Goal: Transaction & Acquisition: Purchase product/service

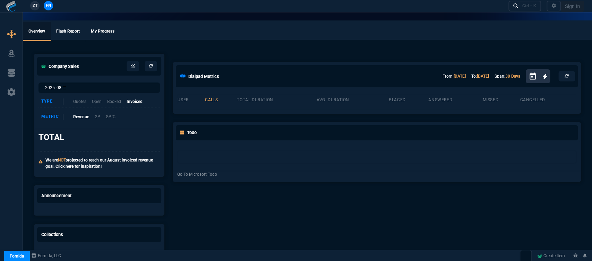
select select "12: [PERSON_NAME]"
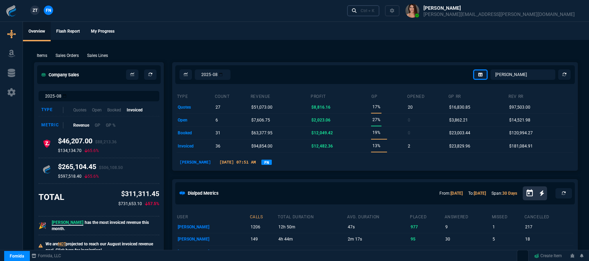
click at [374, 12] on div "Ctrl + K" at bounding box center [368, 11] width 14 height 6
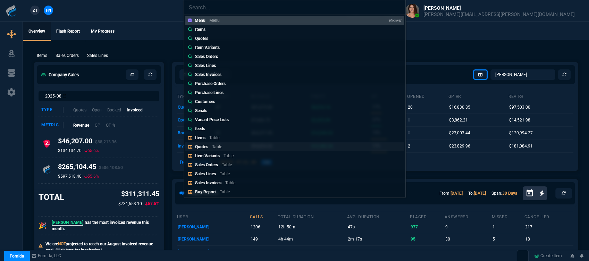
click at [243, 144] on link "Quotes Table" at bounding box center [294, 146] width 219 height 9
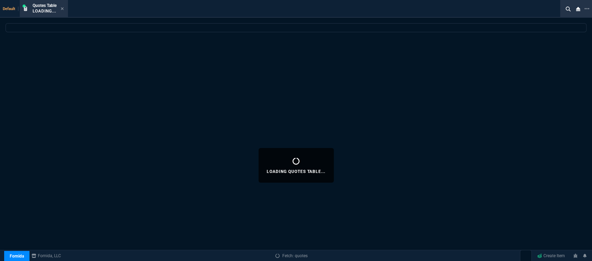
select select
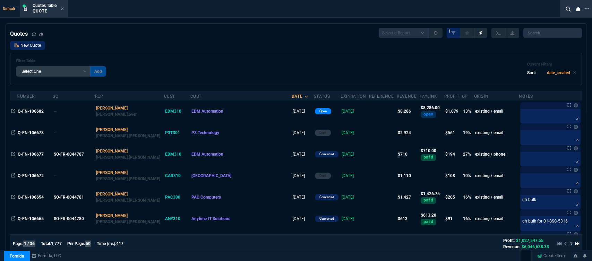
click at [33, 41] on link "New Quote" at bounding box center [27, 45] width 35 height 9
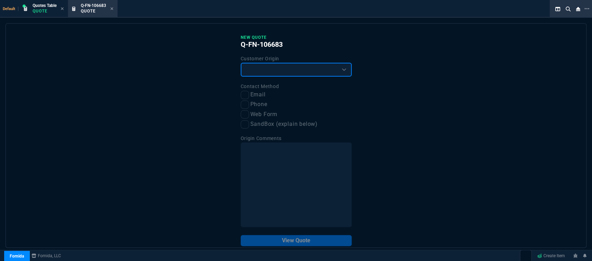
click at [272, 72] on select "Existing Customer Amazon Lead (first order) Website Lead (first order) Called (…" at bounding box center [296, 70] width 111 height 14
select select "existing"
click at [241, 63] on select "Existing Customer Amazon Lead (first order) Website Lead (first order) Called (…" at bounding box center [296, 70] width 111 height 14
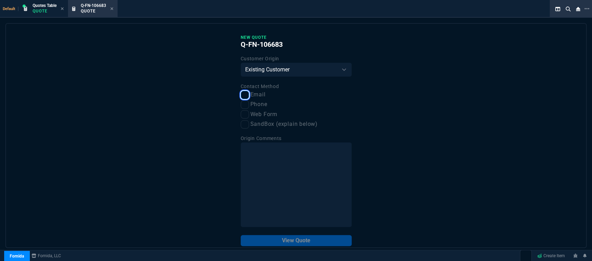
click at [246, 98] on input "Email" at bounding box center [245, 95] width 8 height 8
checkbox input "true"
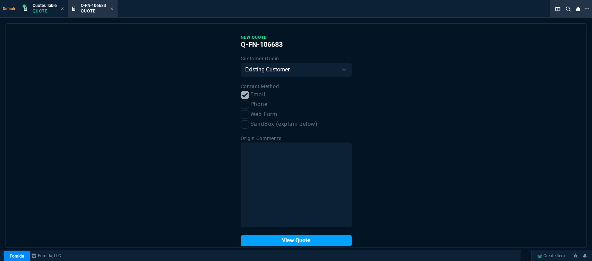
click at [280, 242] on button "View Quote" at bounding box center [296, 240] width 111 height 11
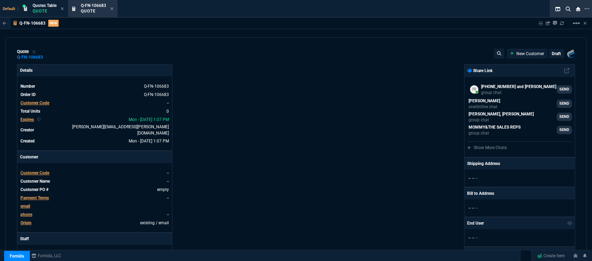
click at [42, 171] on span "Customer Code" at bounding box center [34, 173] width 29 height 5
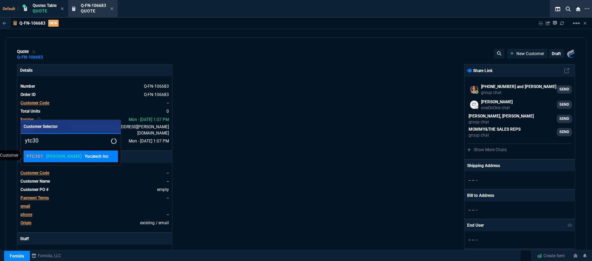
type input "ytc30"
click at [85, 158] on p "Yucatech Inc" at bounding box center [97, 156] width 24 height 6
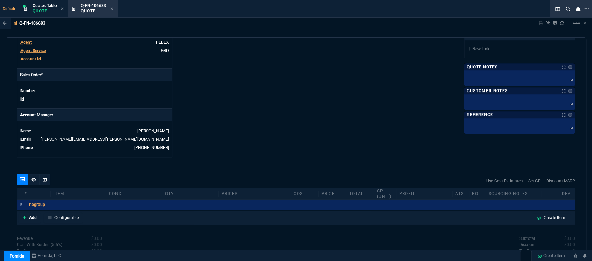
scroll to position [311, 0]
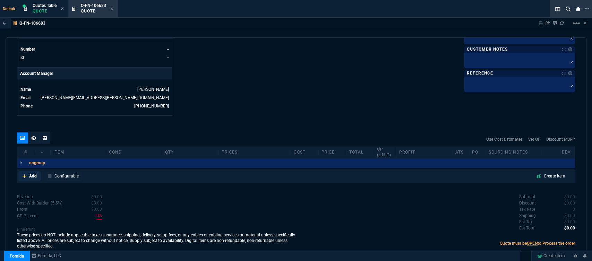
click at [24, 175] on icon at bounding box center [24, 176] width 3 height 3
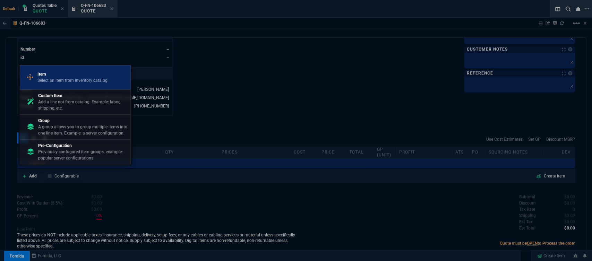
click at [72, 78] on p "Select an item from inventory catalog" at bounding box center [72, 80] width 70 height 6
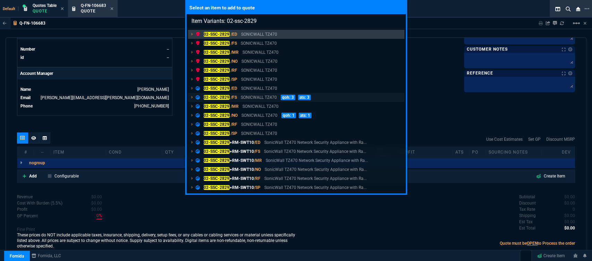
type input "Item Variants: 02-ssc-2829"
click at [266, 96] on p "SONICWALL TZ470" at bounding box center [259, 97] width 36 height 6
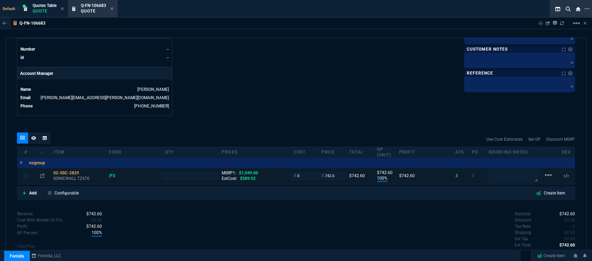
type input "100"
type input "743"
type input "29"
click at [67, 176] on p "SONICWALL TZ470" at bounding box center [78, 179] width 50 height 6
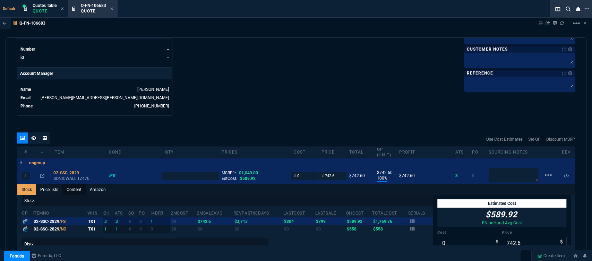
click at [76, 185] on link "Content" at bounding box center [73, 189] width 23 height 11
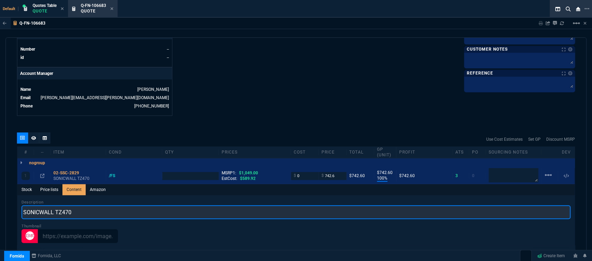
click at [117, 209] on input "SONICWALL TZ470" at bounding box center [296, 212] width 549 height 14
type input "SONICWALL TZ470 NETWORK SECURITY APPLIANCE"
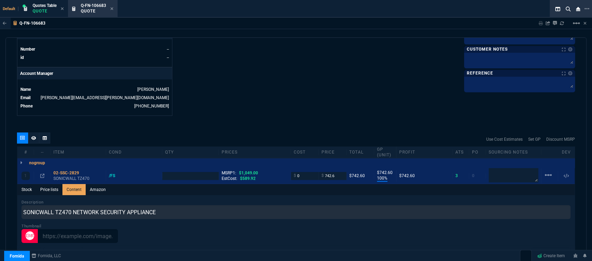
type input "1"
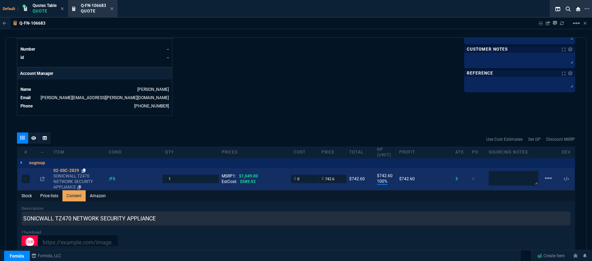
click at [84, 169] on icon at bounding box center [84, 171] width 4 height 4
click at [42, 177] on icon at bounding box center [42, 179] width 4 height 4
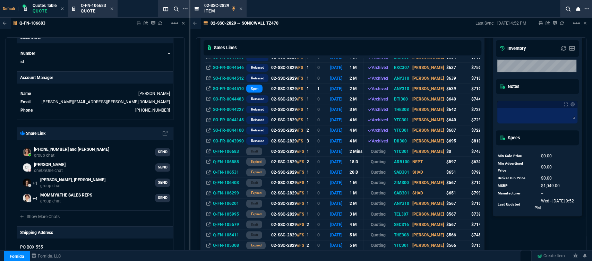
scroll to position [308, 0]
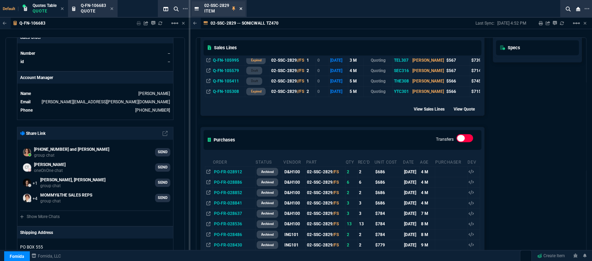
click at [240, 7] on icon at bounding box center [240, 9] width 3 height 4
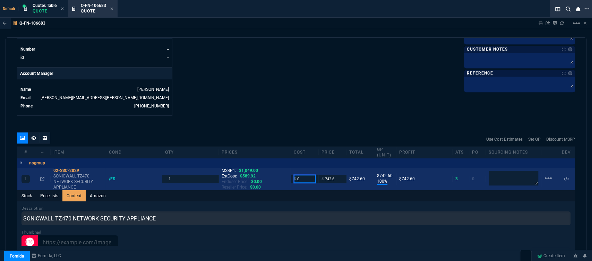
drag, startPoint x: 304, startPoint y: 175, endPoint x: 278, endPoint y: 170, distance: 26.8
click at [278, 170] on div "1 02-SSC-2829 SONICWALL TZ470 NETWORK SECURITY APPLIANCE /FS 1 MSRP1: $1,049.00…" at bounding box center [296, 179] width 558 height 23
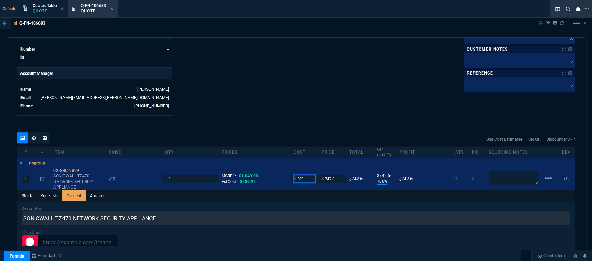
type input "589"
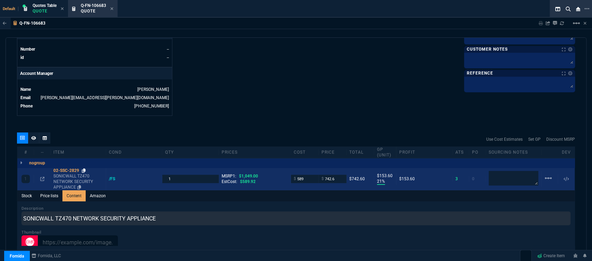
click at [83, 169] on icon at bounding box center [84, 171] width 4 height 4
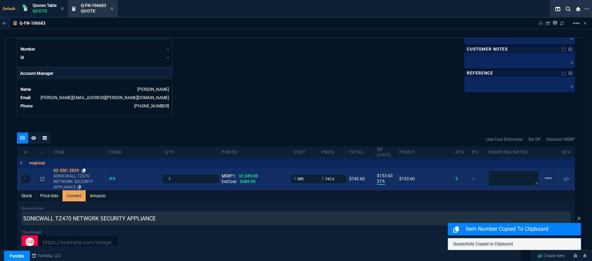
click at [86, 169] on icon at bounding box center [84, 171] width 4 height 4
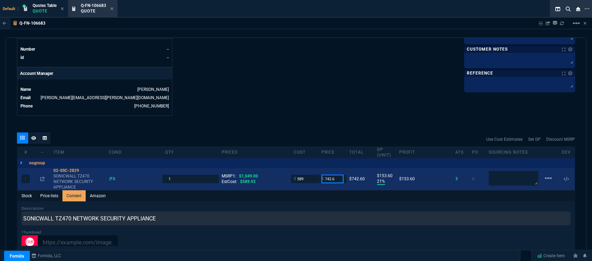
click at [338, 175] on input "742.6" at bounding box center [333, 179] width 22 height 8
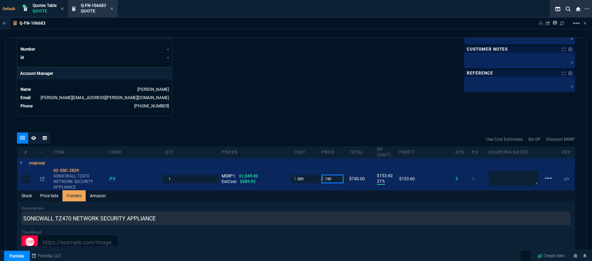
type input "740"
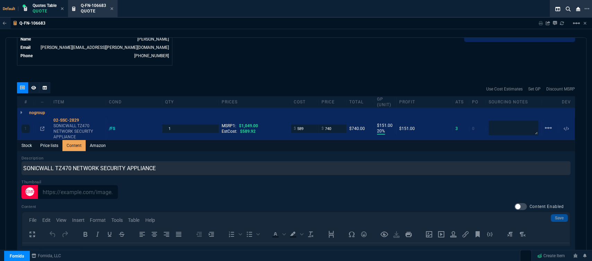
scroll to position [466, 0]
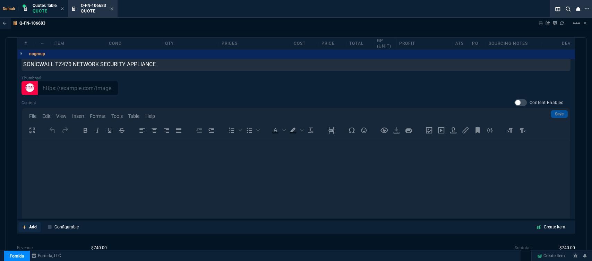
click at [22, 222] on link "Add" at bounding box center [29, 227] width 23 height 10
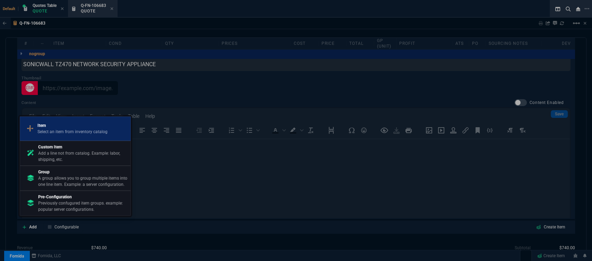
click at [61, 122] on div "Item Select an item from inventory catalog" at bounding box center [75, 129] width 105 height 18
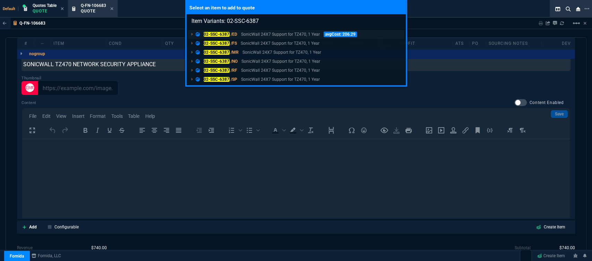
type input "Item Variants: 02-SSC-6387"
click at [266, 35] on p "SonicWall 24X7 Support for TZ470, 1 Year" at bounding box center [280, 34] width 79 height 6
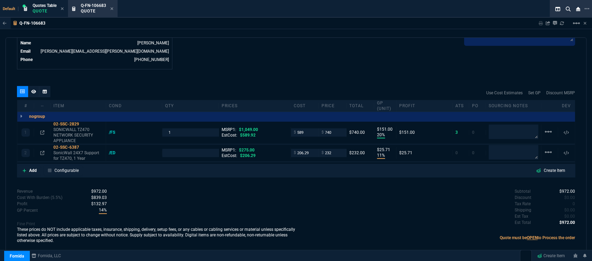
type input "20"
type input "151"
type input "11"
type input "26"
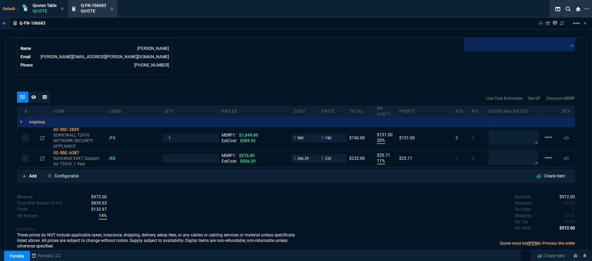
type input "29"
type input "16"
click at [519, 158] on textarea at bounding box center [514, 158] width 50 height 14
type textarea "DH Bulk"
click at [83, 151] on icon at bounding box center [84, 153] width 4 height 4
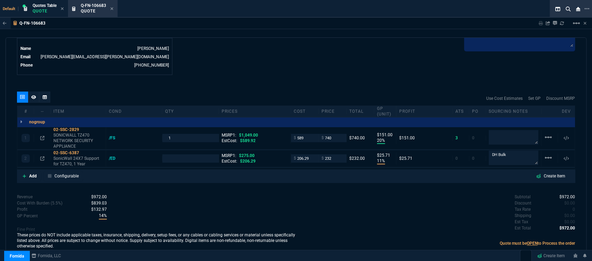
type input "1"
drag, startPoint x: 308, startPoint y: 155, endPoint x: 297, endPoint y: 156, distance: 11.6
click at [297, 156] on input "206.29" at bounding box center [305, 158] width 22 height 8
type input "185"
click at [292, 207] on div "Revenue $972.00 Cost $795.29 Cost With Burden (5.5%) $839.03 Profit $132.97 GP …" at bounding box center [156, 222] width 279 height 57
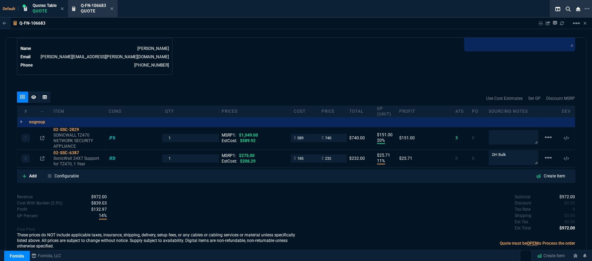
type input "185"
type input "20"
type input "47"
click at [84, 151] on icon at bounding box center [84, 153] width 4 height 4
click at [332, 154] on input "232" at bounding box center [333, 158] width 22 height 8
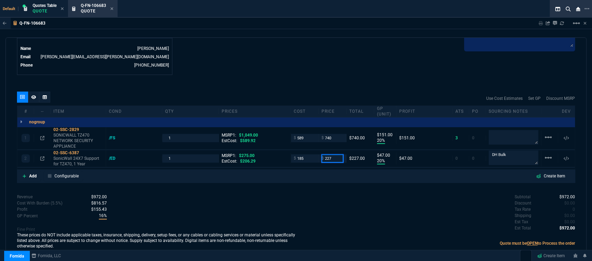
type input "227"
click at [317, 186] on div "quote Q-FN-106683 Yucatech Inc draft Fornida, LLC 2609 Technology Dr Suite 300 …" at bounding box center [296, 148] width 581 height 222
type input "227"
type input "19"
type input "42"
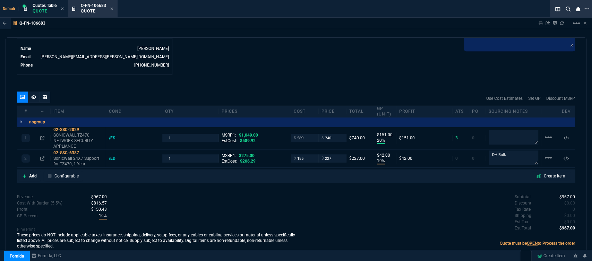
type input "17"
drag, startPoint x: 508, startPoint y: 147, endPoint x: 480, endPoint y: 150, distance: 28.2
click at [480, 150] on div "2 02-SSC-6387 SonicWall 24X7 Support for TZ470, 1 Year /ED 1 MSRP1: $275.00 Est…" at bounding box center [296, 158] width 558 height 17
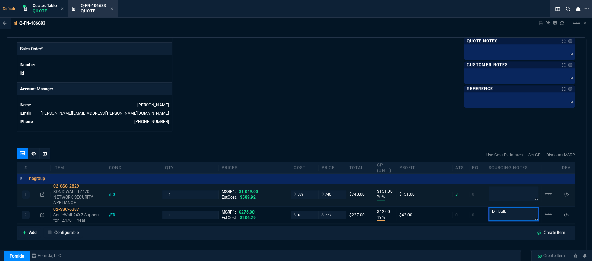
scroll to position [198, 0]
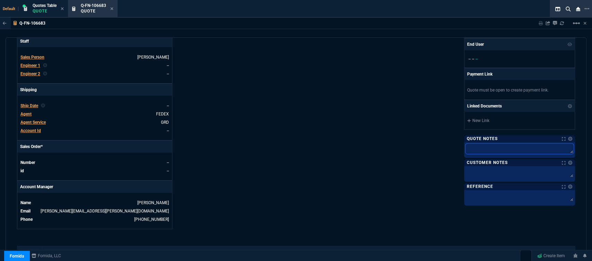
click at [500, 153] on textarea at bounding box center [520, 149] width 108 height 10
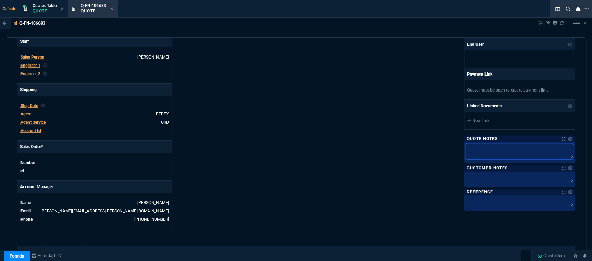
paste textarea "DH Bulk"
type textarea "DH Bulk"
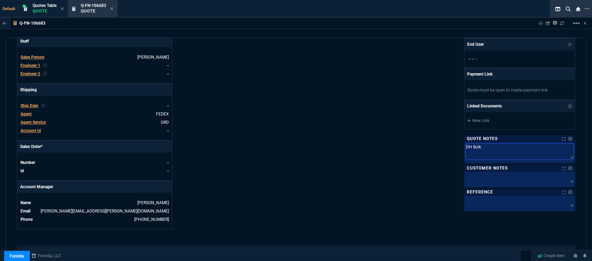
type textarea "DH Bulk f"
type textarea "DH Bulk fo"
type textarea "DH Bulk for"
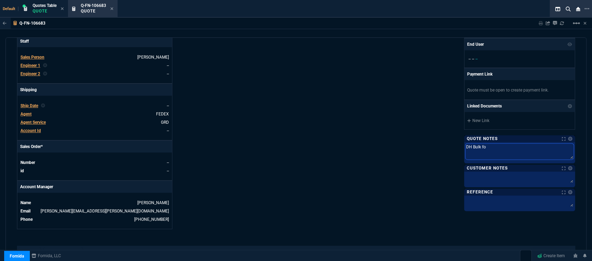
type textarea "DH Bulk for"
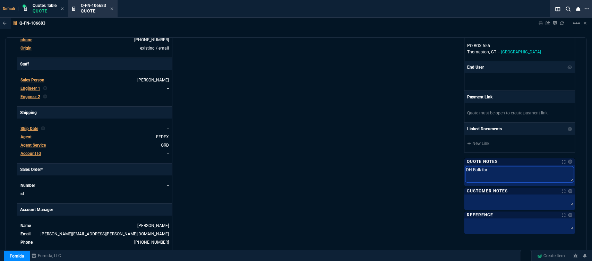
scroll to position [121, 0]
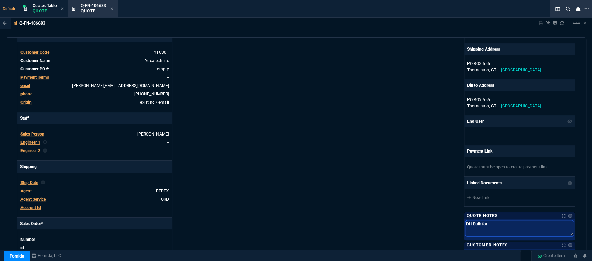
type textarea "DH Bulk for 6"
type textarea "DH Bulk for 63"
type textarea "DH Bulk for 638"
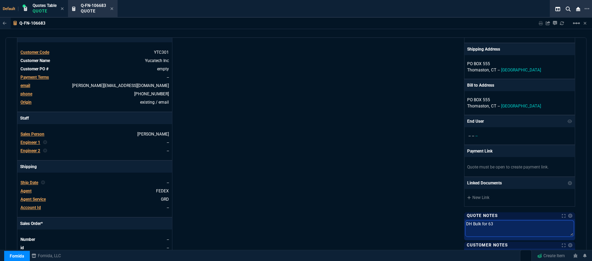
type textarea "DH Bulk for 638"
type textarea "DH Bulk for 6387"
click at [256, 130] on div "Details Number Q-FN-106683 Order ID Q-FN-106683 Customer Code YTC301 Total Unit…" at bounding box center [156, 124] width 279 height 363
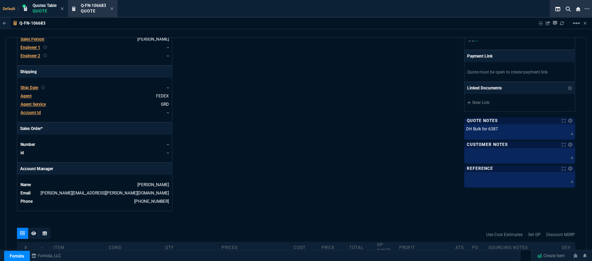
scroll to position [236, 0]
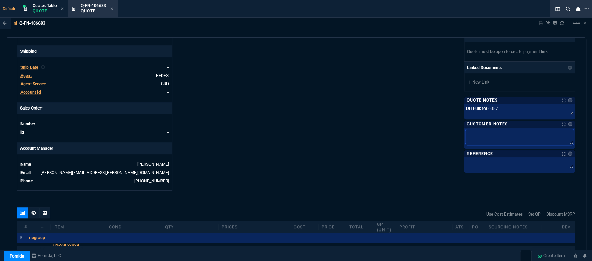
click at [487, 134] on textarea at bounding box center [520, 137] width 108 height 16
type textarea "E"
type textarea "ET"
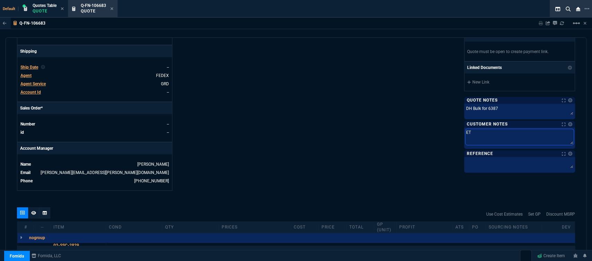
type textarea "ETA"
type textarea "ETA 5"
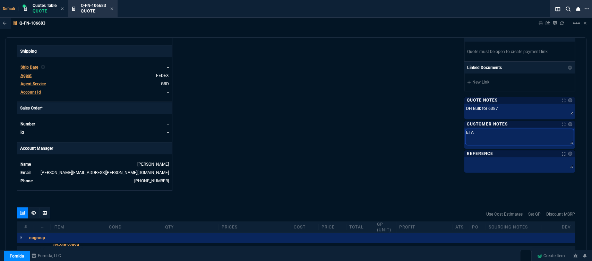
type textarea "ETA 5"
type textarea "ETA 5-"
type textarea "ETA 5-7"
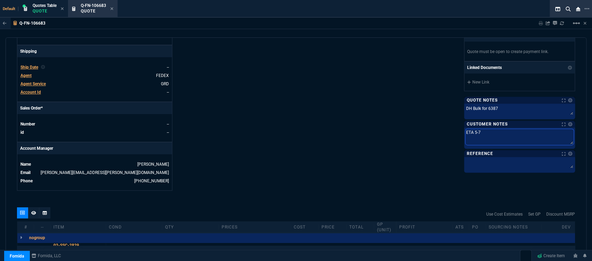
type textarea "ETA 5-7"
type textarea "ETA 5-7 B"
type textarea "ETA 5-7 Bi"
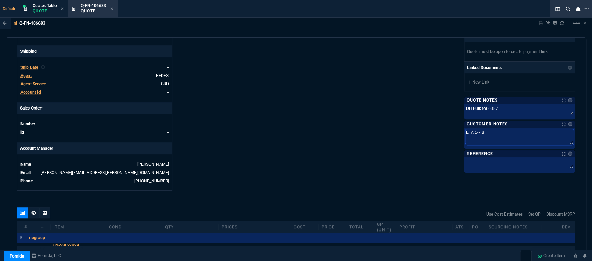
type textarea "ETA 5-7 Bi"
type textarea "ETA 5-7 Biz"
type textarea "ETA 5-7 Biz D"
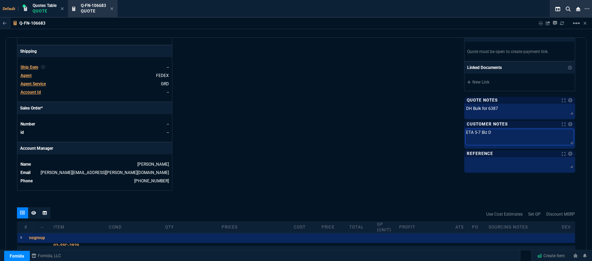
type textarea "ETA 5-7 Biz Da"
type textarea "ETA 5-7 Biz Day"
type textarea "ETA 5-7 Biz Days"
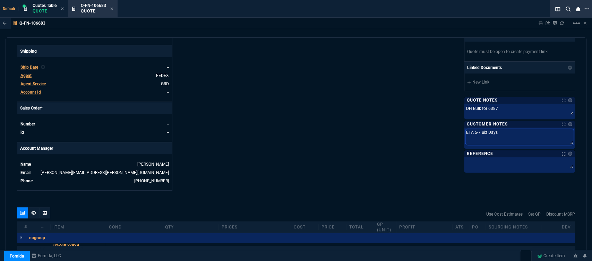
type textarea "ETA 5-7 Biz Days"
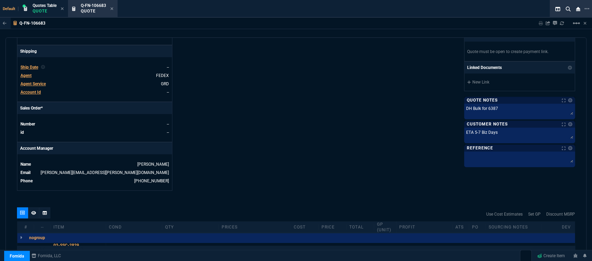
click at [412, 113] on div "Fornida, LLC 2609 Technology Dr Suite 300 Plano, TX 75074 Share Link +1 401-524…" at bounding box center [435, 9] width 279 height 363
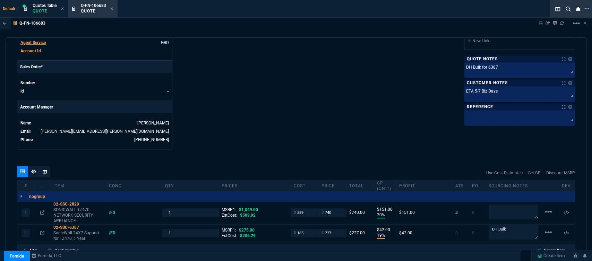
scroll to position [352, 0]
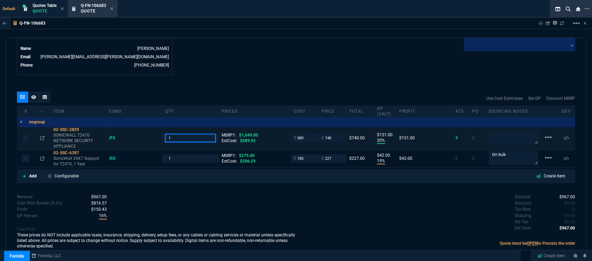
drag, startPoint x: 179, startPoint y: 135, endPoint x: 161, endPoint y: 132, distance: 18.0
click at [162, 134] on div "1" at bounding box center [190, 138] width 56 height 8
type input "2"
drag, startPoint x: 176, startPoint y: 152, endPoint x: 182, endPoint y: 173, distance: 22.4
click at [158, 151] on div "2 02-SSC-6387 SonicWall 24X7 Support for TZ470, 1 Year /ED 1 MSRP1: $275.00 Est…" at bounding box center [296, 158] width 558 height 17
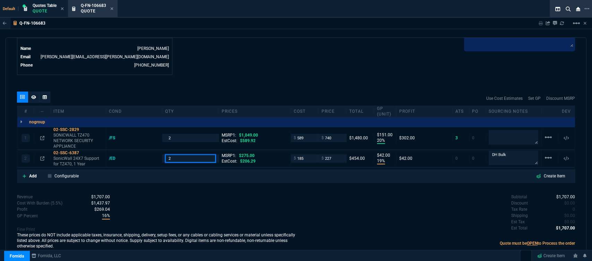
type input "2"
click at [197, 184] on div "quote Q-FN-106683 Yucatech Inc draft Fornida, LLC 2609 Technology Dr Suite 300 …" at bounding box center [296, 148] width 581 height 222
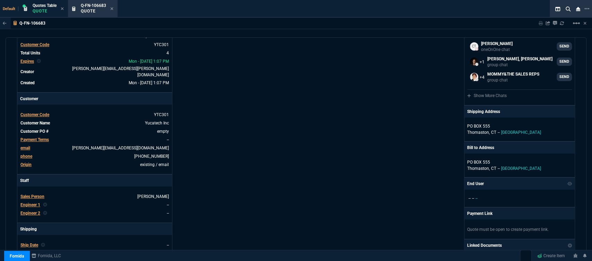
scroll to position [0, 0]
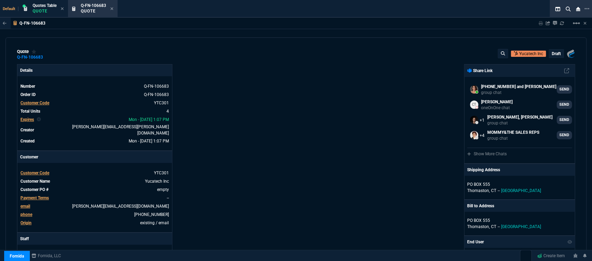
click at [555, 54] on p "draft" at bounding box center [556, 54] width 9 height 6
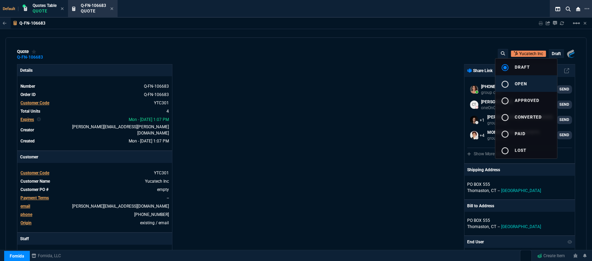
click at [530, 82] on button "radio_button_unchecked open" at bounding box center [526, 83] width 62 height 17
click at [399, 92] on div at bounding box center [296, 130] width 592 height 261
type input "20"
type input "151"
type input "19"
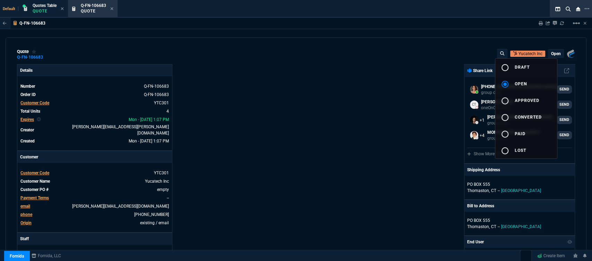
type input "42"
type input "29"
type input "17"
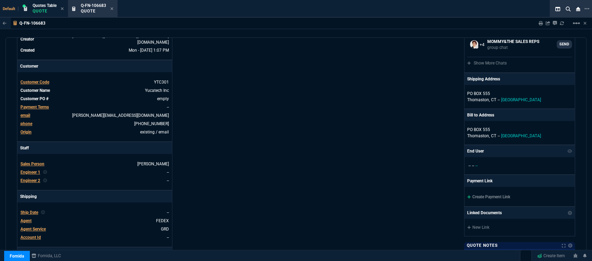
scroll to position [154, 0]
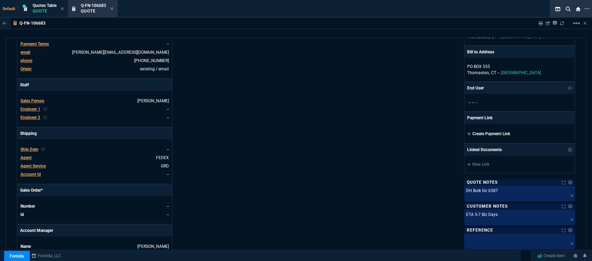
click at [467, 134] on icon at bounding box center [468, 133] width 3 height 3
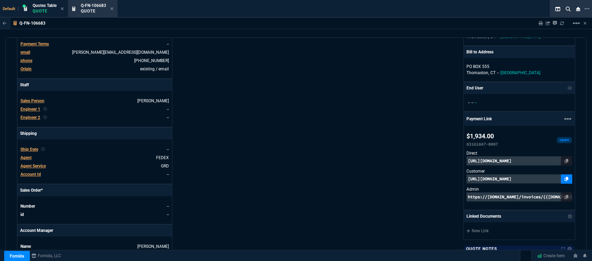
click at [565, 180] on icon at bounding box center [567, 179] width 4 height 4
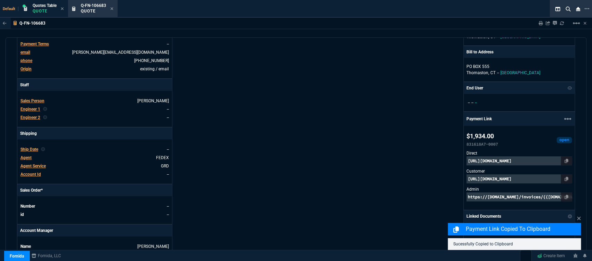
scroll to position [397, 0]
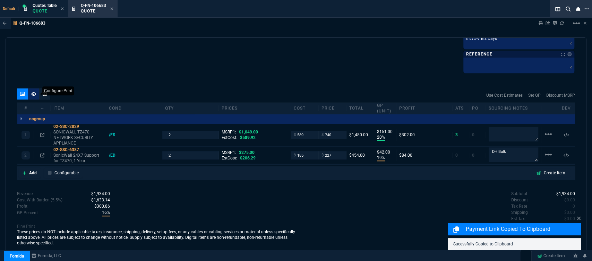
click at [34, 92] on icon at bounding box center [33, 94] width 5 height 4
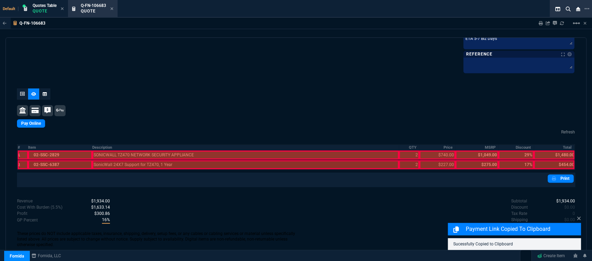
click at [82, 152] on div at bounding box center [60, 155] width 64 height 9
click at [77, 168] on div at bounding box center [60, 164] width 64 height 9
click at [147, 168] on div at bounding box center [245, 164] width 307 height 9
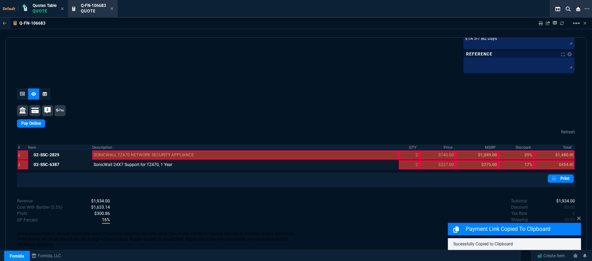
click at [149, 153] on div at bounding box center [245, 155] width 307 height 9
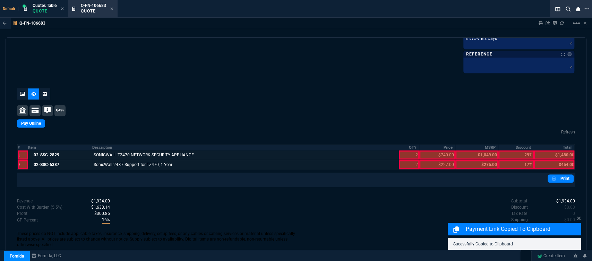
click at [405, 166] on div at bounding box center [409, 164] width 20 height 9
click at [406, 150] on th "QTY" at bounding box center [409, 148] width 20 height 6
click at [434, 153] on div at bounding box center [438, 155] width 36 height 9
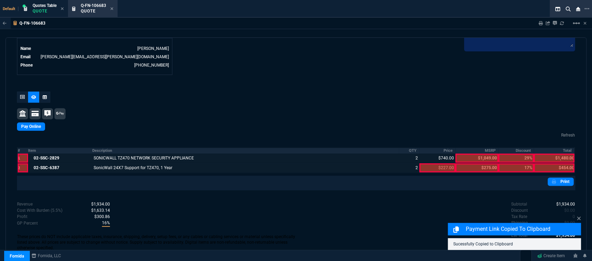
click at [434, 165] on div at bounding box center [438, 167] width 36 height 9
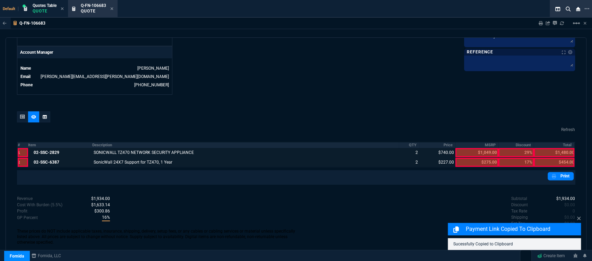
scroll to position [327, 0]
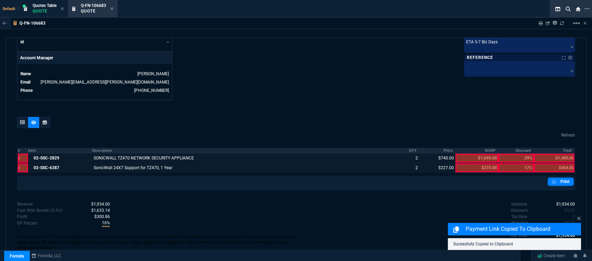
click at [467, 165] on div at bounding box center [477, 167] width 43 height 9
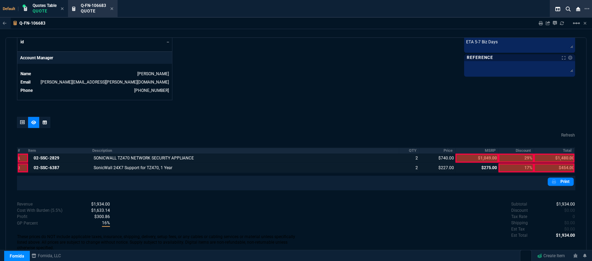
click at [467, 164] on div at bounding box center [477, 167] width 43 height 9
click at [552, 166] on div at bounding box center [554, 167] width 41 height 9
click at [552, 154] on div at bounding box center [554, 158] width 41 height 9
click at [113, 7] on fa-icon at bounding box center [111, 9] width 3 height 5
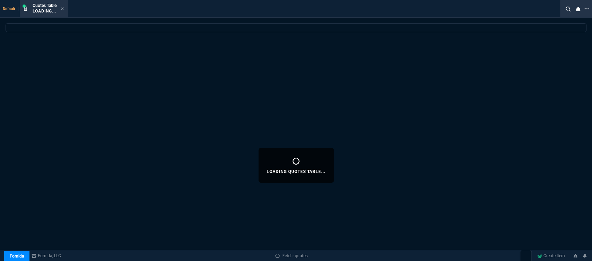
select select
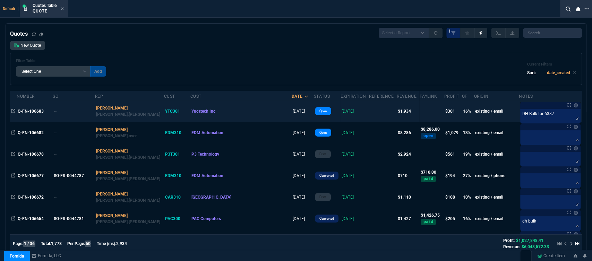
click at [369, 113] on td at bounding box center [383, 112] width 28 height 22
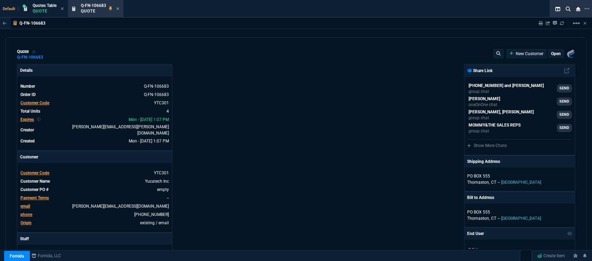
type input "20"
type input "151"
type input "1049"
type input "19"
type input "42"
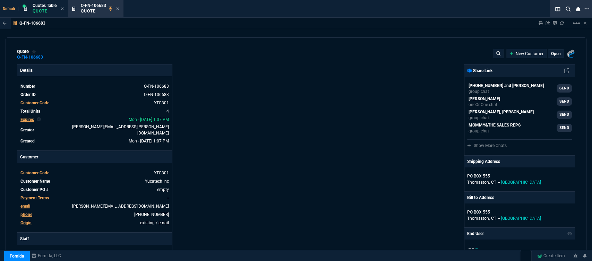
type input "275"
type input "29"
type input "17"
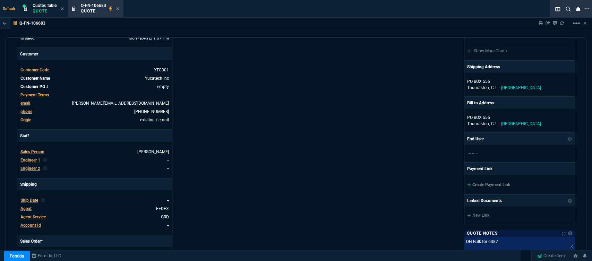
scroll to position [0, 0]
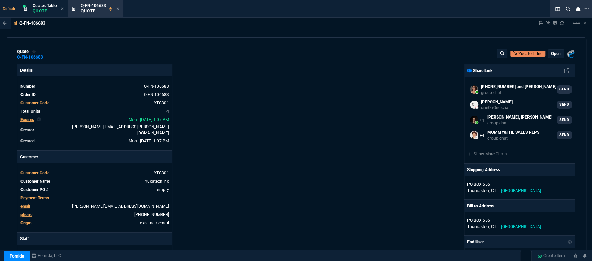
click at [556, 53] on p "open" at bounding box center [556, 54] width 10 height 6
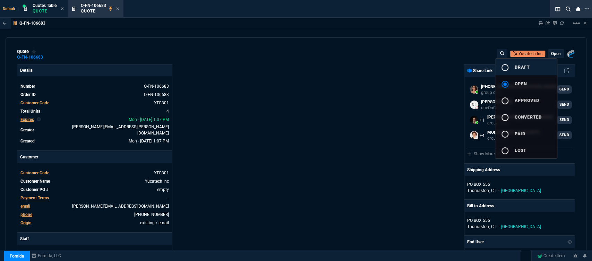
click at [543, 67] on button "radio_button_unchecked draft" at bounding box center [526, 67] width 62 height 17
click at [392, 83] on div at bounding box center [296, 130] width 592 height 261
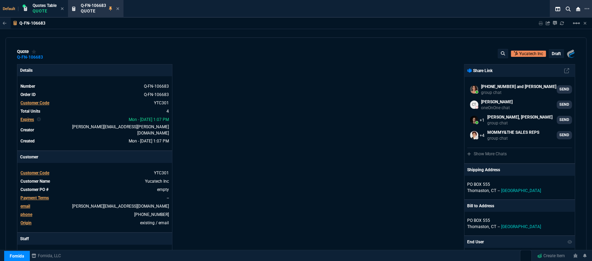
type input "20"
type input "151"
type input "19"
type input "42"
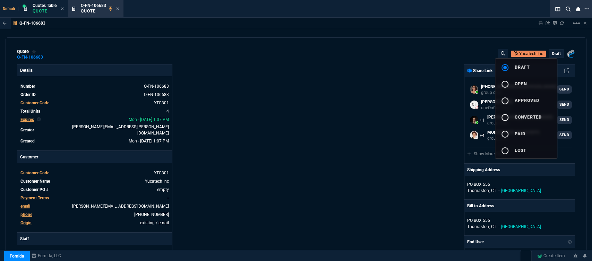
type input "29"
type input "17"
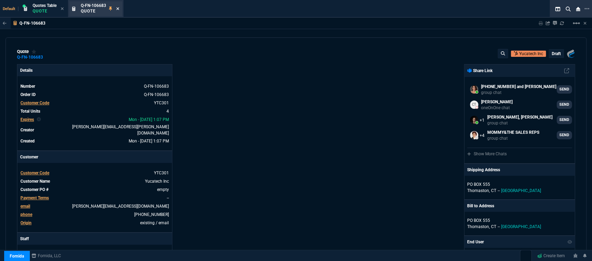
click at [118, 7] on icon at bounding box center [117, 9] width 3 height 4
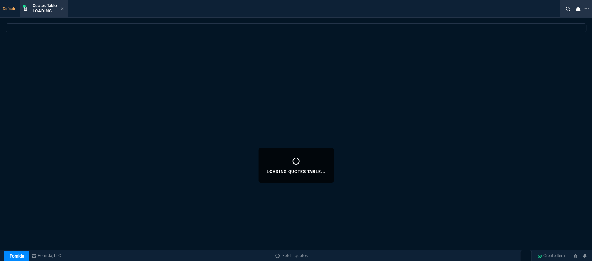
select select
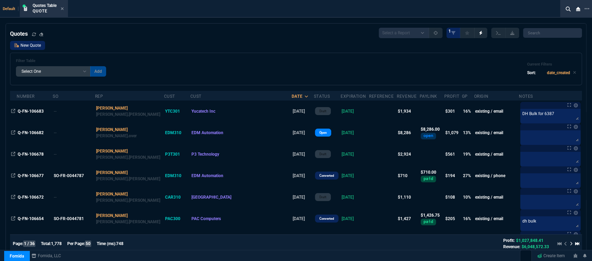
click at [32, 47] on link "New Quote" at bounding box center [27, 45] width 35 height 9
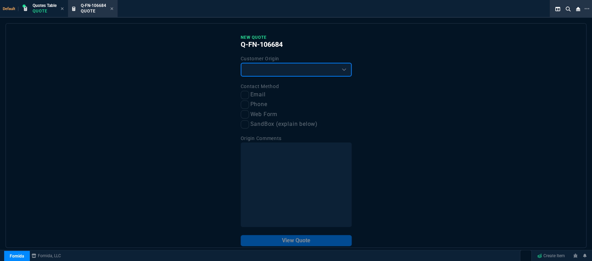
click at [285, 71] on select "Existing Customer Amazon Lead (first order) Website Lead (first order) Called (…" at bounding box center [296, 70] width 111 height 14
select select "existing"
click at [241, 63] on select "Existing Customer Amazon Lead (first order) Website Lead (first order) Called (…" at bounding box center [296, 70] width 111 height 14
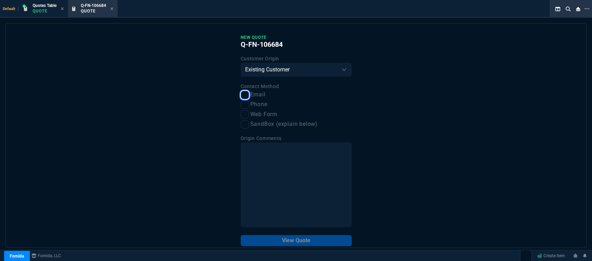
click at [245, 95] on input "Email" at bounding box center [245, 95] width 8 height 8
checkbox input "true"
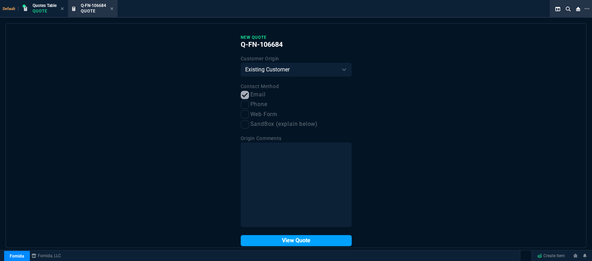
click at [291, 242] on button "View Quote" at bounding box center [296, 240] width 111 height 11
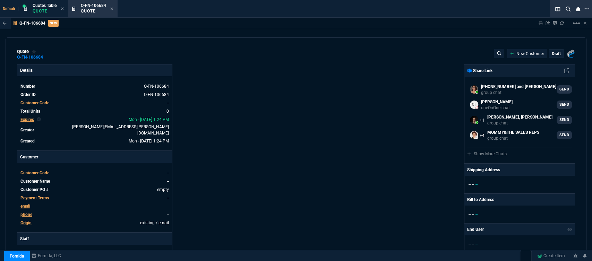
click at [39, 171] on span "Customer Code" at bounding box center [34, 173] width 29 height 5
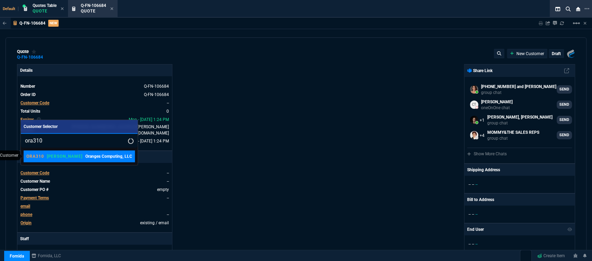
type input "ora310"
click at [57, 159] on div "ORA310 ROSS Oranges Computing, LLC" at bounding box center [79, 156] width 106 height 6
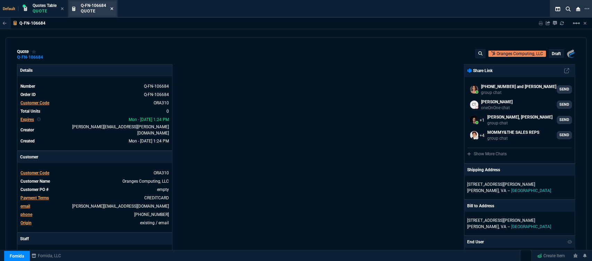
click at [113, 9] on icon at bounding box center [112, 8] width 3 height 3
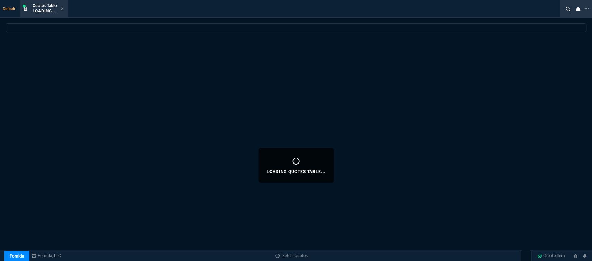
select select
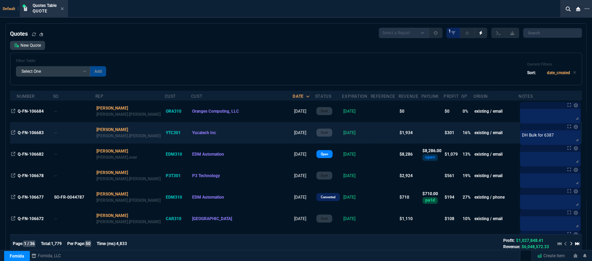
click at [371, 136] on td at bounding box center [385, 133] width 28 height 22
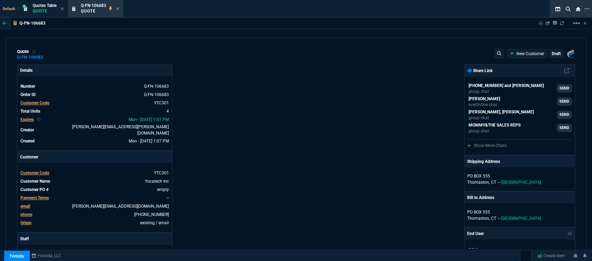
type input "20"
type input "151"
type input "1049"
type input "19"
type input "42"
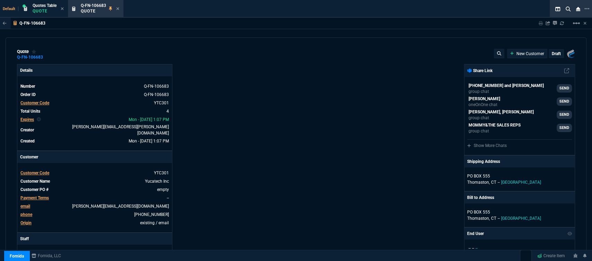
type input "275"
type input "29"
type input "17"
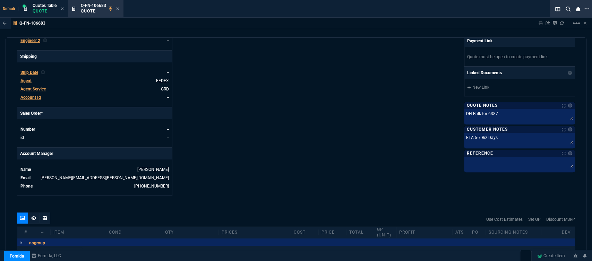
scroll to position [347, 0]
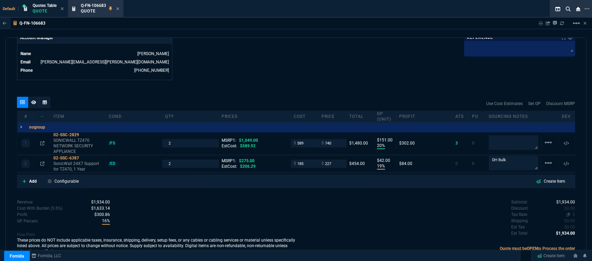
click at [573, 212] on span "0" at bounding box center [574, 214] width 2 height 5
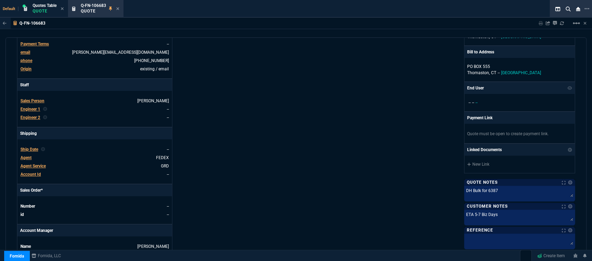
scroll to position [0, 0]
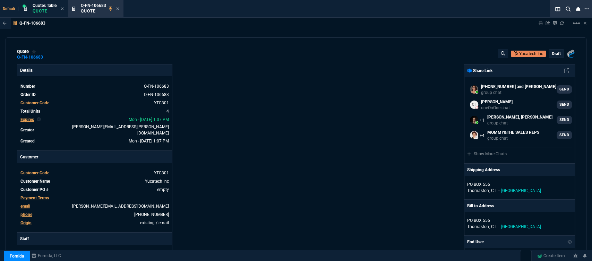
click at [556, 56] on p "draft" at bounding box center [556, 54] width 9 height 6
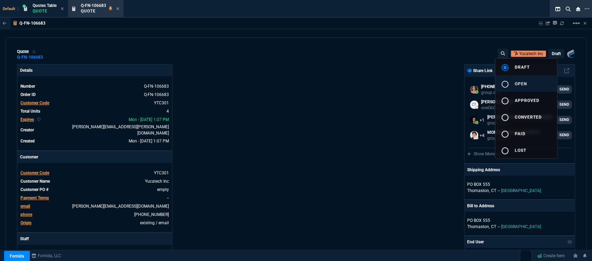
click at [538, 84] on button "radio_button_unchecked open" at bounding box center [526, 83] width 62 height 17
click at [385, 100] on div at bounding box center [296, 130] width 592 height 261
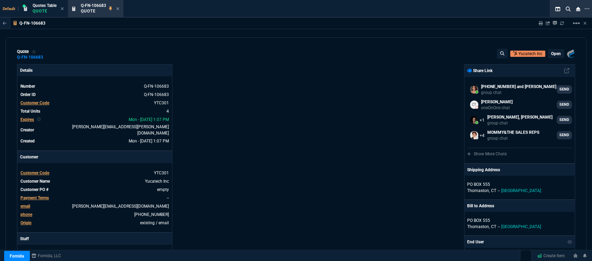
type input "20"
type input "151"
type input "19"
type input "42"
type input "29"
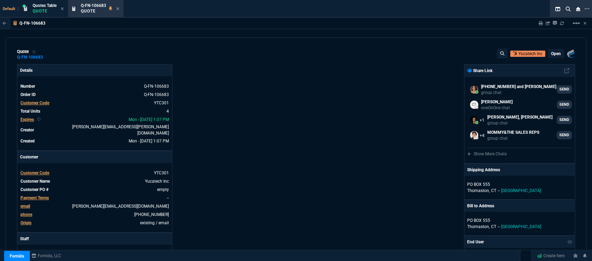
type input "17"
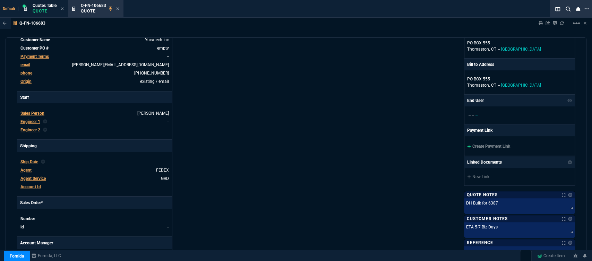
scroll to position [154, 0]
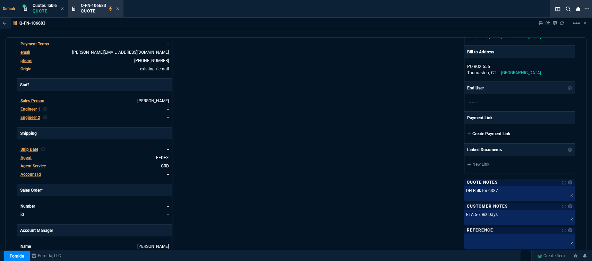
click at [467, 133] on icon at bounding box center [468, 133] width 3 height 3
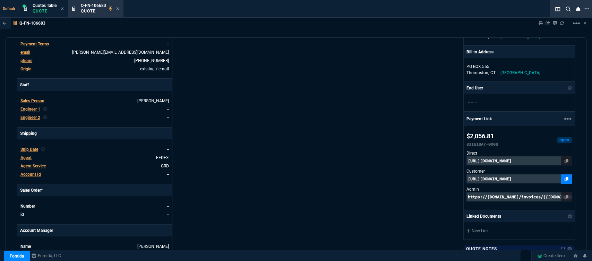
click at [565, 178] on icon at bounding box center [567, 179] width 4 height 4
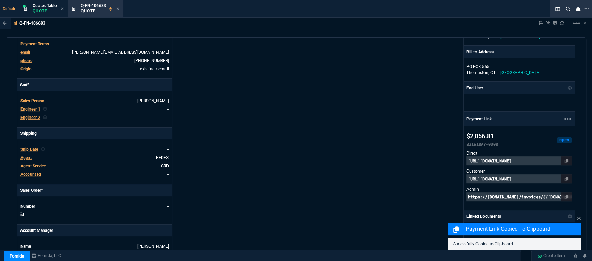
drag, startPoint x: 586, startPoint y: 147, endPoint x: 586, endPoint y: 198, distance: 51.0
click at [586, 198] on div "quote Q-FN-106683 Yucatech Inc open Fornida, LLC 2609 Technology Dr Suite 300 P…" at bounding box center [296, 148] width 581 height 222
drag, startPoint x: 584, startPoint y: 159, endPoint x: 581, endPoint y: 201, distance: 42.4
click at [581, 201] on div "quote Q-FN-106683 Yucatech Inc open Fornida, LLC 2609 Technology Dr Suite 300 P…" at bounding box center [296, 148] width 581 height 222
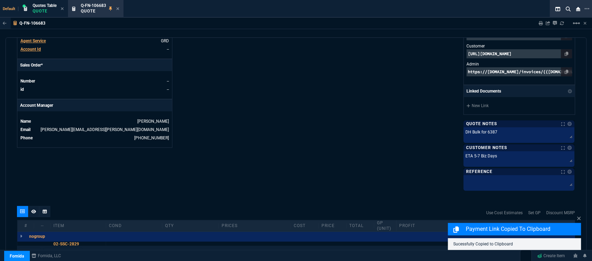
scroll to position [347, 0]
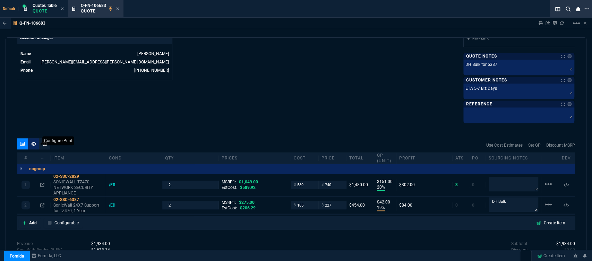
click at [33, 145] on icon at bounding box center [33, 144] width 5 height 4
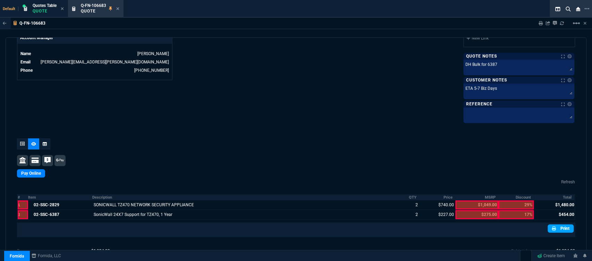
click at [552, 229] on icon at bounding box center [554, 229] width 4 height 4
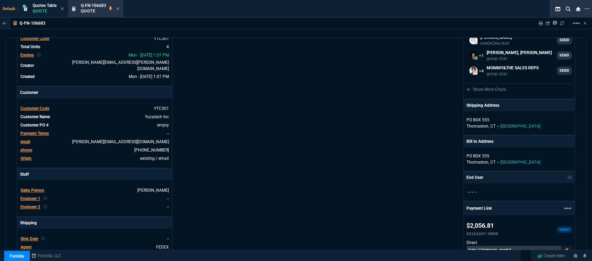
scroll to position [0, 0]
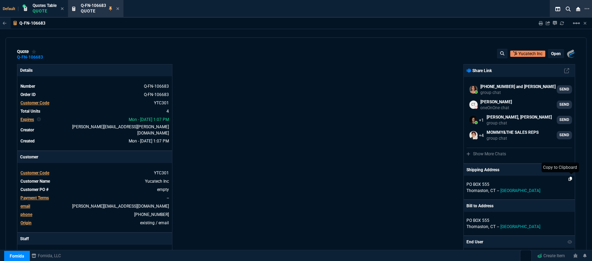
click at [569, 180] on icon at bounding box center [571, 179] width 4 height 4
click at [119, 9] on icon at bounding box center [117, 9] width 3 height 4
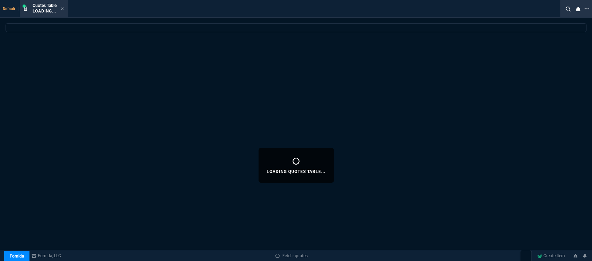
select select
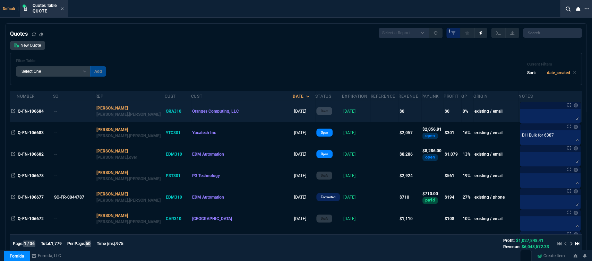
click at [371, 115] on td at bounding box center [385, 112] width 28 height 22
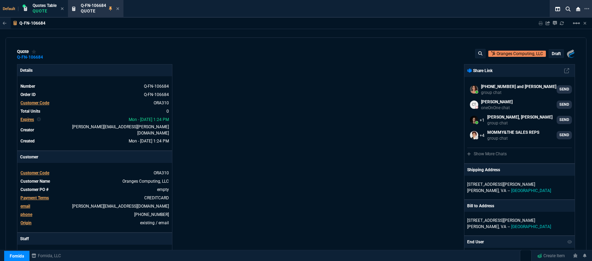
select select "12: [PERSON_NAME]"
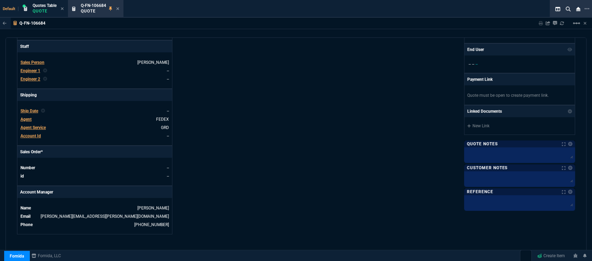
scroll to position [311, 0]
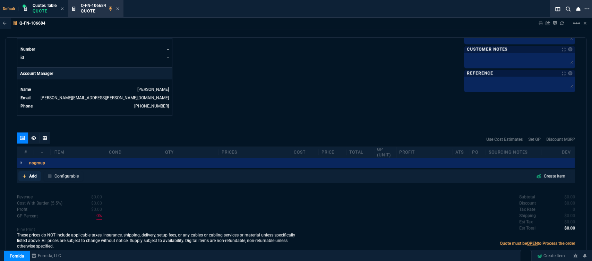
click at [24, 174] on icon at bounding box center [25, 176] width 4 height 4
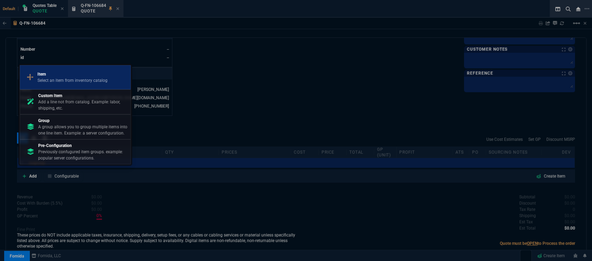
click at [85, 81] on p "Select an item from inventory catalog" at bounding box center [72, 80] width 70 height 6
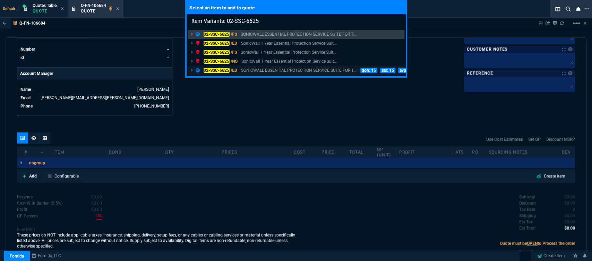
type input "Item Variants: 02-SSC-6625"
click at [303, 70] on p "SONICWALL ESSENTIAL PROTECTION SERVICE SUITE FOR T..." at bounding box center [299, 70] width 116 height 6
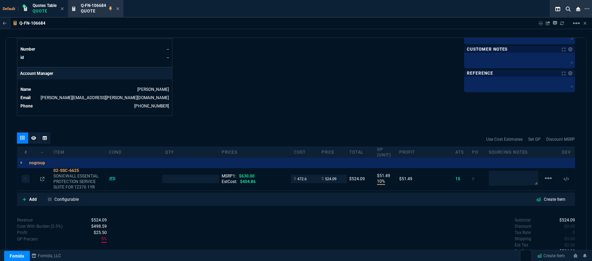
type input "10"
type input "51"
type input "17"
click at [520, 173] on textarea at bounding box center [514, 178] width 50 height 14
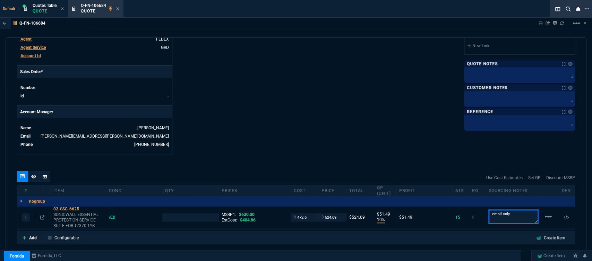
type textarea "email only"
click at [497, 96] on textarea at bounding box center [520, 98] width 108 height 10
type input "1"
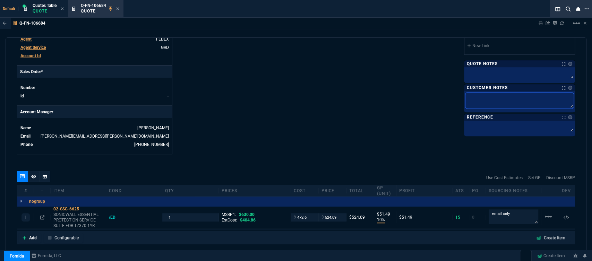
type textarea "E"
type textarea "EL"
type textarea "ELE"
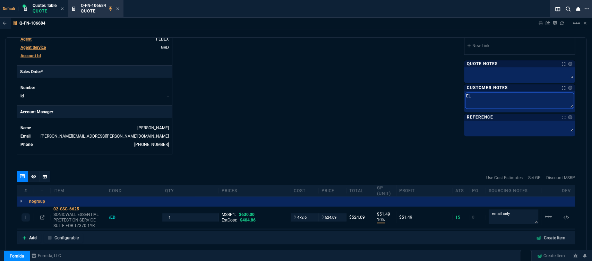
type textarea "ELE"
type textarea "ELEC"
type textarea "ELECT"
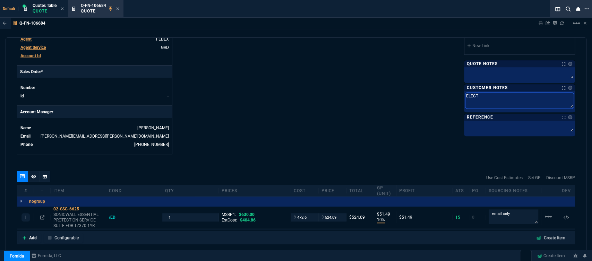
type textarea "ELECTR"
type textarea "ELECTRO"
type textarea "ELECTRON"
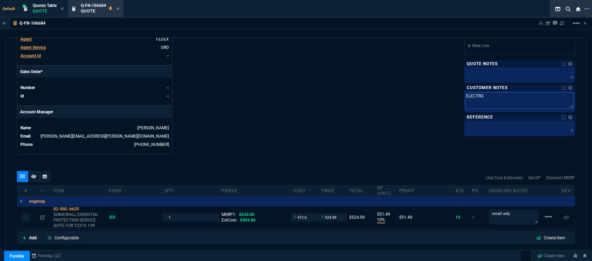
type textarea "ELECTRON"
type textarea "ELECTRONI"
type textarea "ELECTRONIC"
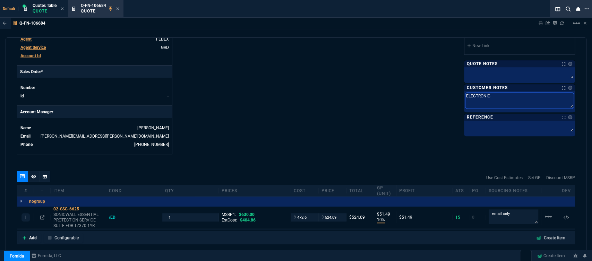
type textarea "ELECTRONIC:"
type textarea "ELECTRONIC: E"
type textarea "ELECTRONIC: EM"
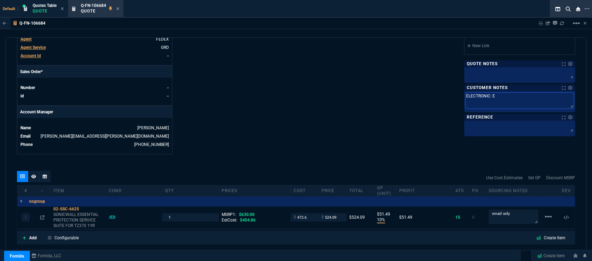
type textarea "ELECTRONIC: EM"
type textarea "ELECTRONIC: EMA"
type textarea "ELECTRONIC: EMAI"
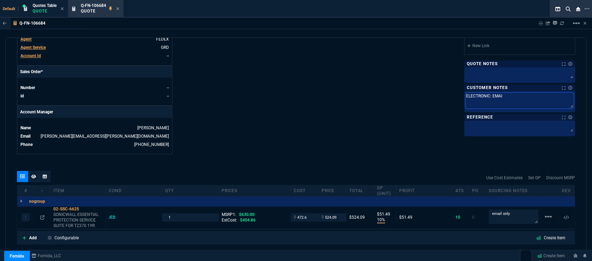
type textarea "ELECTRONIC: EMAIL"
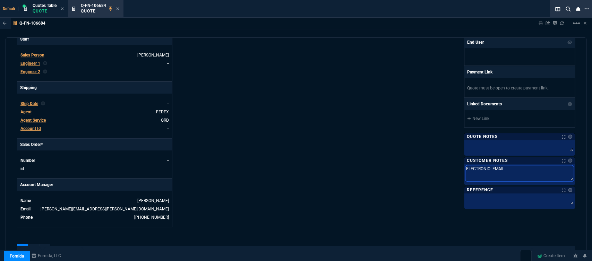
scroll to position [196, 0]
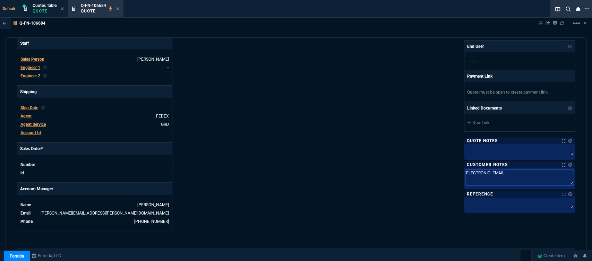
type textarea "ELECTRONIC: EMAIL"
click at [26, 114] on span "Agent" at bounding box center [25, 116] width 11 height 5
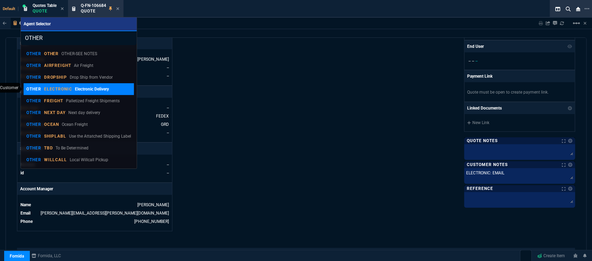
type input "OTHER"
click at [68, 89] on p "ELECTRONIC" at bounding box center [58, 89] width 28 height 6
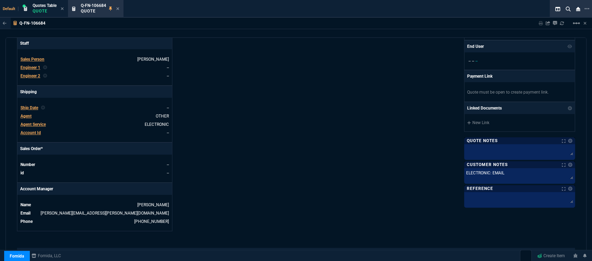
scroll to position [334, 0]
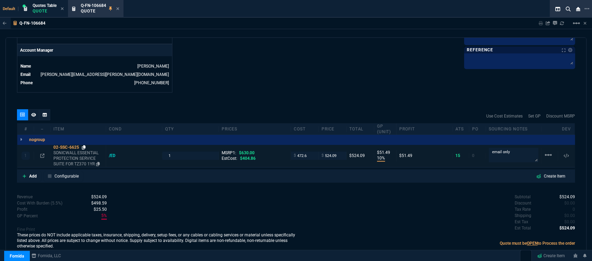
click at [85, 145] on icon at bounding box center [84, 147] width 4 height 4
click at [311, 153] on input "472.6" at bounding box center [305, 156] width 22 height 8
type input "405"
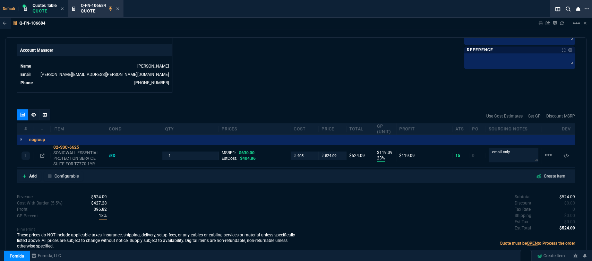
type input "23"
type input "119"
click at [42, 154] on icon at bounding box center [42, 156] width 4 height 4
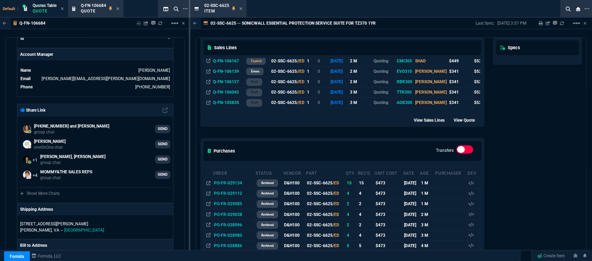
scroll to position [305, 0]
click at [239, 8] on icon at bounding box center [240, 9] width 3 height 4
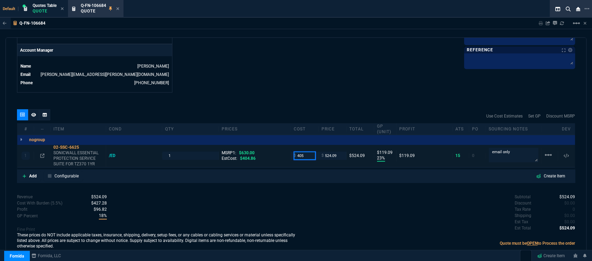
click at [311, 152] on input "405" at bounding box center [305, 156] width 22 height 8
type input "404"
type input "120"
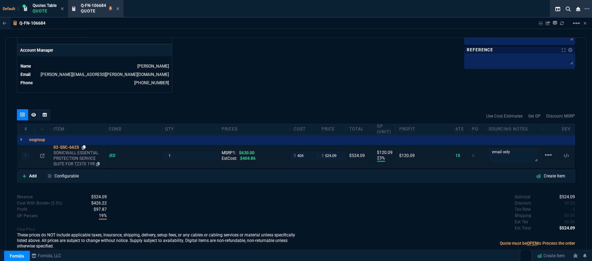
click at [85, 145] on icon at bounding box center [84, 147] width 4 height 4
click at [42, 147] on div "1 02-SSC-6625 SONICWALL ESSENTIAL PROTECTION SERVICE SUITE FOR TZ370 1YR /ED 1 …" at bounding box center [296, 156] width 558 height 23
click at [42, 154] on icon at bounding box center [42, 156] width 4 height 4
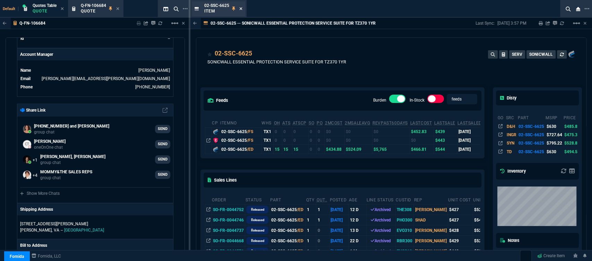
click at [239, 8] on icon at bounding box center [240, 9] width 3 height 4
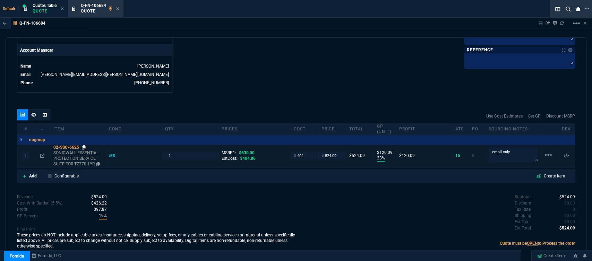
click at [83, 145] on icon at bounding box center [84, 147] width 4 height 4
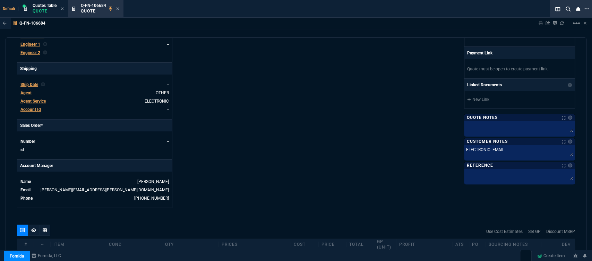
scroll to position [334, 0]
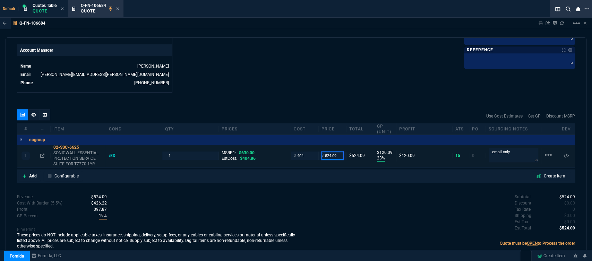
click at [337, 152] on input "524.09" at bounding box center [333, 156] width 22 height 8
type input "555"
type input "27"
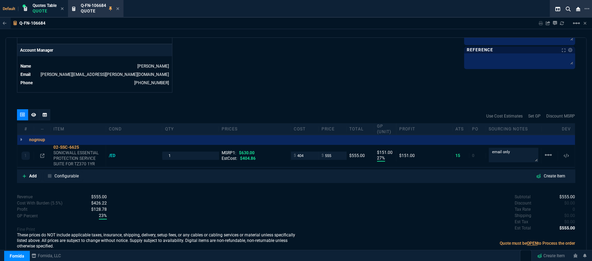
type input "151"
type input "12"
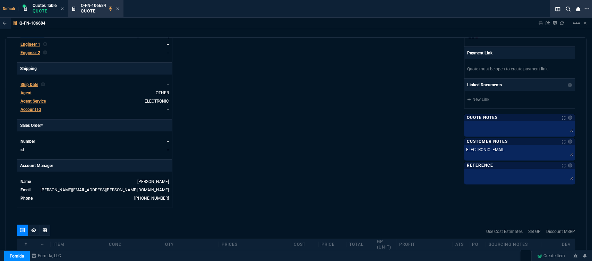
scroll to position [103, 0]
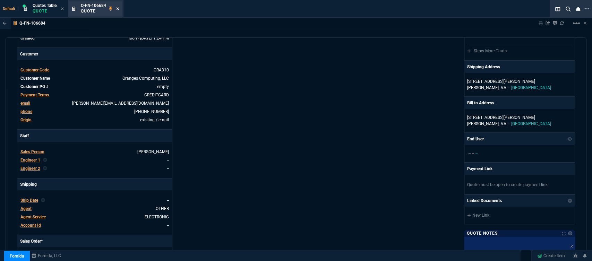
click at [118, 7] on icon at bounding box center [117, 9] width 3 height 4
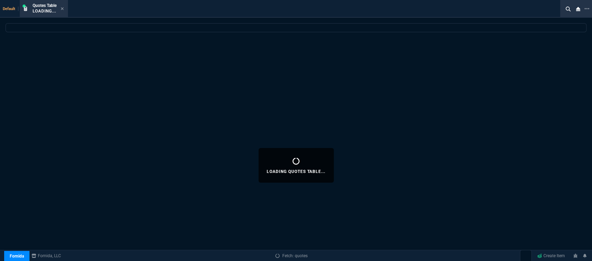
select select
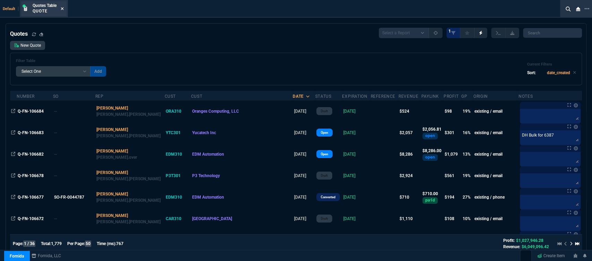
click at [62, 9] on icon at bounding box center [62, 8] width 3 height 3
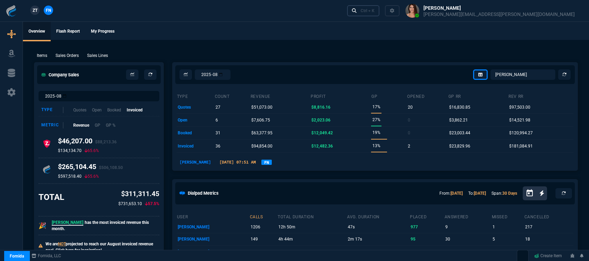
click at [380, 15] on link "Ctrl + K" at bounding box center [363, 10] width 33 height 11
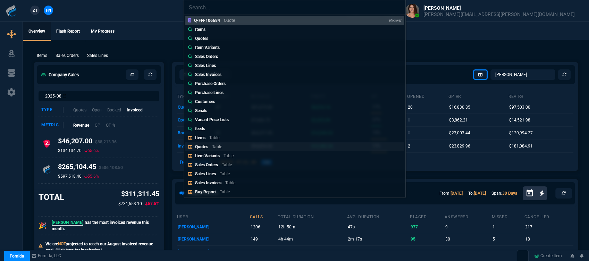
click at [216, 148] on p "Table" at bounding box center [217, 146] width 10 height 5
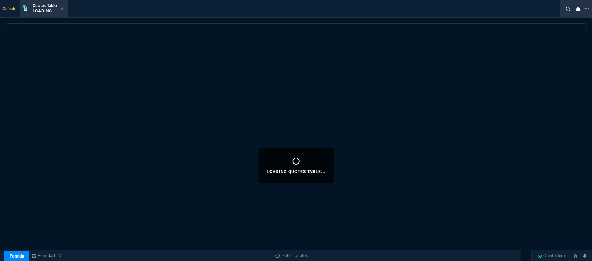
select select
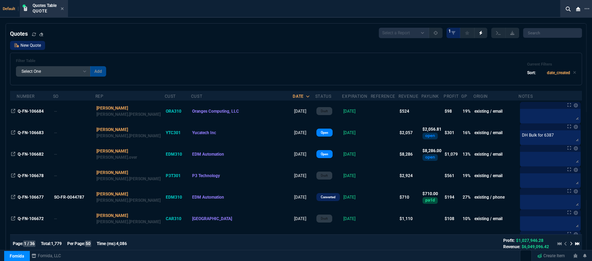
click at [35, 47] on link "New Quote" at bounding box center [27, 45] width 35 height 9
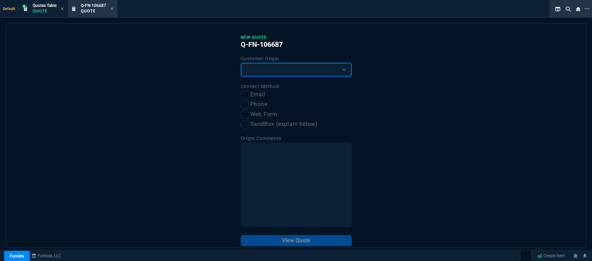
click at [277, 65] on select "Existing Customer Amazon Lead (first order) Website Lead (first order) Called (…" at bounding box center [296, 70] width 111 height 14
select select "existing"
click at [241, 63] on select "Existing Customer Amazon Lead (first order) Website Lead (first order) Called (…" at bounding box center [296, 70] width 111 height 14
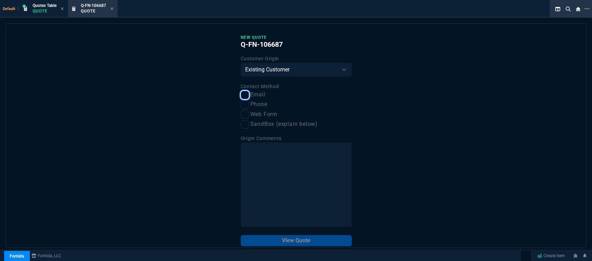
click at [246, 99] on input "Email" at bounding box center [245, 95] width 8 height 8
checkbox input "true"
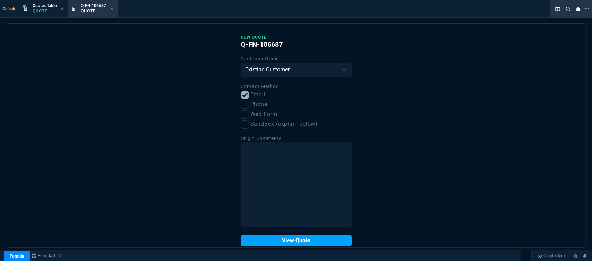
click at [303, 245] on button "View Quote" at bounding box center [296, 240] width 111 height 11
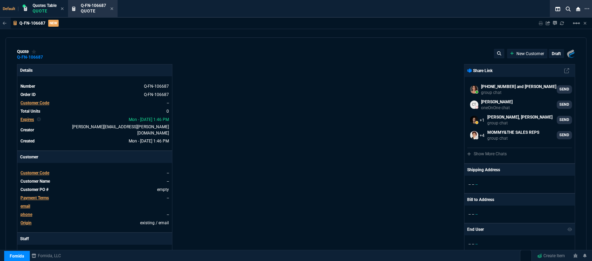
click at [39, 171] on span "Customer Code" at bounding box center [34, 173] width 29 height 5
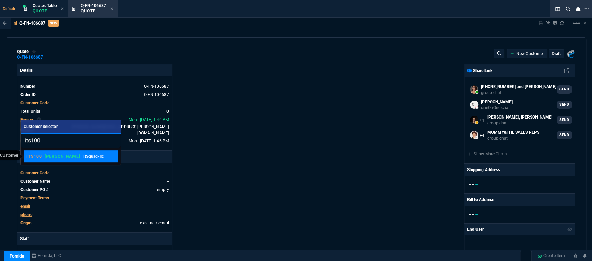
type input "its100"
click at [83, 154] on p "ItSquad-llc" at bounding box center [93, 156] width 20 height 6
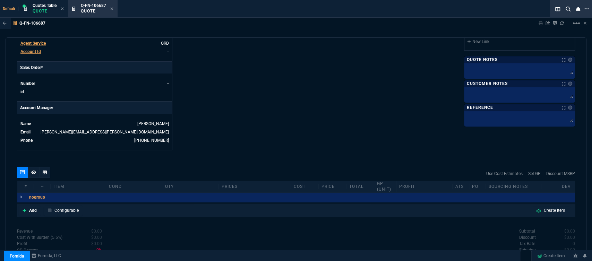
scroll to position [311, 0]
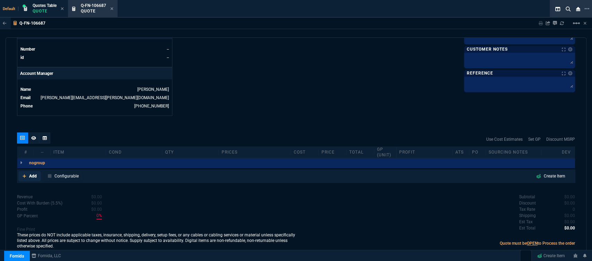
click at [24, 173] on nx-icon at bounding box center [25, 176] width 4 height 6
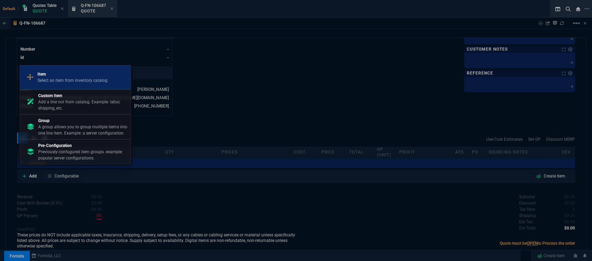
click at [70, 81] on p "Select an item from inventory catalog" at bounding box center [72, 80] width 70 height 6
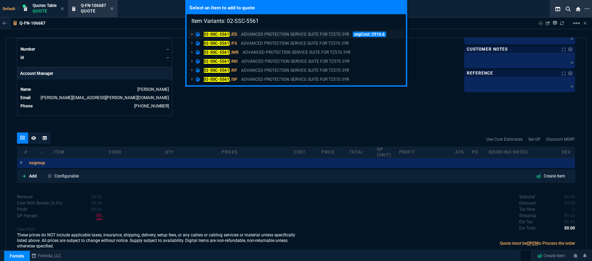
type input "Item Variants: 02-SSC-5561"
click at [285, 34] on p "ADVANCED PROTECTION SERVICE SUITE FOR TZ570 3YR" at bounding box center [295, 34] width 108 height 6
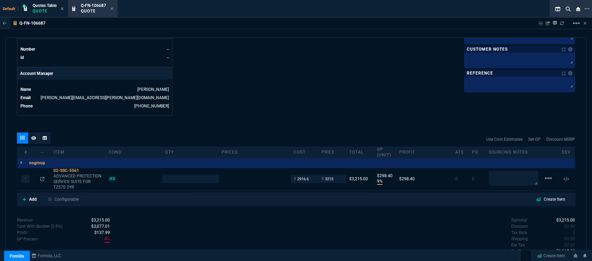
type input "9"
type input "298"
type input "9"
type input "298"
type input "20"
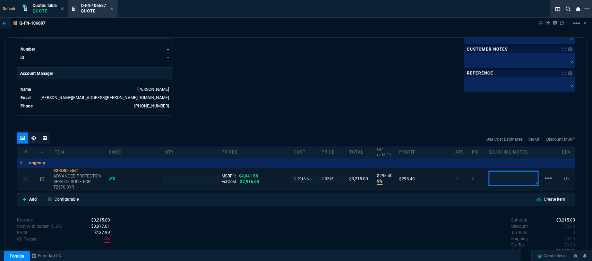
click at [516, 172] on textarea at bounding box center [514, 178] width 50 height 15
drag, startPoint x: 511, startPoint y: 170, endPoint x: 452, endPoint y: 169, distance: 59.3
click at [452, 169] on div "1 02-SSC-5561 ADVANCED PROTECTION SERVICE SUITE FOR TZ570 3YR /ED MSRP1: $4,041…" at bounding box center [296, 179] width 558 height 23
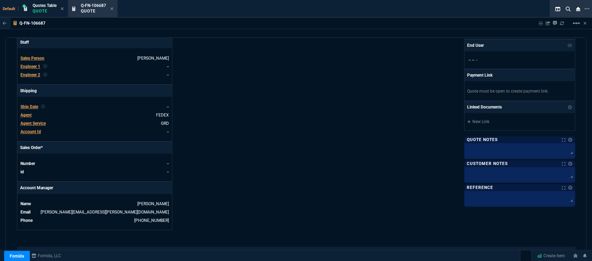
scroll to position [196, 0]
type textarea "dh bulk"
click at [490, 149] on textarea at bounding box center [520, 151] width 108 height 10
type input "1"
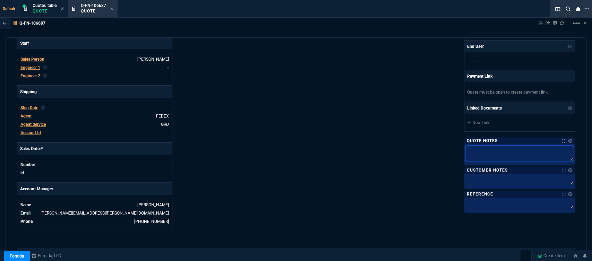
paste textarea "dh bulk"
type textarea "dh bulk"
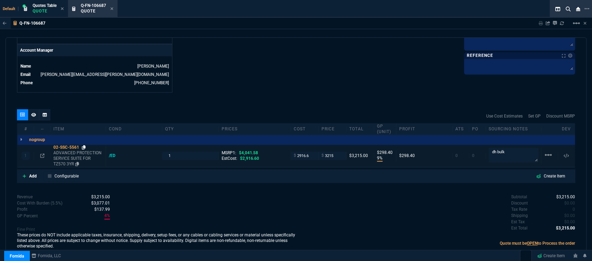
type textarea "dh bulk"
click at [83, 145] on icon at bounding box center [84, 147] width 4 height 4
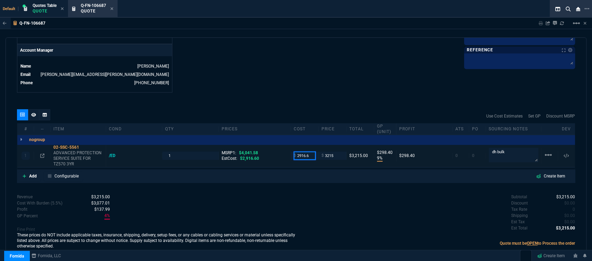
click at [311, 152] on input "2916.6" at bounding box center [305, 156] width 22 height 8
type input "2360"
type input "27"
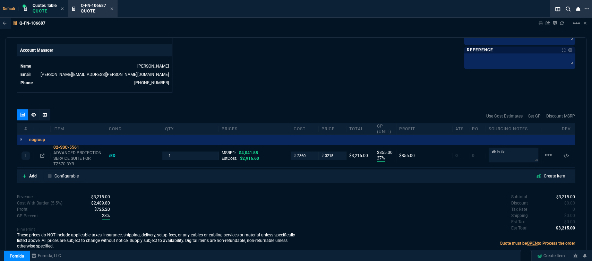
type input "855"
click at [85, 145] on icon at bounding box center [84, 147] width 4 height 4
click at [334, 152] on input "3215" at bounding box center [333, 156] width 22 height 8
type input "2939"
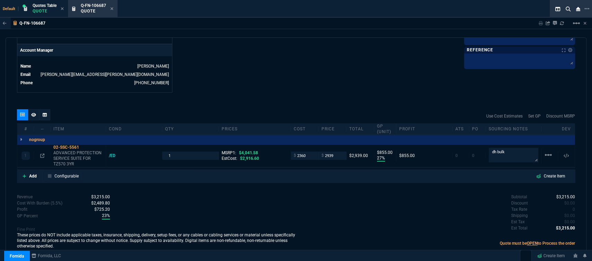
type input "2939"
type input "20"
type input "579"
type input "27"
click at [337, 152] on input "2939" at bounding box center [333, 156] width 22 height 8
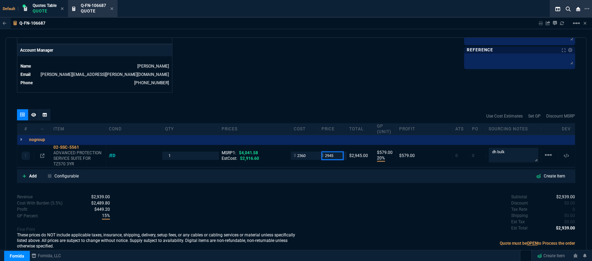
type input "2945"
drag, startPoint x: 322, startPoint y: 58, endPoint x: 359, endPoint y: 157, distance: 105.8
type input "2945"
type input "585"
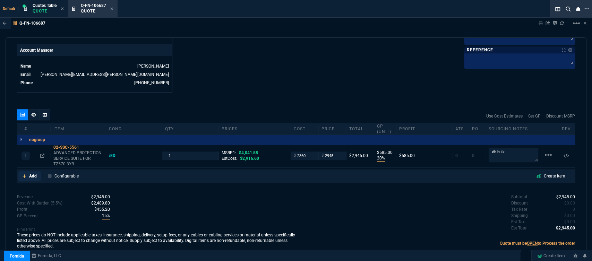
click at [23, 174] on icon at bounding box center [25, 176] width 4 height 4
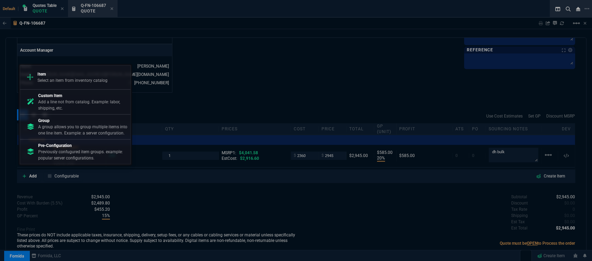
click at [62, 76] on p "Item" at bounding box center [72, 74] width 70 height 6
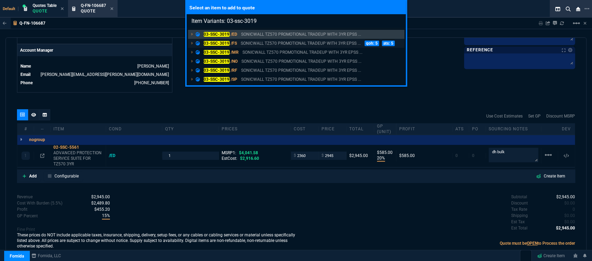
type input "Item Variants: 03-ssc-3019"
click at [305, 42] on p "SONICWALL TZ570 PROMOTIONAL TRADEUP WITH 3YR EPSS ..." at bounding box center [301, 43] width 120 height 6
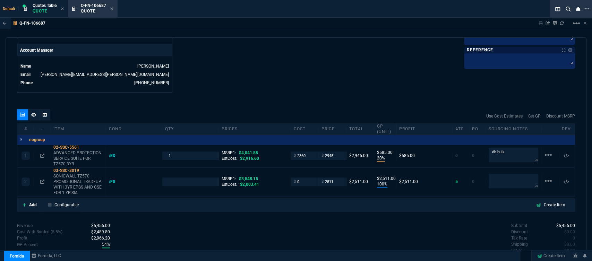
type input "20"
type input "585"
type input "100"
type input "2511"
type input "27"
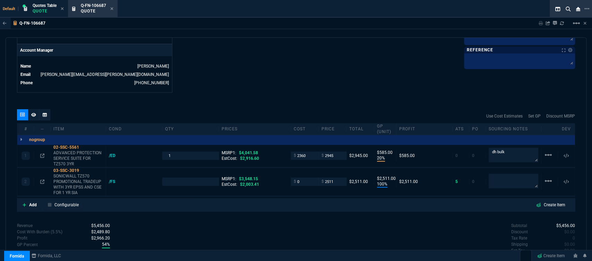
type input "3548.15"
type input "29"
click at [84, 169] on icon at bounding box center [84, 171] width 4 height 4
click at [39, 179] on div at bounding box center [42, 182] width 11 height 6
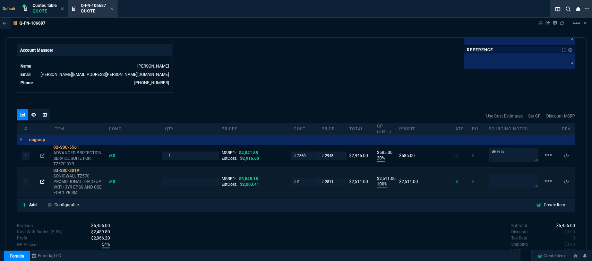
click at [44, 180] on icon at bounding box center [42, 182] width 4 height 4
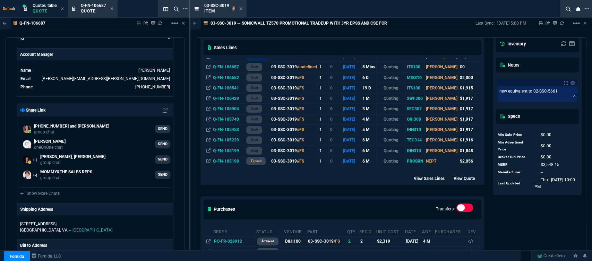
scroll to position [231, 0]
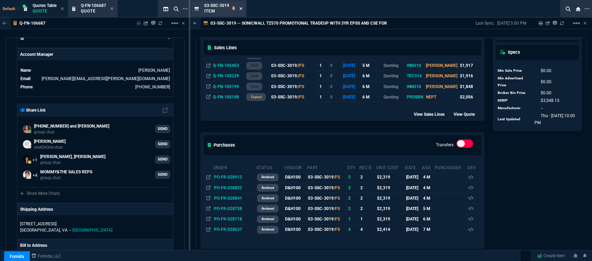
click at [240, 8] on icon at bounding box center [240, 9] width 3 height 4
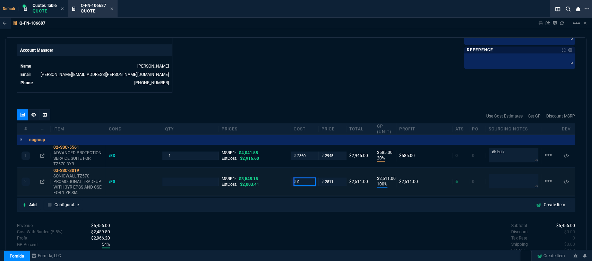
click at [305, 178] on input "0" at bounding box center [305, 182] width 22 height 8
type input "1970"
type input "1"
type input "1970"
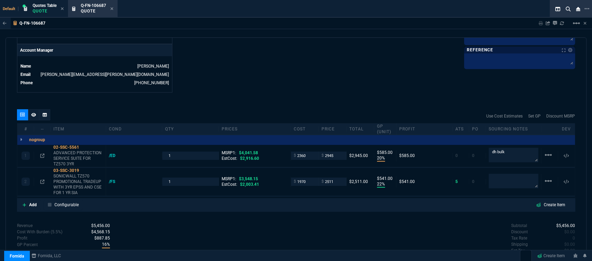
type input "22"
type input "541"
click at [230, 230] on div "Revenue $5,456.00 Cost $4,330.00 Cost With Burden (5.5%) $4,568.15 Profit $887.…" at bounding box center [156, 251] width 279 height 57
click at [338, 178] on input "2511" at bounding box center [333, 182] width 22 height 8
type input "2410"
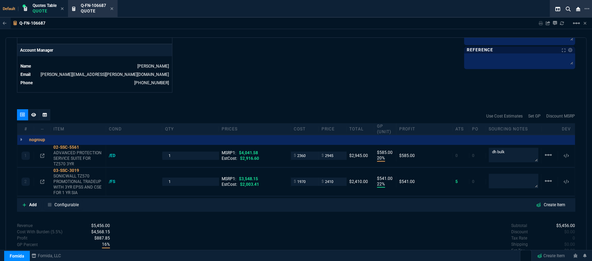
type input "2410"
type input "18"
type input "440"
type input "32"
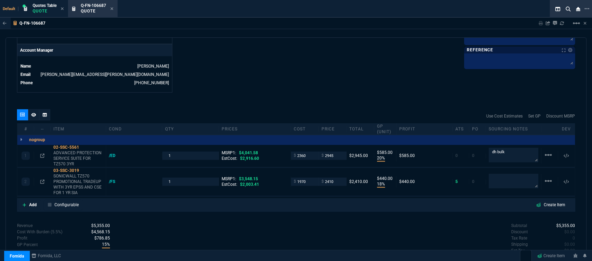
click at [42, 180] on icon at bounding box center [42, 182] width 4 height 4
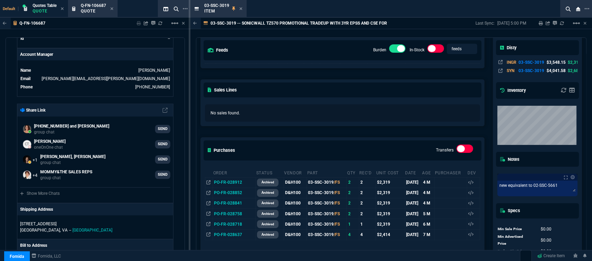
scroll to position [77, 0]
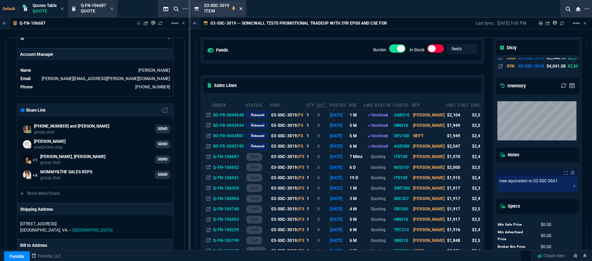
click at [239, 9] on icon at bounding box center [240, 9] width 3 height 4
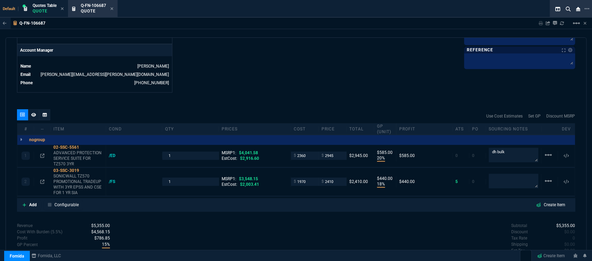
scroll to position [363, 0]
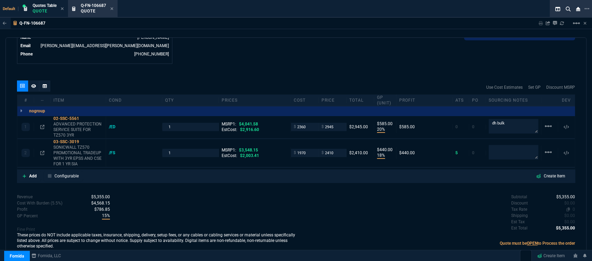
click at [573, 207] on span "0" at bounding box center [574, 209] width 2 height 5
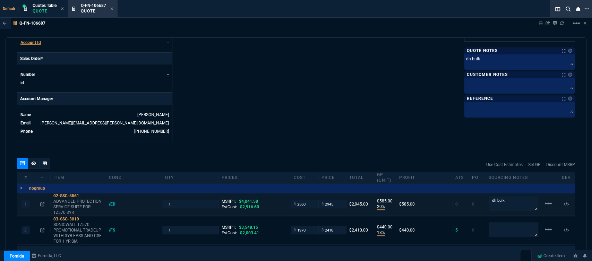
scroll to position [209, 0]
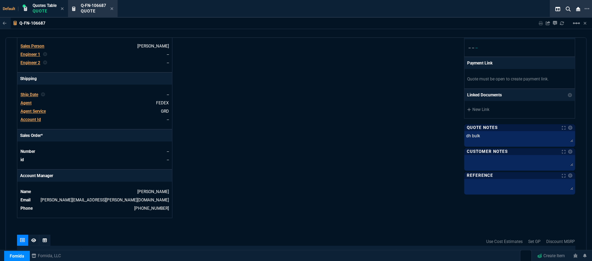
click at [23, 101] on span "Agent" at bounding box center [25, 103] width 11 height 5
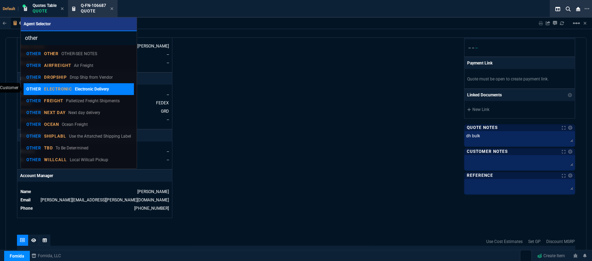
type input "other"
click at [42, 92] on div "OTHER ELECTRONIC Electronic Delivery" at bounding box center [67, 89] width 83 height 6
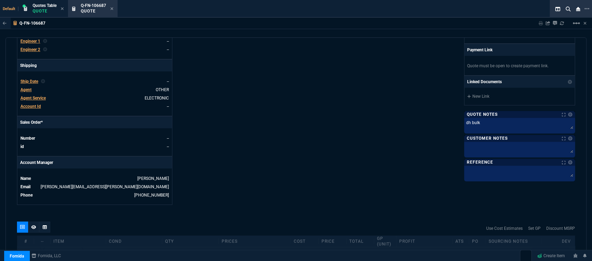
scroll to position [222, 0]
click at [492, 150] on textarea at bounding box center [520, 148] width 108 height 10
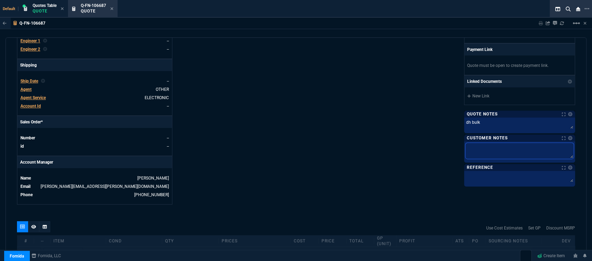
type textarea "L"
type textarea "LE"
type textarea "LEC"
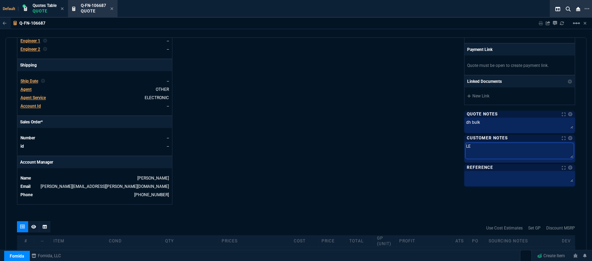
type textarea "LEC"
type textarea "LE"
type textarea "L"
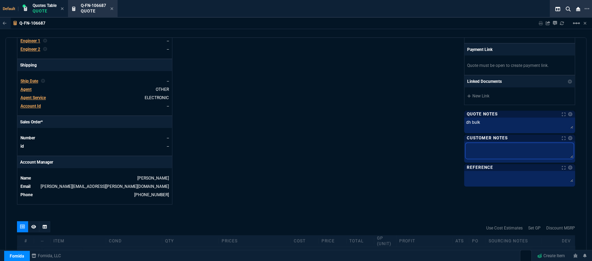
type textarea "E"
type textarea "EL"
type textarea "ELE"
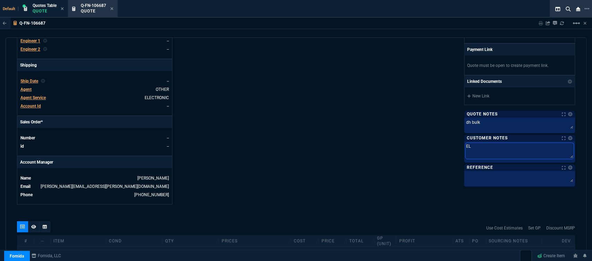
type textarea "ELE"
type textarea "ELEC"
type textarea "ELECT"
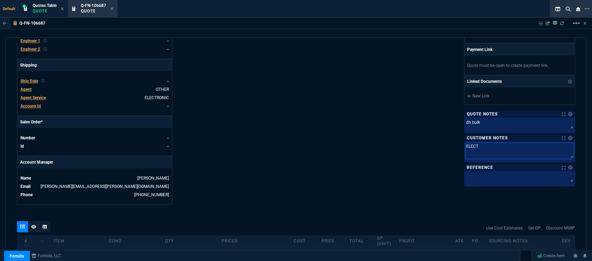
type textarea "ELECTR"
type textarea "ELECTRO"
type textarea "ELECTRON"
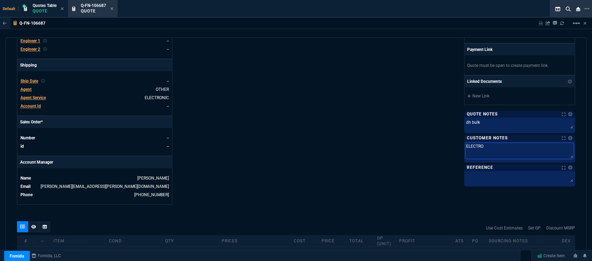
type textarea "ELECTRON"
type textarea "ELECTRONI"
type textarea "ELECTRONIC"
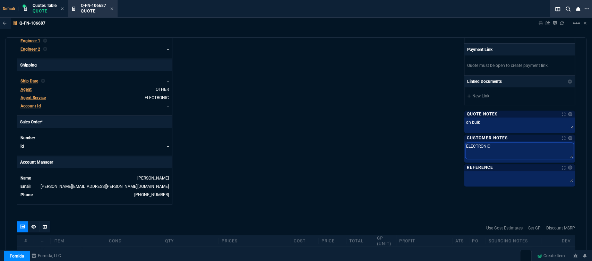
type textarea "ELECTRONIC:"
type textarea "ELECTRONIC: E"
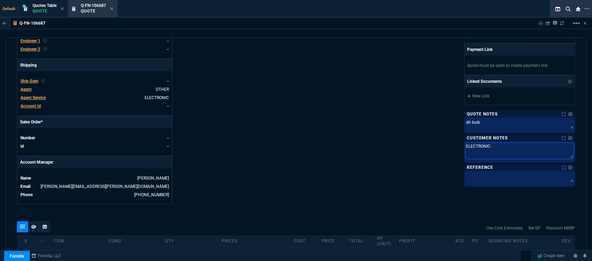
type textarea "ELECTRONIC: E"
type textarea "ELECTRONIC: EM"
type textarea "ELECTRONIC: EMA"
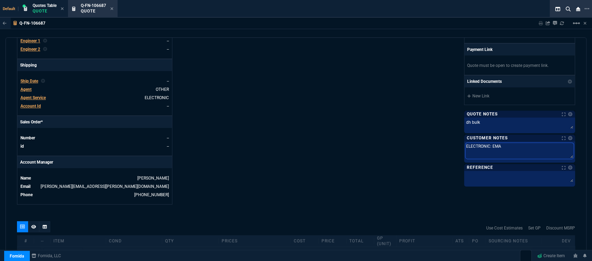
type textarea "ELECTRONIC: EMAI"
type textarea "ELECTRONIC: EMAIL"
type textarea "ELECTRONIC: EMAIL*"
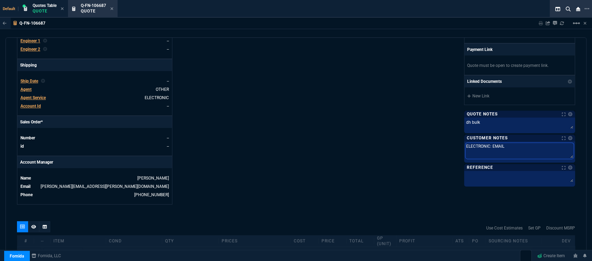
type textarea "ELECTRONIC: EMAIL*"
type textarea "ELECTRONIC: EMAIL*8"
type textarea "ELECTRONIC: EMAIL*"
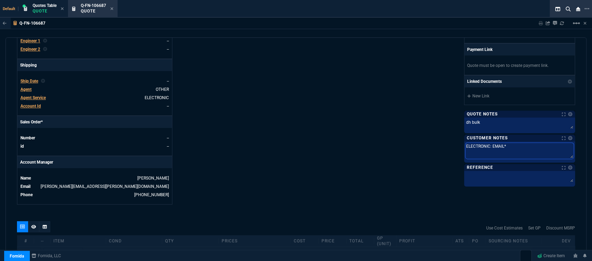
type textarea "ELECTRONIC: EMAIL*E"
type textarea "ELECTRONIC: EMAIL*ET"
type textarea "ELECTRONIC: EMAIL*ETA"
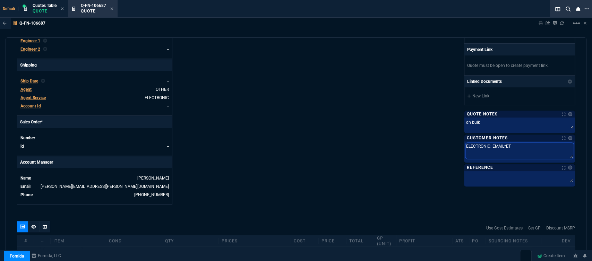
type textarea "ELECTRONIC: EMAIL*ETA"
type textarea "ELECTRONIC: EMAIL*ETA 5"
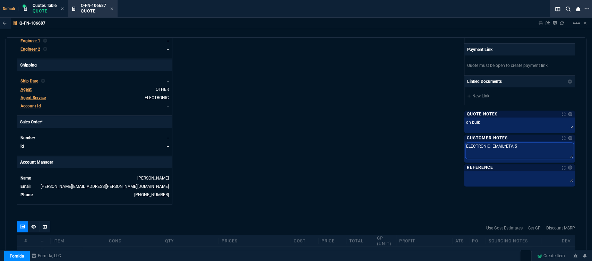
type textarea "ELECTRONIC: EMAIL*ETA 5-"
type textarea "ELECTRONIC: EMAIL*ETA 5-7"
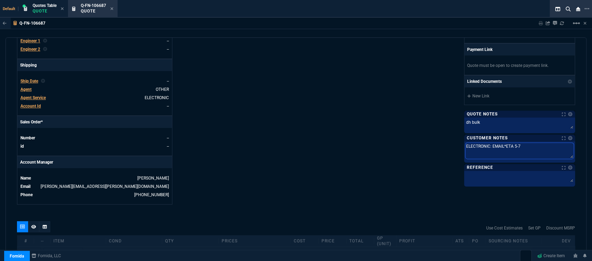
type textarea "ELECTRONIC: EMAIL*ETA 5-7"
type textarea "ELECTRONIC: EMAIL*ETA 5-7 B"
type textarea "ELECTRONIC: EMAIL*ETA 5-7 Bi"
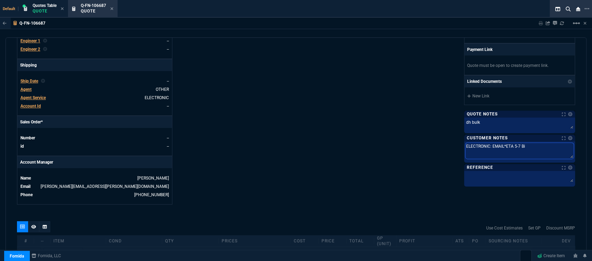
type textarea "ELECTRONIC: EMAIL*ETA 5-7 Biz"
type textarea "ELECTRONIC: EMAIL*ETA 5-7 Biz D"
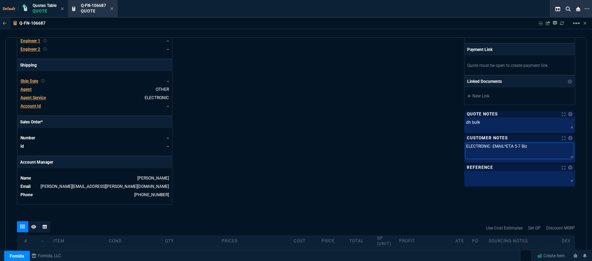
type textarea "ELECTRONIC: EMAIL*ETA 5-7 Biz D"
type textarea "ELECTRONIC: EMAIL*ETA 5-7 Biz Da"
type textarea "ELECTRONIC: EMAIL*ETA 5-7 Biz Day"
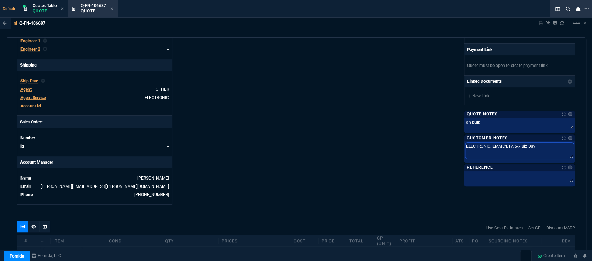
type textarea "ELECTRONIC: EMAIL*ETA 5-7 Biz Days"
click at [112, 7] on fa-icon at bounding box center [111, 9] width 3 height 5
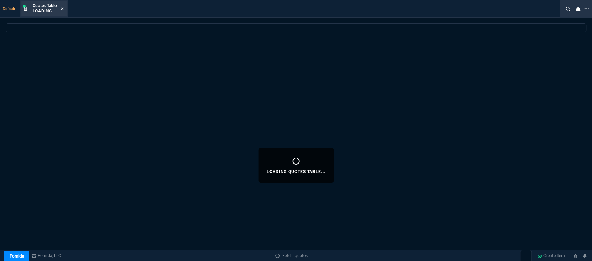
select select
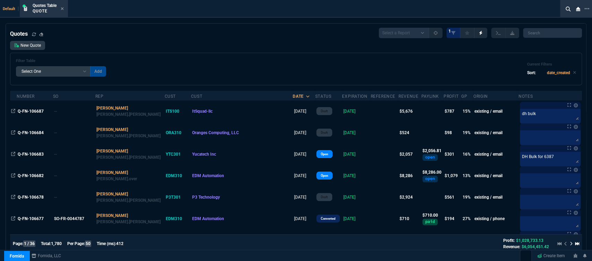
click at [61, 8] on icon at bounding box center [62, 9] width 3 height 4
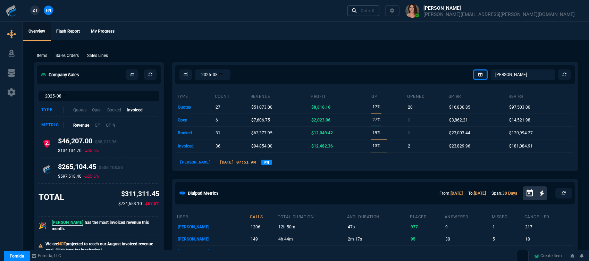
click at [380, 14] on link "Ctrl + K" at bounding box center [363, 10] width 33 height 11
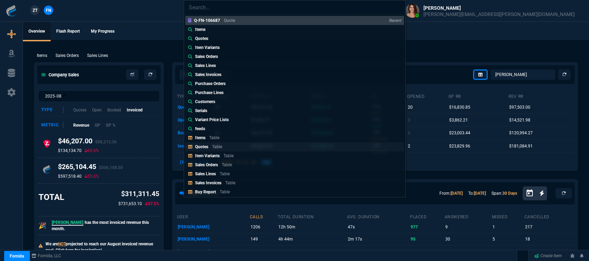
click at [221, 147] on p "Table" at bounding box center [217, 146] width 10 height 5
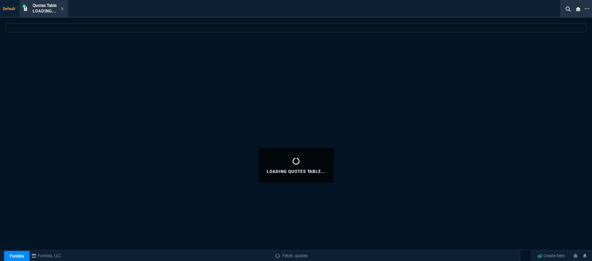
select select
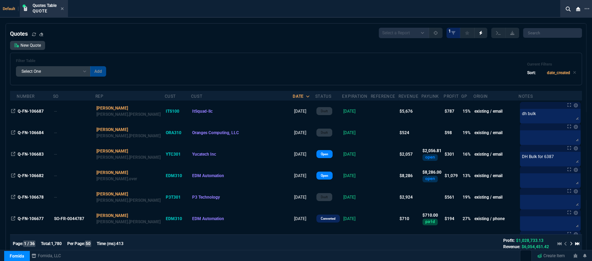
click at [371, 111] on td at bounding box center [385, 112] width 28 height 22
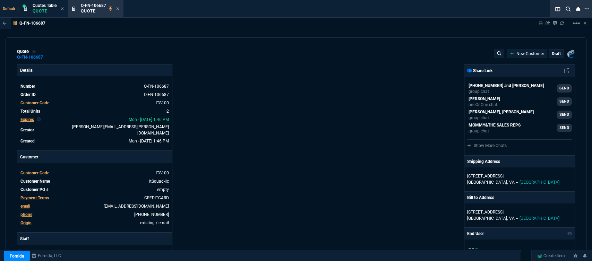
type input "4041.58"
type input "3548.15"
type input "20"
type input "585"
type input "18"
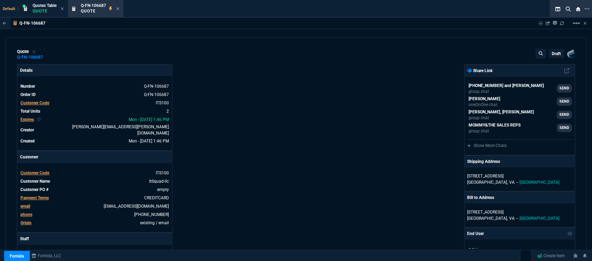
type input "440"
type input "27"
type input "32"
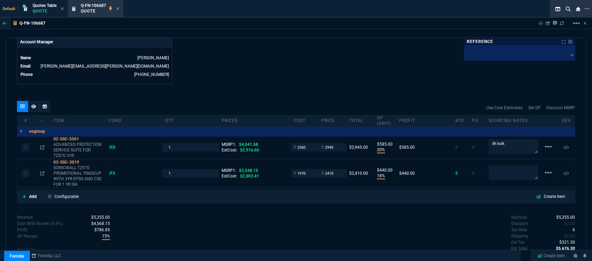
scroll to position [347, 0]
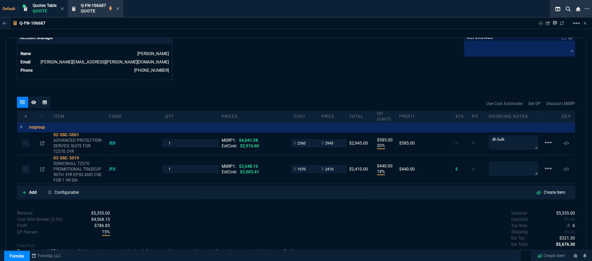
click at [573, 223] on span "6" at bounding box center [574, 225] width 2 height 5
click at [547, 147] on mat-icon "linear_scale" at bounding box center [548, 142] width 8 height 8
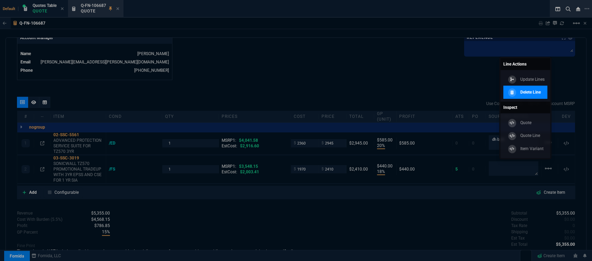
click at [526, 95] on p "Delete Line" at bounding box center [530, 92] width 20 height 6
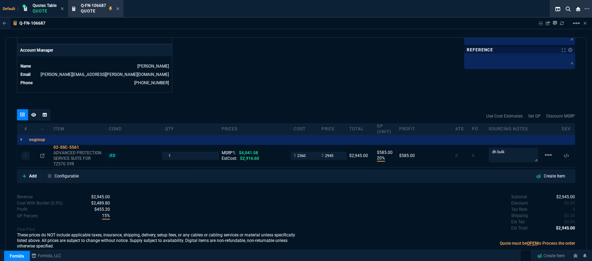
type input "20"
type input "585"
type input "27"
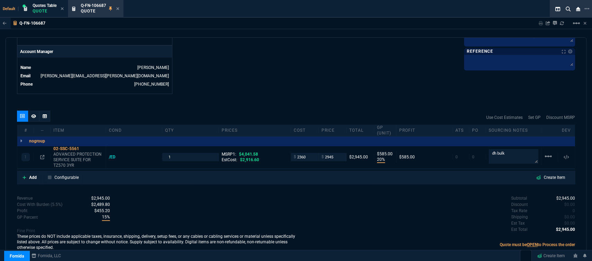
scroll to position [334, 0]
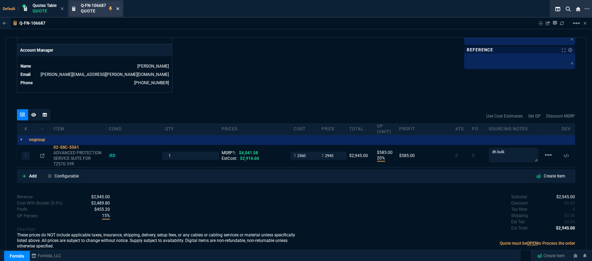
click at [119, 7] on icon at bounding box center [117, 9] width 3 height 4
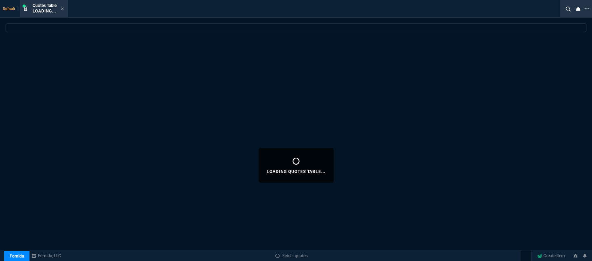
select select
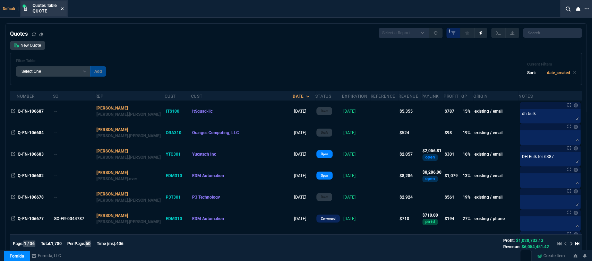
click at [62, 8] on icon at bounding box center [62, 8] width 3 height 3
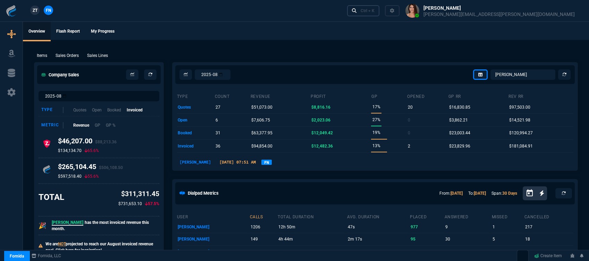
click at [374, 11] on div "Ctrl + K" at bounding box center [368, 11] width 14 height 6
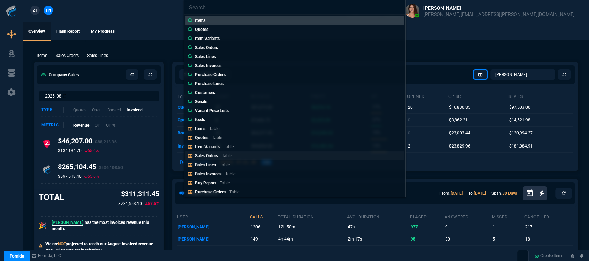
click at [241, 155] on link "Sales Orders Table" at bounding box center [294, 155] width 219 height 9
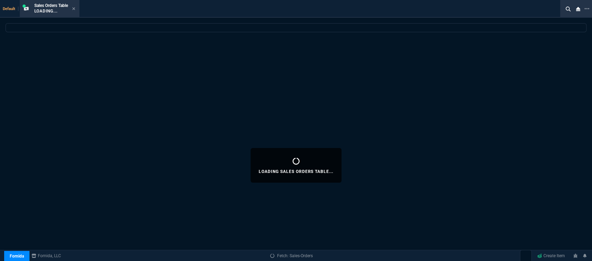
select select
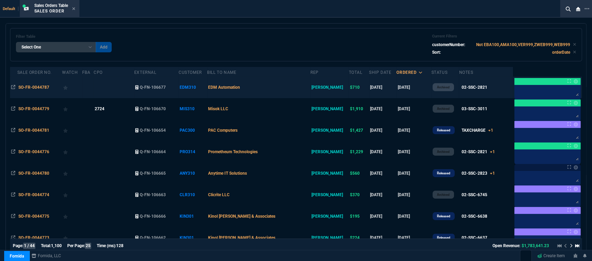
scroll to position [39, 0]
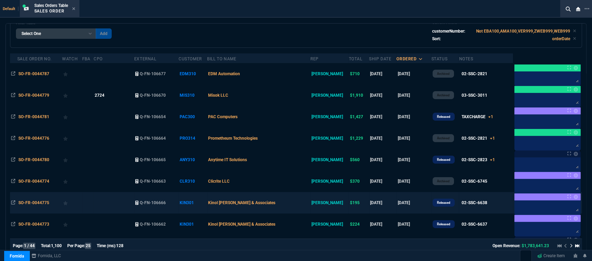
click at [296, 207] on td "Kinol [PERSON_NAME] & Associates" at bounding box center [258, 203] width 103 height 22
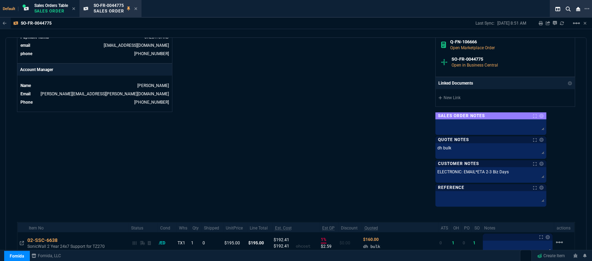
scroll to position [347, 0]
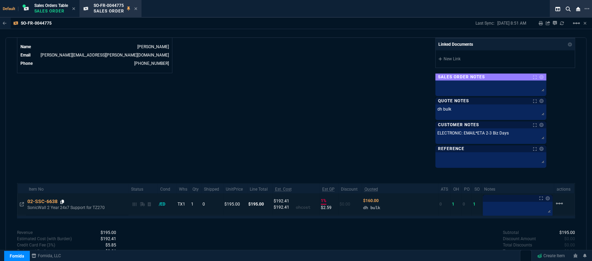
click at [62, 200] on icon at bounding box center [62, 202] width 4 height 4
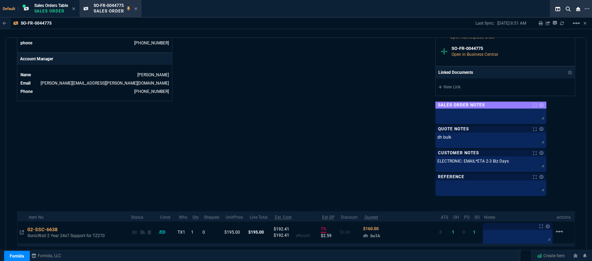
scroll to position [358, 0]
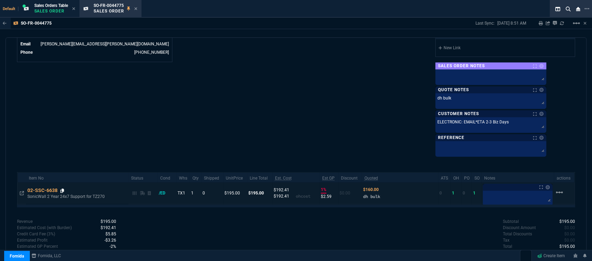
click at [62, 189] on icon at bounding box center [62, 191] width 4 height 4
click at [136, 9] on icon at bounding box center [135, 9] width 3 height 4
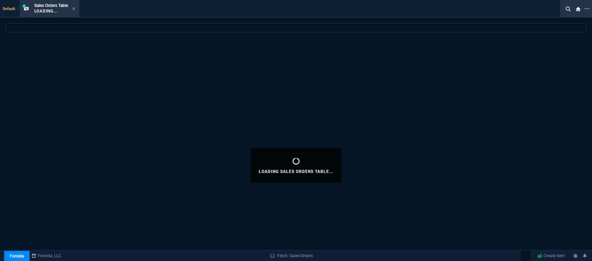
select select
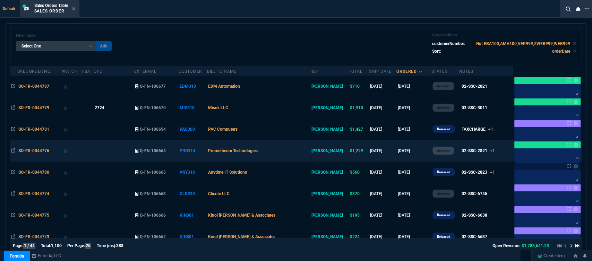
scroll to position [39, 0]
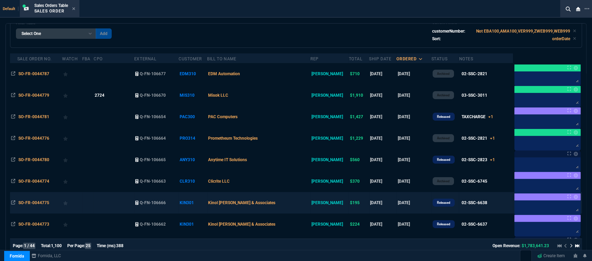
click at [300, 208] on td "Kinol [PERSON_NAME] & Associates" at bounding box center [258, 203] width 103 height 22
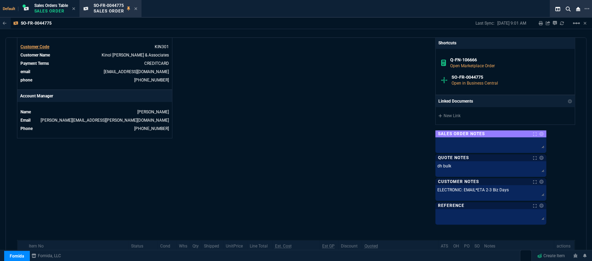
scroll to position [308, 0]
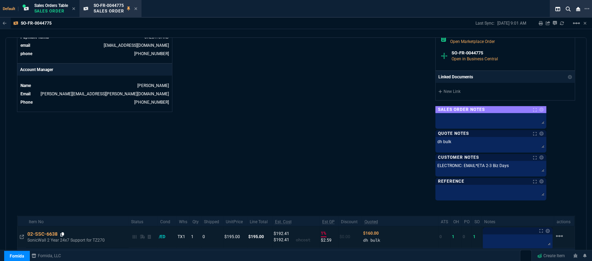
click at [63, 232] on icon at bounding box center [62, 234] width 4 height 4
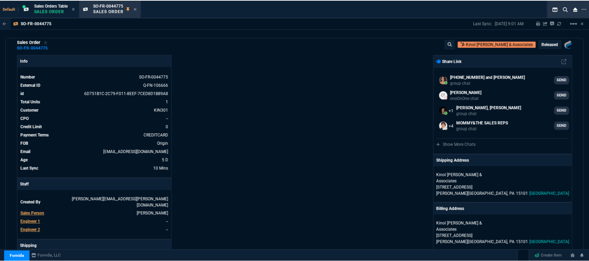
scroll to position [0, 0]
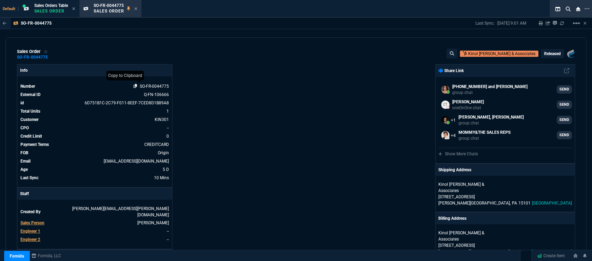
click at [134, 85] on icon at bounding box center [136, 86] width 4 height 4
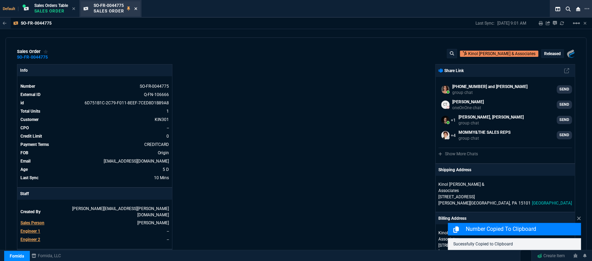
click at [136, 8] on icon at bounding box center [135, 8] width 3 height 3
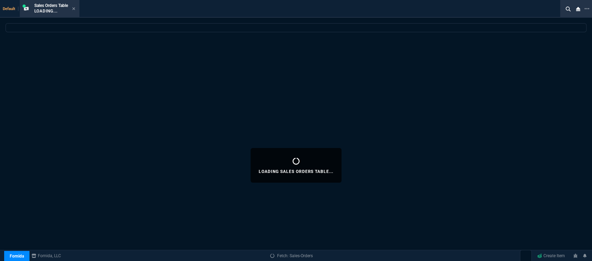
select select
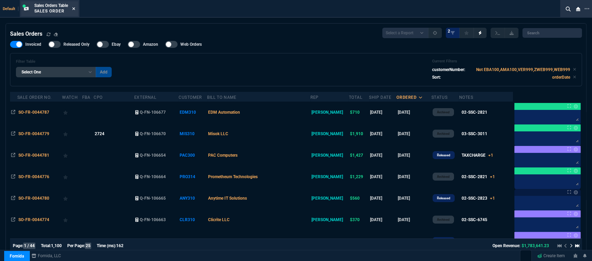
click at [74, 7] on icon at bounding box center [73, 9] width 3 height 4
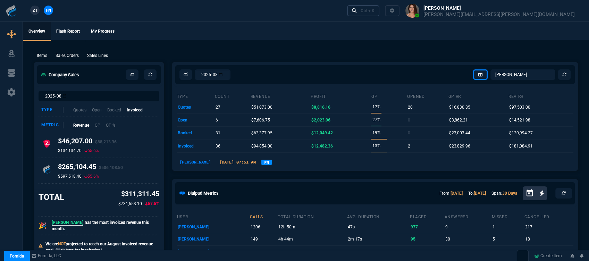
click at [374, 10] on div "Ctrl + K" at bounding box center [368, 11] width 14 height 6
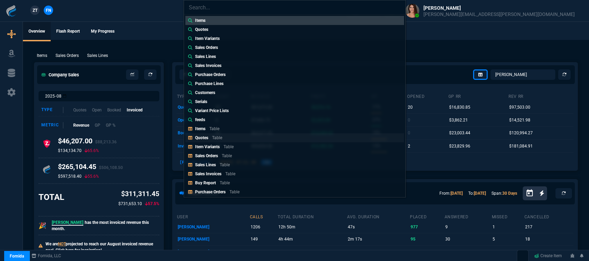
click at [229, 137] on link "Quotes Table" at bounding box center [294, 137] width 219 height 9
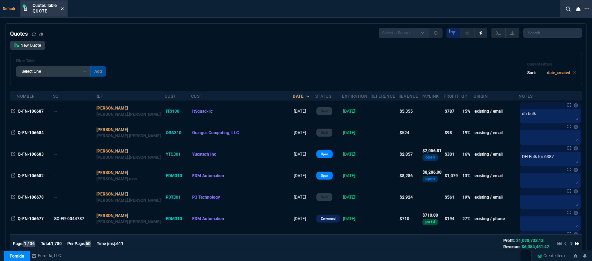
click at [61, 7] on fa-icon at bounding box center [62, 9] width 3 height 5
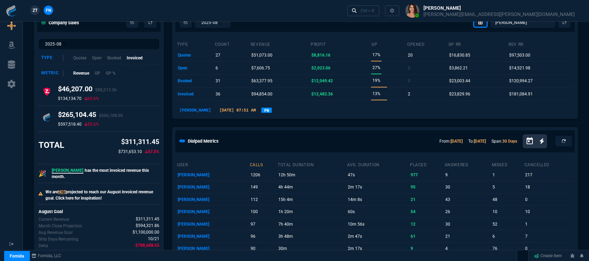
scroll to position [39, 0]
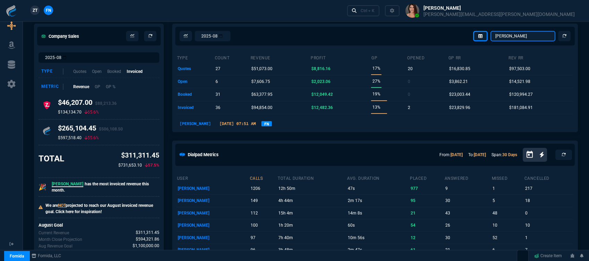
click at [533, 35] on select "Omar Brian Over Farzad Vahid Steven Huang Seti Shadab Alicia Bostic Wafek Moham…" at bounding box center [522, 36] width 65 height 10
click at [491, 31] on select "Omar Brian Over Farzad Vahid Steven Huang Seti Shadab Alicia Bostic Wafek Moham…" at bounding box center [522, 36] width 65 height 10
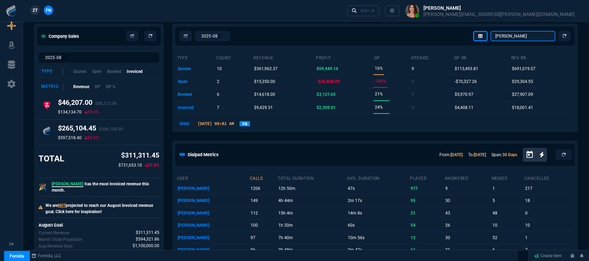
click at [522, 35] on select "Omar Brian Over Farzad Vahid Steven Huang Seti Shadab Alicia Bostic Wafek Moham…" at bounding box center [522, 36] width 65 height 10
click at [491, 31] on select "Omar Brian Over Farzad Vahid Steven Huang Seti Shadab Alicia Bostic Wafek Moham…" at bounding box center [522, 36] width 65 height 10
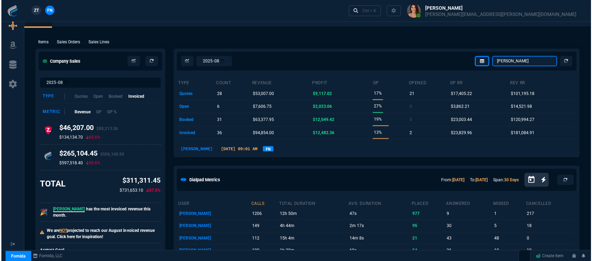
scroll to position [0, 0]
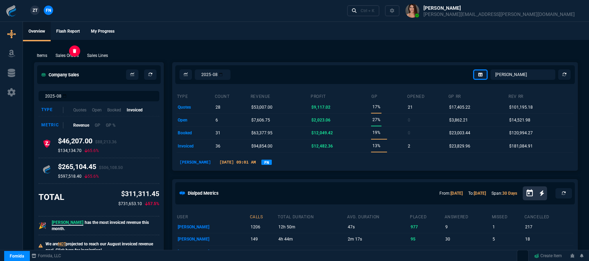
click at [70, 55] on p "Sales Orders" at bounding box center [67, 55] width 23 height 6
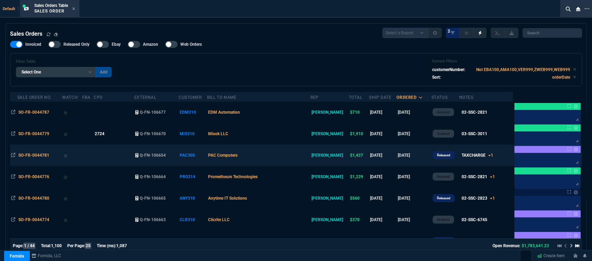
click at [293, 153] on td "PAC Computers" at bounding box center [258, 156] width 103 height 22
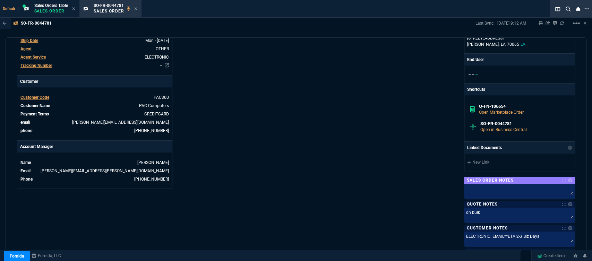
scroll to position [380, 0]
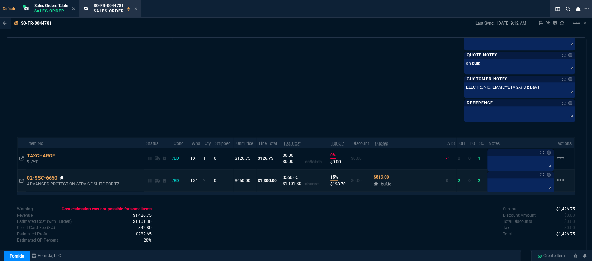
click at [62, 177] on icon at bounding box center [62, 178] width 4 height 4
click at [62, 178] on icon at bounding box center [62, 178] width 4 height 4
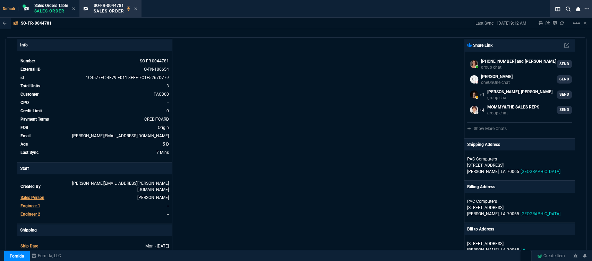
scroll to position [0, 0]
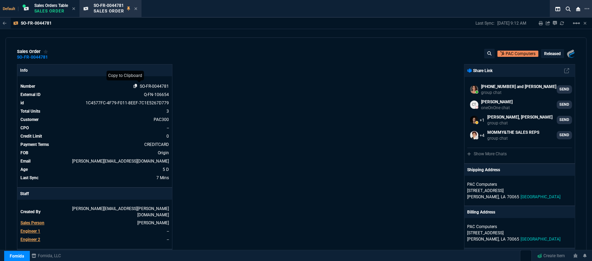
click at [134, 84] on fa-icon at bounding box center [136, 86] width 4 height 5
click at [137, 11] on icon at bounding box center [135, 9] width 3 height 4
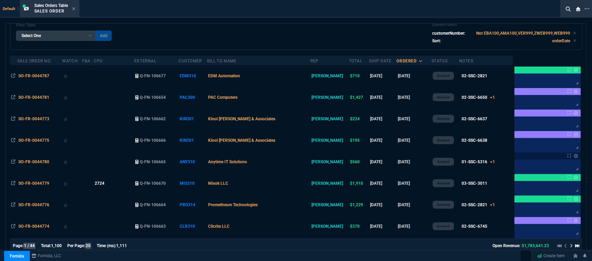
scroll to position [77, 0]
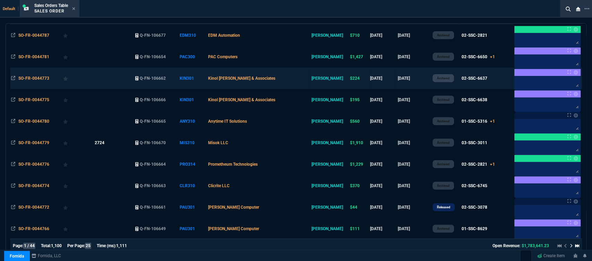
click at [302, 81] on td "Kinol [PERSON_NAME] & Associates" at bounding box center [258, 79] width 103 height 22
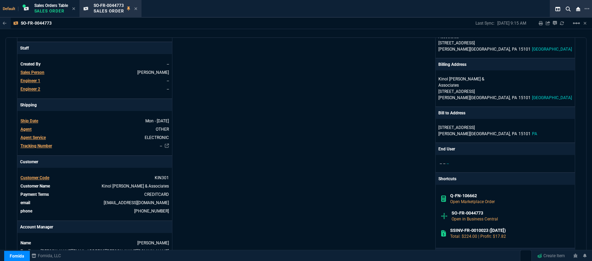
scroll to position [347, 0]
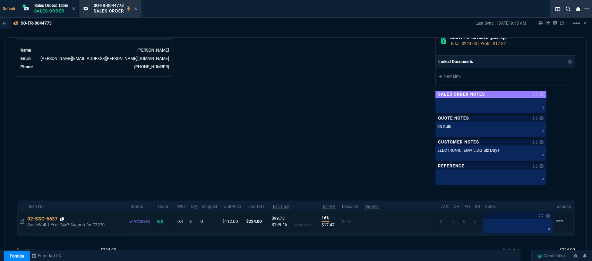
click at [63, 217] on icon at bounding box center [62, 219] width 4 height 4
click at [64, 217] on icon at bounding box center [62, 219] width 4 height 4
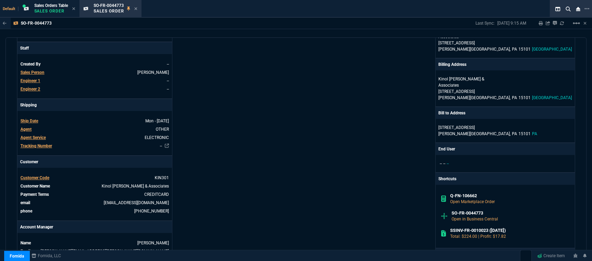
scroll to position [0, 0]
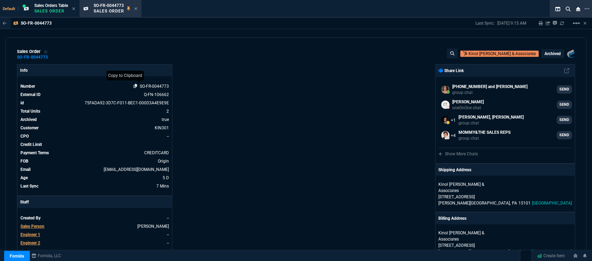
click at [134, 84] on icon at bounding box center [136, 86] width 4 height 4
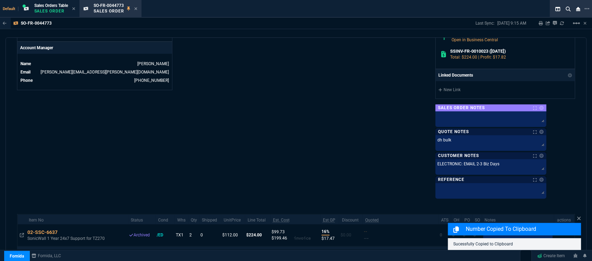
scroll to position [376, 0]
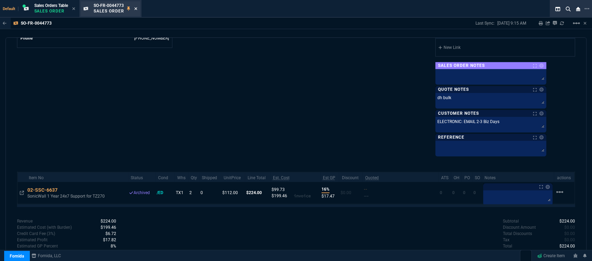
click at [137, 11] on icon at bounding box center [135, 9] width 3 height 4
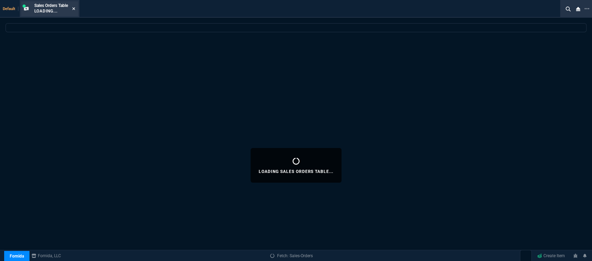
click at [75, 8] on icon at bounding box center [73, 9] width 3 height 4
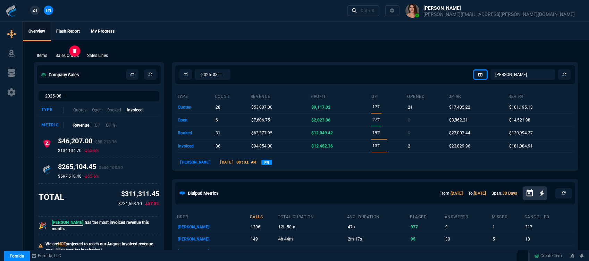
click at [63, 53] on p "Sales Orders" at bounding box center [67, 55] width 23 height 6
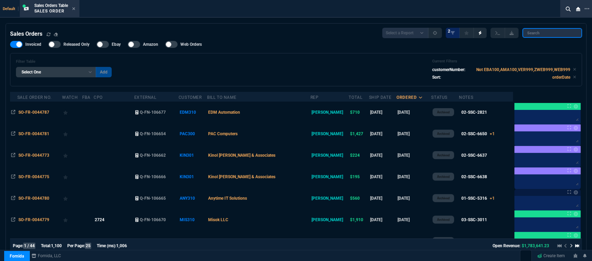
click at [556, 33] on input "search" at bounding box center [553, 33] width 60 height 10
paste input "SO-FR-0044780"
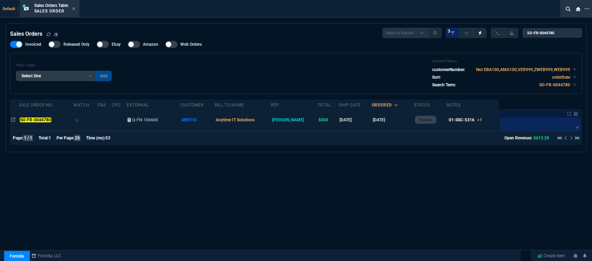
click at [271, 122] on td "Anytime IT Solutions" at bounding box center [243, 120] width 56 height 22
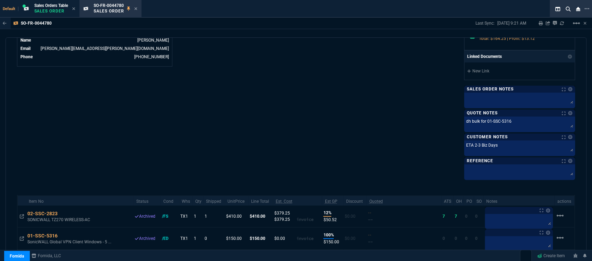
scroll to position [386, 0]
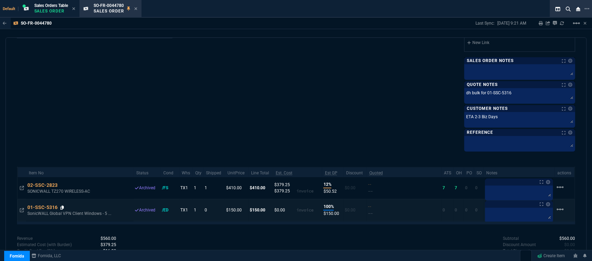
click at [61, 206] on icon at bounding box center [62, 208] width 4 height 4
click at [63, 206] on icon at bounding box center [62, 208] width 4 height 4
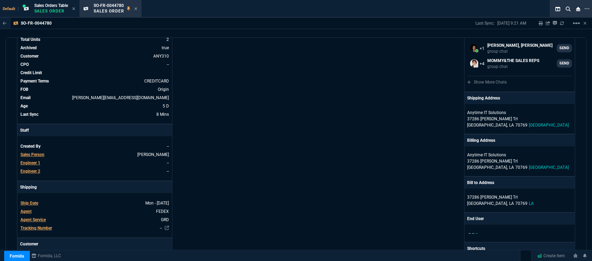
scroll to position [0, 0]
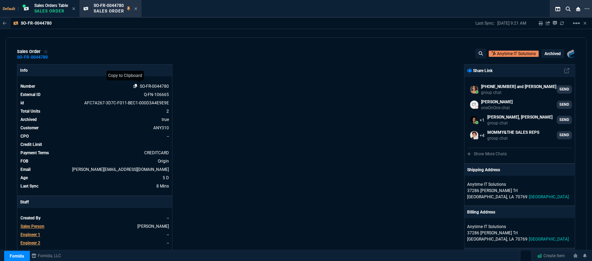
click at [135, 86] on icon at bounding box center [136, 86] width 4 height 4
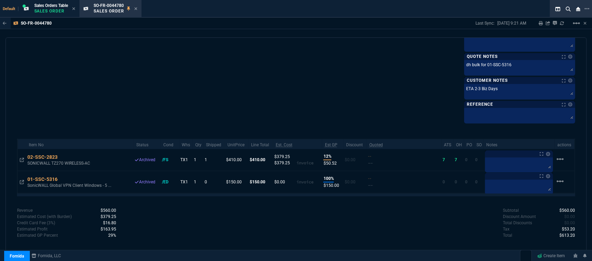
scroll to position [415, 0]
click at [136, 9] on icon at bounding box center [135, 9] width 3 height 4
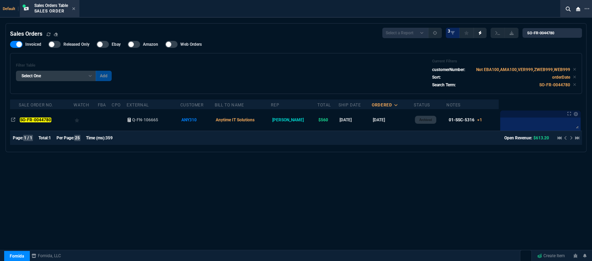
click at [75, 9] on icon at bounding box center [73, 9] width 3 height 4
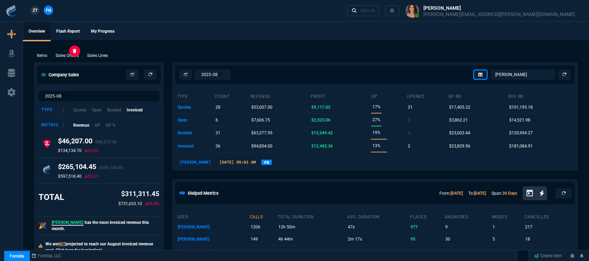
click at [72, 55] on p "Sales Orders" at bounding box center [67, 55] width 23 height 6
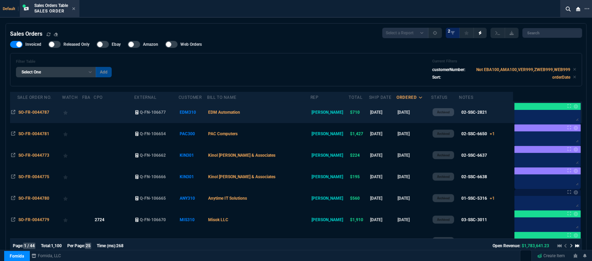
scroll to position [39, 0]
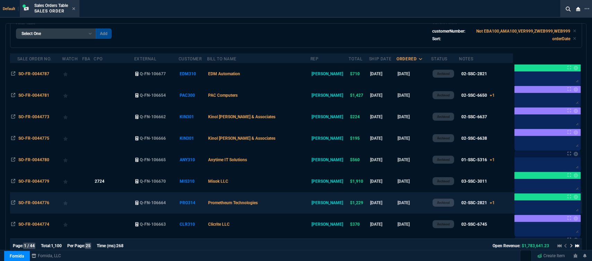
click at [291, 203] on td "Prometheum Technologies" at bounding box center [258, 203] width 103 height 22
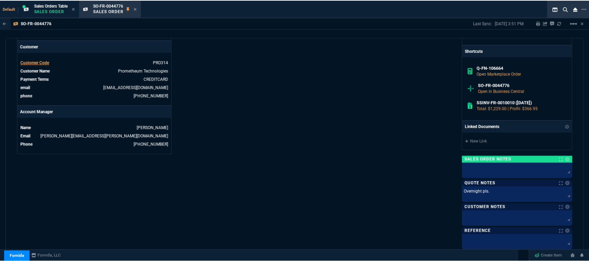
scroll to position [386, 0]
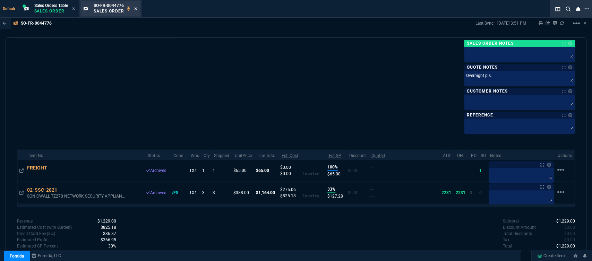
click at [137, 7] on icon at bounding box center [135, 9] width 3 height 4
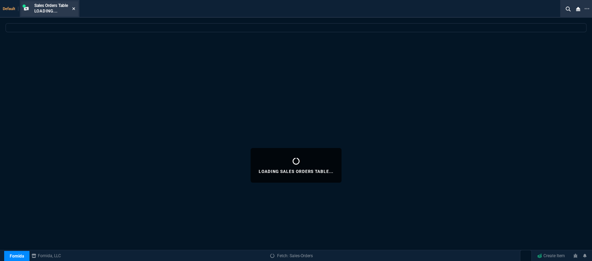
click at [74, 8] on icon at bounding box center [73, 8] width 3 height 3
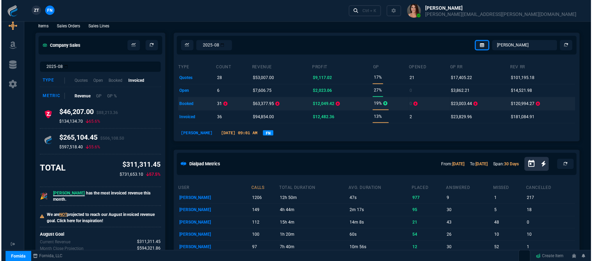
scroll to position [0, 0]
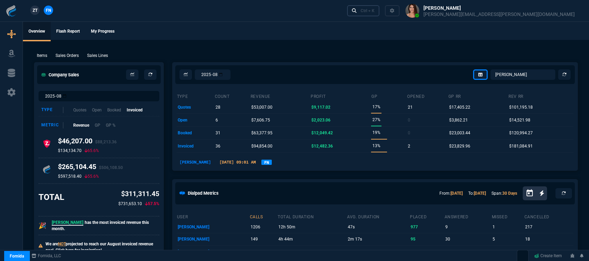
click at [374, 11] on div "Ctrl + K" at bounding box center [368, 11] width 14 height 6
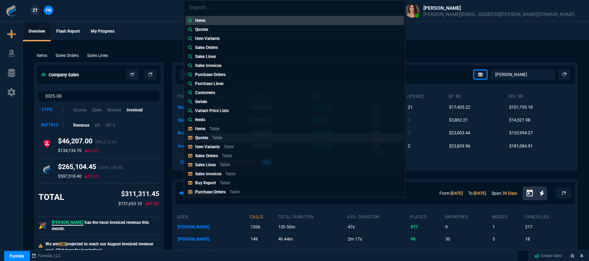
click at [267, 140] on link "Quotes Table" at bounding box center [294, 137] width 219 height 9
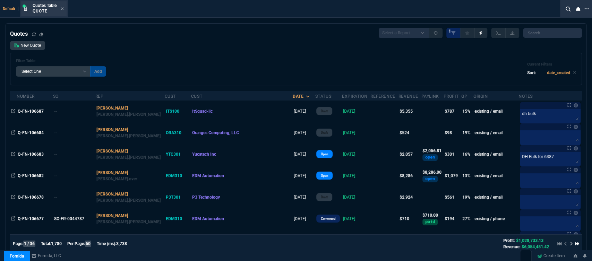
click at [64, 9] on div "Quotes Table Quote" at bounding box center [43, 8] width 45 height 15
click at [61, 6] on div "Quotes Table Quote" at bounding box center [48, 9] width 31 height 12
click at [62, 9] on icon at bounding box center [62, 8] width 3 height 3
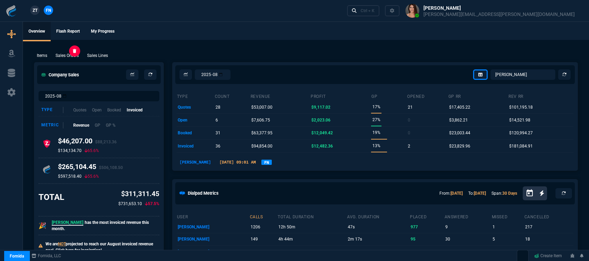
click at [77, 56] on p "Sales Orders" at bounding box center [67, 55] width 23 height 6
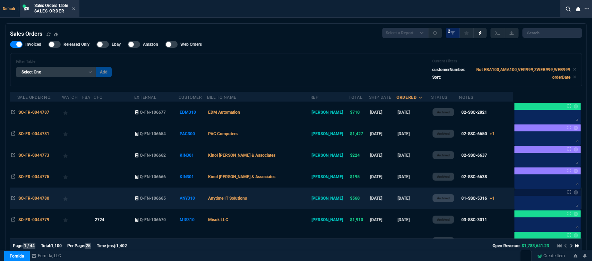
click at [289, 201] on td "Anytime IT Solutions" at bounding box center [258, 199] width 103 height 22
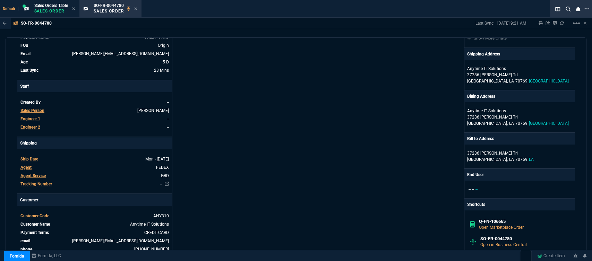
scroll to position [116, 0]
click at [137, 9] on icon at bounding box center [135, 9] width 3 height 4
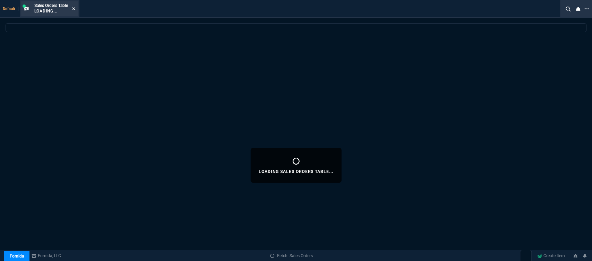
click at [74, 7] on icon at bounding box center [73, 9] width 3 height 4
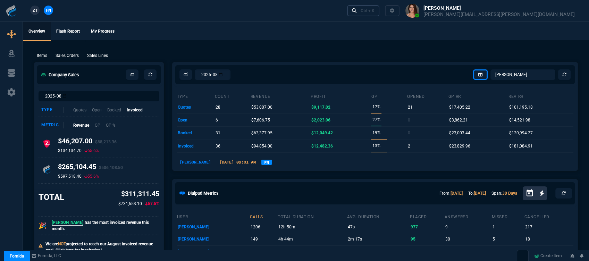
click at [374, 11] on div "Ctrl + K" at bounding box center [368, 11] width 14 height 6
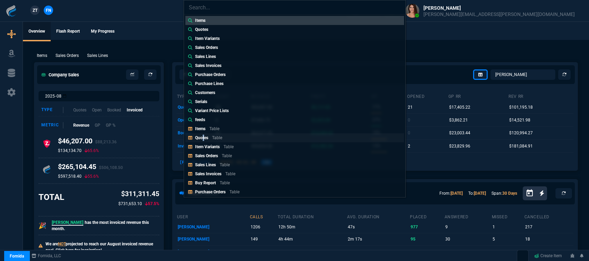
click at [203, 142] on link "Quotes Table" at bounding box center [294, 137] width 219 height 9
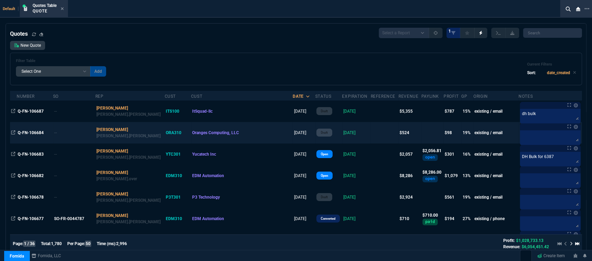
click at [371, 130] on td at bounding box center [385, 133] width 28 height 22
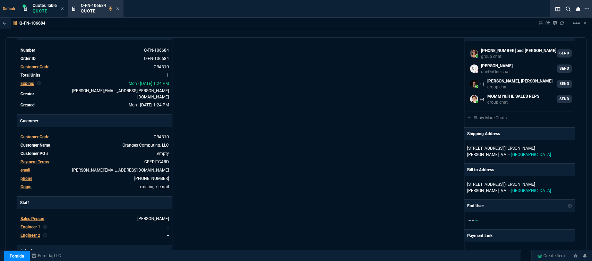
scroll to position [0, 0]
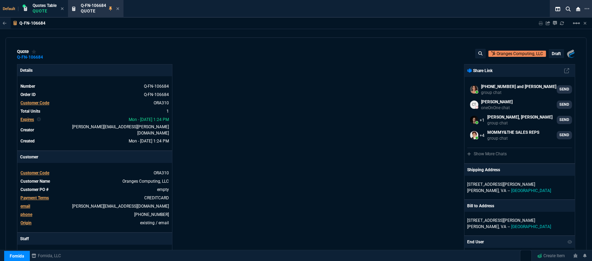
click at [553, 52] on p "draft" at bounding box center [556, 54] width 9 height 6
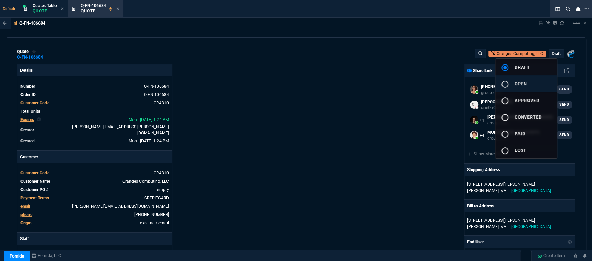
click at [522, 86] on button "radio_button_unchecked open" at bounding box center [526, 83] width 62 height 17
click at [429, 92] on div at bounding box center [296, 130] width 592 height 261
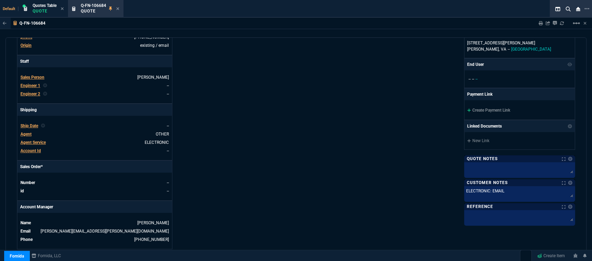
scroll to position [145, 0]
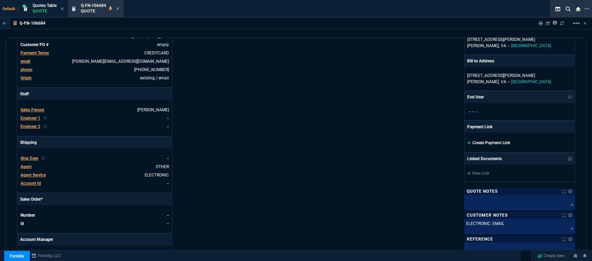
click at [467, 142] on icon at bounding box center [469, 143] width 4 height 4
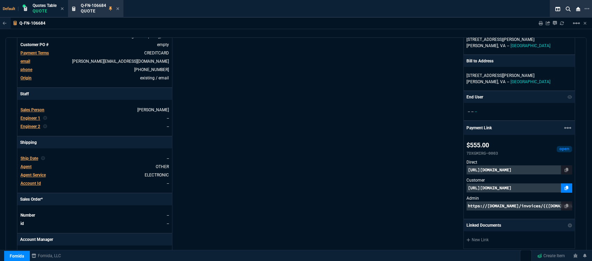
click at [565, 186] on icon at bounding box center [567, 188] width 4 height 4
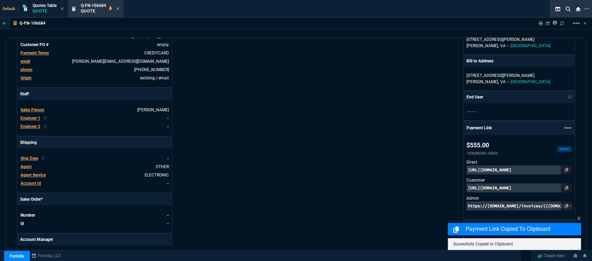
scroll to position [380, 0]
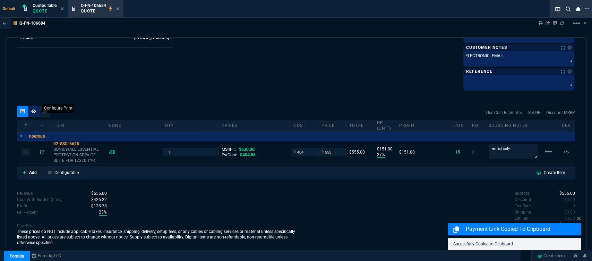
click at [35, 110] on icon at bounding box center [33, 111] width 5 height 4
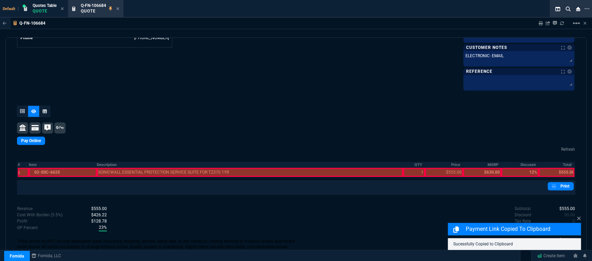
click at [81, 172] on div at bounding box center [63, 172] width 68 height 9
click at [120, 172] on div at bounding box center [250, 172] width 307 height 9
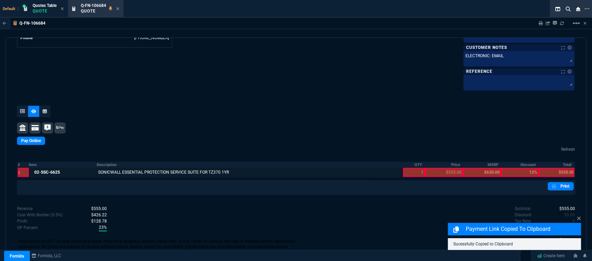
click at [413, 173] on div at bounding box center [414, 172] width 22 height 9
click at [440, 171] on div at bounding box center [444, 172] width 38 height 9
click at [560, 173] on div at bounding box center [557, 172] width 36 height 9
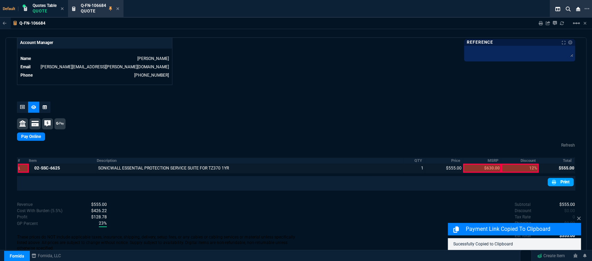
click at [560, 178] on link "Print" at bounding box center [561, 182] width 26 height 8
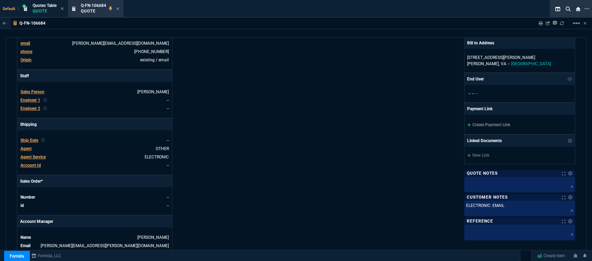
scroll to position [125, 0]
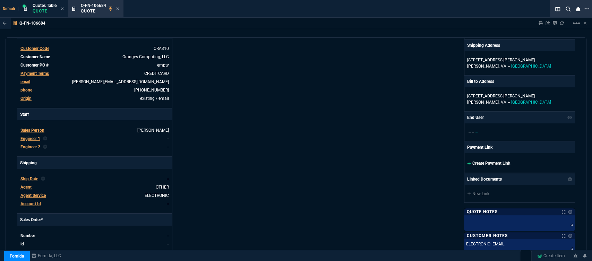
click at [467, 162] on icon at bounding box center [469, 163] width 4 height 4
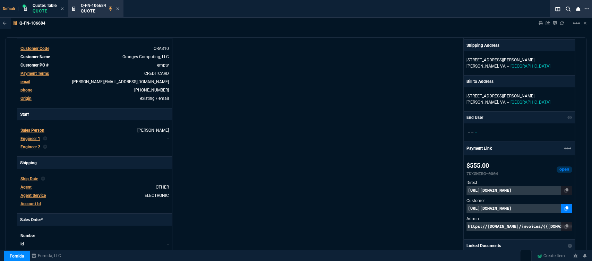
click at [566, 208] on link at bounding box center [566, 208] width 11 height 9
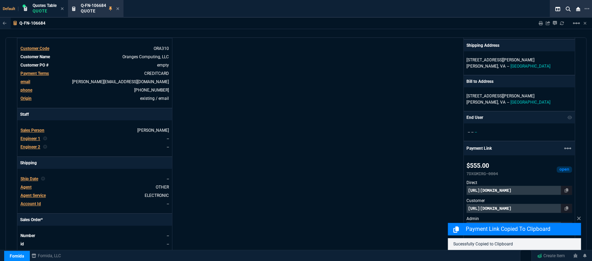
scroll to position [389, 0]
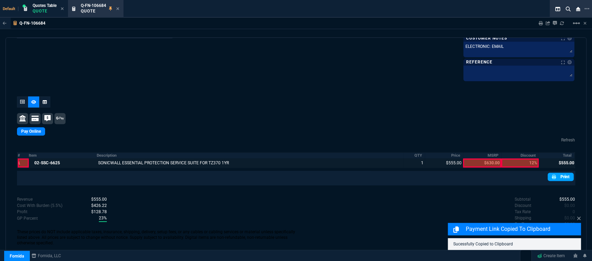
click at [555, 173] on link "Print" at bounding box center [561, 177] width 26 height 8
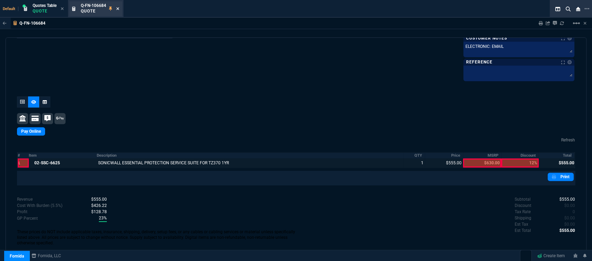
click at [119, 9] on icon at bounding box center [117, 9] width 3 height 4
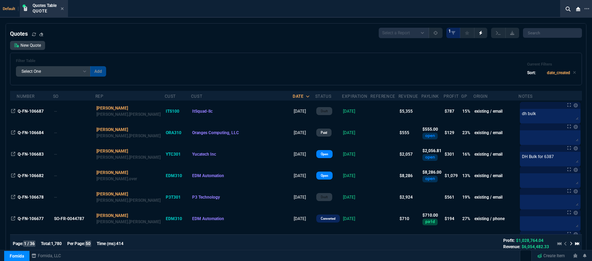
select select "12: [PERSON_NAME]"
select select
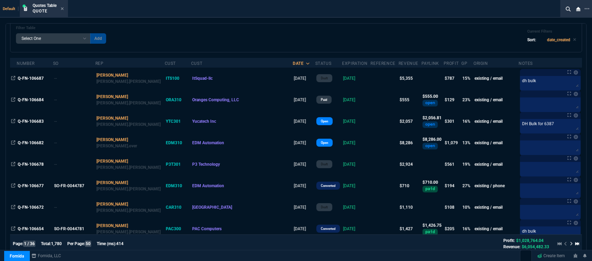
scroll to position [77, 0]
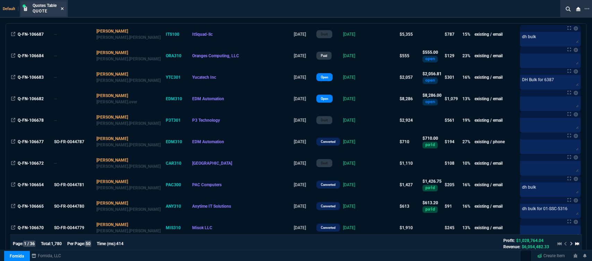
click at [62, 8] on icon at bounding box center [62, 8] width 3 height 3
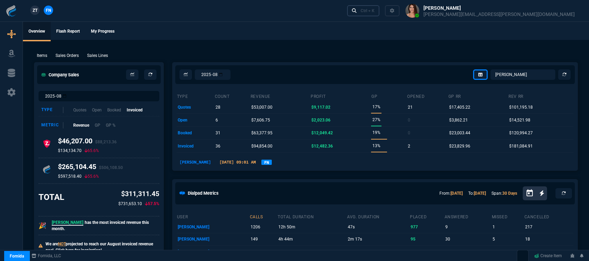
click at [374, 13] on div "Ctrl + K" at bounding box center [368, 11] width 14 height 6
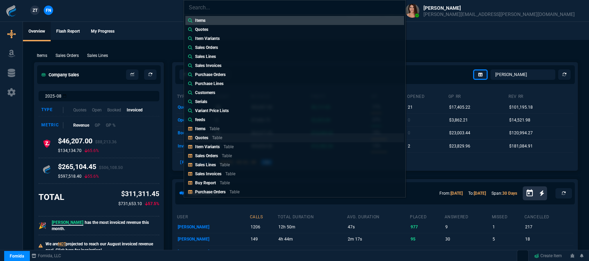
click at [236, 137] on link "Quotes Table" at bounding box center [294, 137] width 219 height 9
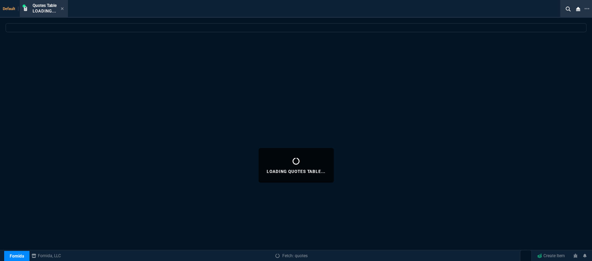
select select
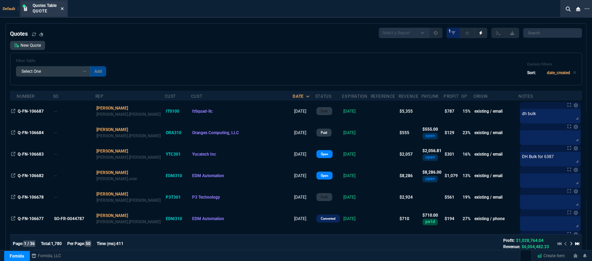
click at [62, 7] on icon at bounding box center [62, 9] width 3 height 4
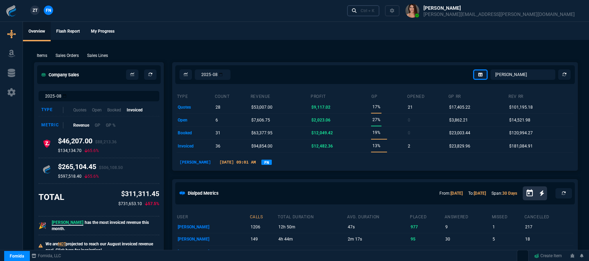
click at [380, 9] on link "Ctrl + K" at bounding box center [363, 10] width 33 height 11
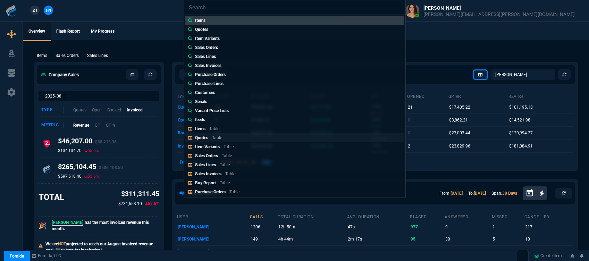
click at [206, 140] on div "Quotes Table" at bounding box center [210, 138] width 30 height 6
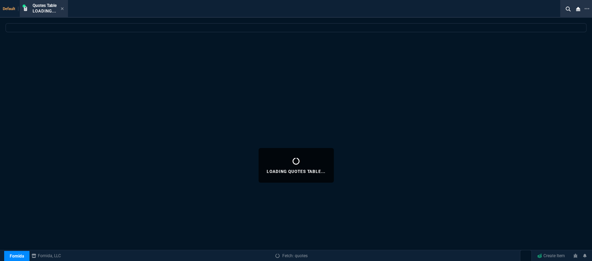
select select
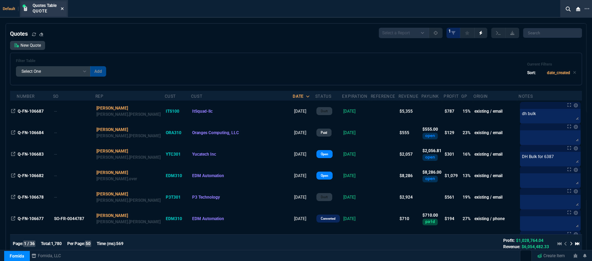
click at [63, 10] on icon at bounding box center [62, 9] width 3 height 4
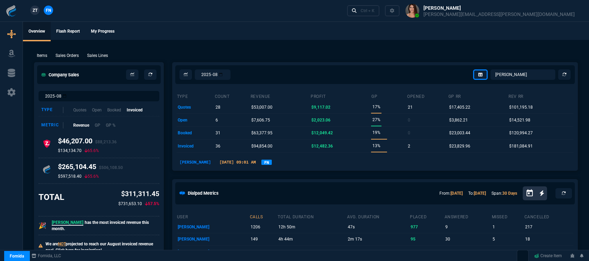
click at [386, 31] on ul "Overview Flash Report My Progress" at bounding box center [306, 31] width 566 height 18
click at [374, 13] on div "Ctrl + K" at bounding box center [368, 11] width 14 height 6
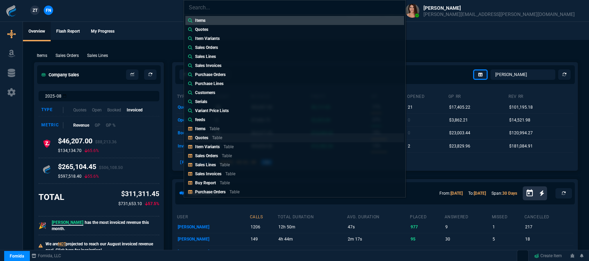
click at [235, 141] on link "Quotes Table" at bounding box center [294, 137] width 219 height 9
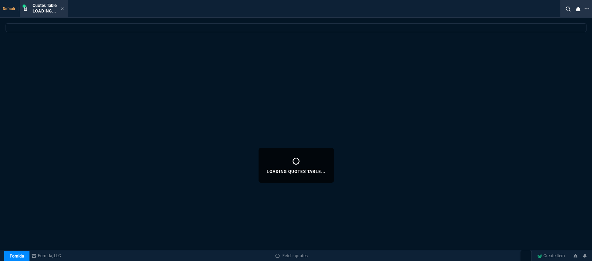
select select
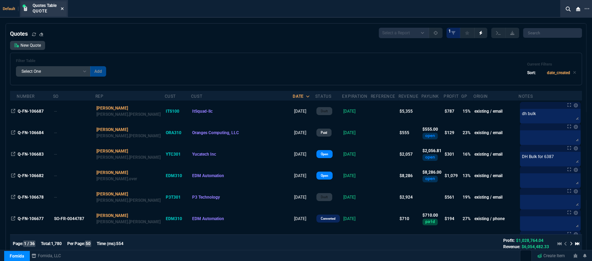
click at [64, 7] on icon at bounding box center [62, 9] width 3 height 4
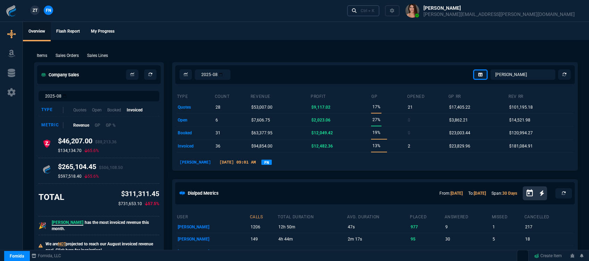
click at [374, 10] on div "Ctrl + K" at bounding box center [368, 11] width 14 height 6
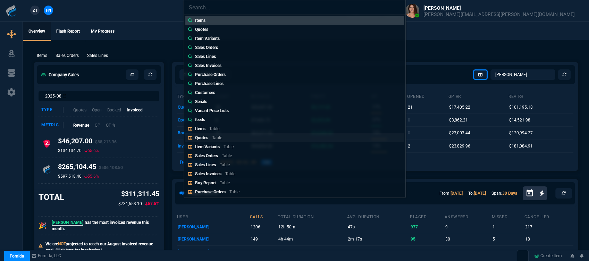
click at [219, 138] on p "Table" at bounding box center [217, 137] width 10 height 5
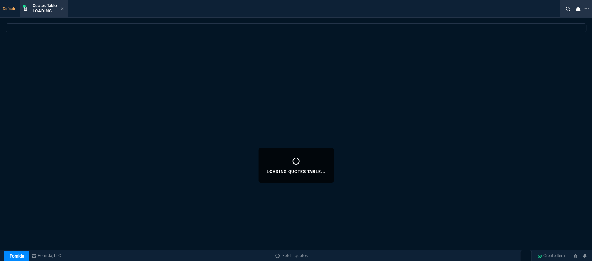
select select
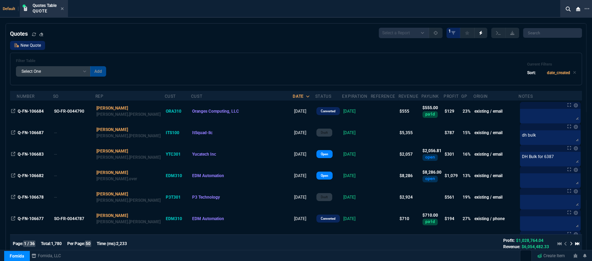
click at [36, 44] on link "New Quote" at bounding box center [27, 45] width 35 height 9
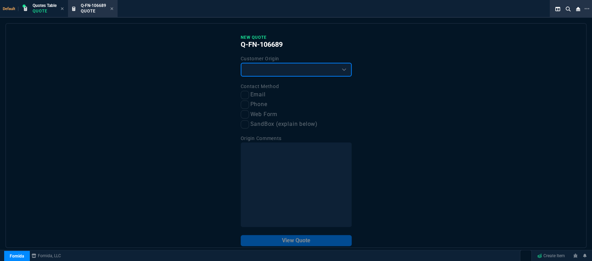
click at [268, 66] on select "Existing Customer Amazon Lead (first order) Website Lead (first order) Called (…" at bounding box center [296, 70] width 111 height 14
select select "existing"
click at [241, 63] on select "Existing Customer Amazon Lead (first order) Website Lead (first order) Called (…" at bounding box center [296, 70] width 111 height 14
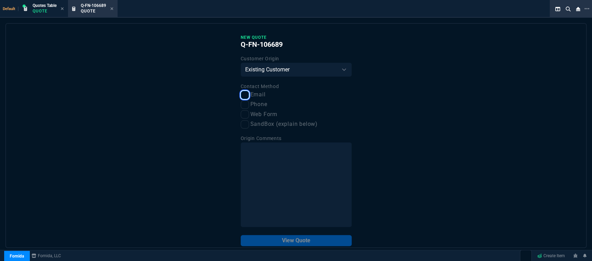
click at [244, 98] on input "Email" at bounding box center [245, 95] width 8 height 8
checkbox input "true"
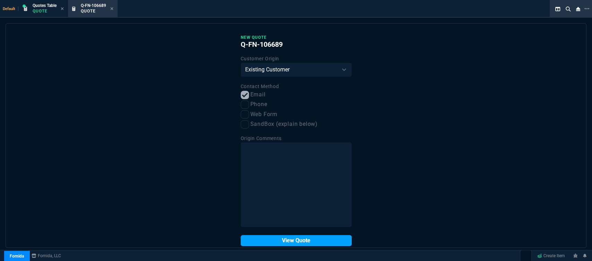
click at [283, 244] on button "View Quote" at bounding box center [296, 240] width 111 height 11
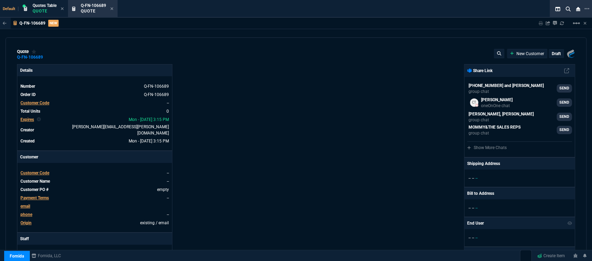
click at [30, 171] on span "Customer Code" at bounding box center [34, 173] width 29 height 5
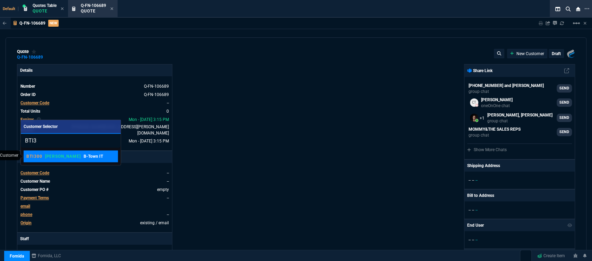
type input "BTI3"
click at [47, 156] on p "[PERSON_NAME]" at bounding box center [63, 157] width 36 height 6
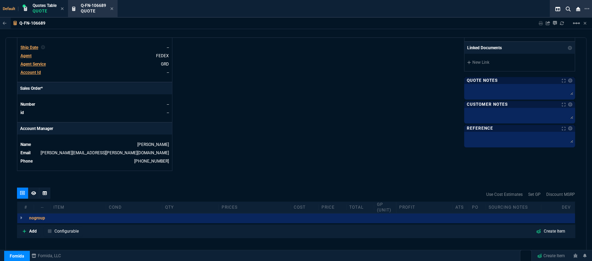
scroll to position [270, 0]
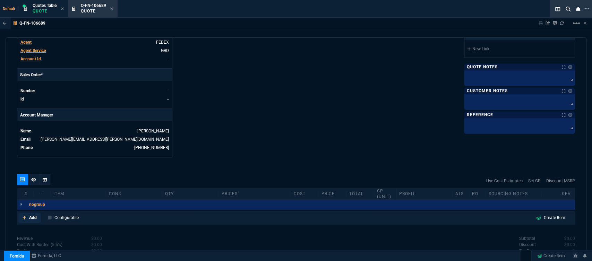
click at [24, 215] on fa-icon at bounding box center [25, 217] width 4 height 5
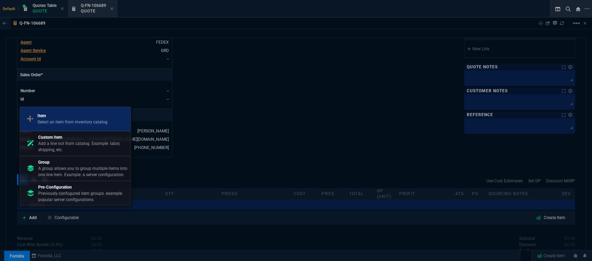
click at [83, 118] on p "Item" at bounding box center [72, 116] width 70 height 6
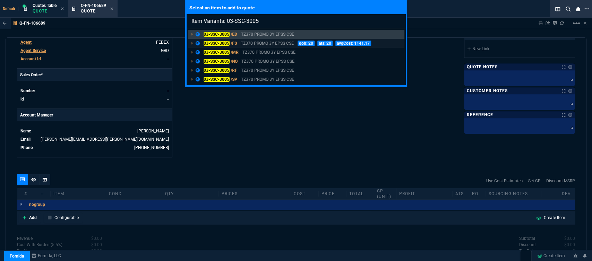
type input "Item Variants: 03-SSC-3005"
click at [272, 43] on p "TZ370 PROMO 3Y EPSS CSE" at bounding box center [267, 43] width 53 height 6
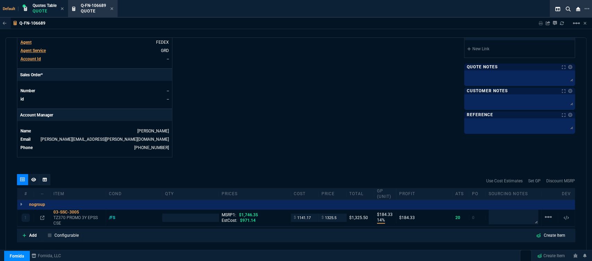
type input "14"
type input "184"
type input "24"
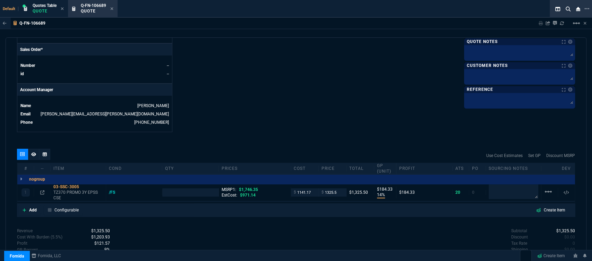
scroll to position [308, 0]
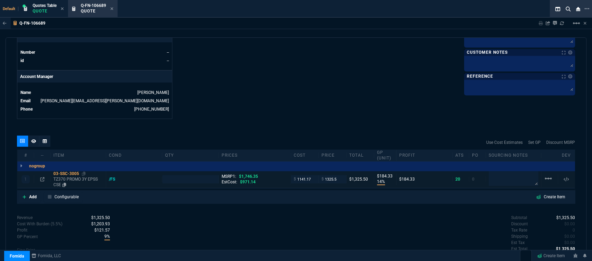
click at [81, 177] on p "TZ370 PROMO 3Y EPSS CSE" at bounding box center [78, 182] width 50 height 11
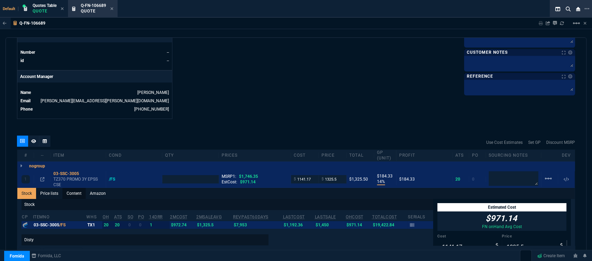
click at [78, 188] on link "Content" at bounding box center [73, 193] width 23 height 11
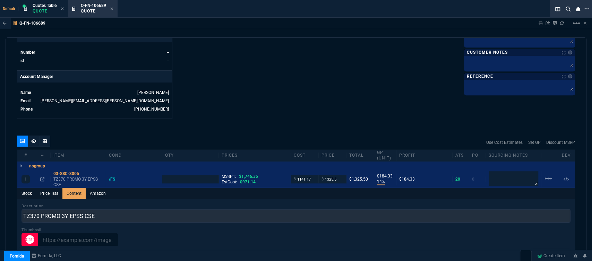
scroll to position [0, 0]
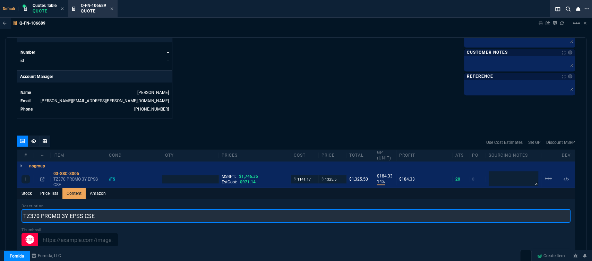
click at [152, 214] on input "TZ370 PROMO 3Y EPSS CSE" at bounding box center [296, 216] width 549 height 14
type input "TZ370 PROMO 3YR ESSENTIALS AND 1 YR CSE"
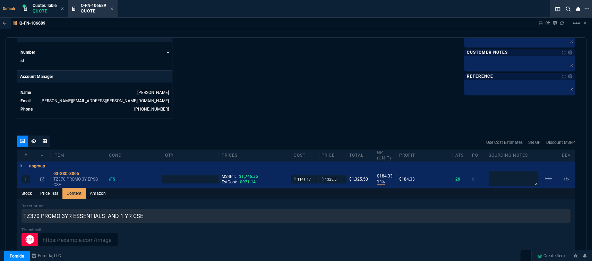
type input "1"
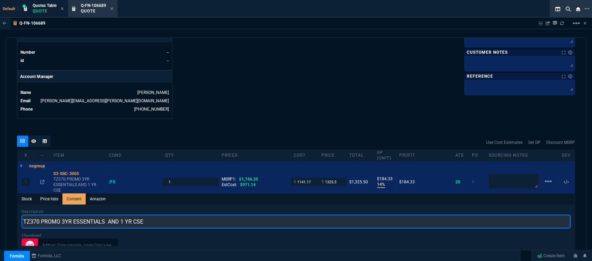
click at [63, 217] on input "TZ370 PROMO 3YR ESSENTIALS AND 1 YR CSE" at bounding box center [296, 222] width 549 height 14
type input "TZ370 PROMO WITH 3YR ESSENTIALS AND 1 YR CSE"
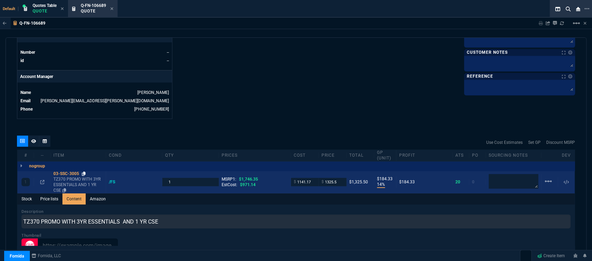
click at [85, 172] on icon at bounding box center [84, 174] width 4 height 4
click at [42, 180] on icon at bounding box center [42, 182] width 4 height 4
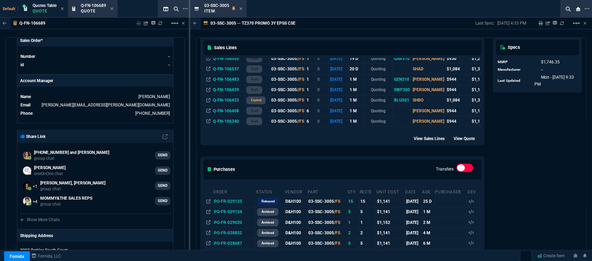
scroll to position [39, 0]
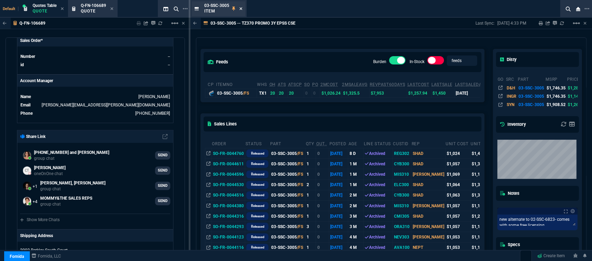
click at [241, 9] on icon at bounding box center [240, 8] width 3 height 3
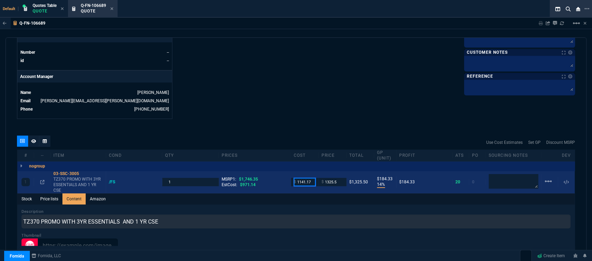
click at [310, 178] on input "1141.17" at bounding box center [305, 182] width 22 height 8
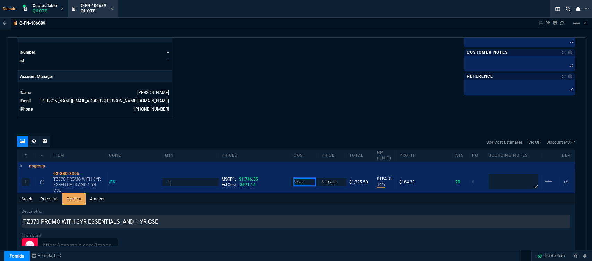
type input "965"
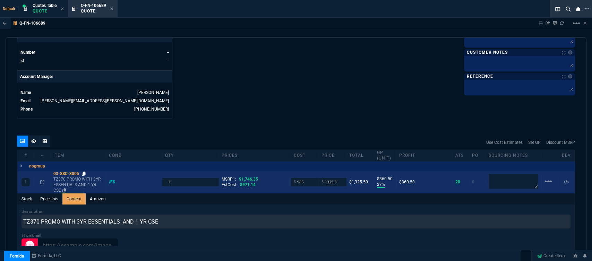
click at [84, 172] on icon at bounding box center [84, 174] width 4 height 4
click at [42, 180] on icon at bounding box center [42, 182] width 4 height 4
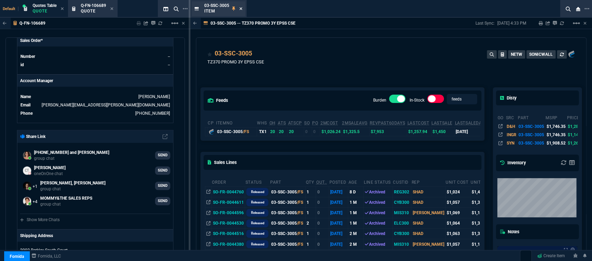
click at [241, 8] on icon at bounding box center [240, 8] width 3 height 3
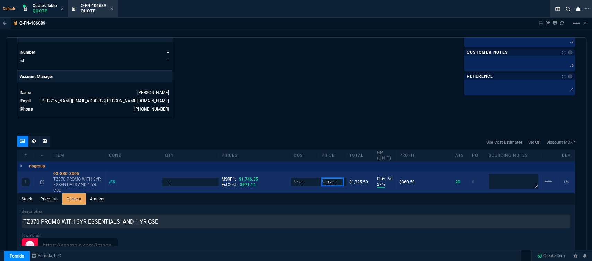
click at [337, 178] on input "1325.5" at bounding box center [333, 182] width 22 height 8
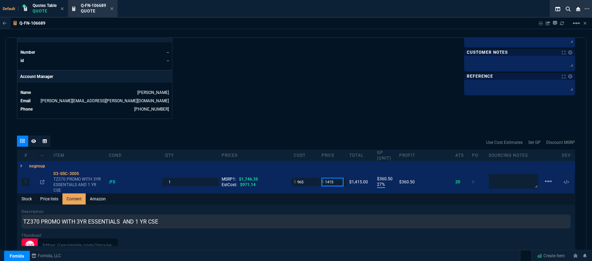
type input "1415"
click at [338, 139] on div "Use Cost Estimates Set GP Discount MSRP" at bounding box center [296, 143] width 558 height 14
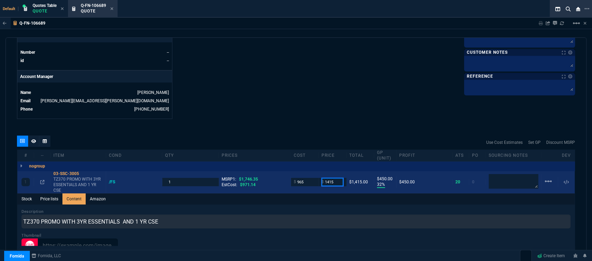
click at [336, 178] on input "1415" at bounding box center [333, 182] width 22 height 8
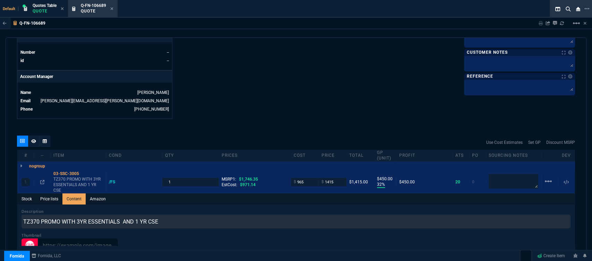
click at [111, 9] on icon at bounding box center [111, 9] width 3 height 4
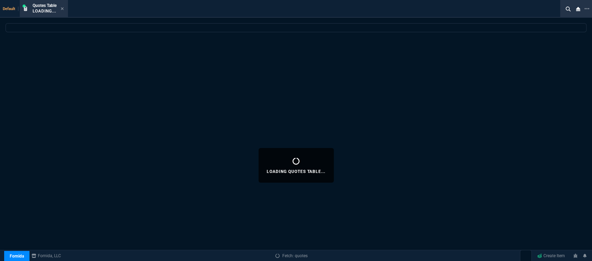
select select
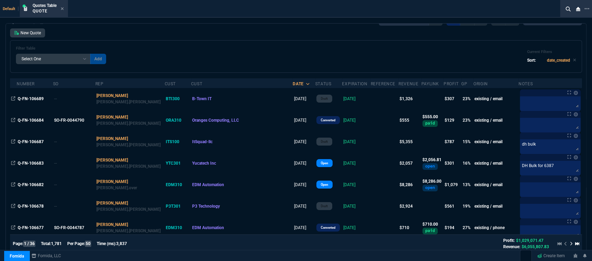
scroll to position [0, 0]
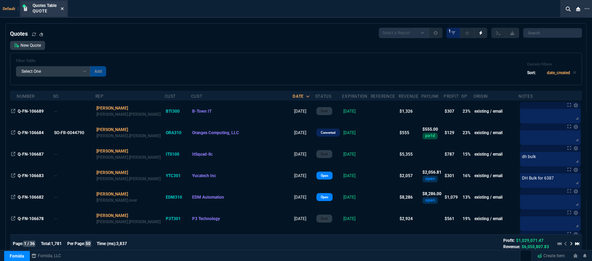
click at [62, 7] on icon at bounding box center [62, 9] width 3 height 4
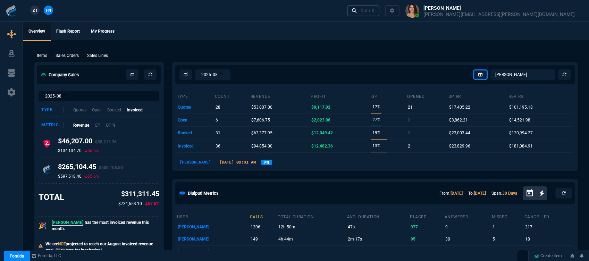
click at [374, 12] on div "Ctrl + K" at bounding box center [368, 11] width 14 height 6
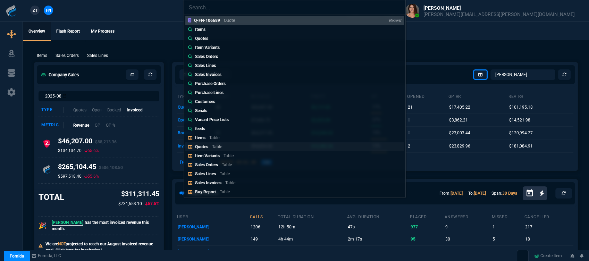
click at [231, 146] on link "Quotes Table" at bounding box center [294, 146] width 219 height 9
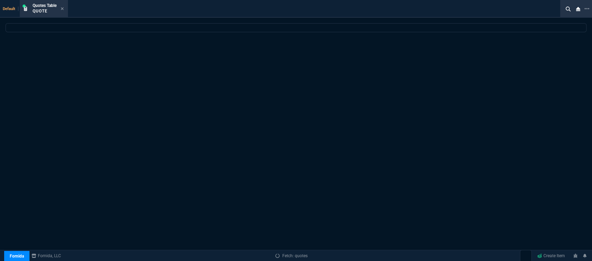
select select
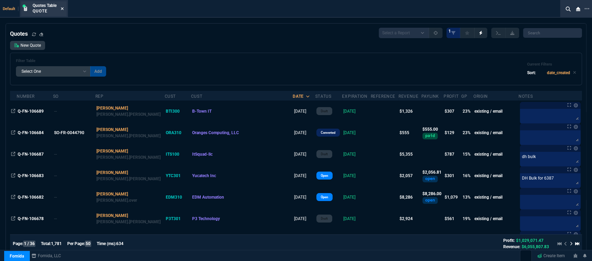
click at [63, 9] on icon at bounding box center [62, 8] width 3 height 3
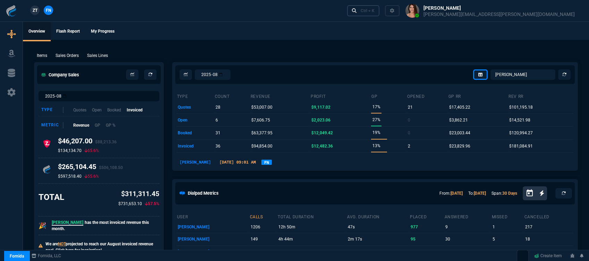
click at [374, 10] on div "Ctrl + K" at bounding box center [368, 11] width 14 height 6
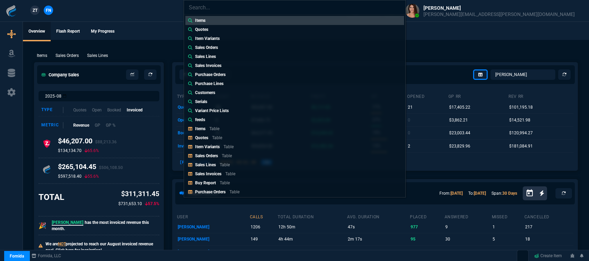
click at [427, 51] on div "Items Quotes Item Variants Sales Orders Sales Lines Sales Invoices Purchase Ord…" at bounding box center [294, 130] width 589 height 261
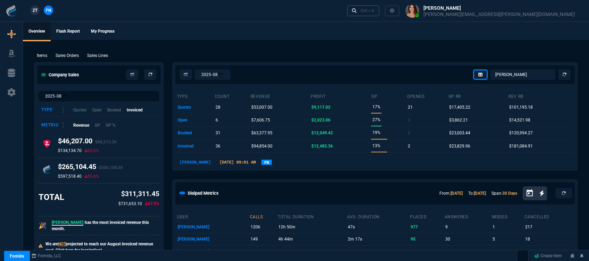
click at [380, 6] on link "Ctrl + K" at bounding box center [363, 10] width 33 height 11
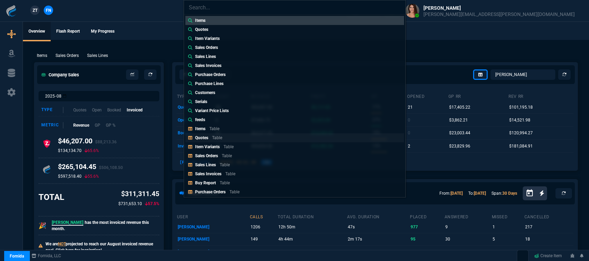
click at [217, 134] on link "Quotes Table" at bounding box center [294, 137] width 219 height 9
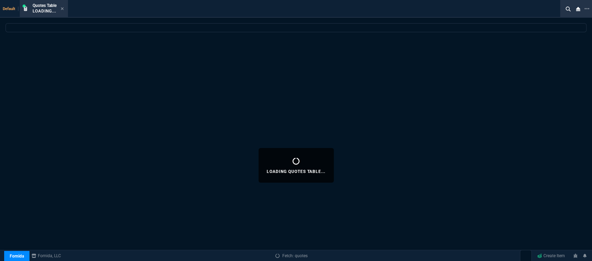
select select
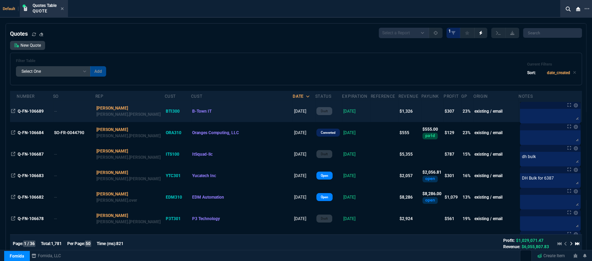
click at [371, 110] on td at bounding box center [385, 112] width 28 height 22
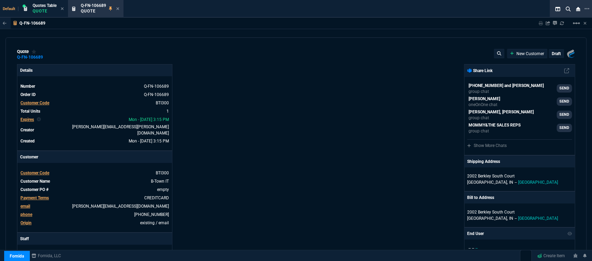
type input "1746.35"
type input "32"
type input "450"
type input "19"
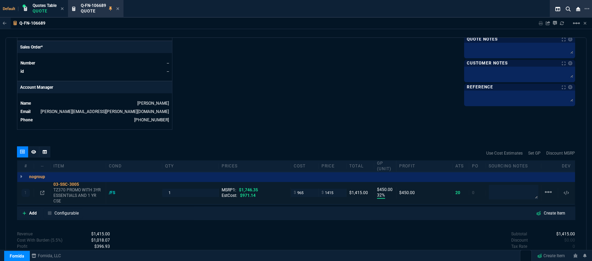
scroll to position [334, 0]
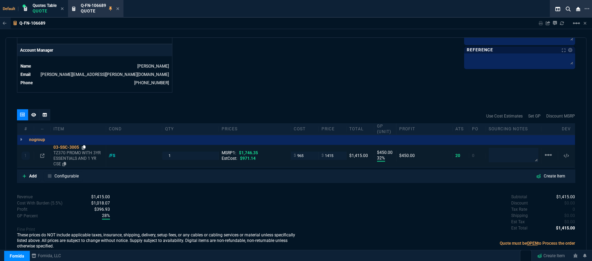
click at [84, 145] on icon at bounding box center [84, 147] width 4 height 4
click at [24, 175] on icon at bounding box center [24, 176] width 3 height 3
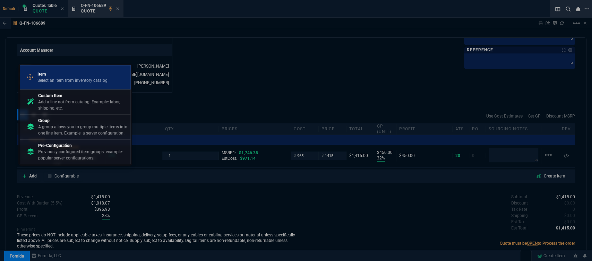
click at [75, 71] on p "Item" at bounding box center [72, 74] width 70 height 6
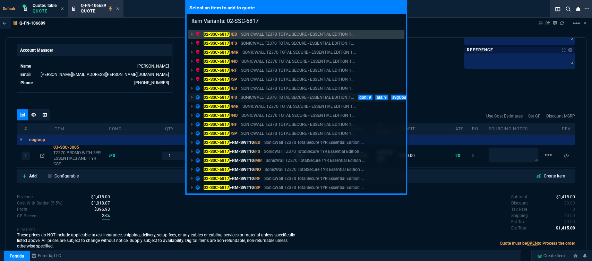
type input "Item Variants: 02-SSC-6817"
click at [274, 98] on p "SONICWALL TZ370 TOTAL SECURE - ESSENTIAL EDITION 1..." at bounding box center [297, 97] width 113 height 6
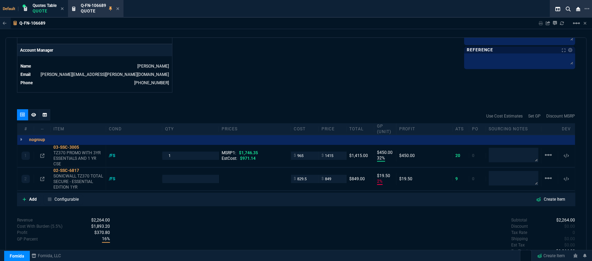
type input "32"
type input "450"
type input "2"
type input "20"
type input "19"
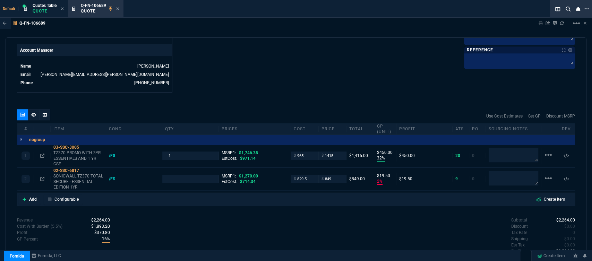
type input "1270"
type input "33"
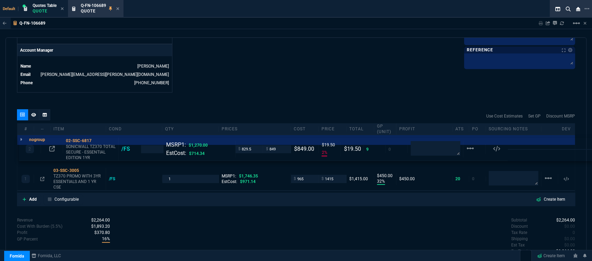
drag, startPoint x: 273, startPoint y: 178, endPoint x: 274, endPoint y: 152, distance: 26.4
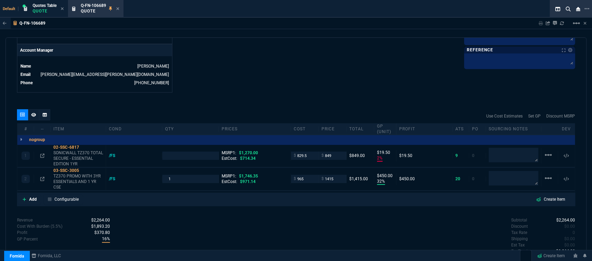
click at [266, 222] on div "Revenue $2,264.00 Cost $1,794.50 Cost With Burden (5.5%) $1,893.20 Profit $370.…" at bounding box center [156, 245] width 279 height 57
click at [72, 154] on p "SONICWALL TZ370 TOTAL SECURE - ESSENTIAL EDITION 1YR" at bounding box center [78, 158] width 50 height 17
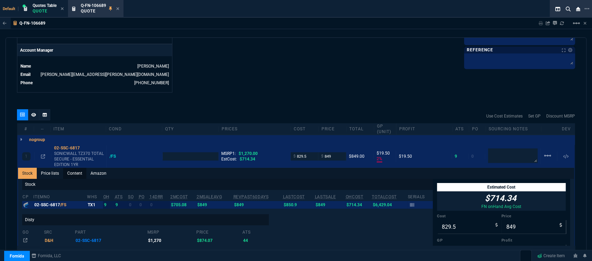
click at [75, 168] on link "Content" at bounding box center [74, 173] width 23 height 11
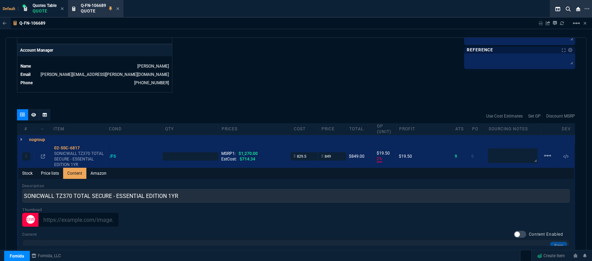
scroll to position [0, 0]
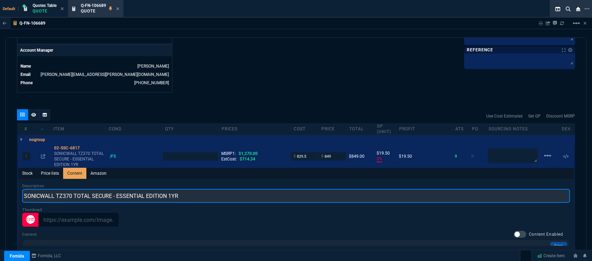
click at [57, 189] on input "SONICWALL TZ370 TOTAL SECURE - ESSENTIAL EDITION 1YR" at bounding box center [296, 196] width 548 height 14
type input "TZ370 TOTAL SECURE - ESSENTIAL EDITION 1YR"
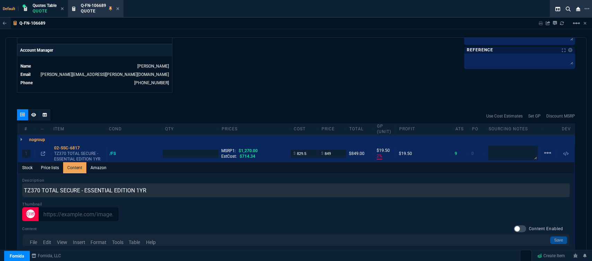
type input "1"
click at [307, 150] on input "829.5" at bounding box center [305, 154] width 22 height 8
click at [43, 152] on icon at bounding box center [43, 154] width 4 height 4
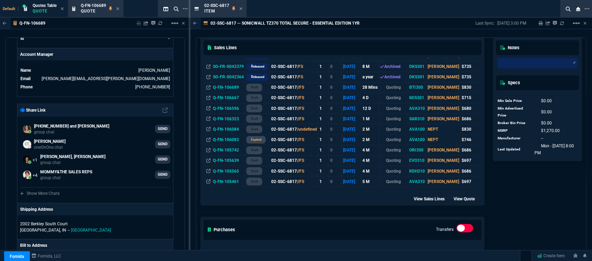
scroll to position [270, 0]
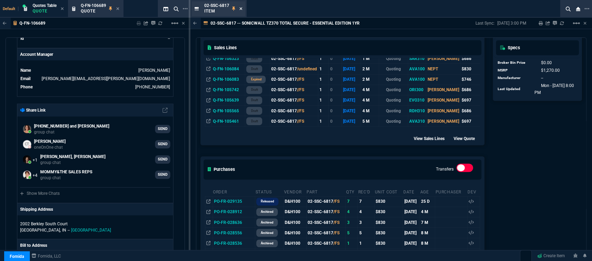
click at [240, 9] on icon at bounding box center [240, 9] width 3 height 4
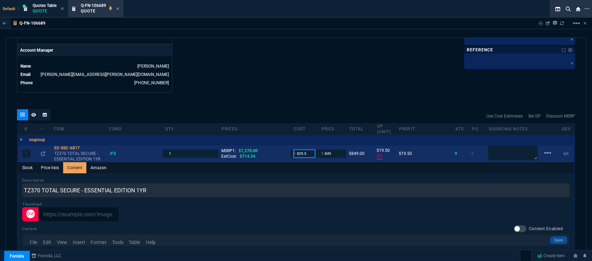
click at [311, 150] on input "829.5" at bounding box center [305, 154] width 22 height 8
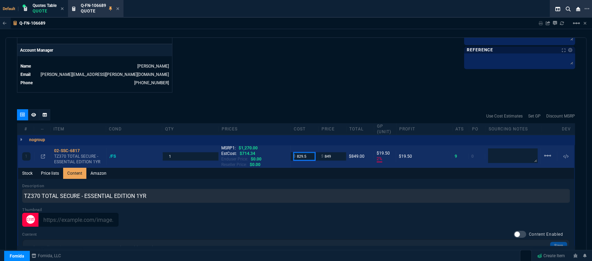
drag, startPoint x: 311, startPoint y: 150, endPoint x: 281, endPoint y: 150, distance: 29.5
click at [281, 150] on div "1 02-SSC-6817 TZ370 TOTAL SECURE - ESSENTIAL EDITION 1YR /FS 1 MSRP1: $1,270.00…" at bounding box center [296, 156] width 556 height 23
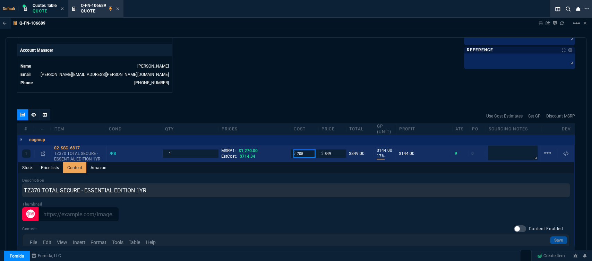
click at [303, 150] on input "705" at bounding box center [305, 154] width 22 height 8
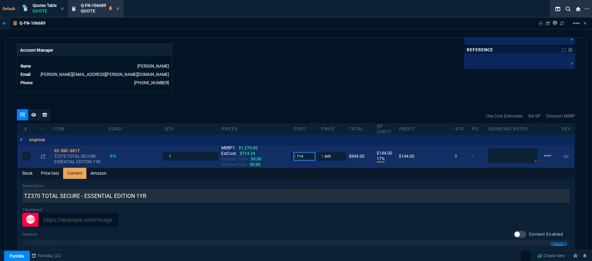
drag, startPoint x: 303, startPoint y: 150, endPoint x: 285, endPoint y: 152, distance: 17.8
click at [285, 152] on div "1 02-SSC-6817 TZ370 TOTAL SECURE - ESSENTIAL EDITION 1YR /FS 1 MSRP1: $1,270.00…" at bounding box center [296, 156] width 556 height 23
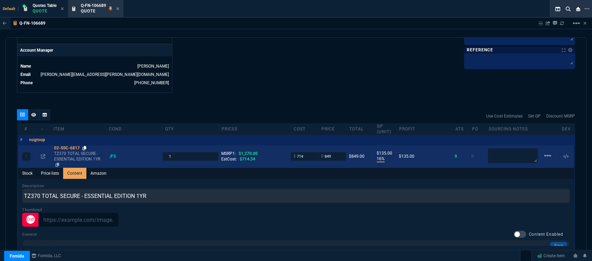
click at [84, 146] on icon at bounding box center [85, 148] width 4 height 4
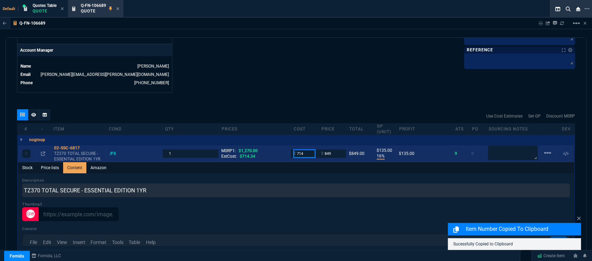
click at [308, 150] on input "714" at bounding box center [305, 154] width 22 height 8
type input "705"
click at [278, 35] on div "Q-FN-106689 Sharing Q-FN-106689 Link Dev Link Share on Teams linear_scale quote…" at bounding box center [296, 155] width 592 height 275
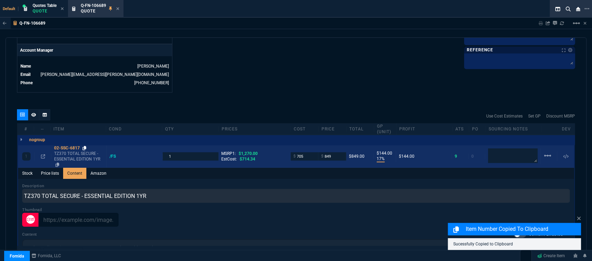
click at [83, 146] on icon at bounding box center [85, 148] width 4 height 4
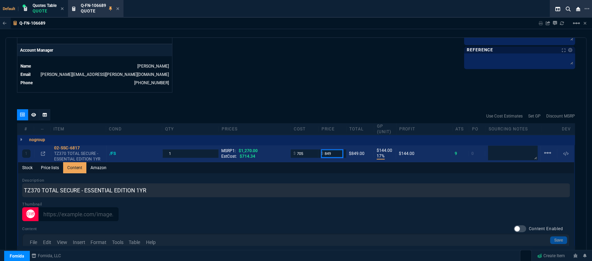
click at [332, 150] on input "849" at bounding box center [332, 154] width 22 height 8
type input "895"
click at [366, 36] on div "Q-FN-106689 Sharing Q-FN-106689 Link Dev Link Share on Teams linear_scale quote…" at bounding box center [296, 155] width 592 height 275
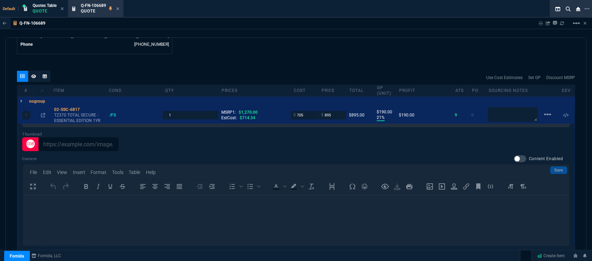
scroll to position [536, 0]
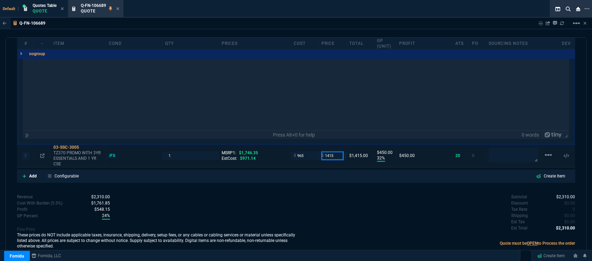
click at [337, 152] on input "1415" at bounding box center [333, 156] width 22 height 8
click at [334, 152] on input "1415" at bounding box center [333, 156] width 22 height 8
type input "1410"
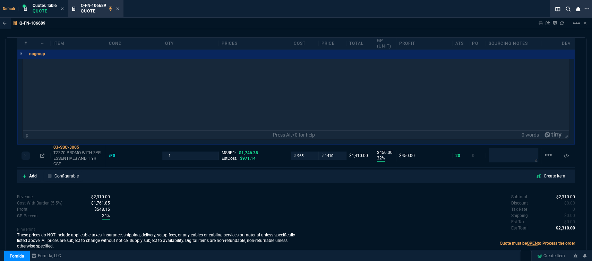
click at [310, 198] on div "Subtotal $2,310.00 Discount $0.00 Tax Rate 0 Shipping $0.00 Est Tax $0.00 Est T…" at bounding box center [435, 213] width 279 height 38
type input "1410"
type input "445"
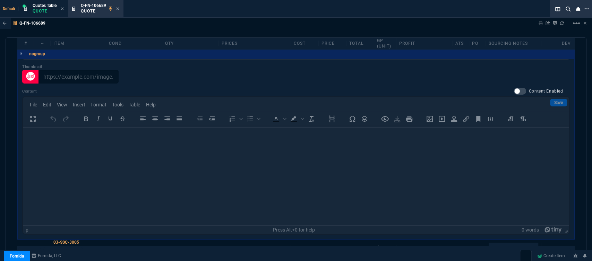
scroll to position [381, 0]
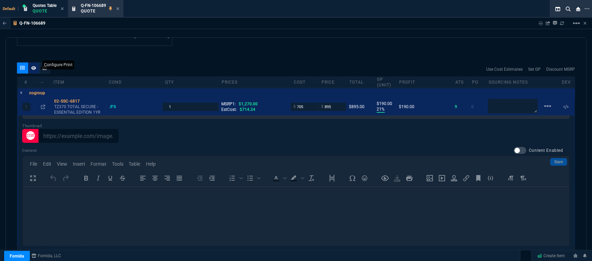
click at [31, 66] on icon at bounding box center [33, 68] width 5 height 4
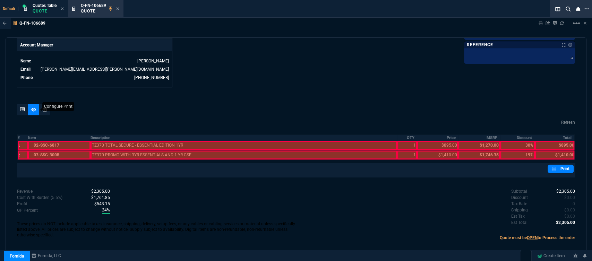
scroll to position [334, 0]
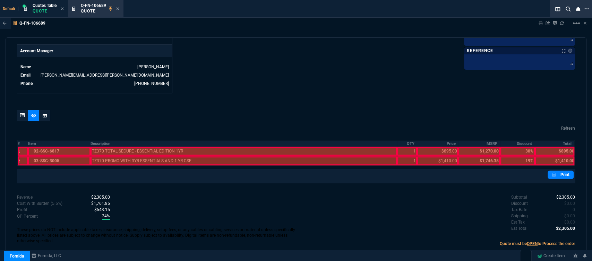
click at [55, 147] on div at bounding box center [59, 151] width 62 height 9
click at [56, 156] on div at bounding box center [59, 160] width 62 height 9
click at [162, 156] on div at bounding box center [244, 160] width 307 height 9
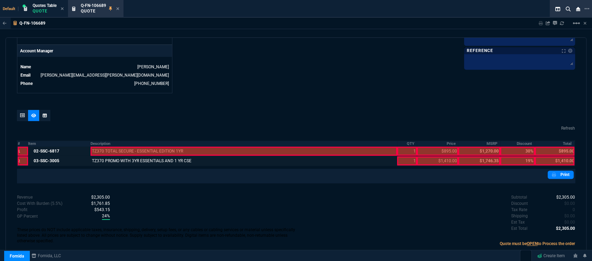
click at [163, 147] on div at bounding box center [244, 151] width 307 height 9
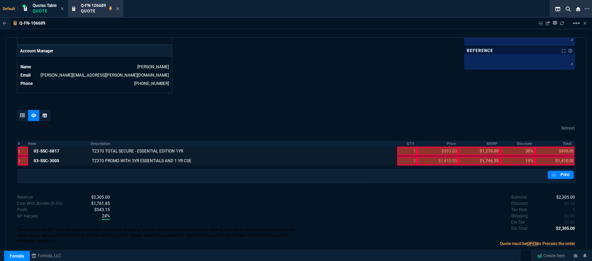
click at [405, 156] on div at bounding box center [407, 160] width 20 height 9
click at [407, 147] on div at bounding box center [407, 151] width 20 height 9
click at [431, 147] on div at bounding box center [437, 151] width 41 height 9
click at [431, 156] on div at bounding box center [437, 160] width 41 height 9
click at [550, 156] on div at bounding box center [555, 160] width 40 height 9
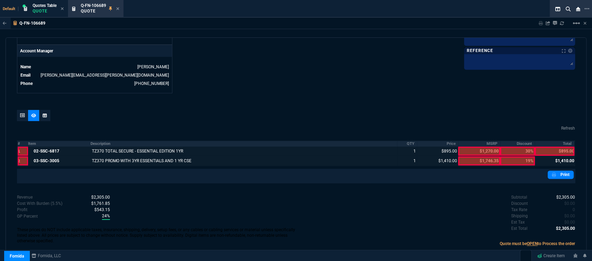
click at [550, 141] on th "Total" at bounding box center [555, 144] width 40 height 6
click at [554, 171] on link "Print" at bounding box center [561, 175] width 26 height 8
click at [17, 112] on div at bounding box center [22, 115] width 11 height 11
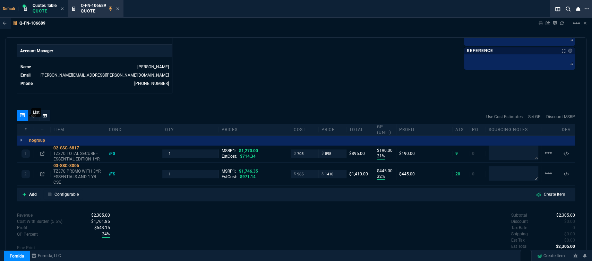
type input "21"
type input "190"
type input "32"
type input "445"
type input "30"
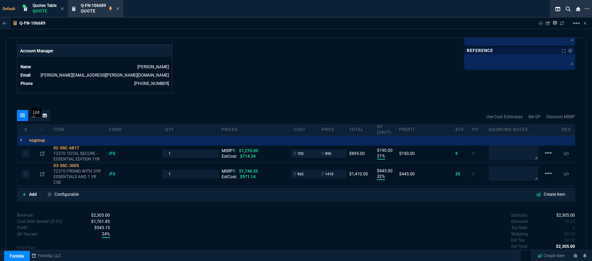
type input "19"
click at [43, 172] on icon at bounding box center [42, 174] width 4 height 4
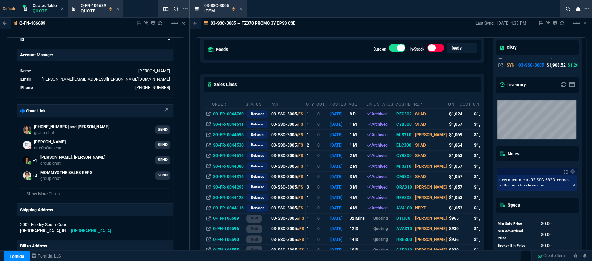
scroll to position [77, 0]
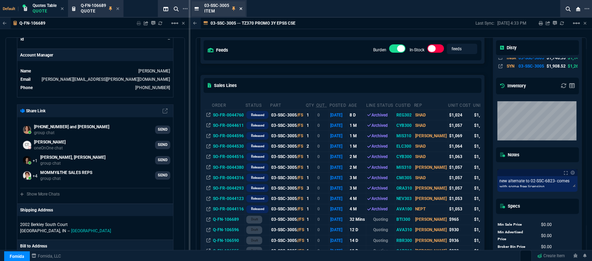
click at [242, 7] on icon at bounding box center [240, 9] width 3 height 4
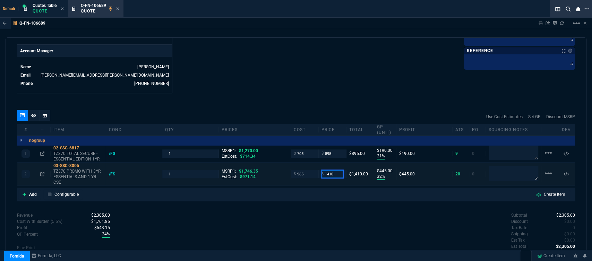
click at [334, 170] on input "1410" at bounding box center [333, 174] width 22 height 8
type input "1390"
type input "31"
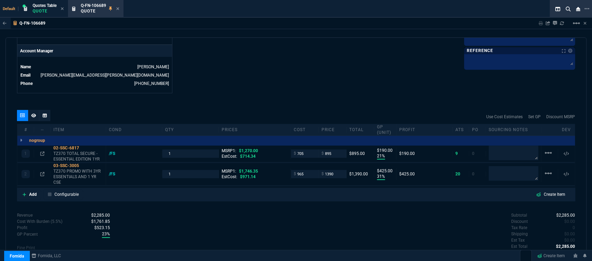
type input "425"
type input "20"
click at [33, 113] on icon at bounding box center [33, 115] width 5 height 4
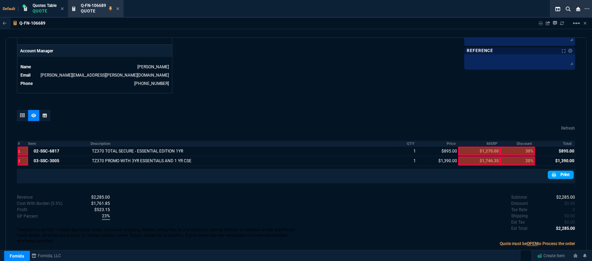
click at [560, 171] on link "Print" at bounding box center [561, 175] width 26 height 8
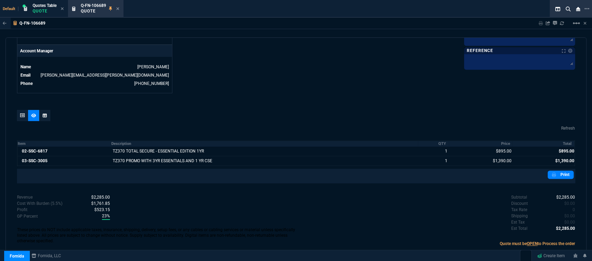
scroll to position [334, 0]
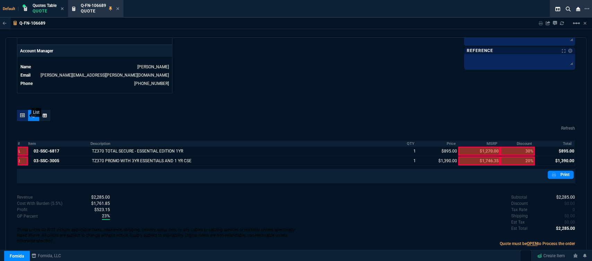
click at [22, 113] on icon at bounding box center [22, 115] width 5 height 4
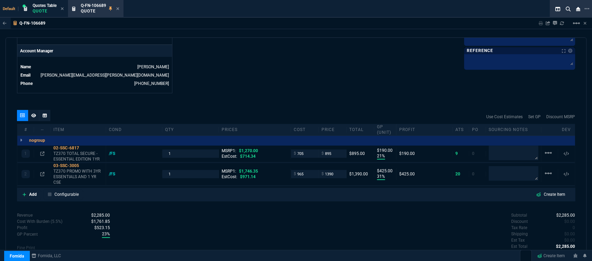
type input "21"
type input "190"
type input "31"
type input "425"
type input "30"
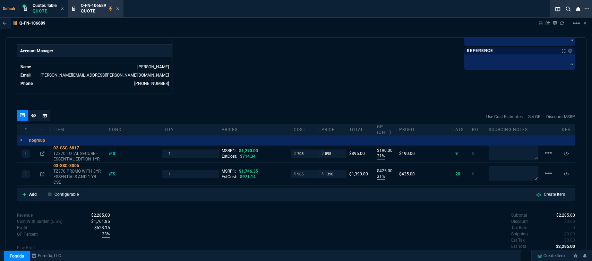
type input "20"
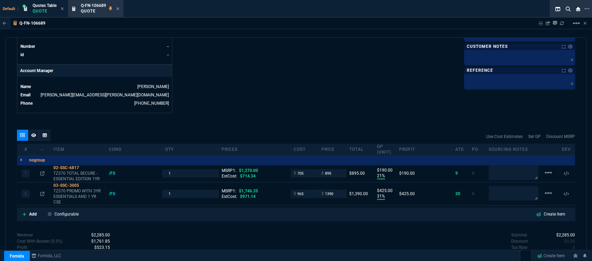
scroll to position [347, 0]
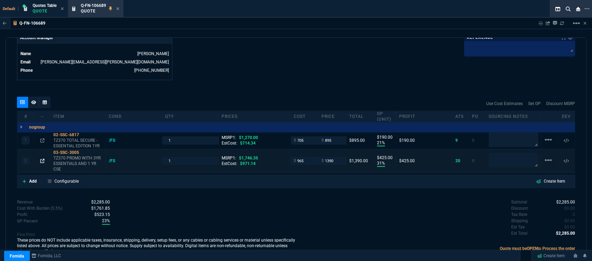
click at [42, 159] on icon at bounding box center [42, 161] width 4 height 4
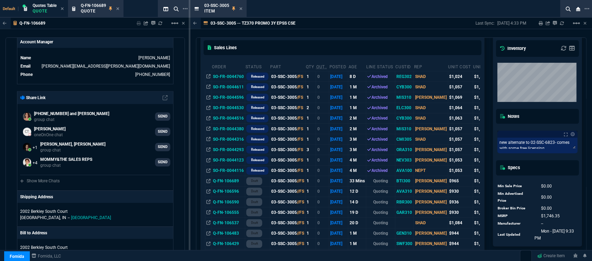
scroll to position [154, 0]
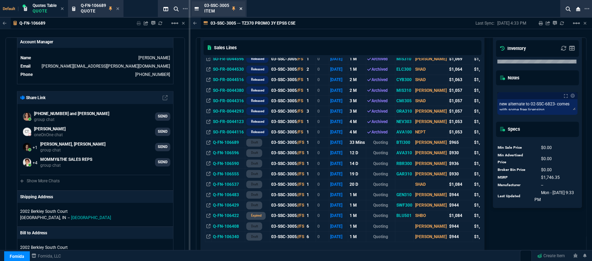
click at [240, 8] on icon at bounding box center [240, 8] width 3 height 3
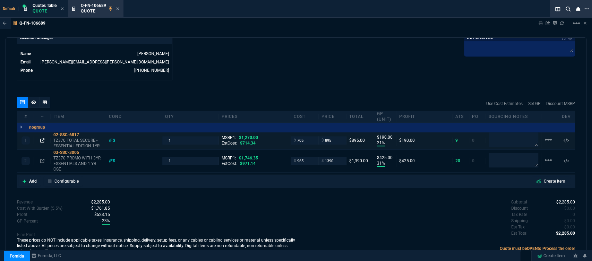
click at [42, 138] on icon at bounding box center [42, 140] width 4 height 4
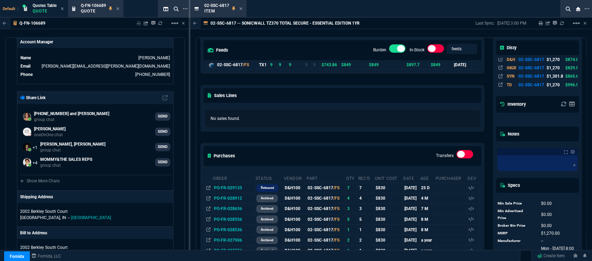
scroll to position [116, 0]
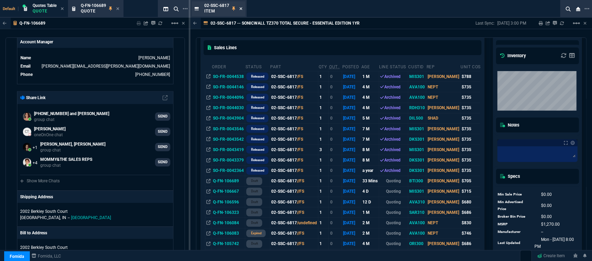
click at [242, 9] on icon at bounding box center [240, 9] width 3 height 4
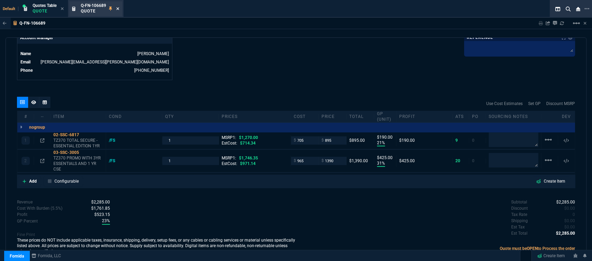
click at [119, 9] on icon at bounding box center [117, 9] width 3 height 4
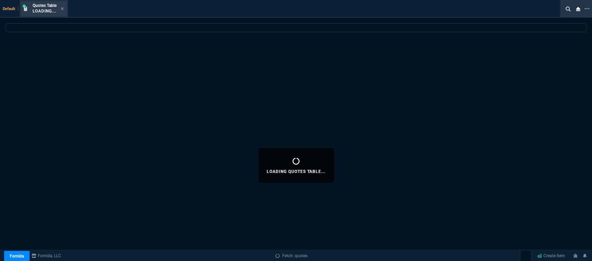
click at [64, 5] on div "Quotes Table Loading..." at bounding box center [48, 9] width 31 height 12
select select
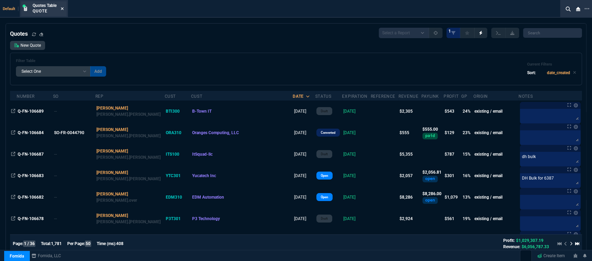
click at [63, 7] on icon at bounding box center [62, 9] width 3 height 4
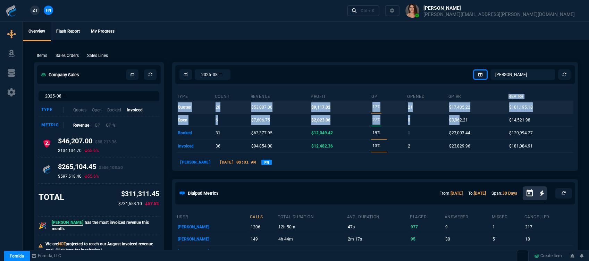
drag, startPoint x: 459, startPoint y: 116, endPoint x: 495, endPoint y: 101, distance: 38.5
click at [487, 93] on table "type count revenue Profit GP opened GP RR Rev RR quotes 28 $53,007.00 $9,117.02…" at bounding box center [375, 122] width 397 height 62
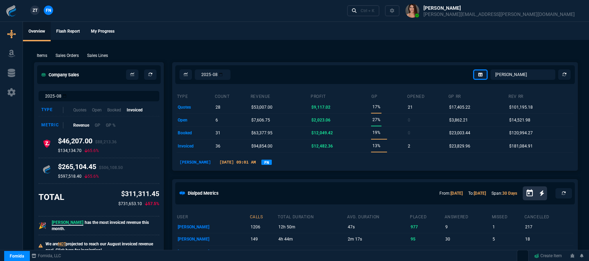
drag, startPoint x: 501, startPoint y: 138, endPoint x: 338, endPoint y: 16, distance: 203.8
click at [338, 16] on div "ZT FN Ctrl + K" at bounding box center [294, 11] width 589 height 22
click at [374, 9] on div "Ctrl + K" at bounding box center [368, 11] width 14 height 6
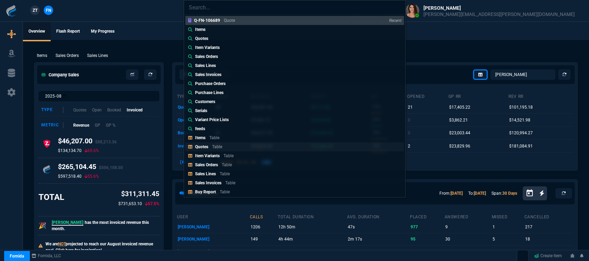
click at [247, 148] on link "Quotes Table" at bounding box center [294, 146] width 219 height 9
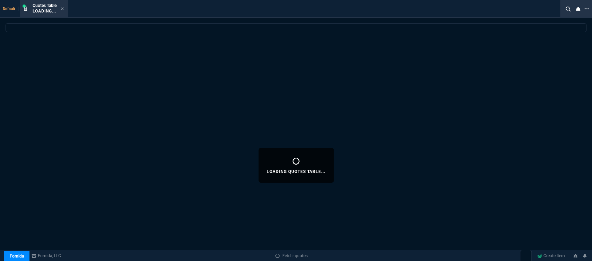
select select
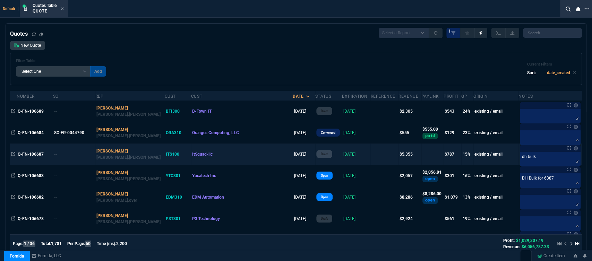
click at [371, 155] on td at bounding box center [385, 155] width 28 height 22
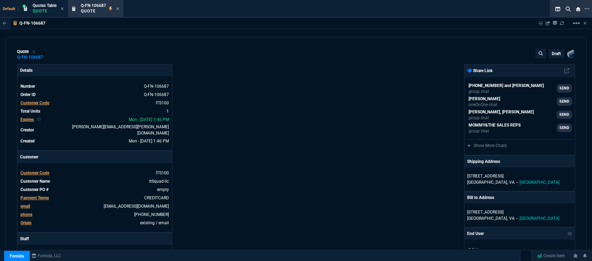
type input "20"
type input "585"
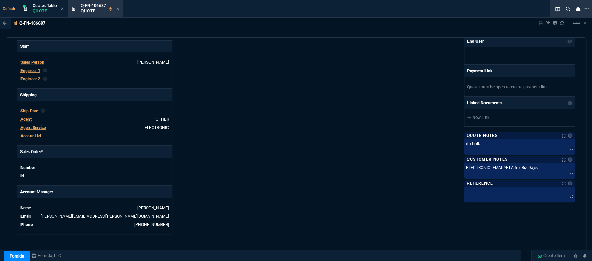
type input "4041.58"
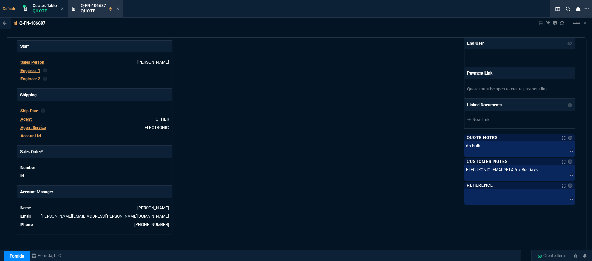
scroll to position [334, 0]
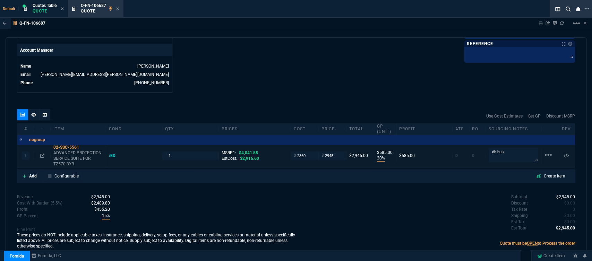
type input "27"
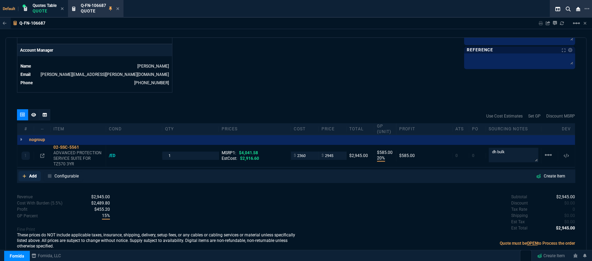
click at [25, 174] on icon at bounding box center [25, 176] width 4 height 4
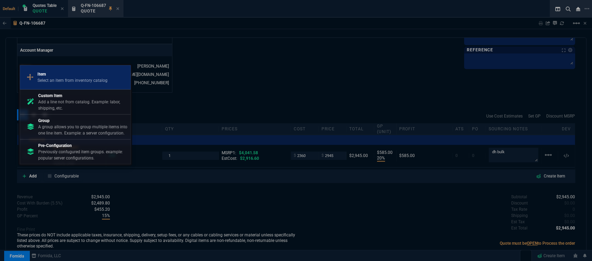
click at [81, 82] on p "Select an item from inventory catalog" at bounding box center [72, 80] width 70 height 6
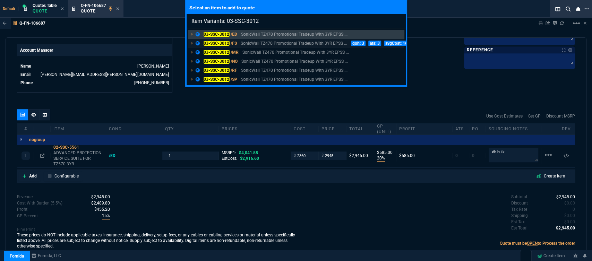
type input "Item Variants: 03-SSC-3012"
click at [275, 44] on p "SonicWall TZ470 Promotional Tradeup With 3YR EPSS ..." at bounding box center [294, 43] width 107 height 6
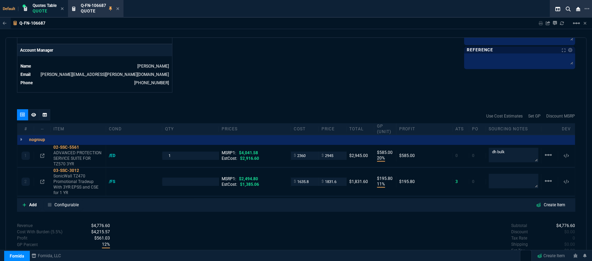
type input "20"
type input "585"
type input "11"
type input "196"
type input "27"
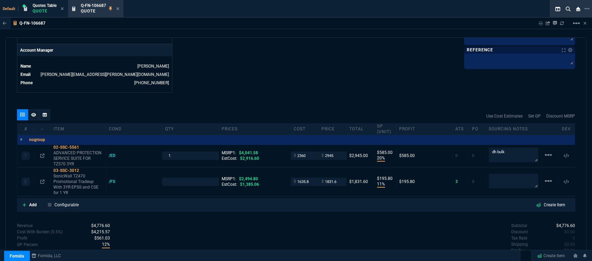
type input "27"
click at [78, 176] on p "SonicWall TZ470 Promotional Tradeup With 3YR EPSS and CSE for 1 YR" at bounding box center [78, 184] width 50 height 22
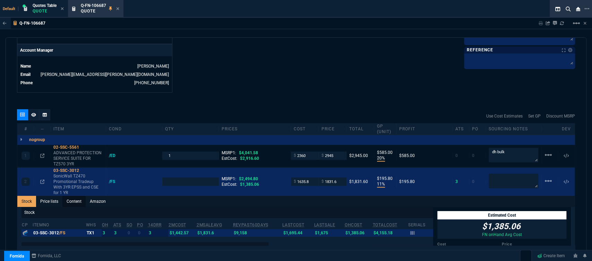
click at [76, 196] on link "Content" at bounding box center [73, 201] width 23 height 11
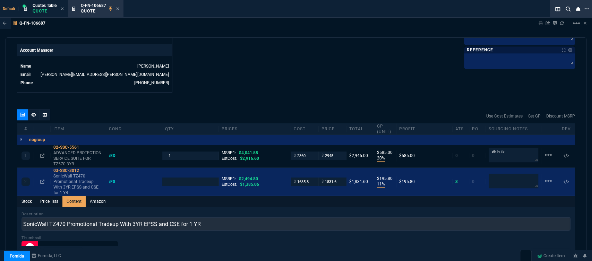
scroll to position [0, 0]
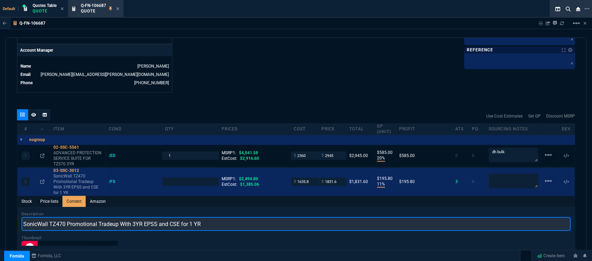
click at [49, 218] on input "SonicWall TZ470 Promotional Tradeup With 3YR EPSS and CSE for 1 YR" at bounding box center [296, 224] width 549 height 14
click at [95, 220] on input "TZ470 Promotional Tradeup With 3YR EPSS and CSE for 1 YR" at bounding box center [296, 224] width 549 height 14
click at [95, 220] on input "TZ470 Promo With 3YR EPSS and CSE for 1 YR" at bounding box center [296, 224] width 549 height 14
click at [183, 221] on input "TZ470 Promo With 3YR Essentials and CSE for 1 YR" at bounding box center [296, 224] width 549 height 14
type input "TZ470 Promo With 3YR Essentials and CSE for 1YR"
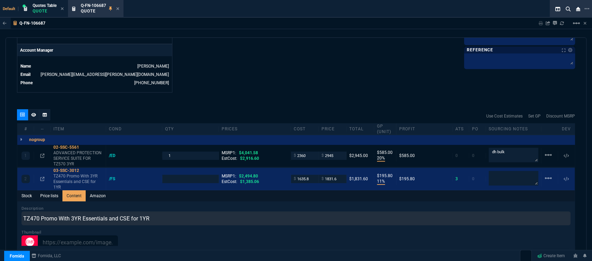
type input "1"
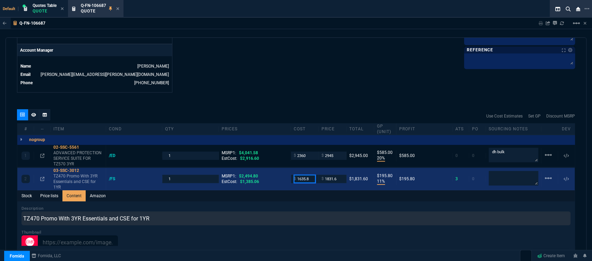
click at [310, 175] on input "1635.8" at bounding box center [305, 179] width 22 height 8
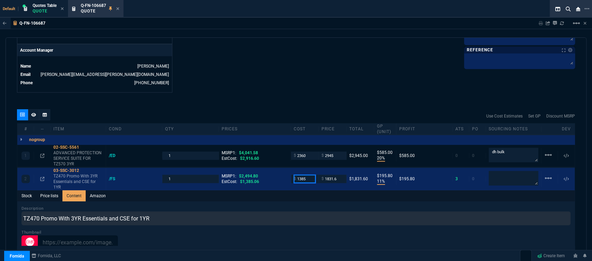
type input "1385"
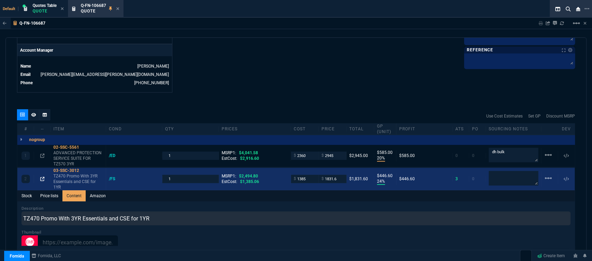
click at [42, 177] on icon at bounding box center [42, 179] width 4 height 4
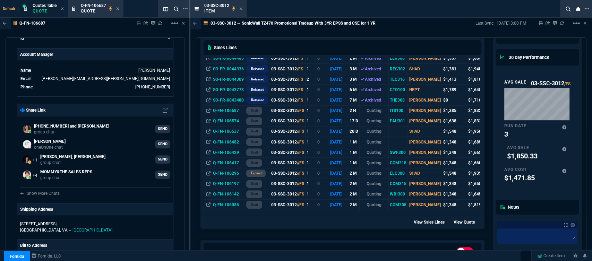
scroll to position [270, 0]
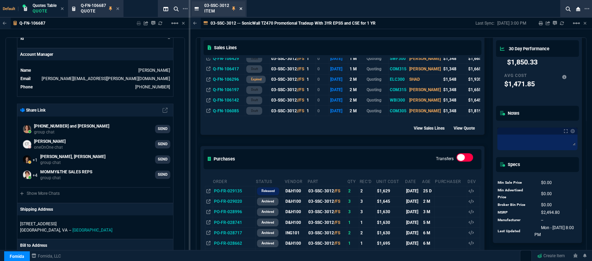
click at [241, 9] on icon at bounding box center [240, 8] width 3 height 3
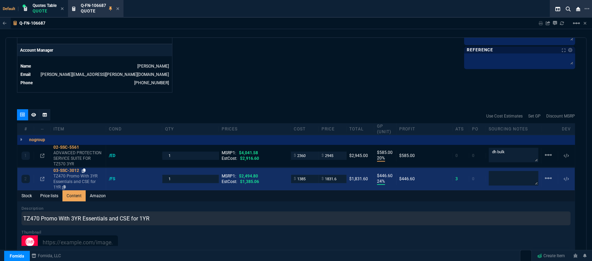
click at [84, 169] on icon at bounding box center [84, 171] width 4 height 4
click at [340, 175] on input "1831.6" at bounding box center [333, 179] width 22 height 8
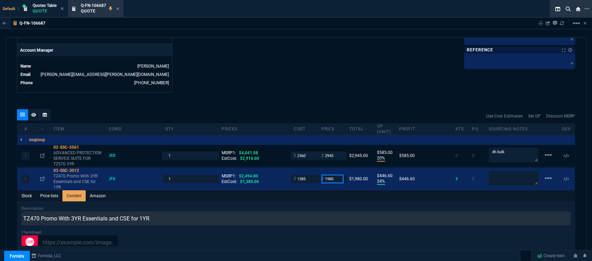
type input "1980"
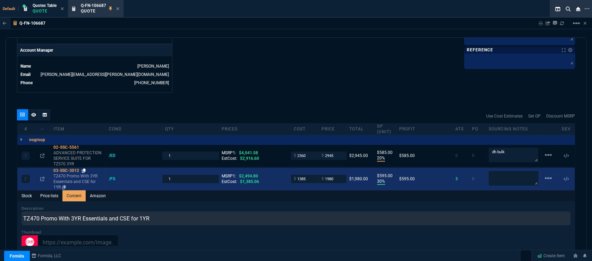
click at [84, 169] on icon at bounding box center [84, 171] width 4 height 4
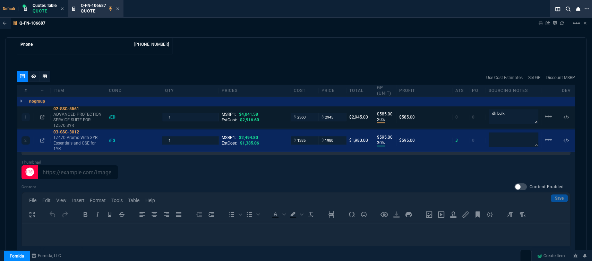
scroll to position [527, 0]
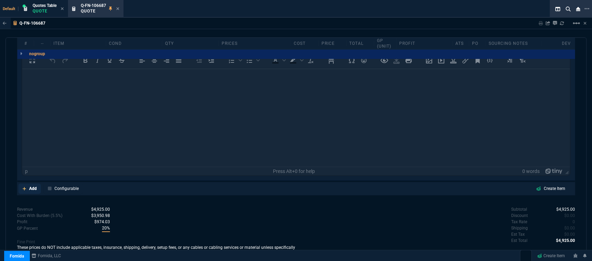
click at [22, 184] on link "Add" at bounding box center [29, 189] width 23 height 10
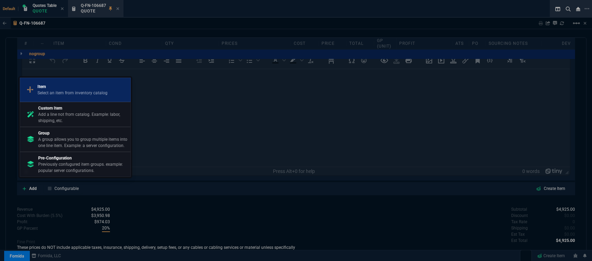
click at [60, 93] on p "Select an item from inventory catalog" at bounding box center [72, 93] width 70 height 6
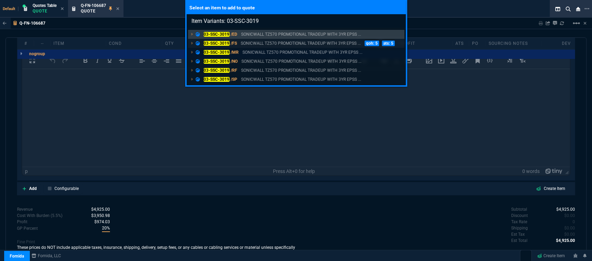
type input "Item Variants: 03-SSC-3019"
click at [276, 44] on p "SONICWALL TZ570 PROMOTIONAL TRADEUP WITH 3YR EPSS ..." at bounding box center [301, 43] width 120 height 6
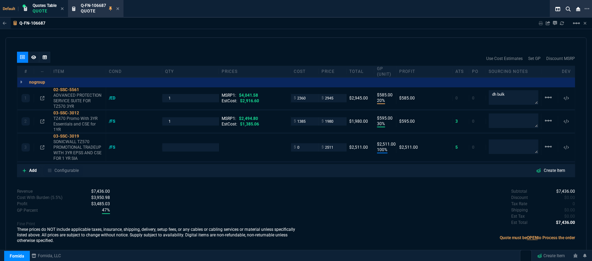
scroll to position [386, 0]
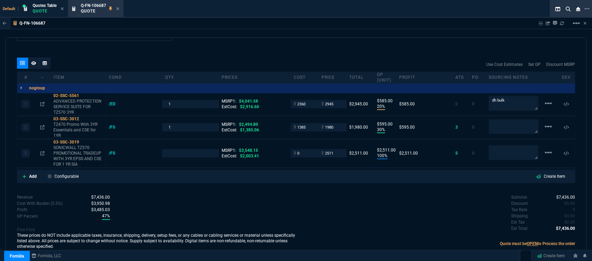
type input "20"
type input "585"
type input "30"
type input "595"
type input "100"
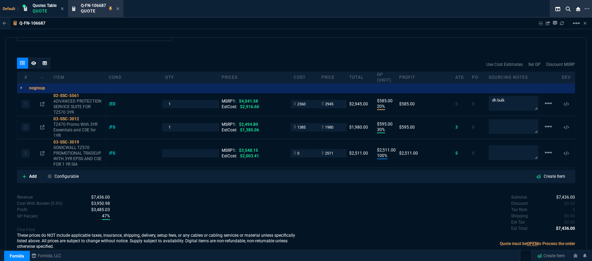
type input "2511"
type input "27"
type input "21"
type input "29"
click at [65, 134] on icon at bounding box center [64, 136] width 4 height 4
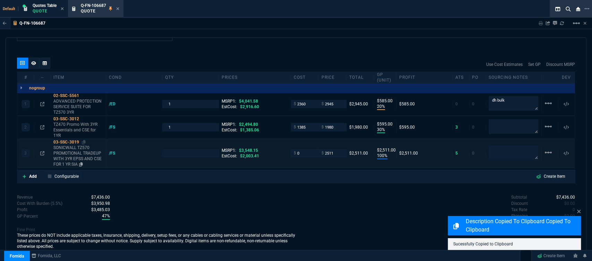
click at [88, 154] on p "SONICWALL TZ570 PROMOTIONAL TRADEUP WITH 3YR EPSS AND CSE FOR 1 YR SIA" at bounding box center [78, 156] width 50 height 22
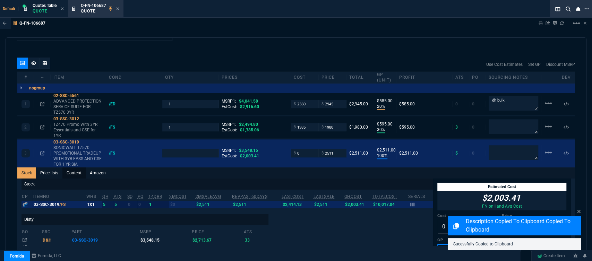
click at [74, 168] on link "Content" at bounding box center [73, 173] width 23 height 11
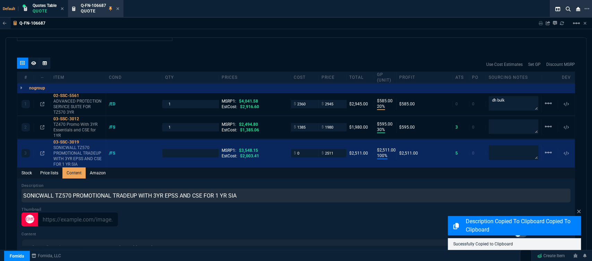
scroll to position [0, 0]
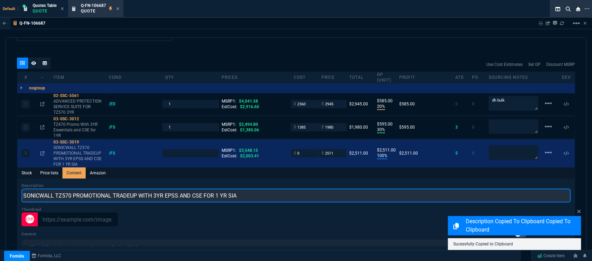
drag, startPoint x: 258, startPoint y: 189, endPoint x: 10, endPoint y: 181, distance: 248.2
click at [10, 181] on div "quote Q-FN-106687 ItSquad-llc draft Fornida, LLC 2609 Technology Dr Suite 300 P…" at bounding box center [296, 148] width 581 height 222
paste input "TZ470 Promo With 3YR Essentials and CSE for 1YR"
click at [32, 189] on input "TZ470 Promo With 3YR Essentials and CSE for 1YR" at bounding box center [296, 196] width 549 height 14
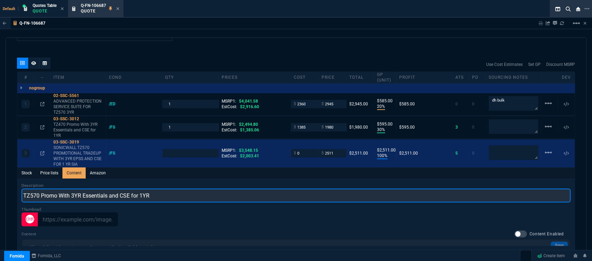
type input "TZ570 Promo With 3YR Essentials and CSE for 1YR"
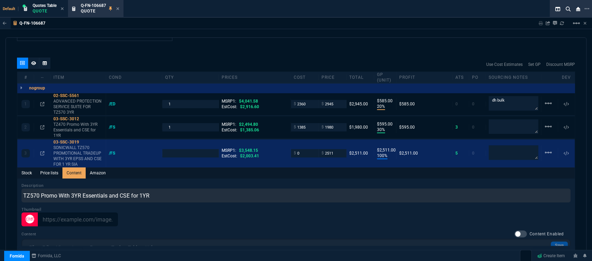
type input "1"
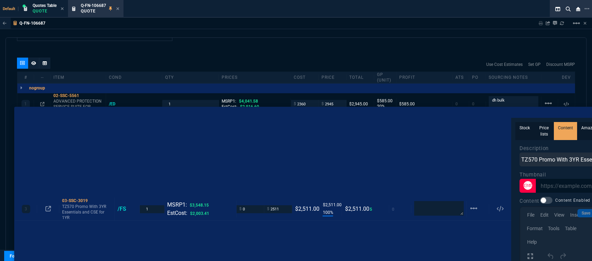
drag, startPoint x: 142, startPoint y: 146, endPoint x: 139, endPoint y: 119, distance: 27.6
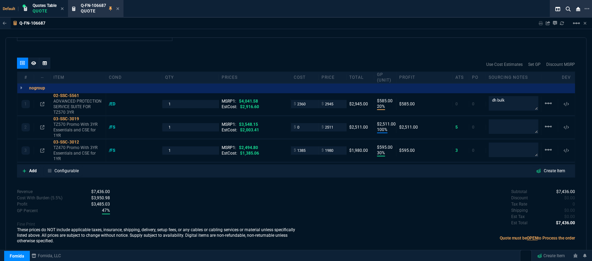
scroll to position [381, 0]
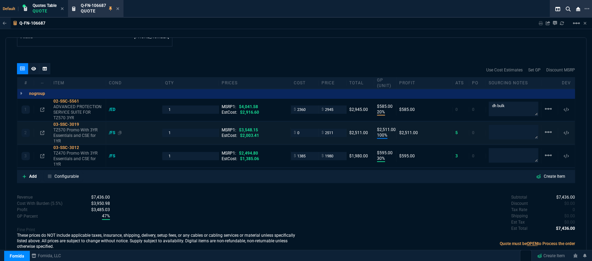
type input "100"
type input "2511"
type input "29"
click at [43, 131] on icon at bounding box center [42, 133] width 4 height 4
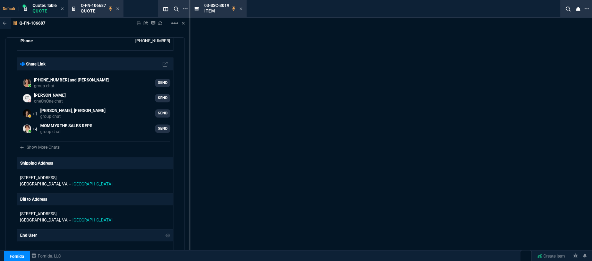
scroll to position [738, 0]
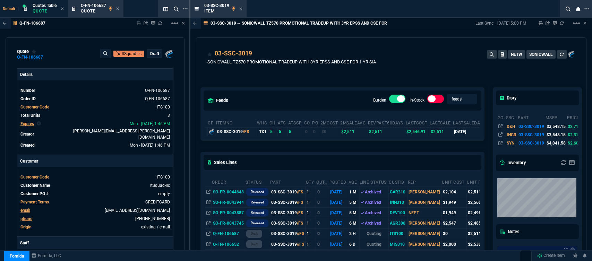
select select "12: [PERSON_NAME]"
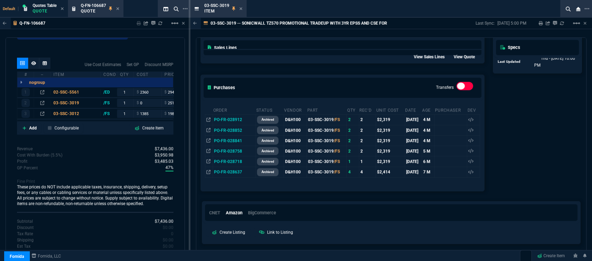
scroll to position [299, 0]
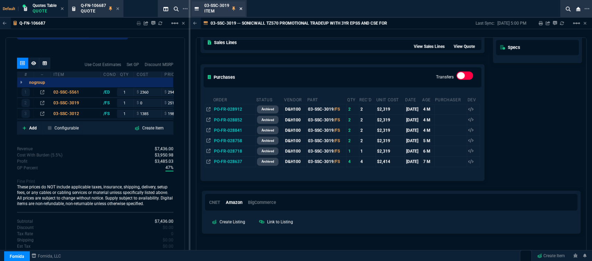
click at [242, 8] on icon at bounding box center [240, 9] width 3 height 4
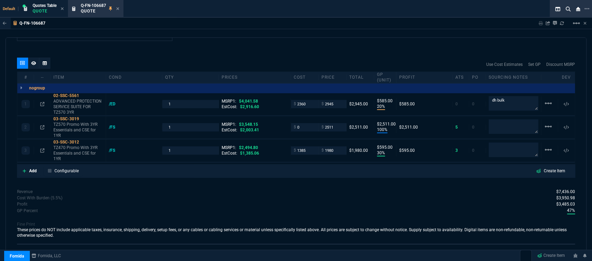
scroll to position [381, 0]
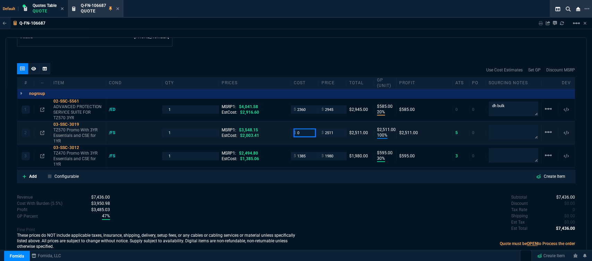
drag, startPoint x: 304, startPoint y: 127, endPoint x: 279, endPoint y: 124, distance: 25.2
click at [279, 124] on div "2 03-SSC-3019 TZ570 Promo With 3YR Essentials and CSE for 1YR /FS 1 MSRP1: $3,5…" at bounding box center [296, 133] width 558 height 23
type input "2003"
click at [300, 194] on div "Subtotal $7,436.00 Discount $0.00 Tax Rate 0 Shipping $0.00 Est Tax $0.00 Est T…" at bounding box center [435, 213] width 279 height 38
type input "2003"
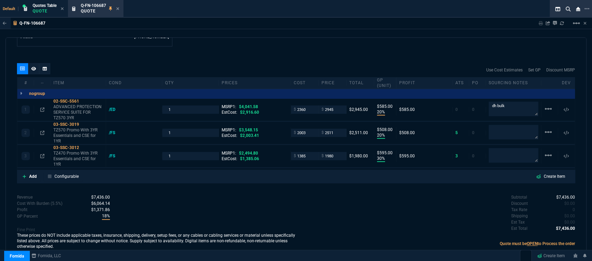
type input "20"
type input "508"
click at [85, 122] on icon at bounding box center [84, 124] width 4 height 4
click at [335, 129] on input "2511" at bounding box center [333, 133] width 22 height 8
type input "2760"
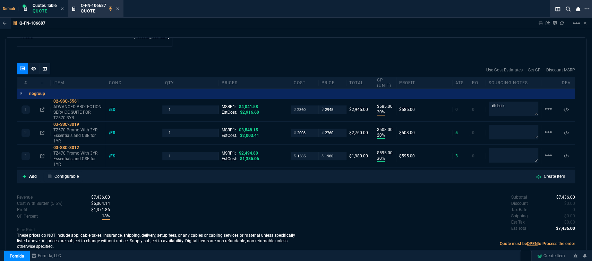
click at [334, 194] on div "Subtotal $7,436.00 Discount $0.00 Tax Rate 0 Shipping $0.00 Est Tax $0.00 Est T…" at bounding box center [435, 213] width 279 height 38
type input "2760"
type input "27"
type input "757"
type input "22"
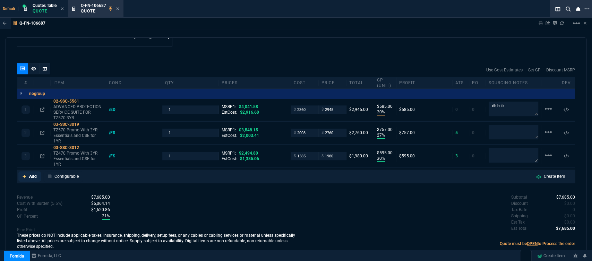
click at [22, 171] on link "Add" at bounding box center [29, 176] width 23 height 10
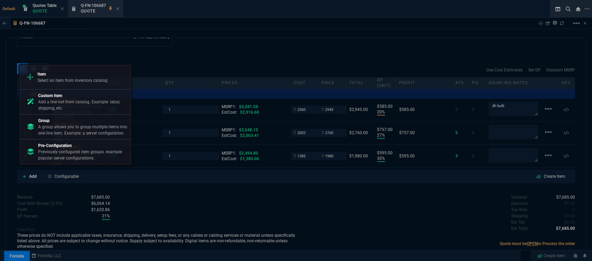
drag, startPoint x: 58, startPoint y: 81, endPoint x: 347, endPoint y: 80, distance: 288.7
click at [59, 80] on p "Select an item from inventory catalog" at bounding box center [72, 80] width 70 height 6
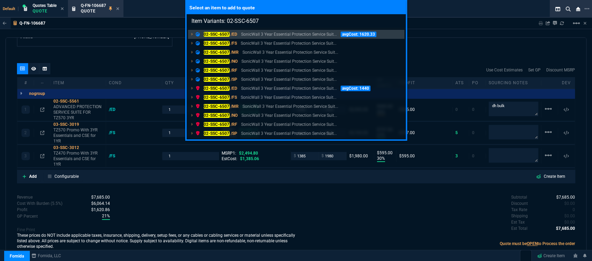
type input "Item Variants: 02-SSC-6507"
click at [442, 38] on div "Select an item to add to quote Item Variants: 02-SSC-6507 02-SSC-6507 /ED Sonic…" at bounding box center [296, 130] width 592 height 261
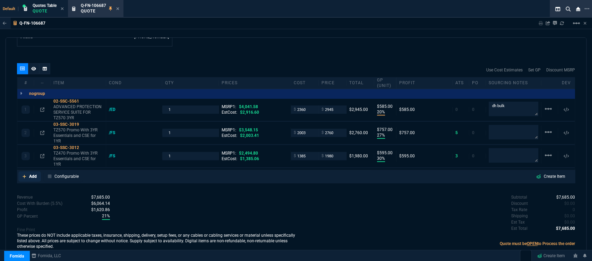
click at [24, 175] on icon at bounding box center [25, 177] width 4 height 4
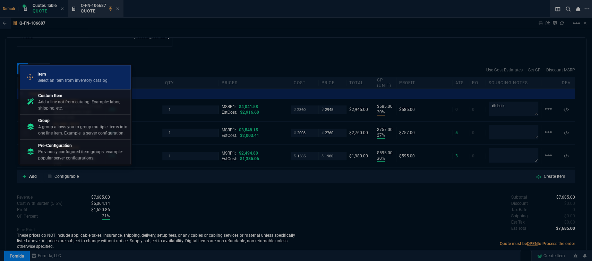
click at [76, 81] on p "Select an item from inventory catalog" at bounding box center [72, 80] width 70 height 6
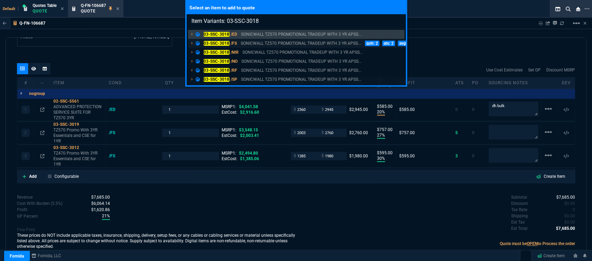
type input "Item Variants: 03-SSC-3018"
click at [286, 45] on p "SONICWALL TZ570 PROMOTIONAL TRADEUP WITH 3 YR APSS..." at bounding box center [301, 43] width 120 height 6
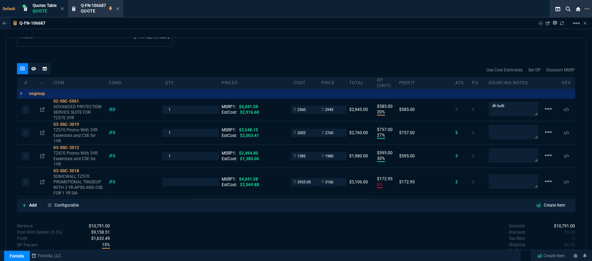
type input "20"
type input "585"
type input "27"
type input "757"
type input "30"
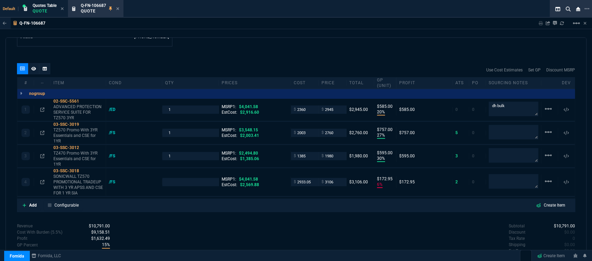
type input "595"
type input "6"
type input "173"
type input "27"
type input "22"
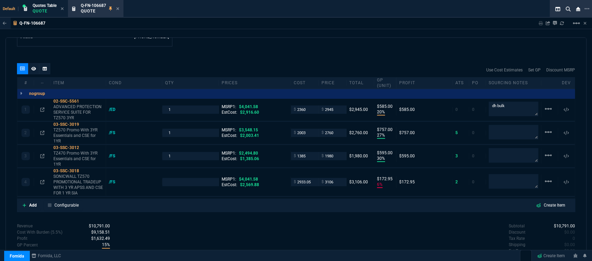
type input "21"
type input "23"
click at [84, 146] on icon at bounding box center [84, 148] width 4 height 4
click at [73, 181] on p "SONICWALL TZ570 PROMOTIONAL TRADEUP WITH 3 YR APSS AND CSE FOR 1 YR SIA" at bounding box center [78, 185] width 50 height 22
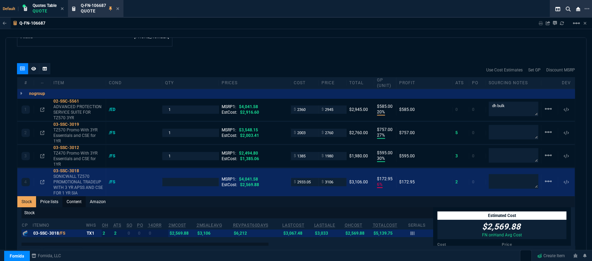
click at [77, 196] on link "Content" at bounding box center [73, 201] width 23 height 11
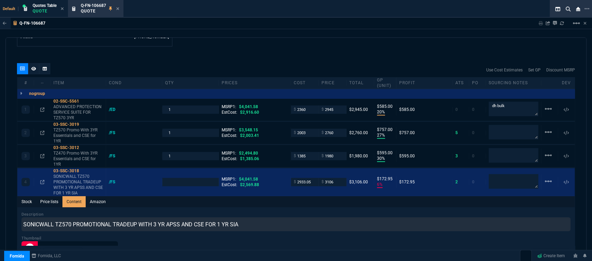
scroll to position [0, 0]
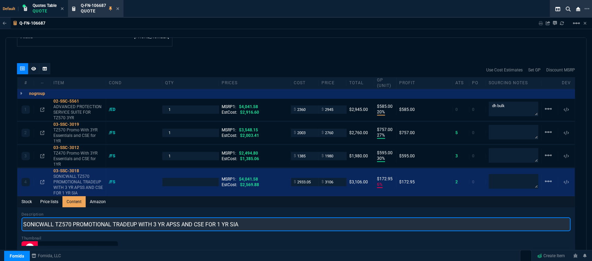
click at [57, 218] on input "SONICWALL TZ570 PROMOTIONAL TRADEUP WITH 3 YR APSS AND CSE FOR 1 YR SIA" at bounding box center [296, 225] width 549 height 14
click at [81, 219] on input "TZ570 PROMOTIONAL TRADEUP WITH 3 YR APSS AND CSE FOR 1 YR SIA" at bounding box center [296, 225] width 549 height 14
click at [89, 219] on input "TZ570 PROMO TRADEUP WITH 3 YR APSS AND CSE FOR 1 YR SIA" at bounding box center [296, 225] width 549 height 14
click at [187, 221] on input "TZ570 PROMO WITH 3 YR APSS AND CSE FOR 1 YR SIA" at bounding box center [296, 225] width 549 height 14
type input "TZ570 PROMO WITH 3 YR ADVANCED AND CSE FOR 1YR"
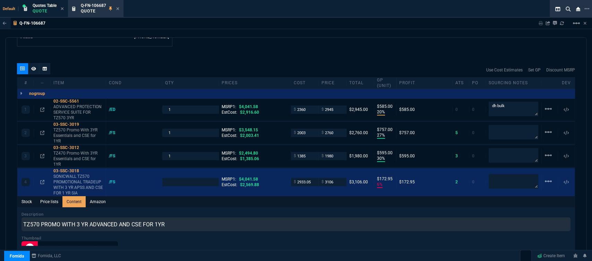
type input "1"
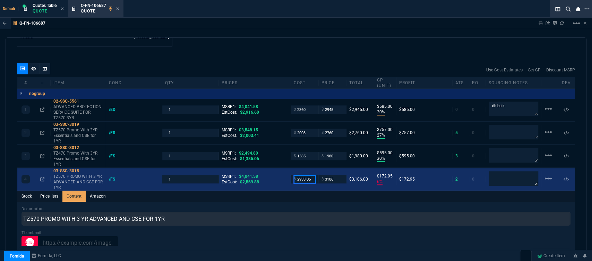
click at [311, 175] on input "2933.05" at bounding box center [305, 179] width 22 height 8
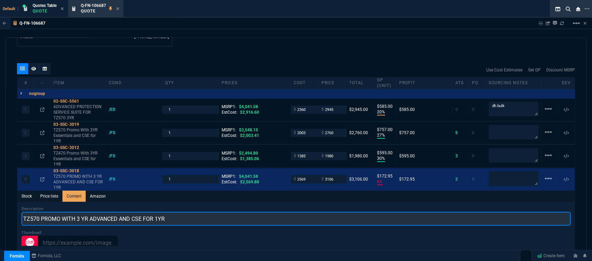
click at [294, 212] on input "TZ570 PROMO WITH 3 YR ADVANCED AND CSE FOR 1YR" at bounding box center [296, 219] width 549 height 14
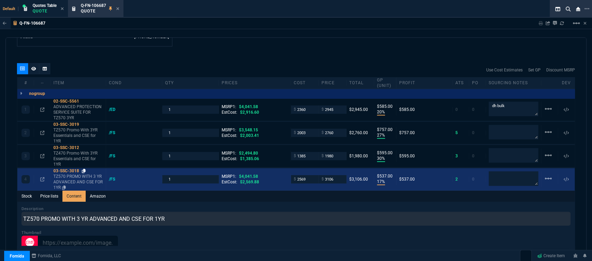
click at [85, 169] on icon at bounding box center [84, 171] width 4 height 4
click at [308, 175] on input "2569" at bounding box center [305, 179] width 22 height 8
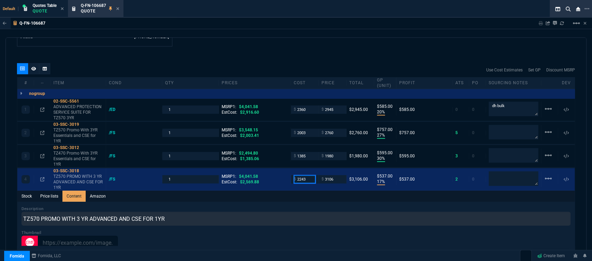
type input "2243"
click at [298, 206] on div "Description TZ570 PROMO WITH 3 YR ADVANCED AND CSE FOR 1YR" at bounding box center [296, 216] width 549 height 20
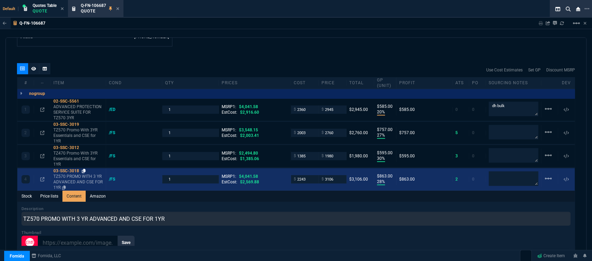
click at [84, 169] on icon at bounding box center [84, 171] width 4 height 4
click at [334, 175] on input "3106" at bounding box center [333, 179] width 22 height 8
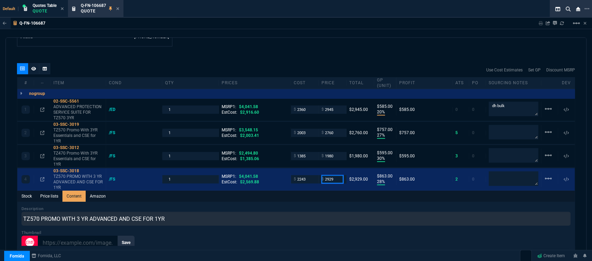
type input "2929"
click at [328, 206] on div "Description TZ570 PROMO WITH 3 YR ADVANCED AND CSE FOR 1YR" at bounding box center [296, 216] width 549 height 20
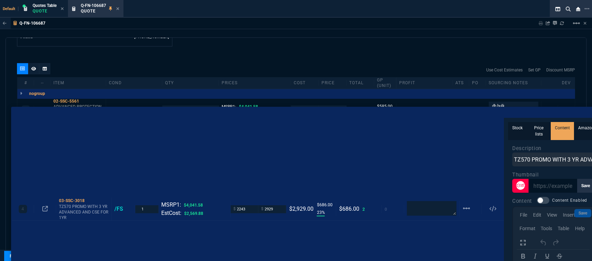
drag, startPoint x: 138, startPoint y: 177, endPoint x: 132, endPoint y: 117, distance: 59.7
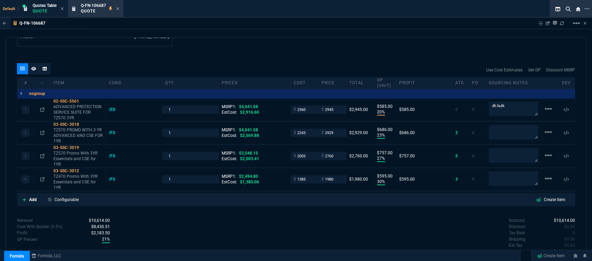
type input "23"
type input "686"
type input "28"
click at [23, 198] on icon at bounding box center [25, 200] width 4 height 4
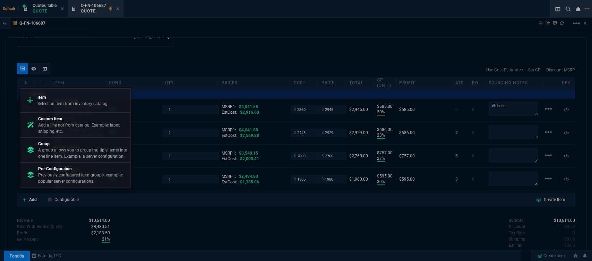
drag, startPoint x: 53, startPoint y: 104, endPoint x: 371, endPoint y: 40, distance: 323.9
click at [53, 104] on p "Select an item from inventory catalog" at bounding box center [72, 104] width 70 height 6
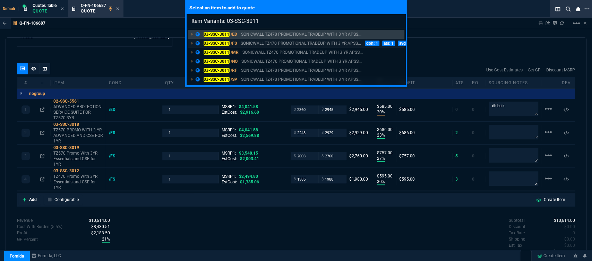
type input "Item Variants: 03-SSC-3011"
click at [290, 41] on p "SONICWALL TZ470 PROMOTIONAL TRADEUP WITH 3 YR APSS..." at bounding box center [301, 43] width 120 height 6
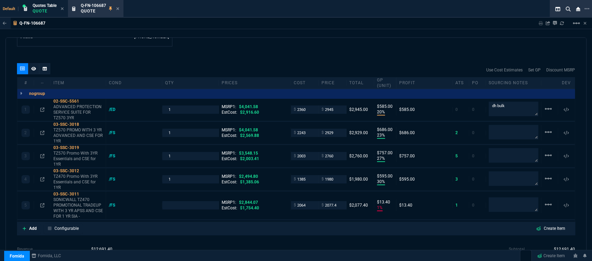
type input "20"
type input "585"
type input "23"
type input "686"
type input "27"
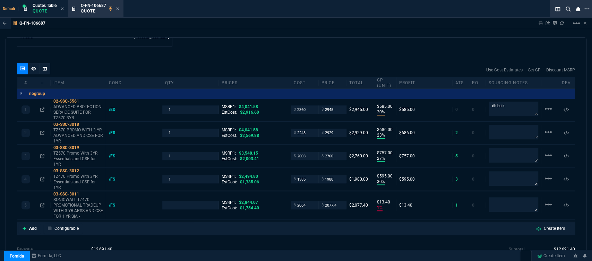
type input "757"
type input "30"
type input "595"
type input "13"
type input "27"
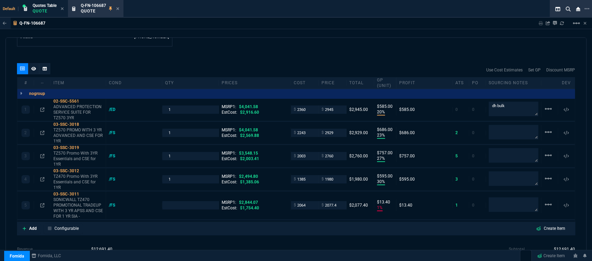
type input "28"
type input "22"
type input "21"
type input "27"
click at [71, 202] on p "SONICWALL TZ470 PROMOTIONAL TRADEUP WITH 3 YR APSS AND CSE FOR 1 YR SIA -" at bounding box center [78, 208] width 50 height 22
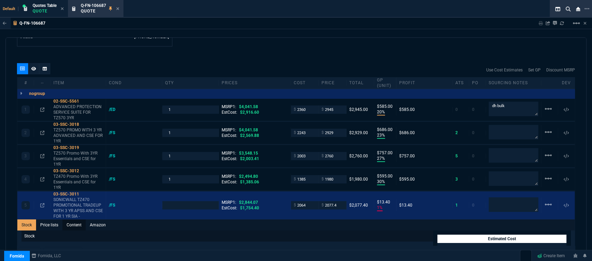
click at [72, 222] on link "Content" at bounding box center [73, 225] width 23 height 11
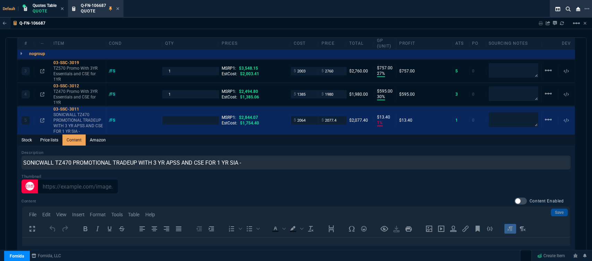
scroll to position [472, 0]
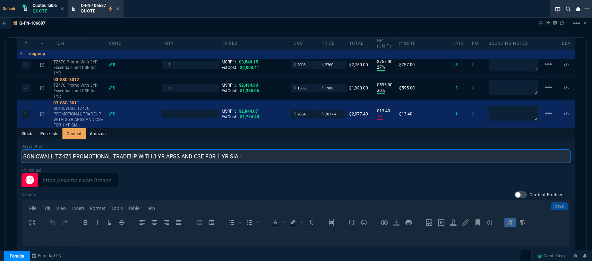
click at [57, 150] on input "SONICWALL TZ470 PROMOTIONAL TRADEUP WITH 3 YR APSS AND CSE FOR 1 YR SIA -" at bounding box center [296, 157] width 549 height 14
click at [80, 153] on input "TZ470 PROMOTIONAL TRADEUP WITH 3 YR APSS AND CSE FOR 1 YR SIA -" at bounding box center [296, 157] width 549 height 14
click at [87, 150] on input "TZ470 PROMO TRADEUP WITH 3 YR APSS AND CSE FOR 1 YR SIA -" at bounding box center [296, 157] width 549 height 14
click at [103, 152] on input "TZ470 PROMO WITH 3 YR APSS AND CSE FOR 1 YR SIA -" at bounding box center [296, 157] width 549 height 14
click at [220, 150] on input "TZ470 PROMO WITH 3 YR ADVANCED AND CSE FOR 1 YR SIA -" at bounding box center [296, 157] width 549 height 14
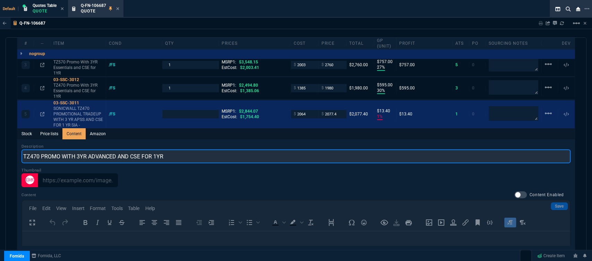
type input "TZ470 PROMO WITH 3YR ADVANCED AND CSE FOR 1YR"
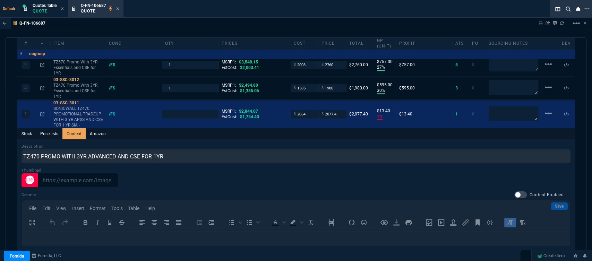
click at [221, 133] on div "Stock Price lists Content Amazon" at bounding box center [296, 133] width 558 height 11
type input "1"
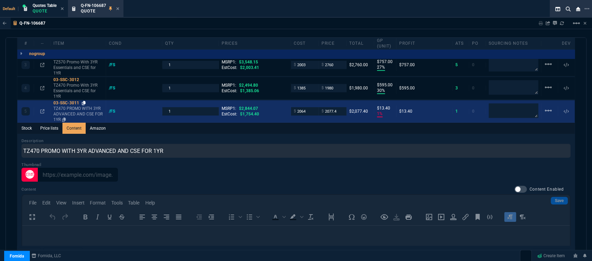
click at [83, 101] on icon at bounding box center [84, 103] width 4 height 4
click at [305, 107] on input "2064" at bounding box center [305, 111] width 22 height 8
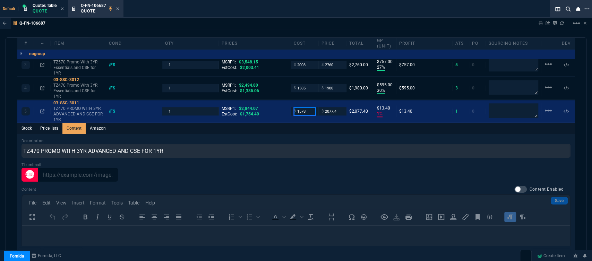
type input "1578"
click at [310, 138] on div "Description TZ470 PROMO WITH 3YR ADVANCED AND CSE FOR 1YR" at bounding box center [296, 148] width 549 height 20
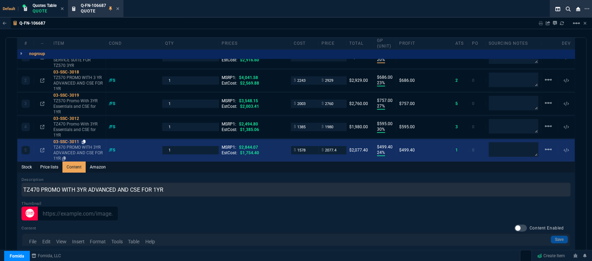
click at [84, 140] on icon at bounding box center [84, 142] width 4 height 4
click at [85, 140] on icon at bounding box center [84, 142] width 4 height 4
click at [339, 146] on input "2077.4" at bounding box center [333, 150] width 22 height 8
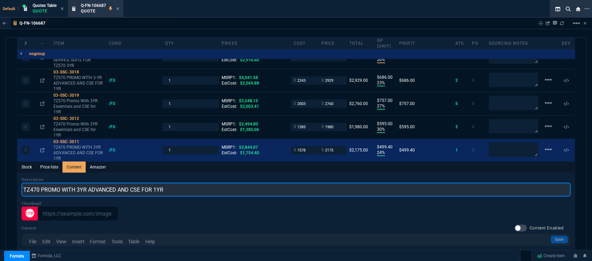
click at [339, 183] on input "TZ470 PROMO WITH 3YR ADVANCED AND CSE FOR 1YR" at bounding box center [296, 190] width 549 height 14
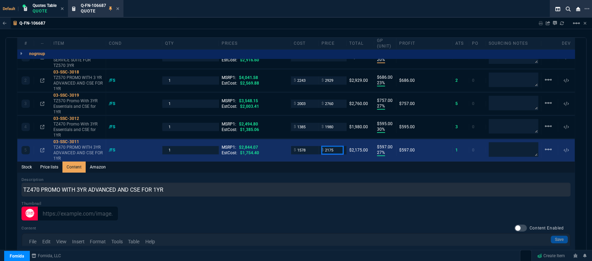
click at [336, 146] on input "2175" at bounding box center [333, 150] width 22 height 8
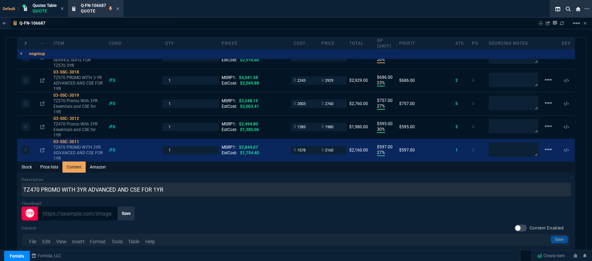
click at [325, 166] on div "Stock Price lists Content Amazon" at bounding box center [296, 167] width 558 height 11
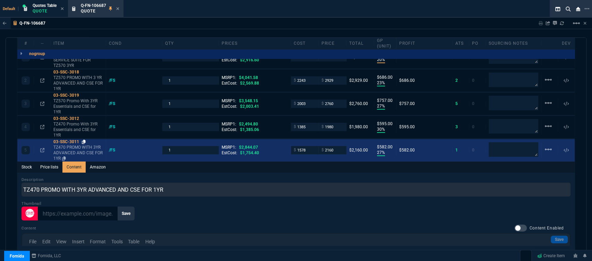
click at [85, 140] on icon at bounding box center [84, 142] width 4 height 4
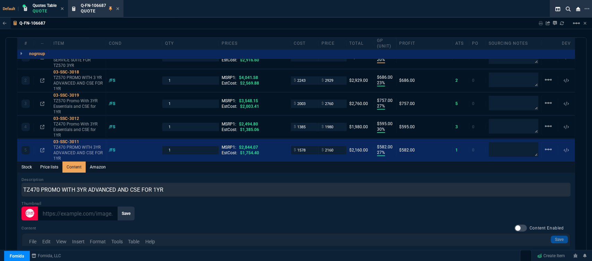
click at [316, 210] on div "Save" at bounding box center [296, 214] width 549 height 14
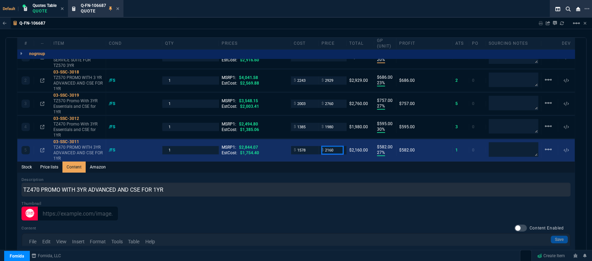
click at [334, 146] on input "2160" at bounding box center [333, 150] width 22 height 8
click at [337, 146] on input "2160" at bounding box center [333, 150] width 22 height 8
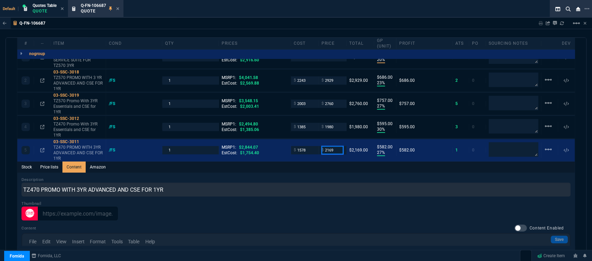
type input "2169"
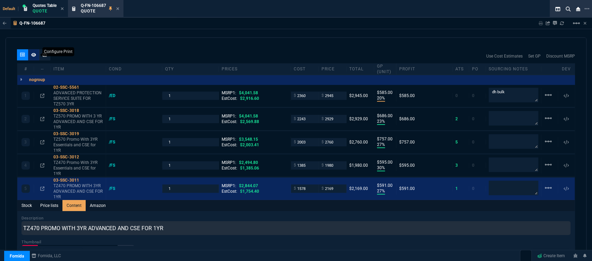
click at [33, 53] on icon at bounding box center [33, 55] width 5 height 4
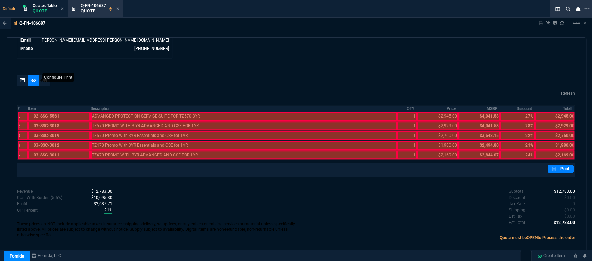
scroll to position [363, 0]
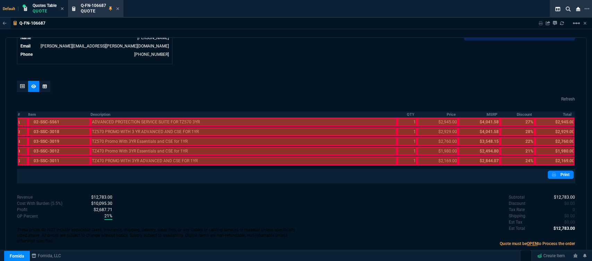
click at [47, 118] on div at bounding box center [59, 122] width 62 height 9
click at [49, 127] on div at bounding box center [59, 131] width 62 height 9
click at [49, 138] on div at bounding box center [59, 141] width 62 height 9
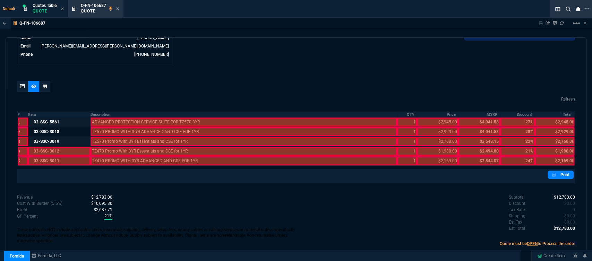
click at [50, 148] on div at bounding box center [59, 151] width 62 height 9
click at [50, 156] on div at bounding box center [59, 160] width 62 height 9
click at [138, 157] on div at bounding box center [244, 160] width 307 height 9
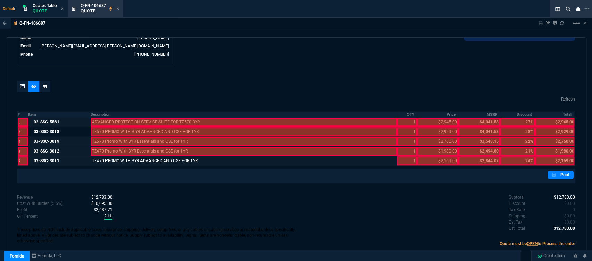
click at [134, 147] on div at bounding box center [244, 151] width 307 height 9
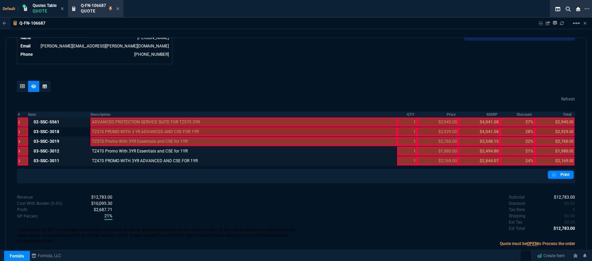
drag, startPoint x: 138, startPoint y: 157, endPoint x: 132, endPoint y: 135, distance: 23.4
click at [132, 137] on div at bounding box center [244, 141] width 307 height 9
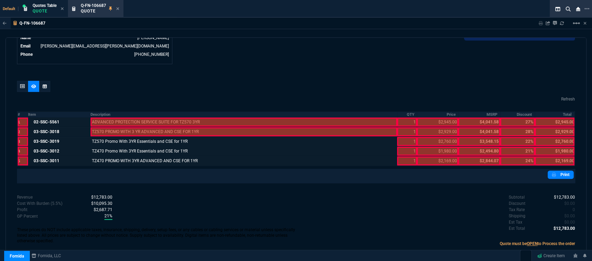
click at [136, 127] on div at bounding box center [244, 131] width 307 height 9
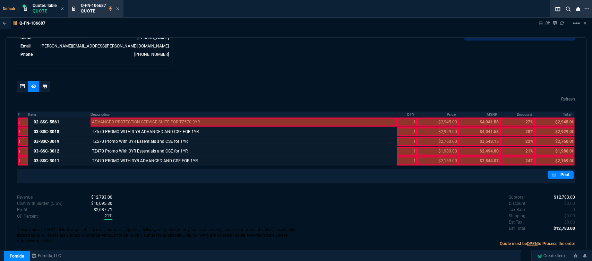
click at [138, 118] on div at bounding box center [244, 122] width 307 height 9
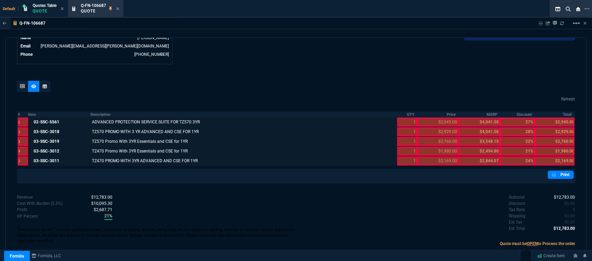
click at [409, 156] on div at bounding box center [407, 160] width 20 height 9
click at [407, 147] on div at bounding box center [407, 151] width 20 height 9
click at [406, 137] on div at bounding box center [407, 141] width 20 height 9
click at [406, 127] on div at bounding box center [407, 131] width 20 height 9
click at [432, 118] on div at bounding box center [437, 122] width 41 height 9
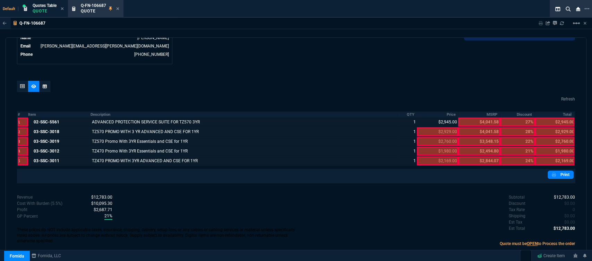
click at [432, 127] on div at bounding box center [437, 131] width 41 height 9
click at [432, 137] on div at bounding box center [437, 141] width 41 height 9
click at [432, 147] on div at bounding box center [437, 151] width 41 height 9
click at [433, 156] on div at bounding box center [437, 160] width 41 height 9
click at [548, 156] on div at bounding box center [555, 160] width 40 height 9
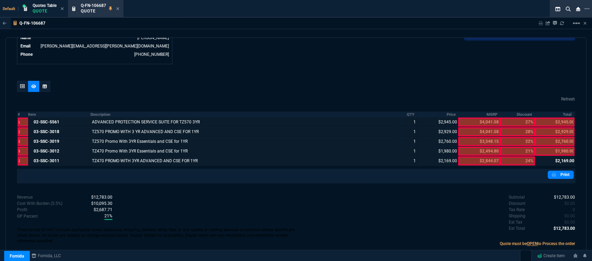
click at [549, 147] on div at bounding box center [555, 151] width 40 height 9
click at [549, 137] on div at bounding box center [555, 141] width 40 height 9
click at [550, 127] on div at bounding box center [555, 131] width 40 height 9
click at [552, 118] on div at bounding box center [555, 122] width 40 height 9
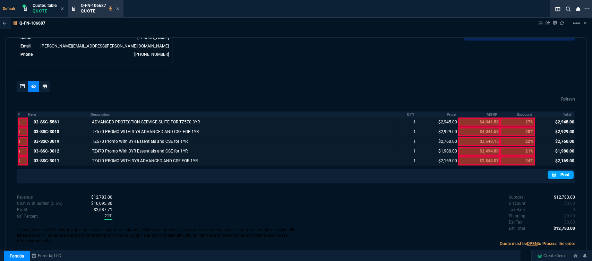
click at [560, 171] on link "Print" at bounding box center [561, 175] width 26 height 8
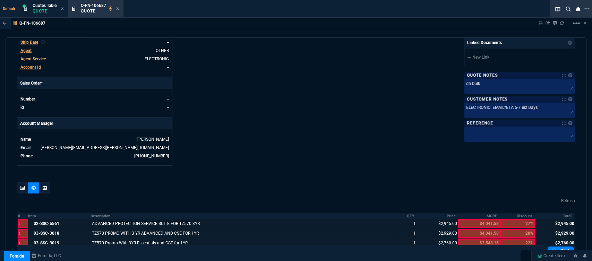
scroll to position [170, 0]
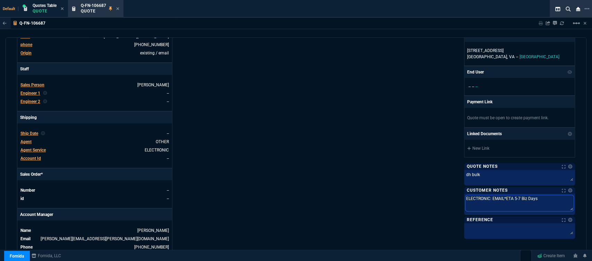
drag, startPoint x: 543, startPoint y: 198, endPoint x: 424, endPoint y: 197, distance: 118.7
click at [424, 197] on div "Fornida, LLC 2609 Technology Dr Suite 300 Plano, TX 75074 Share Link +1 401-524…" at bounding box center [435, 75] width 279 height 363
click at [29, 139] on span "Agent" at bounding box center [25, 141] width 11 height 5
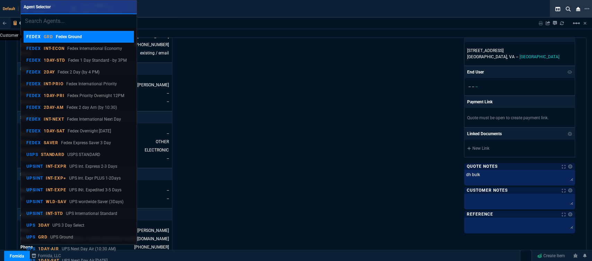
click at [82, 31] on link "FEDEX GRD Fedex Ground" at bounding box center [79, 37] width 111 height 12
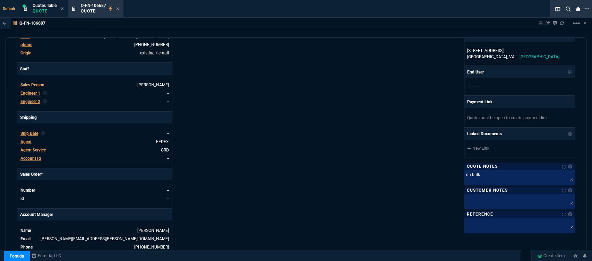
click at [322, 137] on div "Fornida, LLC 2609 Technology Dr Suite 300 Plano, TX 75074 Share Link +1 401-524…" at bounding box center [435, 75] width 279 height 363
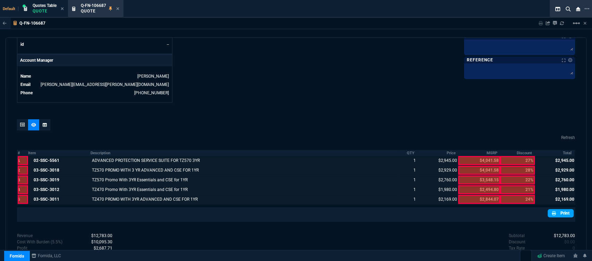
click at [556, 209] on link "Print" at bounding box center [561, 213] width 26 height 8
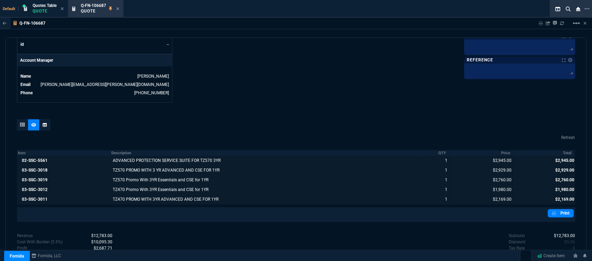
scroll to position [363, 0]
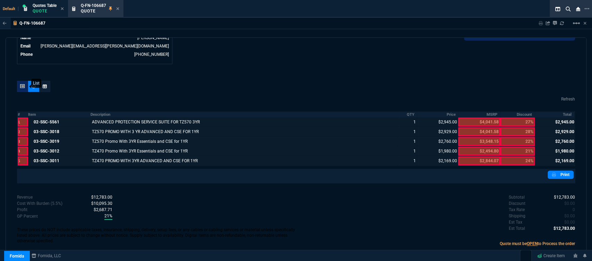
click at [20, 84] on icon at bounding box center [22, 86] width 5 height 4
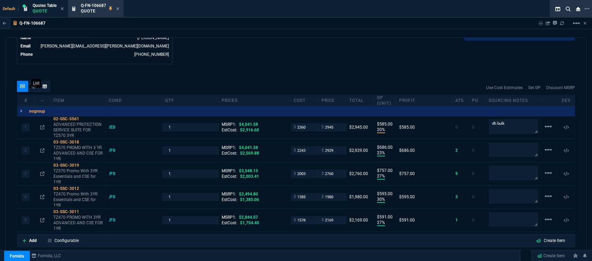
type input "20"
type input "585"
type input "23"
type input "686"
type input "27"
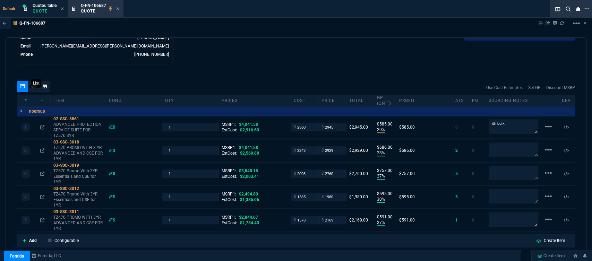
type input "757"
type input "30"
type input "595"
type input "27"
type input "591"
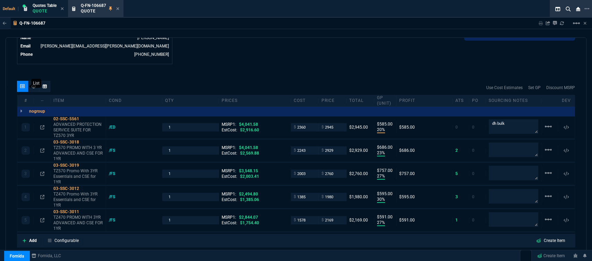
type input "27"
type input "28"
type input "22"
type input "21"
type input "24"
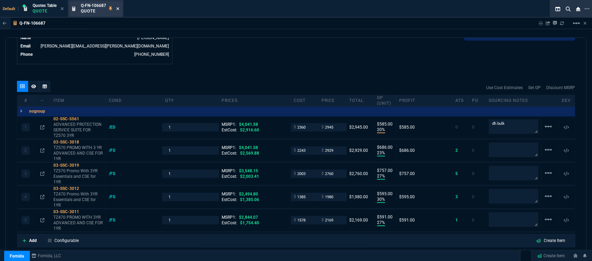
click at [119, 9] on icon at bounding box center [118, 8] width 3 height 3
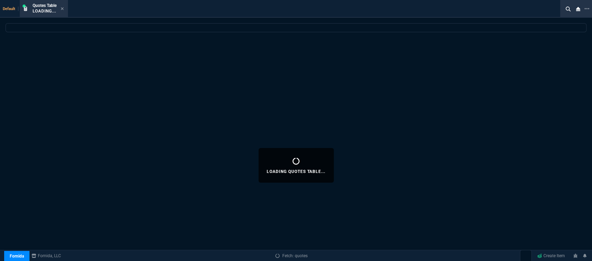
select select
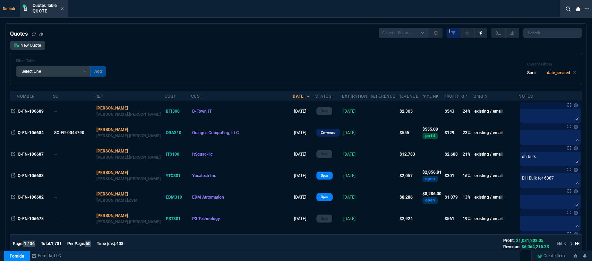
click at [236, 51] on div "New Quote Filter Table Select One Add Filter () creator (creator) Cust (headers…" at bounding box center [296, 63] width 572 height 44
click at [63, 9] on icon at bounding box center [62, 9] width 3 height 4
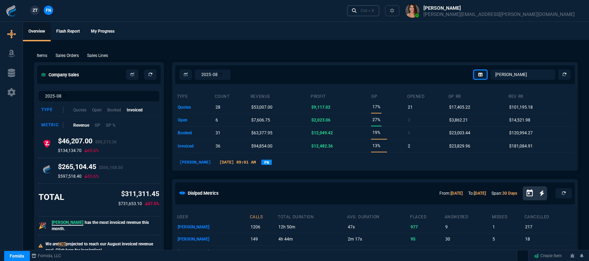
click at [380, 15] on link "Ctrl + K" at bounding box center [363, 10] width 33 height 11
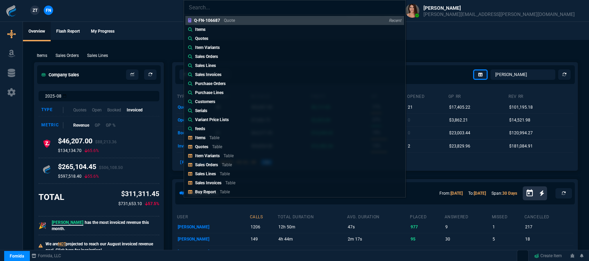
click at [212, 146] on p "Table" at bounding box center [217, 146] width 10 height 5
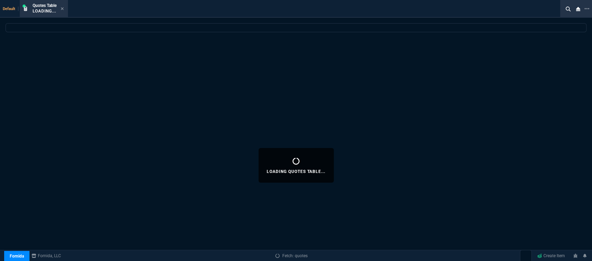
select select
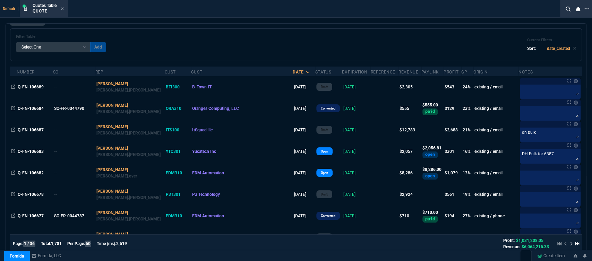
scroll to position [0, 0]
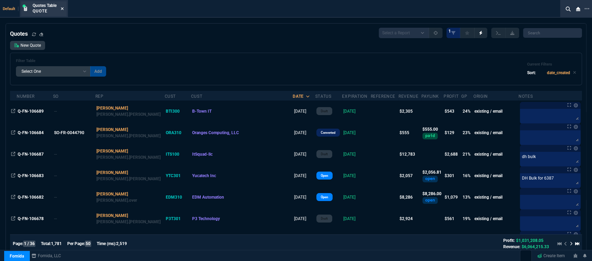
click at [62, 9] on icon at bounding box center [62, 8] width 3 height 3
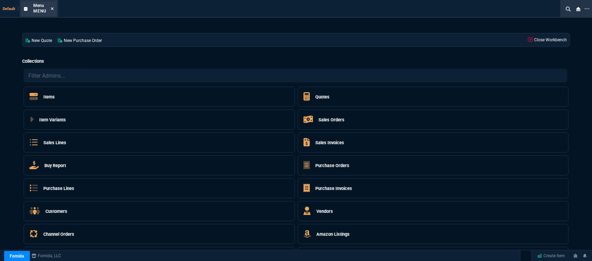
click at [51, 9] on icon at bounding box center [52, 9] width 3 height 4
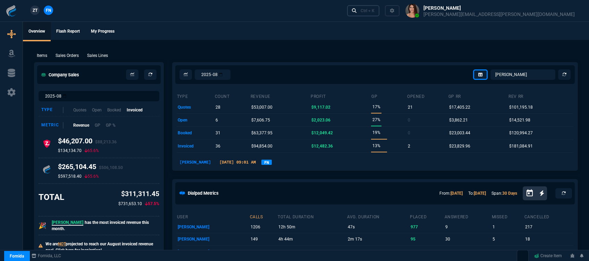
click at [374, 9] on div "Ctrl + K" at bounding box center [368, 11] width 14 height 6
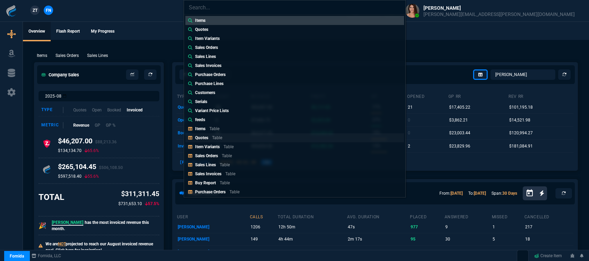
click at [228, 138] on link "Quotes Table" at bounding box center [294, 137] width 219 height 9
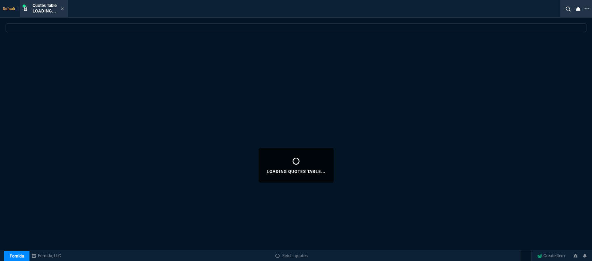
select select
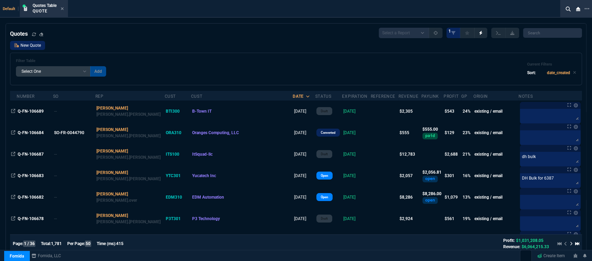
click at [32, 46] on link "New Quote" at bounding box center [27, 45] width 35 height 9
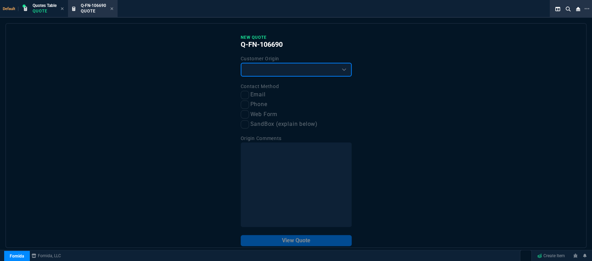
click at [286, 73] on select "Existing Customer Amazon Lead (first order) Website Lead (first order) Called (…" at bounding box center [296, 70] width 111 height 14
select select "existing"
click at [241, 63] on select "Existing Customer Amazon Lead (first order) Website Lead (first order) Called (…" at bounding box center [296, 70] width 111 height 14
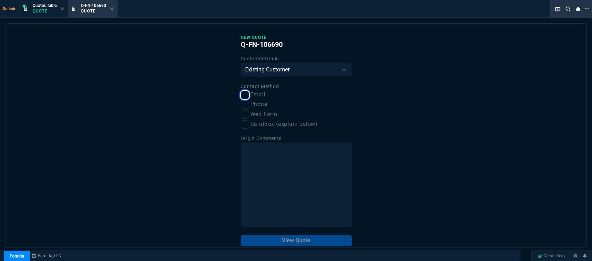
click at [243, 95] on input "Email" at bounding box center [245, 95] width 8 height 8
checkbox input "true"
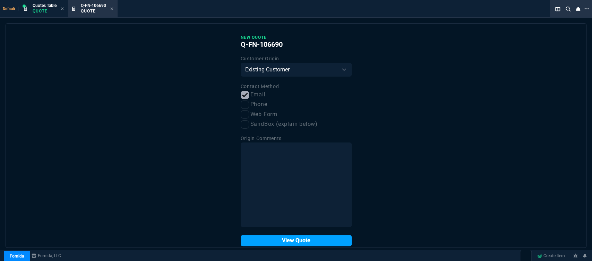
click at [294, 240] on button "View Quote" at bounding box center [296, 240] width 111 height 11
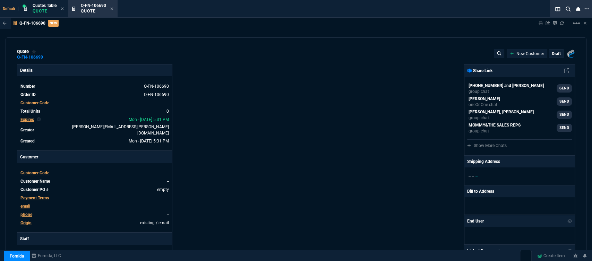
click at [42, 171] on span "Customer Code" at bounding box center [34, 173] width 29 height 5
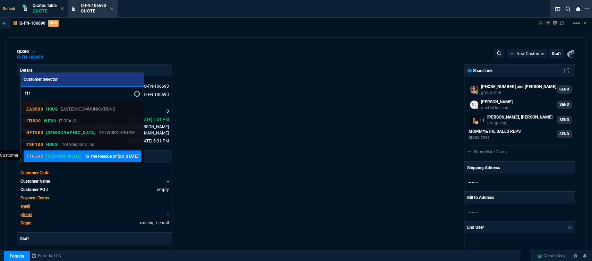
type input "ttr"
click at [58, 152] on link "TTR300 ROSS To The Rescue of Texas" at bounding box center [83, 157] width 118 height 12
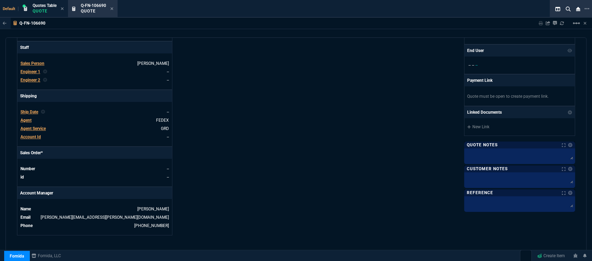
scroll to position [308, 0]
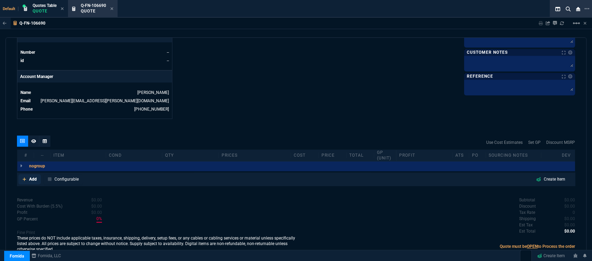
click at [23, 178] on icon at bounding box center [24, 179] width 3 height 3
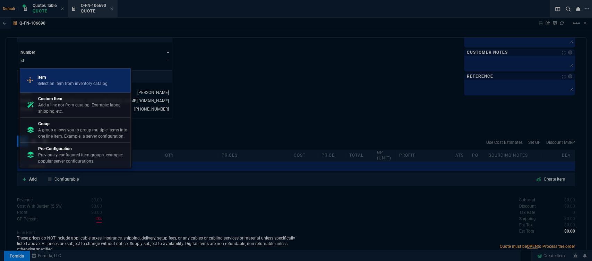
click at [55, 82] on p "Select an item from inventory catalog" at bounding box center [72, 84] width 70 height 6
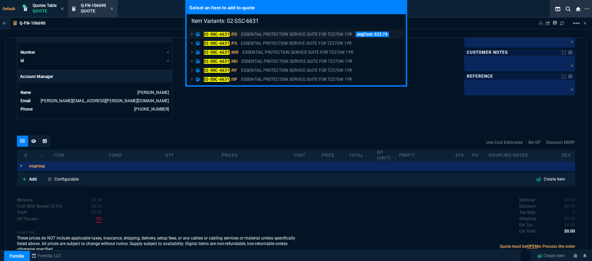
type input "Item Variants: 02-SSC-6631"
click at [291, 36] on p "ESSENTIAL PROTECTION SERVICE SUITE FOR TZ370W 1YR" at bounding box center [296, 34] width 111 height 6
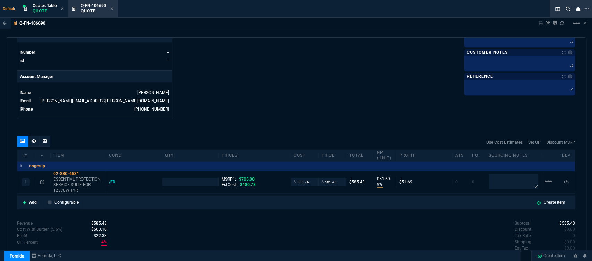
type input "9"
type input "52"
type input "17"
click at [23, 201] on icon at bounding box center [25, 203] width 4 height 4
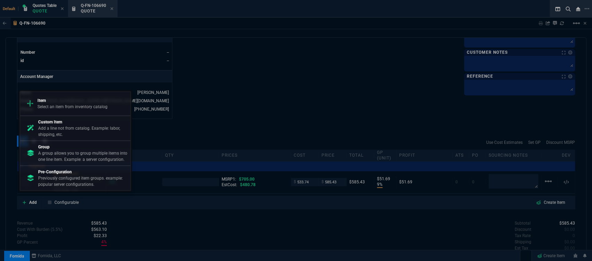
click at [59, 104] on p "Select an item from inventory catalog" at bounding box center [72, 107] width 70 height 6
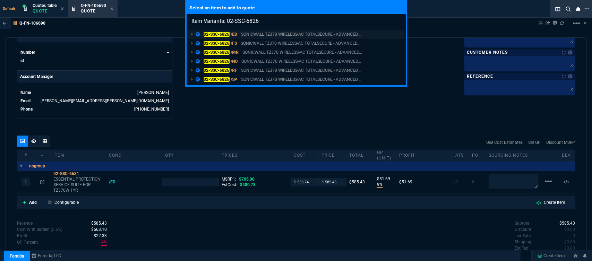
type input "Item Variants: 02-SSC-6826"
click at [269, 33] on p "SONICWALL TZ370 WIRELESS-AC TOTALSECURE - ADVANCED..." at bounding box center [301, 34] width 120 height 6
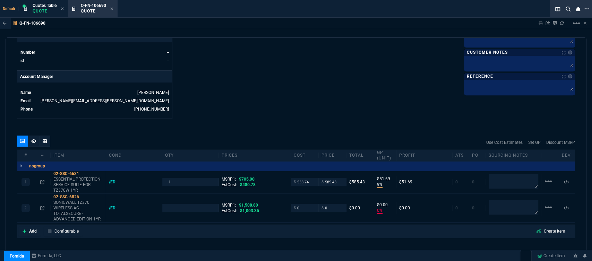
type input "9"
type input "52"
type input "0"
type input "17"
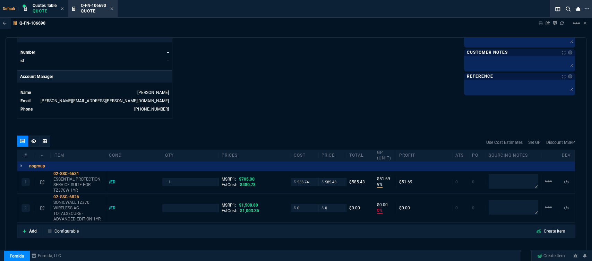
type input "100"
click at [544, 186] on mat-icon "linear_scale" at bounding box center [548, 181] width 8 height 8
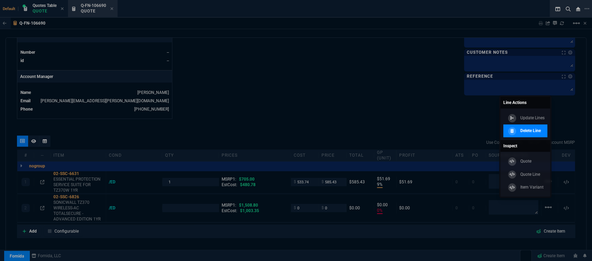
click at [542, 133] on link "Delete Line" at bounding box center [525, 131] width 44 height 13
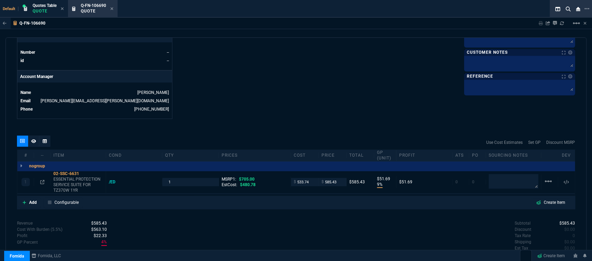
type input "9"
type input "52"
type input "17"
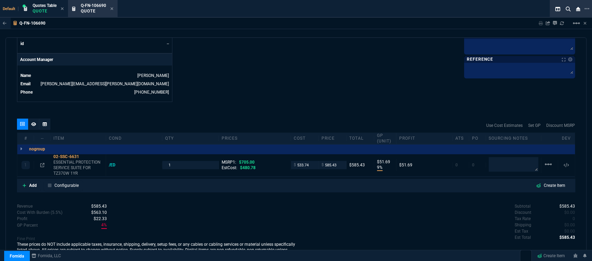
scroll to position [334, 0]
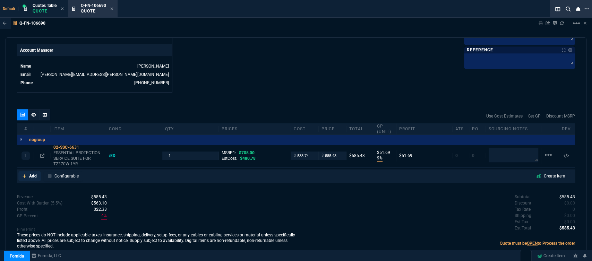
click at [22, 171] on link "Add" at bounding box center [29, 176] width 23 height 10
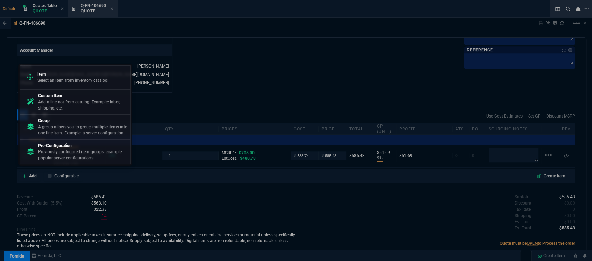
click at [66, 83] on p "Select an item from inventory catalog" at bounding box center [72, 80] width 70 height 6
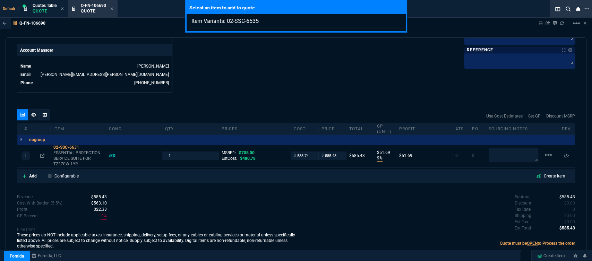
type input "Item Variants: 02-SSC-6535"
click at [315, 79] on div "Select an item to add to quote Item Variants: 02-SSC-6535" at bounding box center [296, 130] width 592 height 261
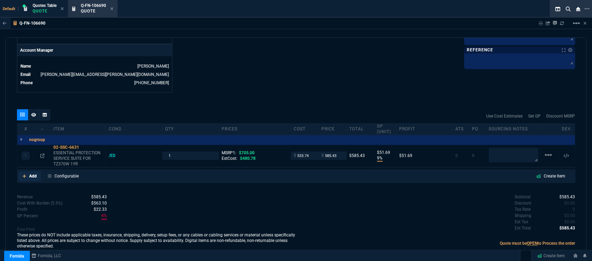
click at [23, 174] on icon at bounding box center [25, 176] width 4 height 4
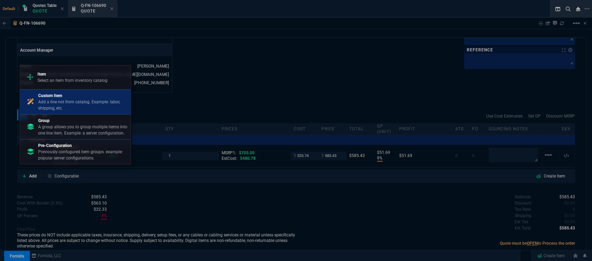
click at [54, 104] on p "Add a line not from catalog. Example: labor, shipping, etc." at bounding box center [83, 105] width 90 height 12
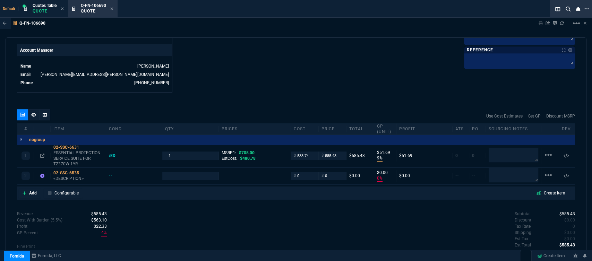
type input "9"
type input "52"
type input "0"
type input "17"
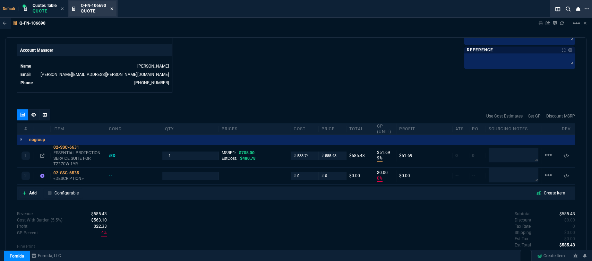
click at [112, 9] on icon at bounding box center [112, 8] width 3 height 3
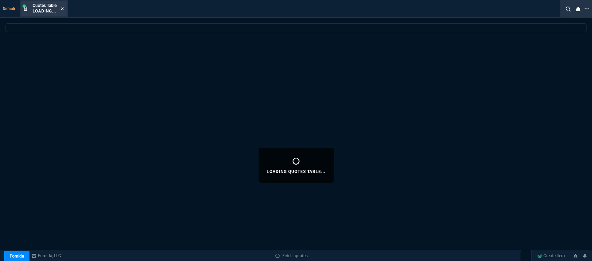
click at [62, 9] on icon at bounding box center [62, 8] width 3 height 3
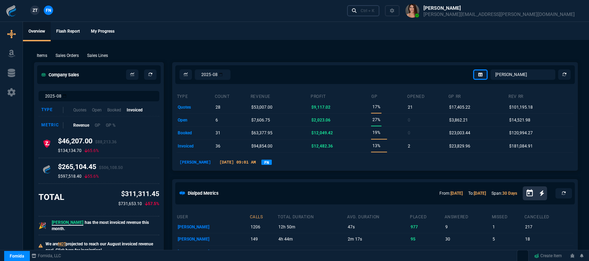
click at [374, 10] on div "Ctrl + K" at bounding box center [368, 11] width 14 height 6
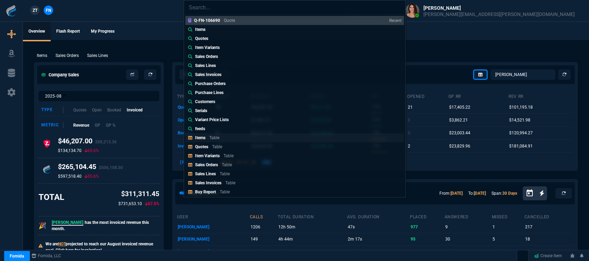
click at [206, 139] on div "Items Table" at bounding box center [208, 138] width 27 height 6
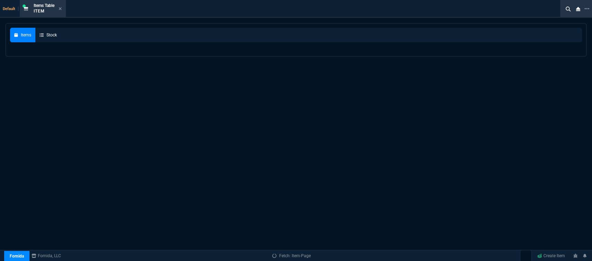
select select
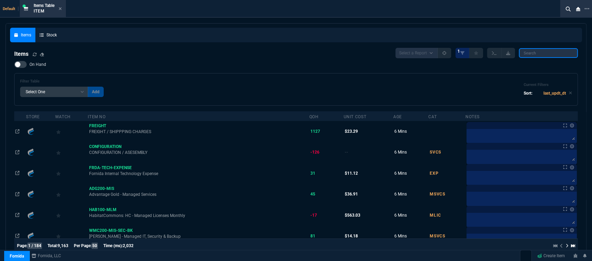
click at [558, 56] on input "search" at bounding box center [548, 53] width 59 height 10
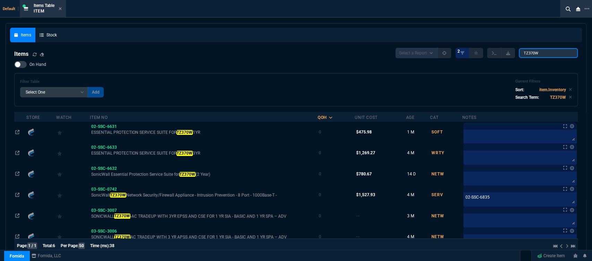
scroll to position [19, 0]
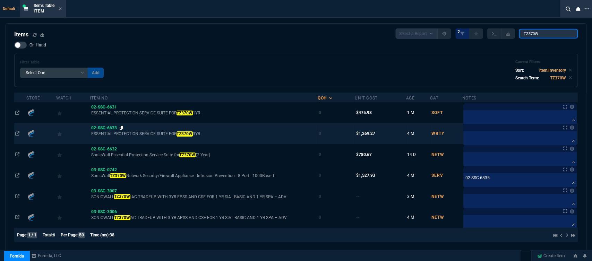
type input "TZ370W"
click at [122, 126] on icon at bounding box center [122, 128] width 4 height 4
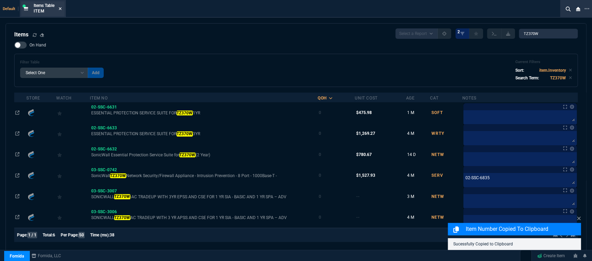
click at [62, 7] on icon at bounding box center [60, 9] width 3 height 4
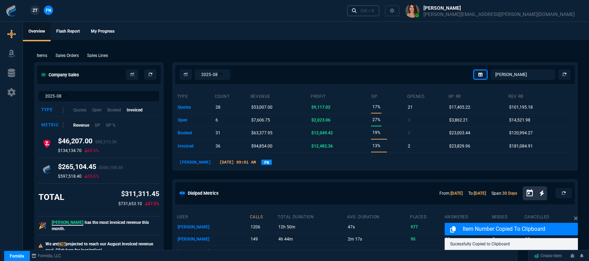
click at [374, 12] on div "Ctrl + K" at bounding box center [368, 11] width 14 height 6
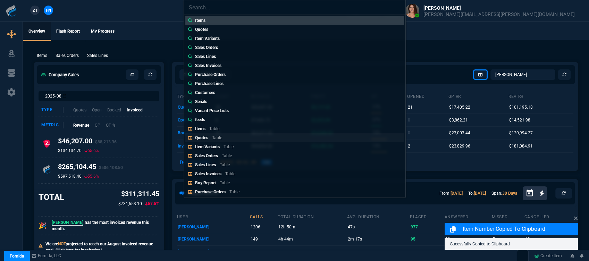
click at [203, 140] on div "Quotes Table" at bounding box center [210, 138] width 30 height 6
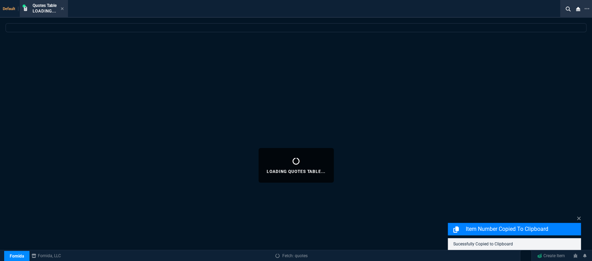
select select
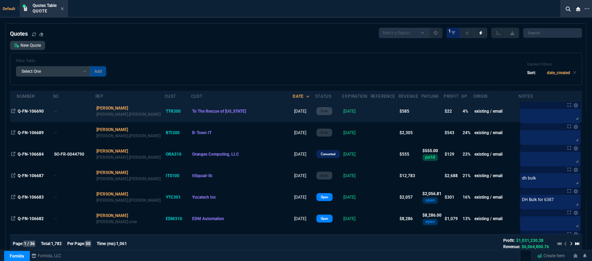
click at [371, 113] on td at bounding box center [385, 112] width 28 height 22
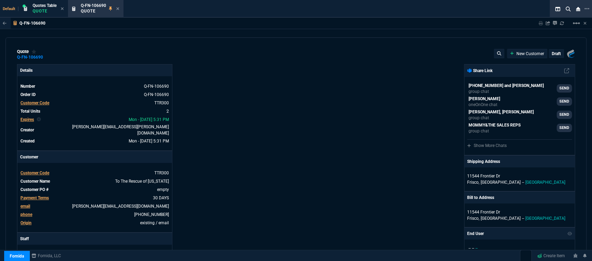
type input "9"
type input "52"
type input "705"
type input "0"
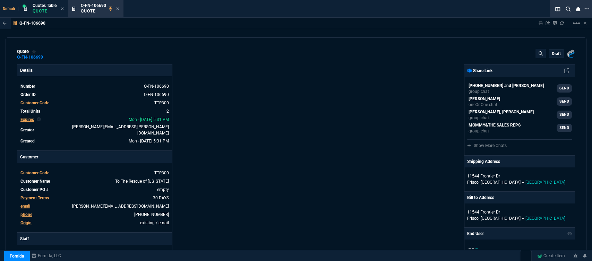
type input "17"
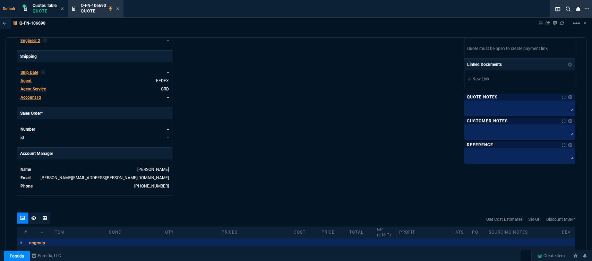
scroll to position [351, 0]
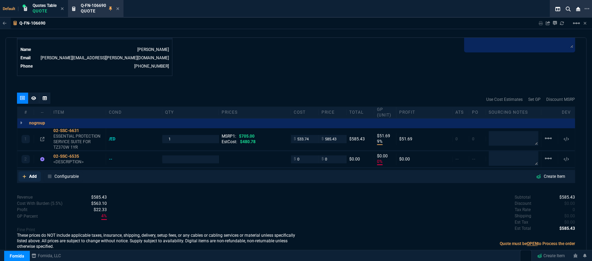
click at [25, 175] on icon at bounding box center [25, 177] width 4 height 4
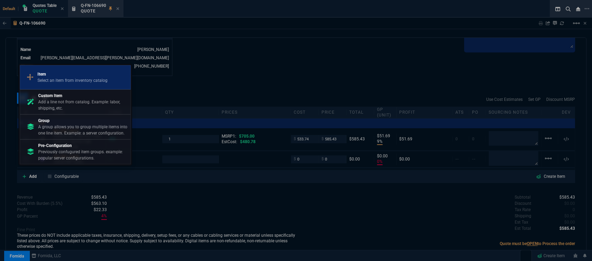
click at [74, 66] on link "Item Select an item from inventory catalog" at bounding box center [75, 77] width 111 height 24
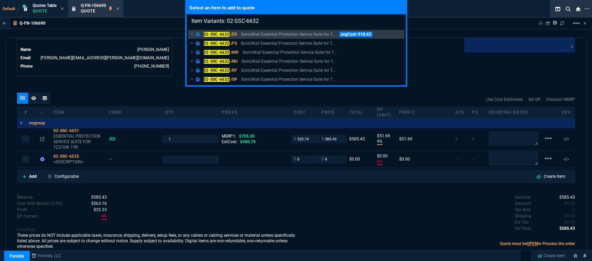
type input "Item Variants: 02-SSC-6632"
click at [452, 81] on div "Select an item to add to quote Item Variants: 02-SSC-6632 02-SSC-6632 /ED Sonic…" at bounding box center [296, 130] width 592 height 261
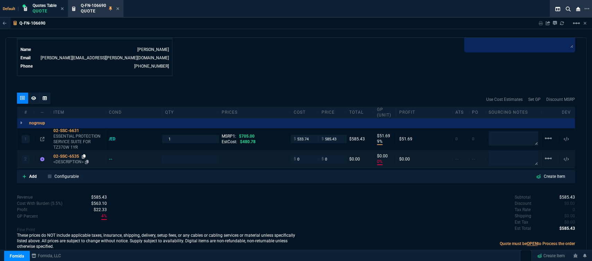
click at [85, 154] on icon at bounding box center [84, 156] width 4 height 4
drag, startPoint x: 303, startPoint y: 153, endPoint x: 287, endPoint y: 150, distance: 16.0
click at [287, 151] on div "2 02-SSC-6535 <DESCRIPTION> -- $ 0 $ 0 $0.00 $0.00 0% $0.00 -- -- linear_scale" at bounding box center [296, 159] width 558 height 16
type input "545"
click at [286, 96] on div "Use Cost Estimates Set GP Discount MSRP" at bounding box center [296, 100] width 558 height 14
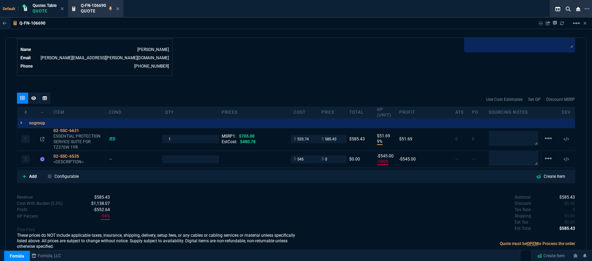
type input "1"
type input "545"
type input "-100"
type input "-545"
click at [70, 159] on p "<DESCRIPTION>" at bounding box center [78, 162] width 50 height 6
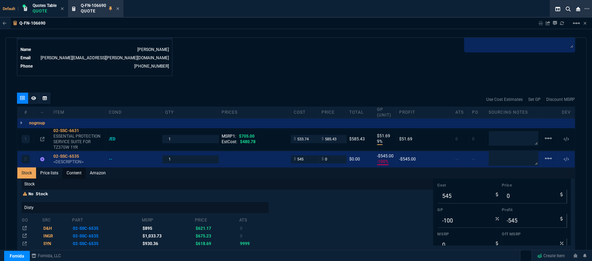
click at [81, 170] on link "Content" at bounding box center [73, 173] width 23 height 11
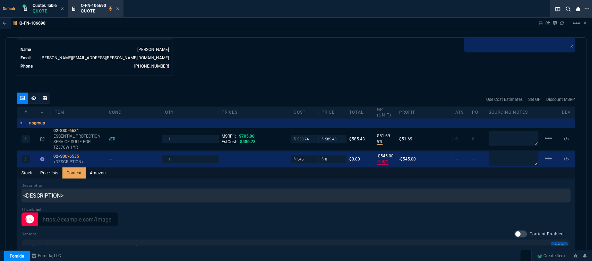
scroll to position [0, 0]
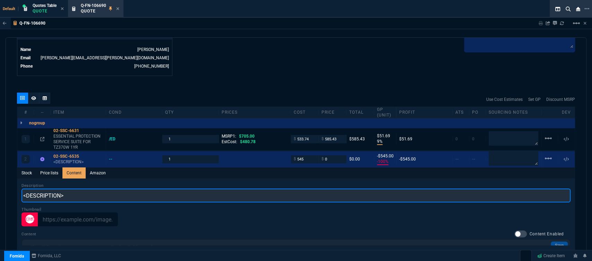
drag, startPoint x: 83, startPoint y: 189, endPoint x: 0, endPoint y: 184, distance: 83.5
click at [0, 184] on div "Q-FN-106690 Sharing Q-FN-106690 Link Dev Link Share on Teams linear_scale quote…" at bounding box center [296, 155] width 592 height 275
paste input "ADVANCED PROTECTION SERVICE SUITE FOR TZ370W 1YR"
type input "ADVANCED PROTECTION SERVICE SUITE FOR TZ370W 1YR"
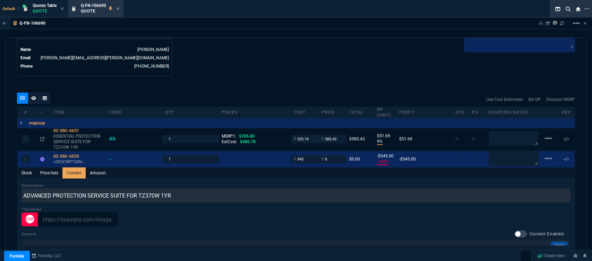
click at [260, 37] on div "Q-FN-106690 Sharing Q-FN-106690 Link Dev Link Share on Teams linear_scale quote…" at bounding box center [296, 155] width 592 height 275
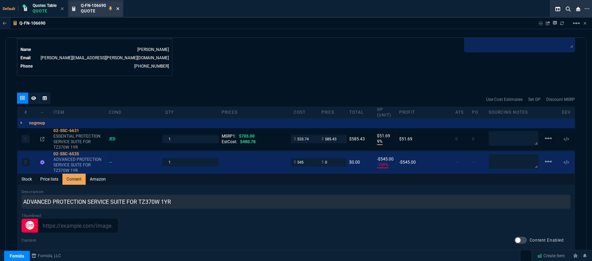
click at [118, 9] on icon at bounding box center [117, 9] width 3 height 4
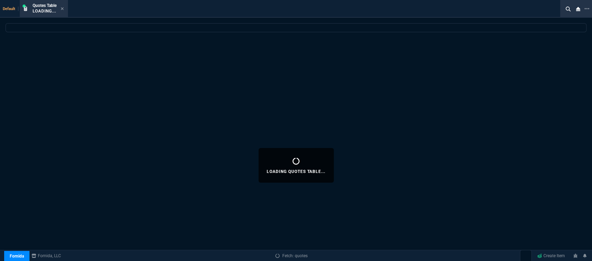
select select
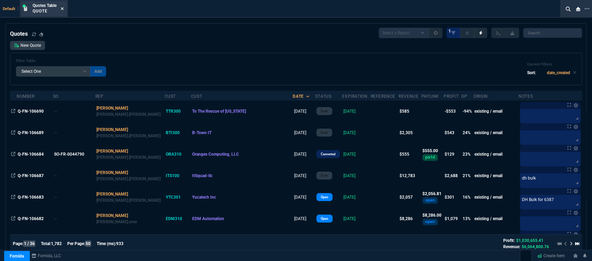
click at [62, 7] on icon at bounding box center [62, 9] width 3 height 4
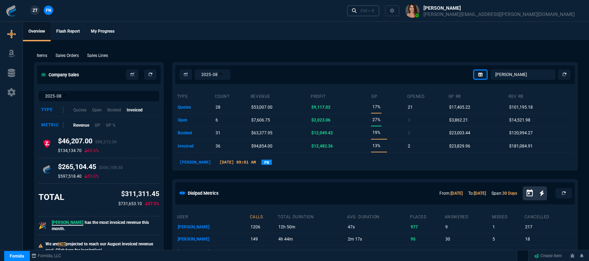
click at [374, 9] on div "Ctrl + K" at bounding box center [368, 11] width 14 height 6
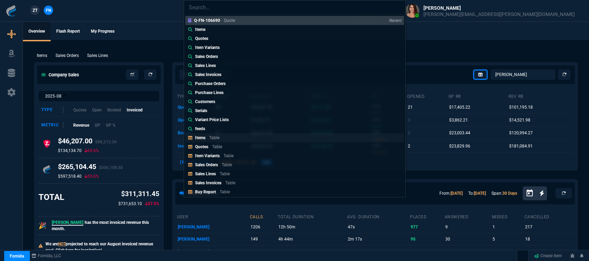
click at [205, 137] on p "Items" at bounding box center [200, 137] width 10 height 5
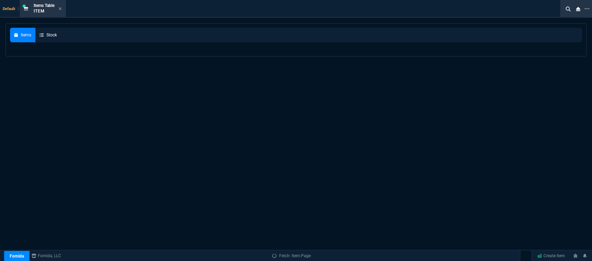
select select
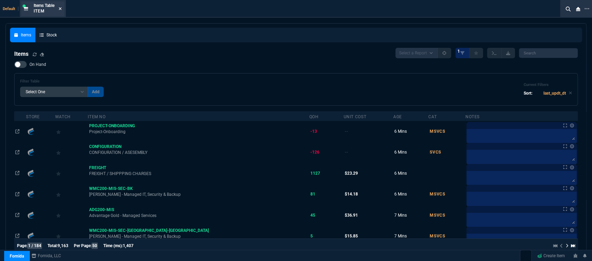
click at [62, 8] on icon at bounding box center [60, 8] width 3 height 3
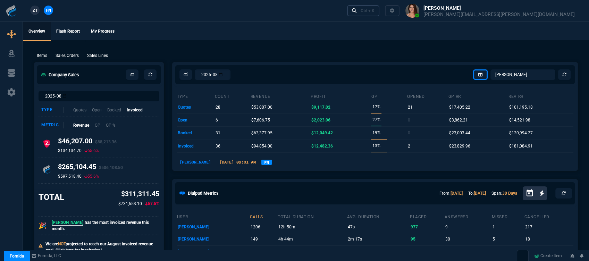
click at [374, 9] on div "Ctrl + K" at bounding box center [368, 11] width 14 height 6
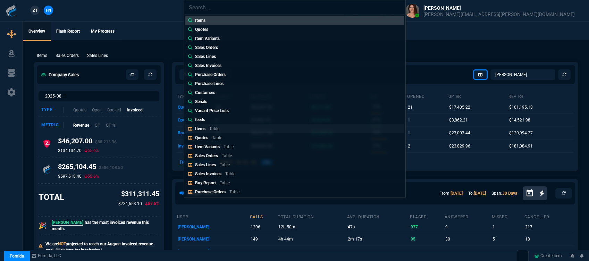
click at [239, 130] on link "Items Table" at bounding box center [294, 128] width 219 height 9
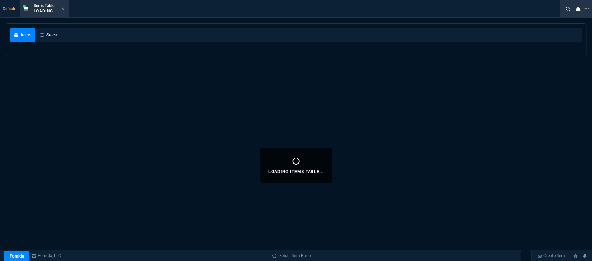
select select
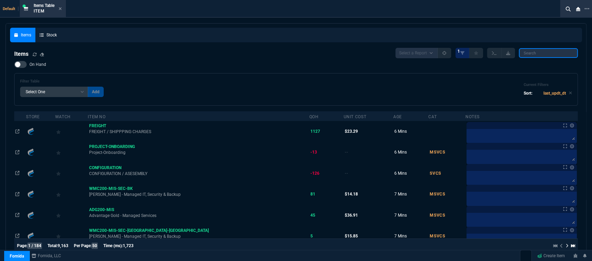
click at [536, 51] on input "search" at bounding box center [548, 53] width 59 height 10
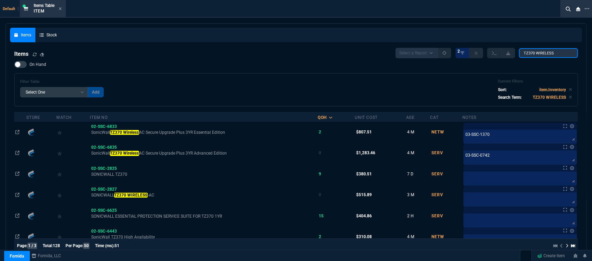
click at [561, 52] on input "TZ370 WIRELESS" at bounding box center [548, 53] width 59 height 10
click at [563, 51] on input "TZ370 WIRELESS" at bounding box center [548, 53] width 59 height 10
click at [559, 53] on input "TZ370 WIRELESS" at bounding box center [548, 53] width 59 height 10
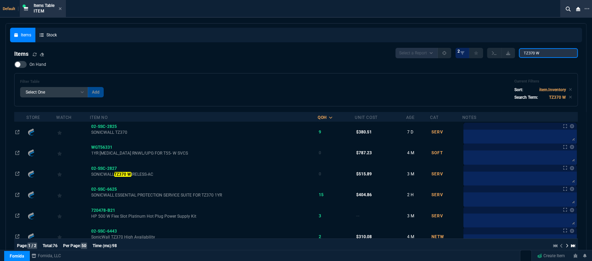
click at [544, 51] on input "TZ370 W" at bounding box center [548, 53] width 59 height 10
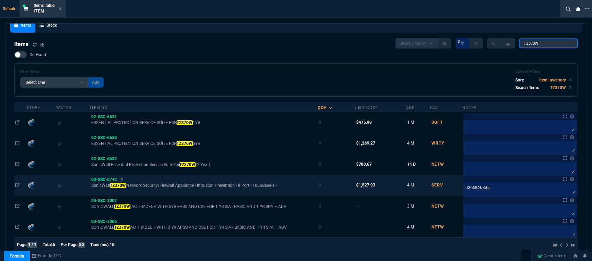
scroll to position [19, 0]
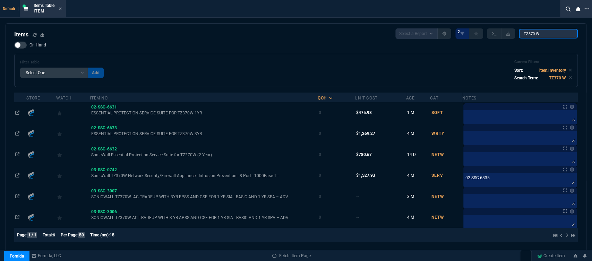
click at [553, 33] on input "TZ370 W" at bounding box center [548, 34] width 59 height 10
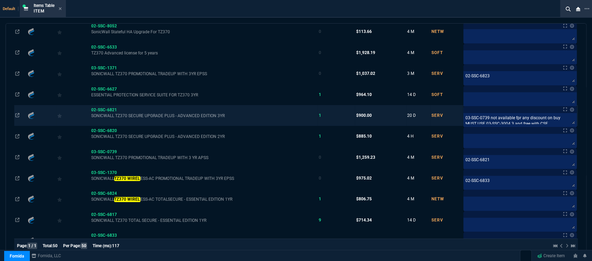
scroll to position [328, 0]
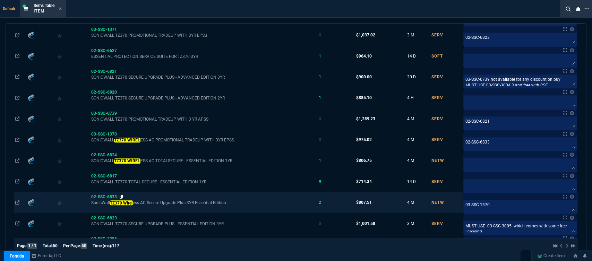
type input "TZ370 WIREL"
click at [123, 195] on icon at bounding box center [122, 197] width 4 height 4
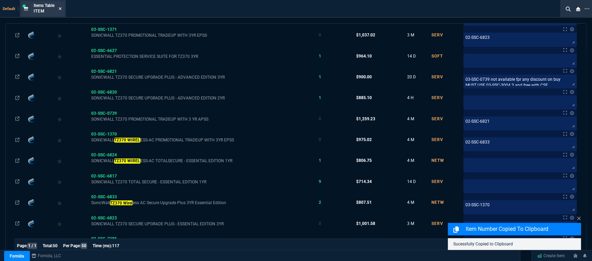
click at [61, 7] on icon at bounding box center [60, 9] width 3 height 4
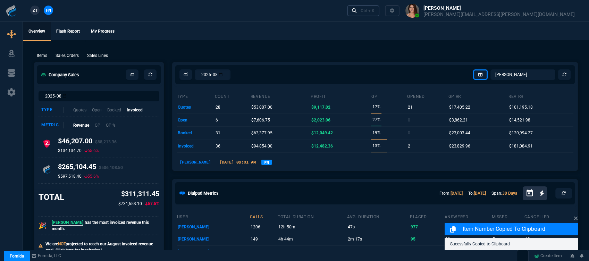
click at [374, 10] on div "Ctrl + K" at bounding box center [368, 11] width 14 height 6
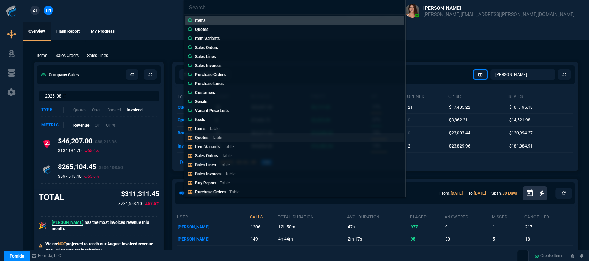
click at [219, 133] on link "Quotes Table" at bounding box center [294, 137] width 219 height 9
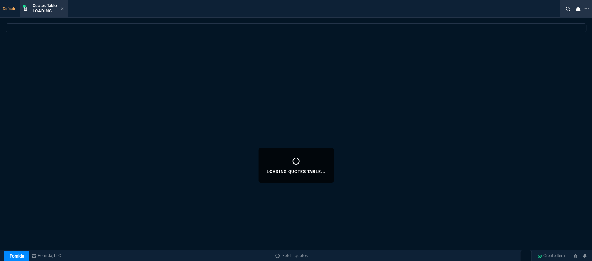
select select
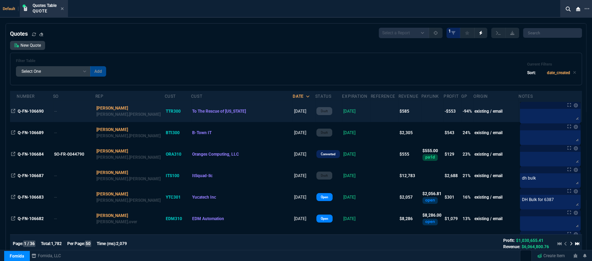
click at [371, 112] on td at bounding box center [385, 112] width 28 height 22
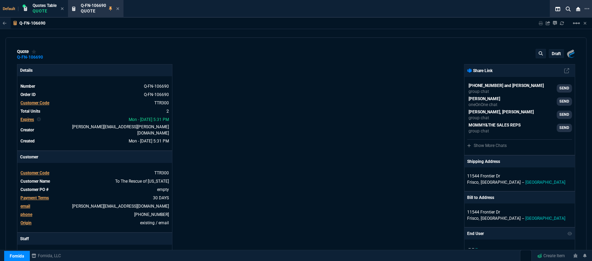
type input "9"
type input "52"
type input "705"
type input "-100"
type input "-545"
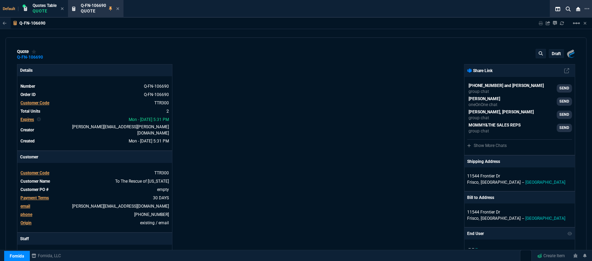
type input "17"
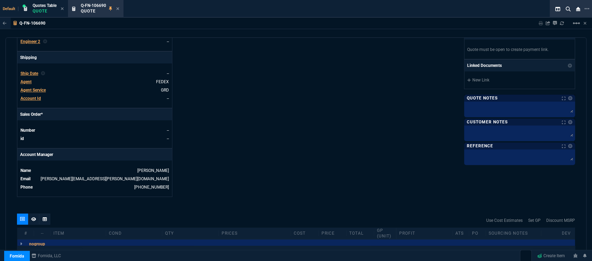
scroll to position [231, 0]
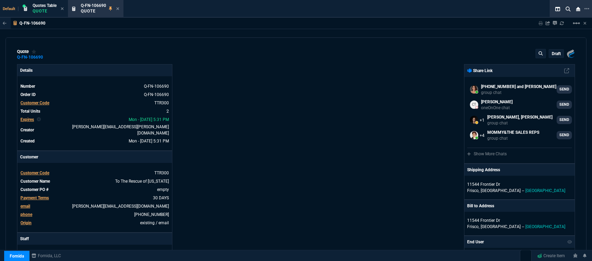
select select "12: [PERSON_NAME]"
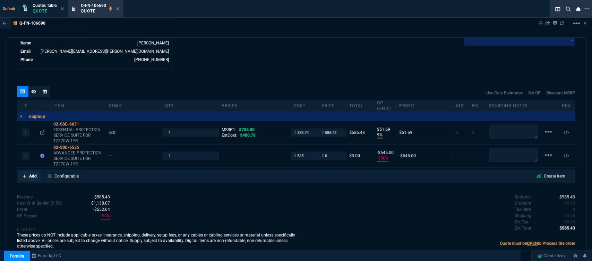
click at [23, 175] on icon at bounding box center [24, 176] width 3 height 3
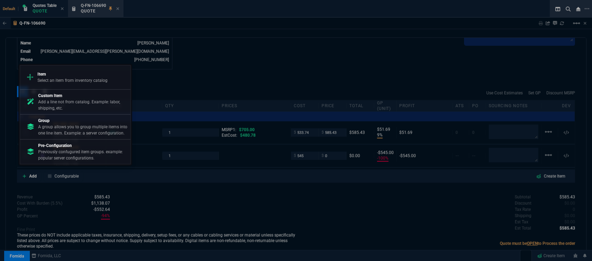
click at [65, 80] on p "Select an item from inventory catalog" at bounding box center [72, 80] width 70 height 6
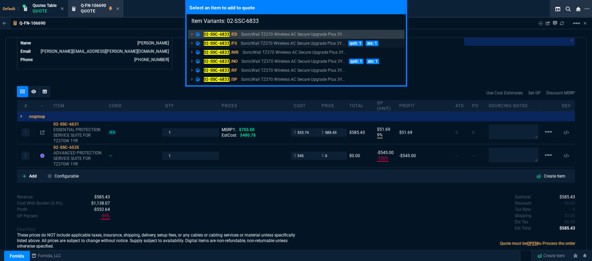
type input "Item Variants: 02-SSC-6833"
click at [305, 44] on p "SonicWall TZ370 Wireless AC Secure Upgrade Plus 3Y..." at bounding box center [293, 43] width 104 height 6
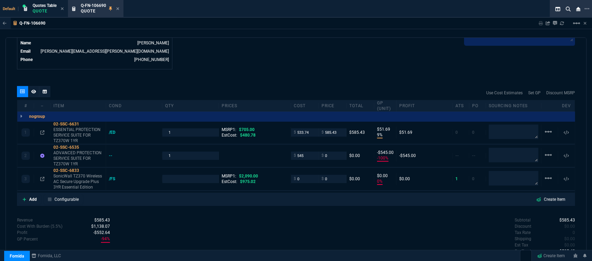
type input "9"
type input "52"
type input "-100"
type input "-545"
type input "0"
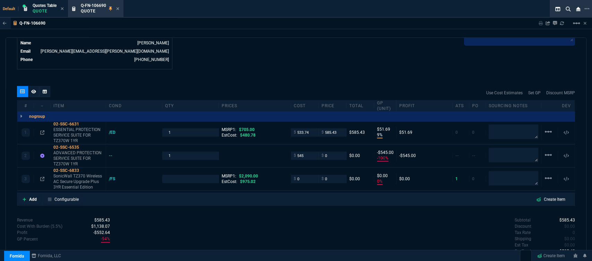
type input "0"
type input "17"
type input "100"
drag, startPoint x: 300, startPoint y: 175, endPoint x: 289, endPoint y: 171, distance: 11.7
click at [291, 175] on div "$ 0" at bounding box center [305, 179] width 28 height 8
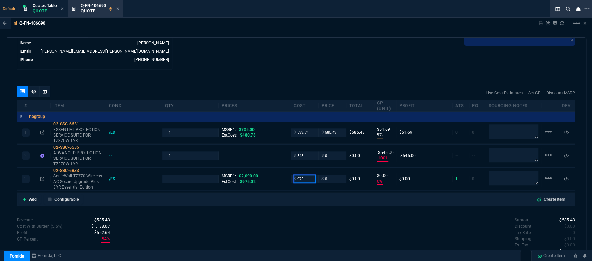
type input "975"
click at [280, 217] on div "Revenue $585.43 Cost $1,078.74 Cost With Burden (5.5%) $1,138.07 Profit -$552.6…" at bounding box center [156, 245] width 279 height 57
type input "1"
type input "975"
type input "-100"
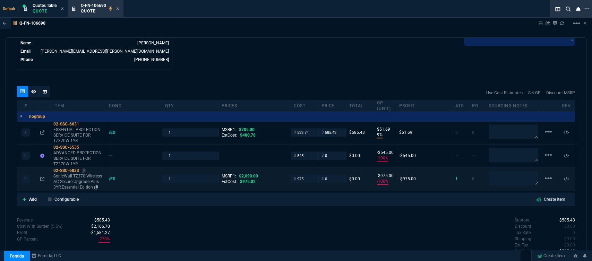
type input "-975"
click at [85, 169] on icon at bounding box center [84, 171] width 4 height 4
drag, startPoint x: 328, startPoint y: 171, endPoint x: 316, endPoint y: 168, distance: 12.1
click at [317, 168] on div "3 02-SSC-6833 SonicWall TZ370 Wireless AC Secure Upgrade Plus 3YR Essential Edi…" at bounding box center [296, 179] width 558 height 23
type input "1715"
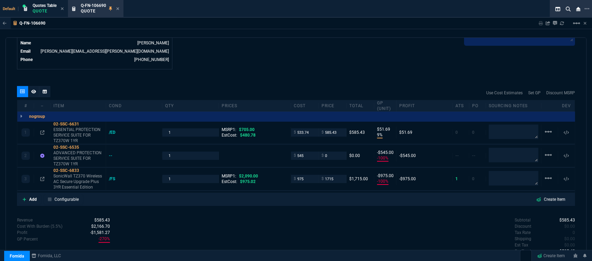
click at [324, 237] on div "Subtotal $585.43 Discount $0.00 Tax Rate 0 Shipping $0.00 Est Tax $0.00 Est Tot…" at bounding box center [435, 236] width 279 height 38
type input "1715"
type input "43"
type input "740"
type input "18"
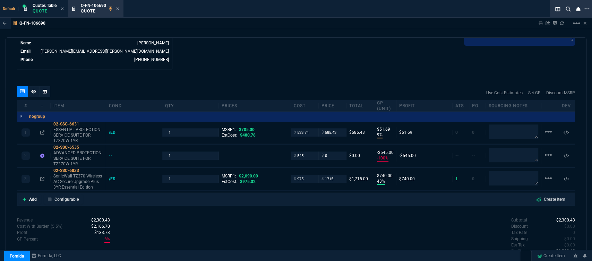
click at [544, 128] on mat-icon "linear_scale" at bounding box center [548, 132] width 8 height 8
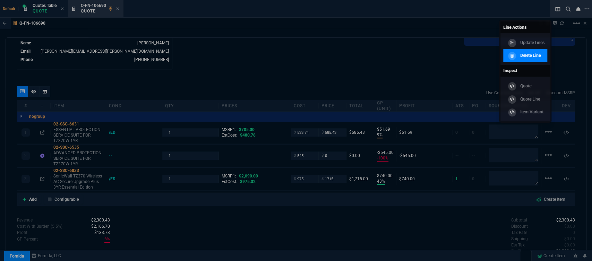
click at [537, 57] on p "Delete Line" at bounding box center [530, 55] width 20 height 6
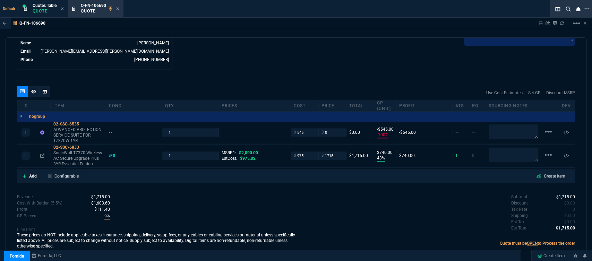
type input "-100"
type input "-545"
type input "43"
type input "740"
type input "18"
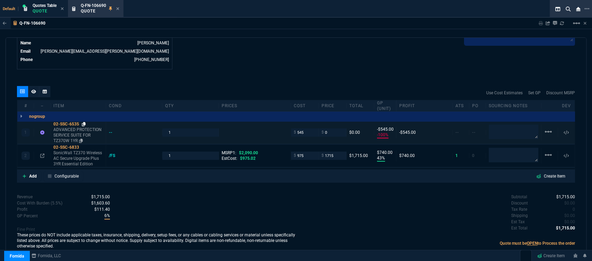
click at [84, 122] on icon at bounding box center [84, 124] width 4 height 4
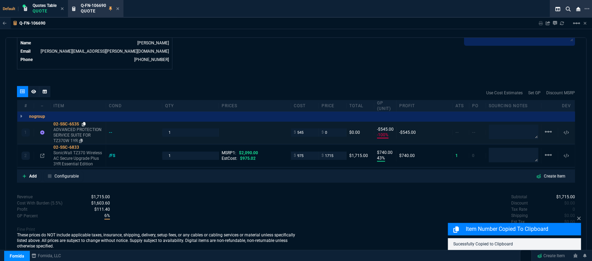
click at [84, 122] on icon at bounding box center [84, 124] width 4 height 4
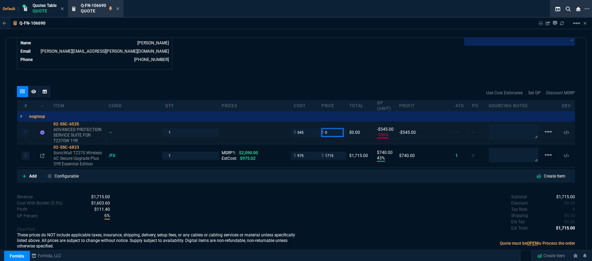
drag, startPoint x: 328, startPoint y: 127, endPoint x: 311, endPoint y: 126, distance: 17.0
click at [316, 124] on div "1 02-SSC-6535 ADVANCED PROTECTION SERVICE SUITE FOR TZ370W 1YR -- 1 $ 545 $ 0 $…" at bounding box center [296, 132] width 558 height 23
type input "740"
click at [286, 200] on div "Revenue $1,715.00 Cost $1,520.00 Cost With Burden (5.5%) $1,603.60 Profit $111.…" at bounding box center [156, 222] width 279 height 57
type input "740"
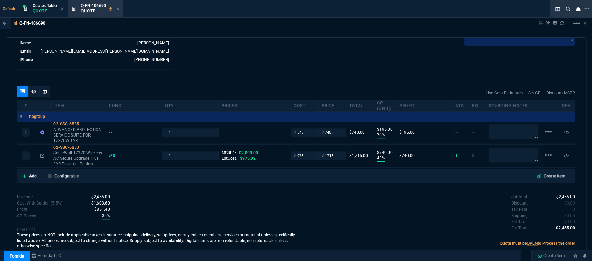
type input "26"
type input "195"
click at [380, 244] on div "Subtotal $2,455.00 Discount $0.00 Tax Rate 0 Shipping $0.00 Est Tax $0.00 Est T…" at bounding box center [435, 222] width 279 height 57
click at [523, 129] on textarea at bounding box center [514, 132] width 50 height 15
type textarea "dh bulk"
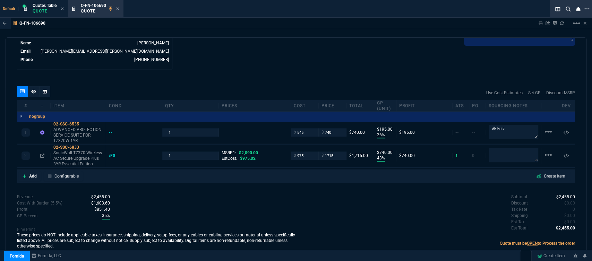
click at [364, 195] on div "Subtotal $2,455.00 Discount $0.00 Tax Rate 0 Shipping $0.00 Est Tax $0.00 Est T…" at bounding box center [435, 213] width 279 height 38
click at [24, 174] on icon at bounding box center [25, 176] width 4 height 4
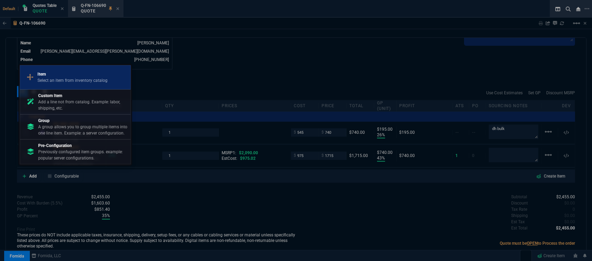
click at [52, 73] on p "Item" at bounding box center [72, 74] width 70 height 6
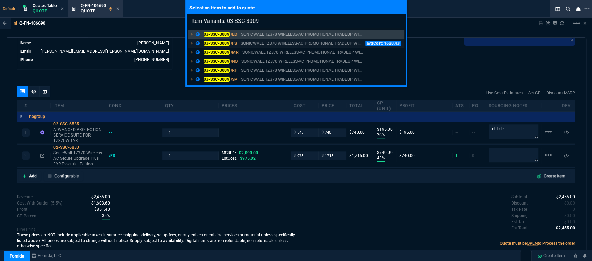
type input "Item Variants: 03-SSC-3009"
click at [268, 42] on p "SONICWALL TZ370 WIRELESS-AC PROMOTIONAL TRADEUP WI..." at bounding box center [301, 43] width 121 height 6
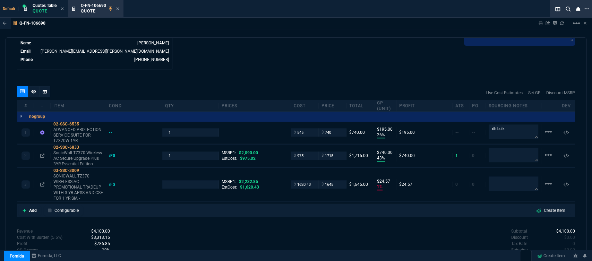
type input "26"
type input "195"
type input "43"
type input "740"
type input "25"
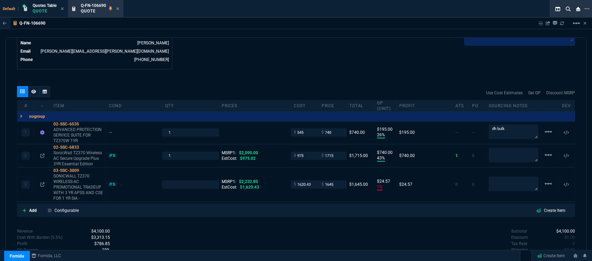
type input "18"
type input "26"
click at [23, 209] on icon at bounding box center [24, 210] width 3 height 3
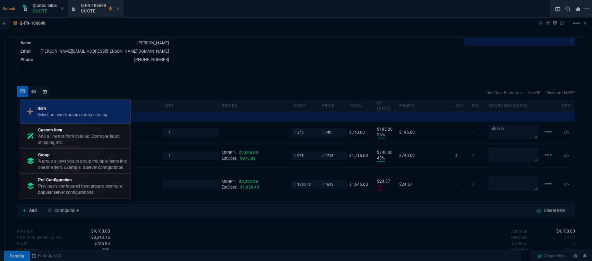
click at [71, 109] on p "Item" at bounding box center [72, 108] width 70 height 6
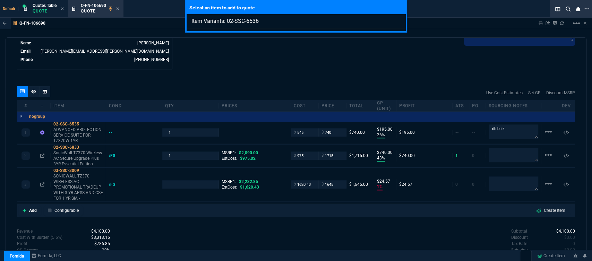
type input "Item Variants: 02-SSC-6536"
click at [361, 65] on div "Select an item to add to quote Item Variants: 02-SSC-6536" at bounding box center [296, 130] width 592 height 261
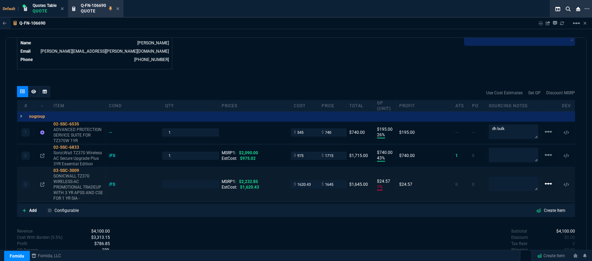
click at [547, 136] on mat-icon "linear_scale" at bounding box center [548, 132] width 8 height 8
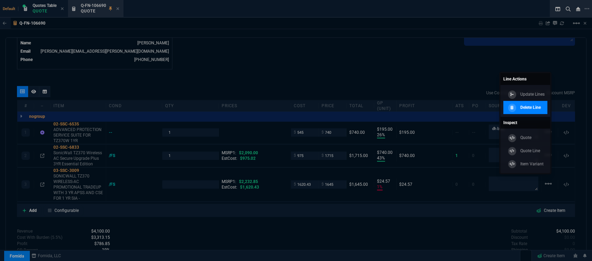
click at [536, 108] on p "Delete Line" at bounding box center [530, 107] width 20 height 6
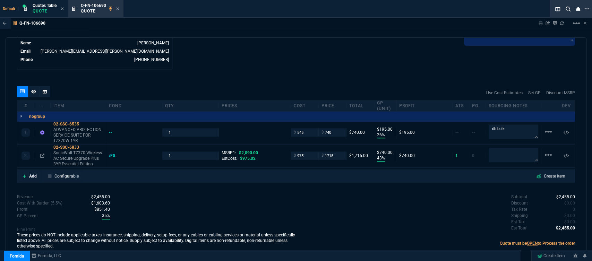
type input "26"
type input "195"
type input "43"
type input "740"
type input "18"
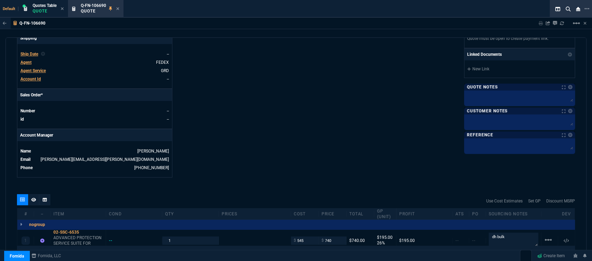
scroll to position [203, 0]
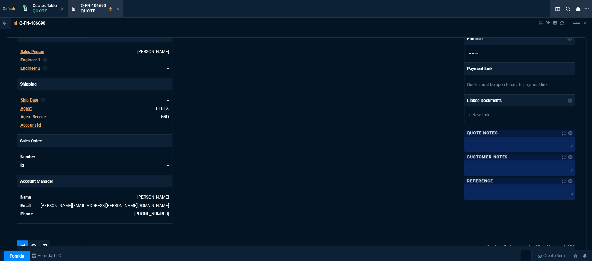
click at [28, 106] on span "Agent" at bounding box center [25, 108] width 11 height 5
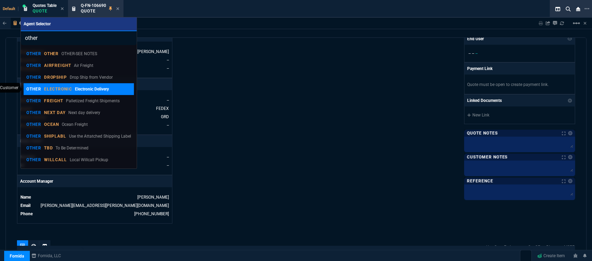
type input "other"
click at [52, 93] on link "OTHER ELECTRONIC Electronic Delivery" at bounding box center [79, 89] width 111 height 12
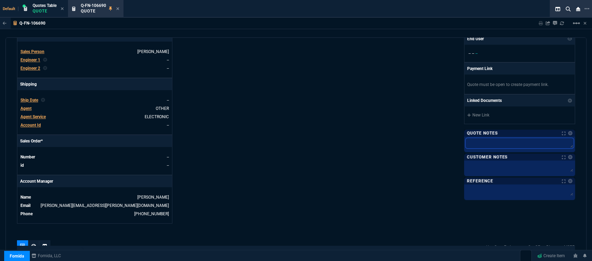
click at [489, 145] on textarea at bounding box center [520, 143] width 108 height 10
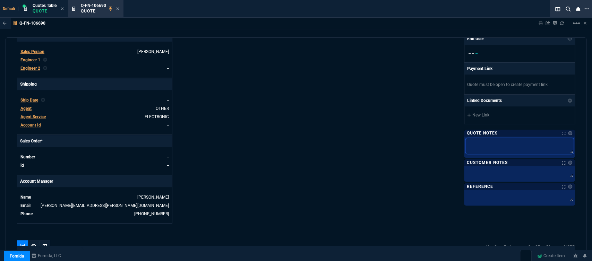
type textarea "d"
type textarea "dh"
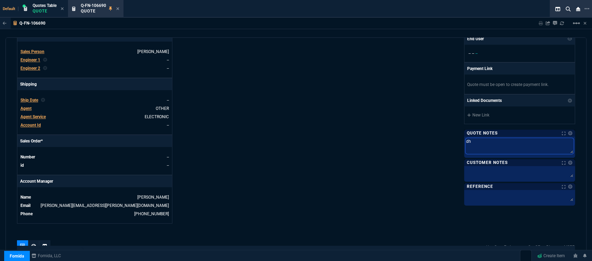
type textarea "dh"
type textarea "dh b"
type textarea "dh bu"
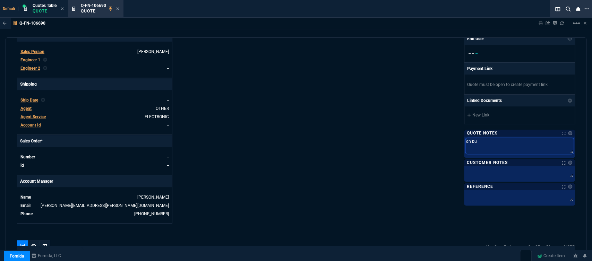
type textarea "dh bul"
type textarea "dh bulk"
click at [502, 176] on textarea at bounding box center [520, 173] width 108 height 10
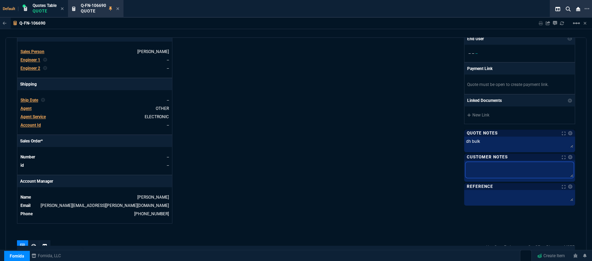
type textarea "E"
type textarea "EL"
type textarea "ELE"
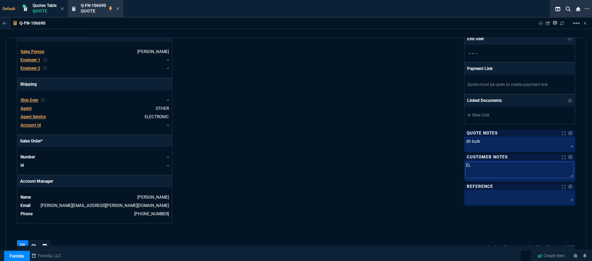
type textarea "ELE"
type textarea "ELEC"
type textarea "ELECT"
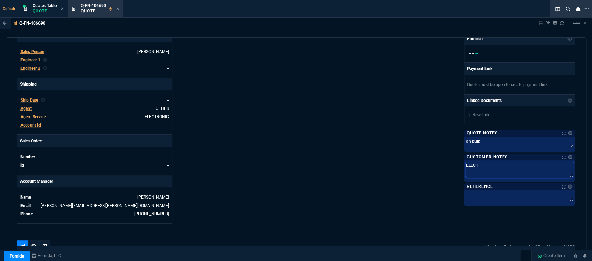
type textarea "ELECTR"
type textarea "ELECTRO"
type textarea "ELECTRON"
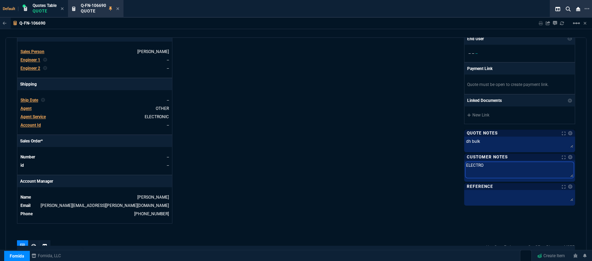
type textarea "ELECTRON"
type textarea "ELECTRONI"
type textarea "ELECTRONIC"
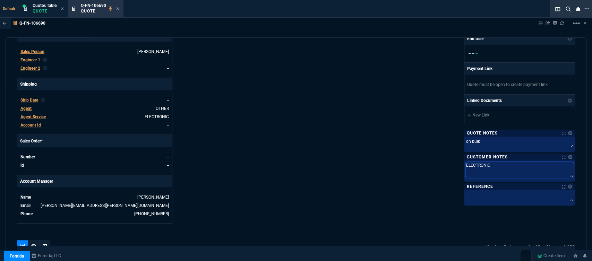
type textarea "ELECTRONIC:"
type textarea "ELECTRONIC: E"
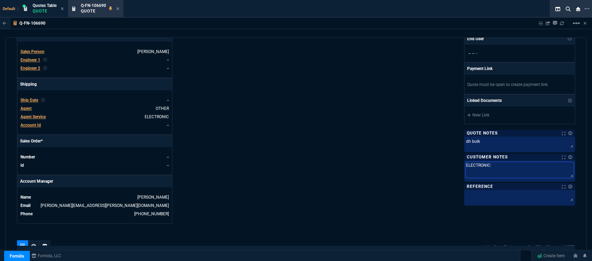
type textarea "ELECTRONIC: E"
type textarea "ELECTRONIC: EM"
type textarea "ELECTRONIC: EMA"
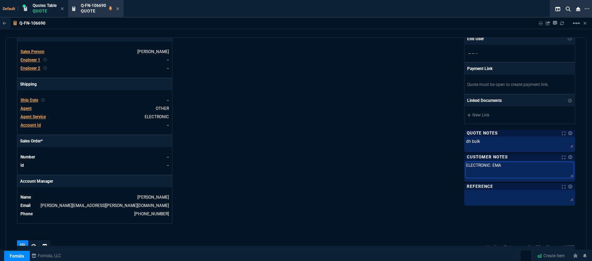
type textarea "ELECTRONIC: EMAI"
type textarea "ELECTRONIC: EMAIL"
type textarea "ELECTRONIC: EMAIL*"
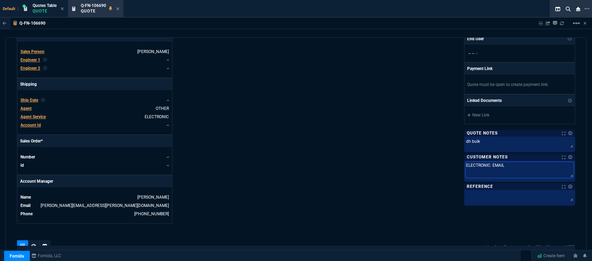
type textarea "ELECTRONIC: EMAIL*"
type textarea "ELECTRONIC: EMAIL**"
type textarea "ELECTRONIC: EMAIL**E"
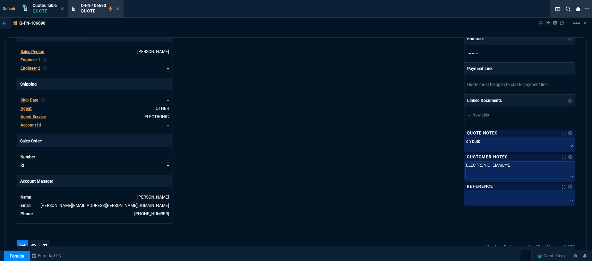
type textarea "ELECTRONIC: EMAIL**ET"
type textarea "ELECTRONIC: EMAIL**ETA"
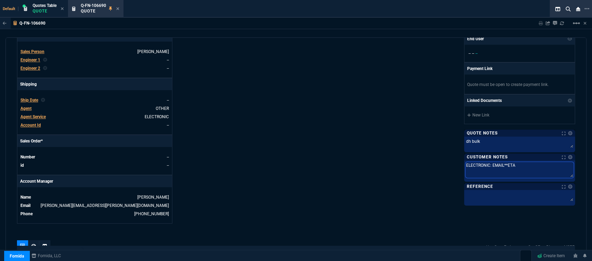
type textarea "ELECTRONIC: EMAIL**ETA"
type textarea "ELECTRONIC: EMAIL**ETA 5"
type textarea "ELECTRONIC: EMAIL**ETA 5-"
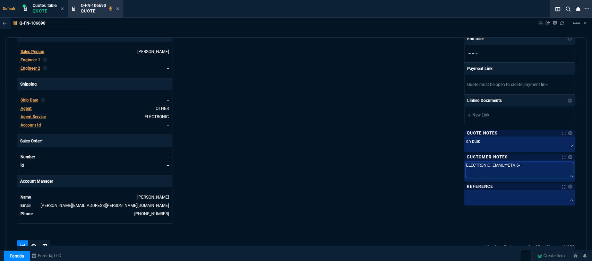
type textarea "ELECTRONIC: EMAIL**ETA 5-7"
type textarea "ELECTRONIC: EMAIL**ETA 5-7 D"
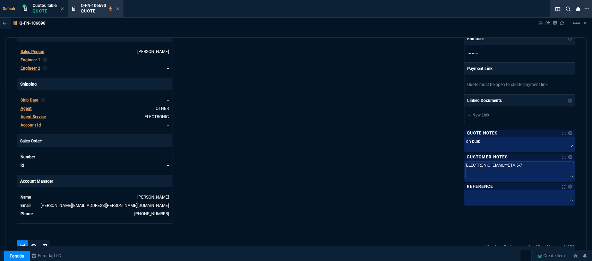
type textarea "ELECTRONIC: EMAIL**ETA 5-7 D"
type textarea "ELECTRONIC: EMAIL**ETA 5-7 Da"
type textarea "ELECTRONIC: EMAIL**ETA 5-7 Day"
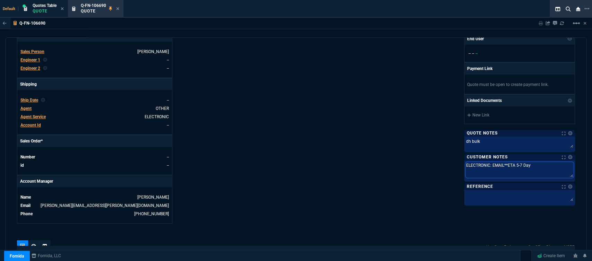
type textarea "ELECTRONIC: EMAIL**ETA 5-7 Days"
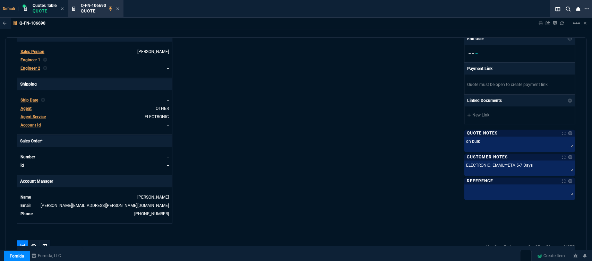
click at [336, 178] on div "Fornida, LLC [STREET_ADDRESS] Share Link [PHONE_NUMBER] and [PERSON_NAME] group…" at bounding box center [435, 42] width 279 height 363
click at [531, 164] on textarea "ELECTRONIC: EMAIL**ETA 5-7 Days" at bounding box center [520, 167] width 108 height 10
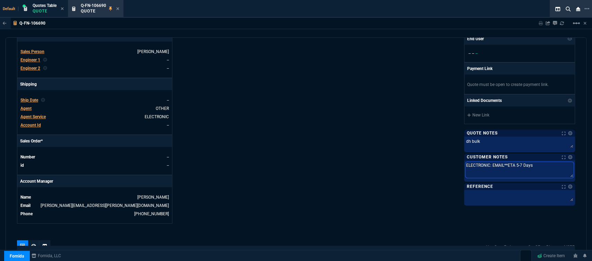
type textarea "ELECTRONIC: EMAIL**ETA 5-7 Day"
type textarea "ELECTRONIC: EMAIL**ETA 5-7 Da"
type textarea "ELECTRONIC: EMAIL**ETA 5-7 D"
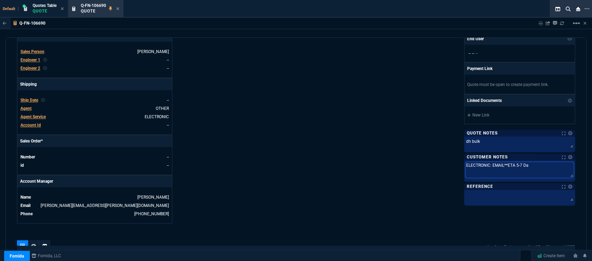
type textarea "ELECTRONIC: EMAIL**ETA 5-7 D"
type textarea "ELECTRONIC: EMAIL**ETA 5-7"
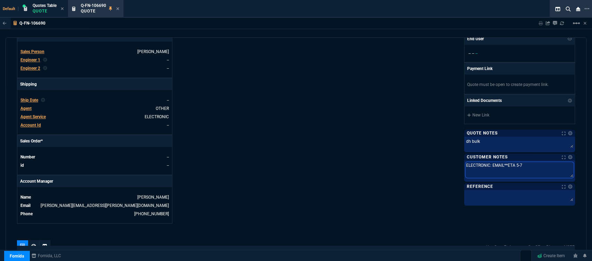
type textarea "ELECTRONIC: EMAIL**ETA 5-"
type textarea "ELECTRONIC: EMAIL**ETA 5"
type textarea "ELECTRONIC: EMAIL**ETA"
type textarea "ELECTRONIC: EMAIL**ETA e"
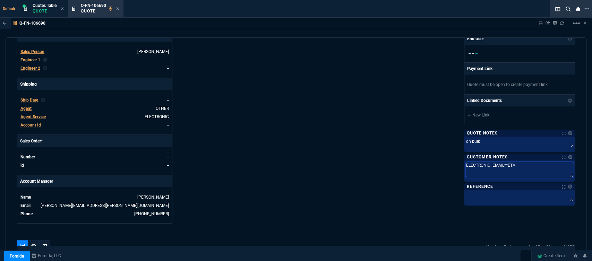
type textarea "ELECTRONIC: EMAIL**ETA e"
type textarea "ELECTRONIC: EMAIL**ETA e-"
type textarea "ELECTRONIC: EMAIL**ETA e-5"
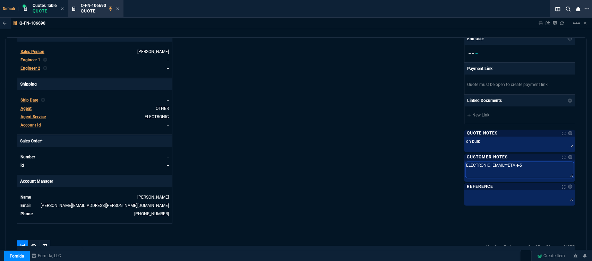
type textarea "ELECTRONIC: EMAIL**ETA e-5"
type textarea "ELECTRONIC: EMAIL**ETA e-5 b"
type textarea "ELECTRONIC: EMAIL**ETA e-5"
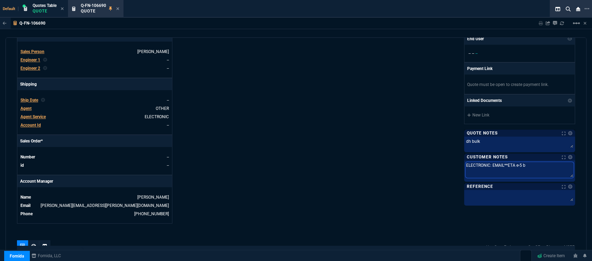
type textarea "ELECTRONIC: EMAIL**ETA e-5"
type textarea "ELECTRONIC: EMAIL**ETA e-"
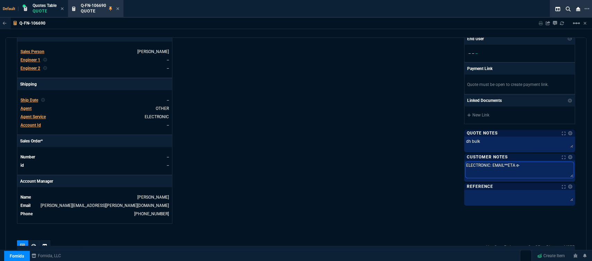
type textarea "ELECTRONIC: EMAIL**ETA e"
type textarea "ELECTRONIC: EMAIL**ETA"
type textarea "ELECTRONIC: EMAIL**ETA 3"
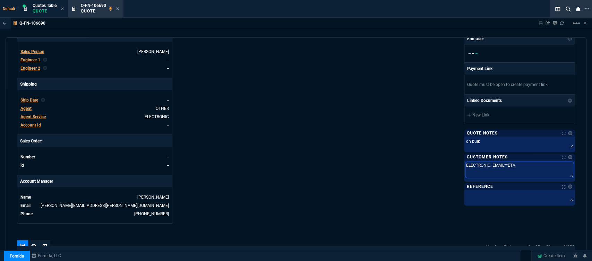
type textarea "ELECTRONIC: EMAIL**ETA 3"
type textarea "ELECTRONIC: EMAIL**ETA 3-"
type textarea "ELECTRONIC: EMAIL**ETA 3-5"
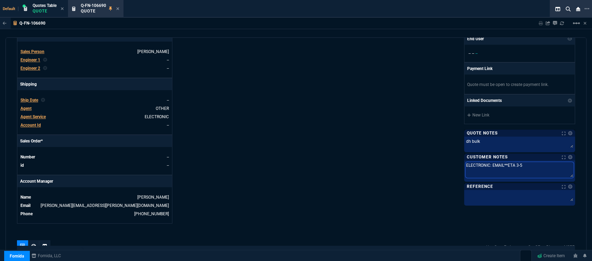
type textarea "ELECTRONIC: EMAIL**ETA 3-5"
type textarea "ELECTRONIC: EMAIL**ETA 3-5 B"
type textarea "ELECTRONIC: EMAIL**ETA 3-5 Bi"
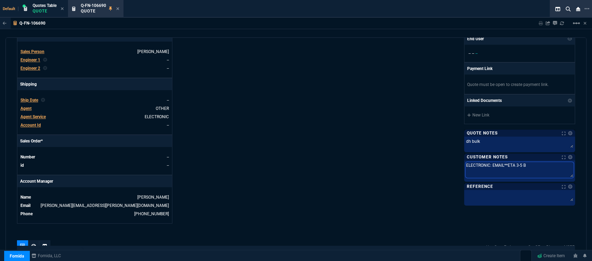
type textarea "ELECTRONIC: EMAIL**ETA 3-5 Bi"
type textarea "ELECTRONIC: EMAIL**ETA 3-5 Biz"
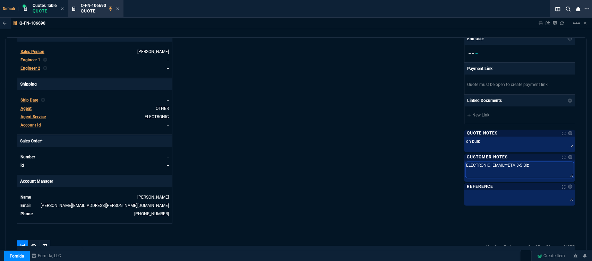
type textarea "ELECTRONIC: EMAIL**ETA 3-5 Biz D"
type textarea "ELECTRONIC: EMAIL**ETA 3-5 Biz Da"
type textarea "ELECTRONIC: EMAIL**ETA 3-5 Biz Das"
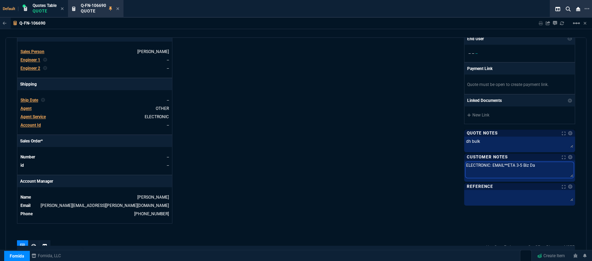
type textarea "ELECTRONIC: EMAIL**ETA 3-5 Biz Das"
type textarea "ELECTRONIC: EMAIL**ETA 3-5 Biz Da"
type textarea "ELECTRONIC: EMAIL**ETA 3-5 Biz Day"
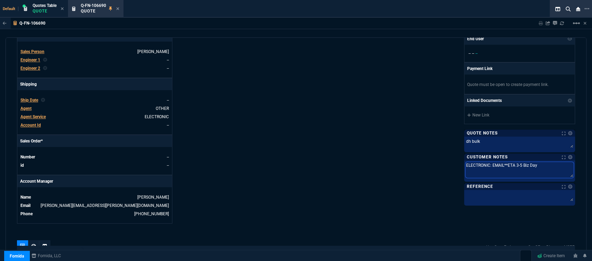
type textarea "ELECTRONIC: EMAIL**ETA 3-5 Biz Days"
click at [249, 130] on div "Details Number Q-FN-106690 Order ID Q-FN-106690 Customer Code TTR300 Total Unit…" at bounding box center [156, 42] width 279 height 363
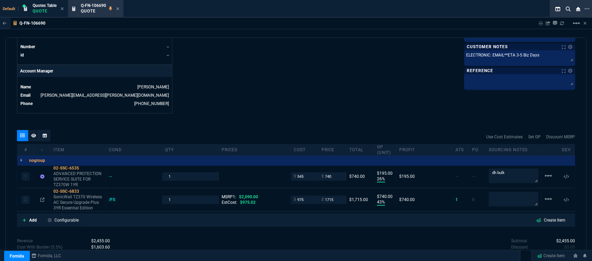
scroll to position [319, 0]
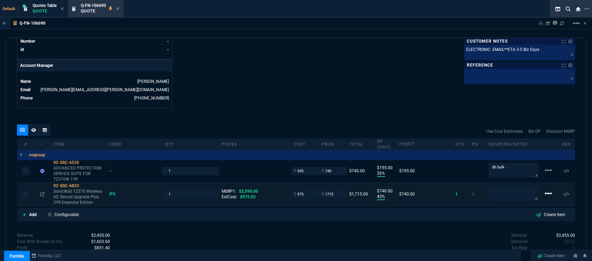
click at [544, 175] on mat-icon "linear_scale" at bounding box center [548, 170] width 8 height 8
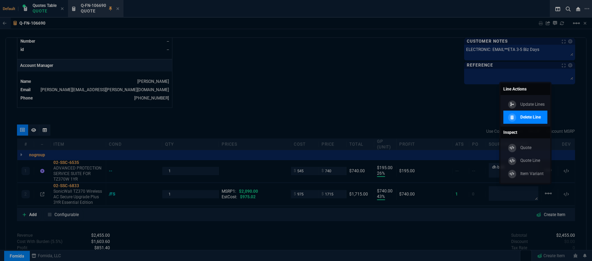
click at [527, 116] on p "Delete Line" at bounding box center [530, 117] width 20 height 6
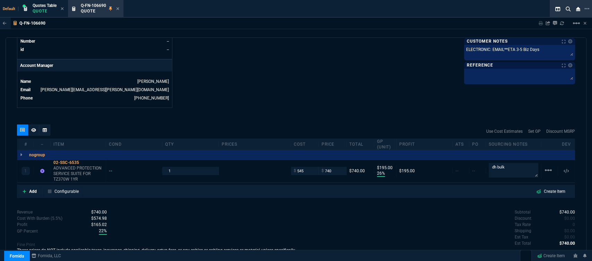
type input "26"
type input "195"
click at [157, 169] on div "1 02-SSC-6535 ADVANCED PROTECTION SERVICE SUITE FOR TZ370W 1YR -- 1 $ 545 $ 740…" at bounding box center [296, 171] width 558 height 23
type input "2"
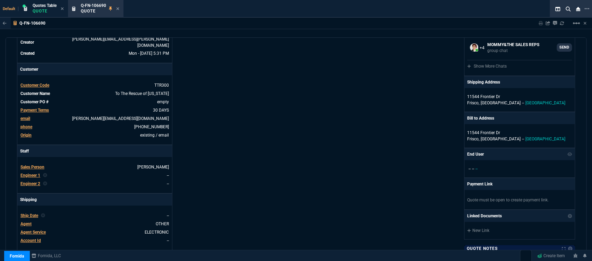
scroll to position [0, 0]
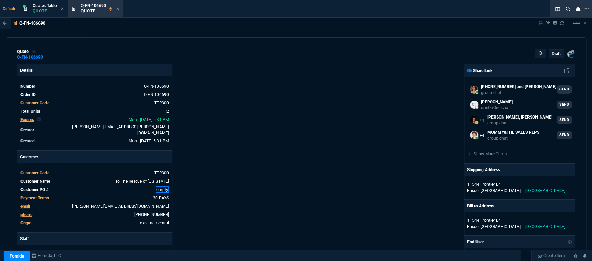
drag, startPoint x: 165, startPoint y: 187, endPoint x: 197, endPoint y: 187, distance: 31.9
click at [165, 187] on link "empty" at bounding box center [162, 190] width 13 height 6
click at [207, 162] on div "Details Number Q-FN-106690 Order ID Q-FN-106690 Customer Code TTR300 Total Unit…" at bounding box center [156, 246] width 279 height 364
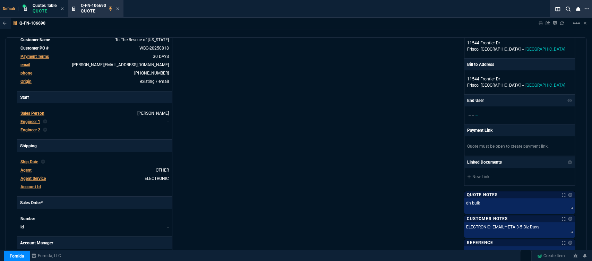
scroll to position [334, 0]
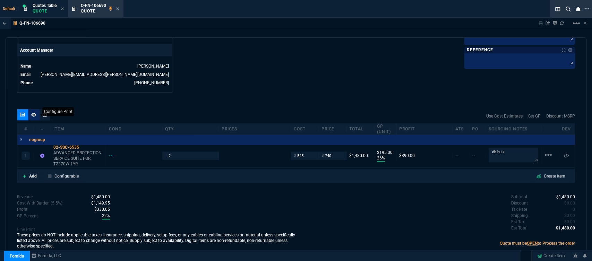
click at [32, 113] on icon at bounding box center [33, 115] width 5 height 4
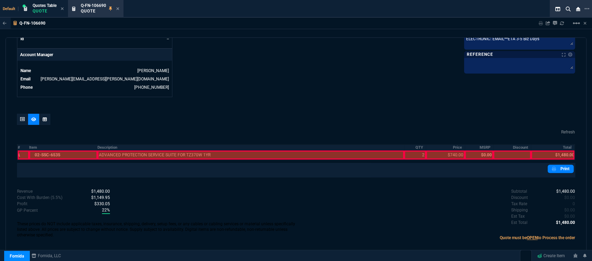
scroll to position [324, 0]
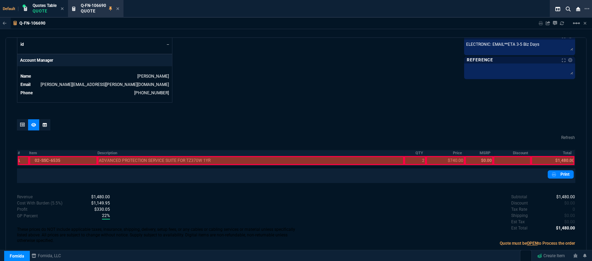
click at [63, 157] on div at bounding box center [63, 160] width 69 height 9
click at [117, 156] on div at bounding box center [251, 160] width 307 height 9
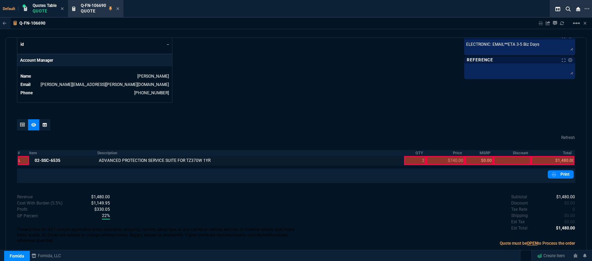
click at [408, 156] on div at bounding box center [415, 160] width 22 height 9
click at [449, 157] on div at bounding box center [445, 160] width 39 height 9
click at [555, 156] on div at bounding box center [552, 160] width 43 height 9
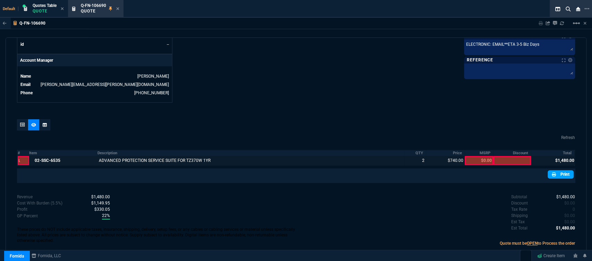
click at [565, 171] on link "Print" at bounding box center [561, 174] width 26 height 8
click at [118, 8] on icon at bounding box center [117, 9] width 3 height 4
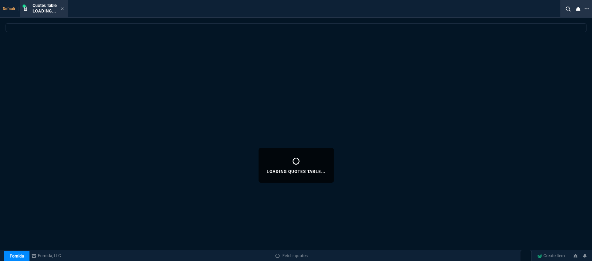
select select
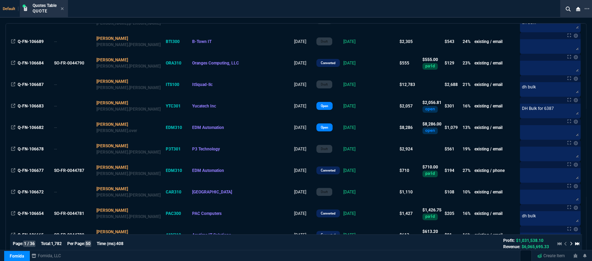
scroll to position [116, 0]
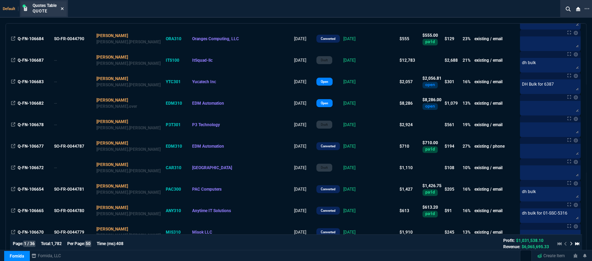
click at [63, 9] on icon at bounding box center [62, 8] width 3 height 3
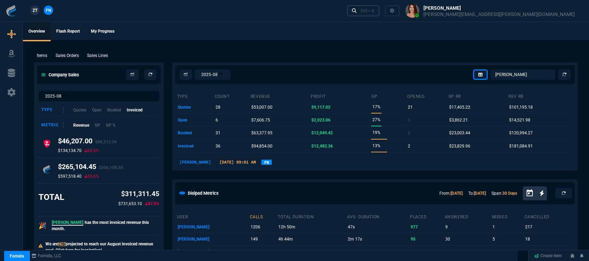
click at [374, 9] on div "Ctrl + K" at bounding box center [368, 11] width 14 height 6
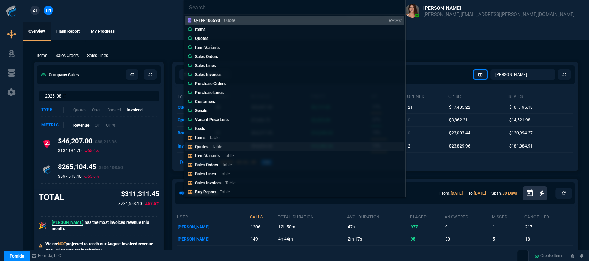
click at [215, 148] on p "Table" at bounding box center [217, 146] width 10 height 5
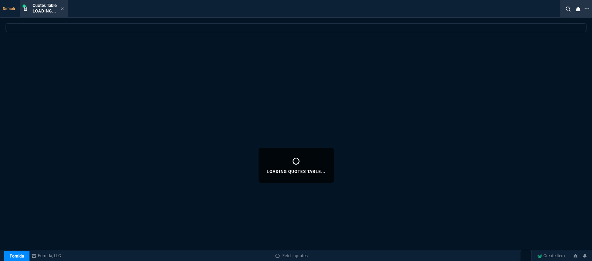
select select
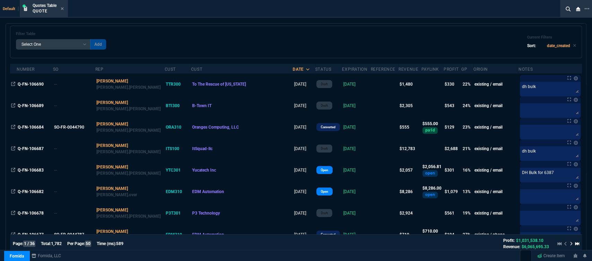
scroll to position [39, 0]
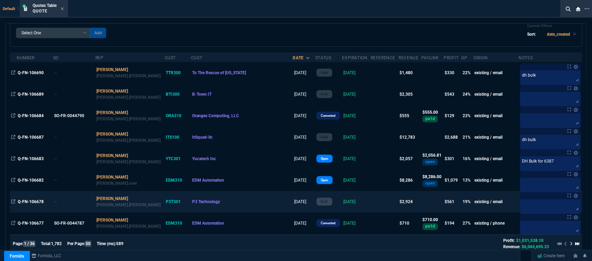
click at [343, 201] on td "[DATE]" at bounding box center [356, 202] width 28 height 22
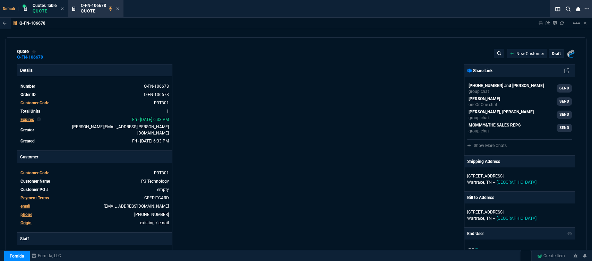
type input "23"
type input "684"
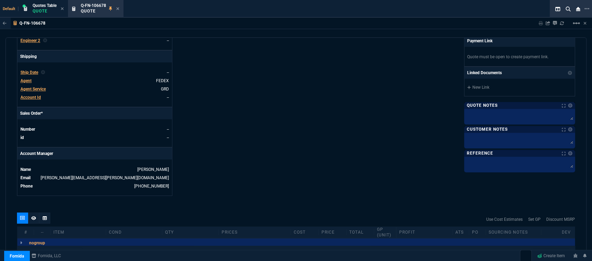
type input "4041.58"
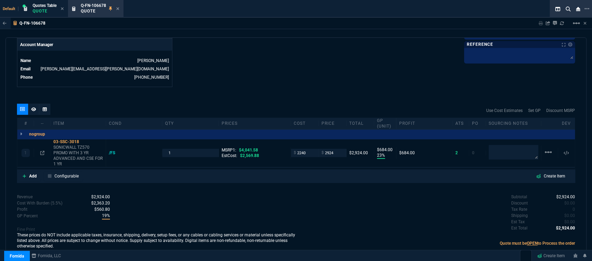
type input "28"
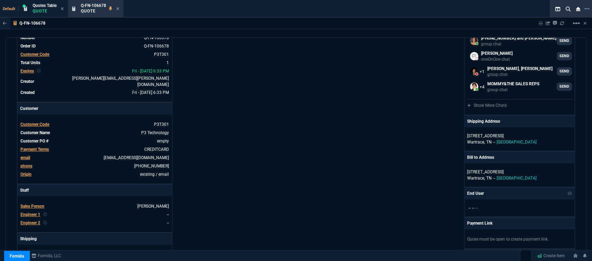
scroll to position [0, 0]
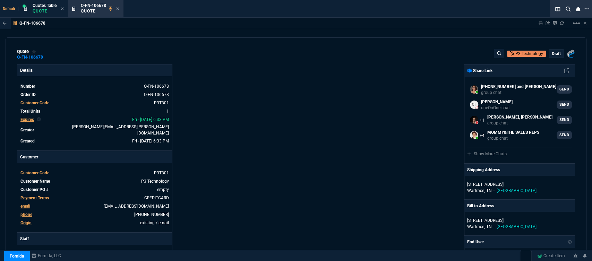
click at [554, 57] on p "draft" at bounding box center [556, 54] width 9 height 6
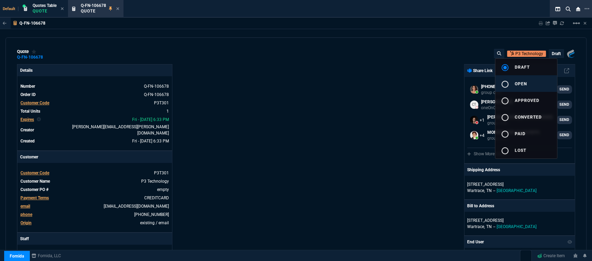
click at [532, 80] on button "radio_button_unchecked open" at bounding box center [526, 83] width 62 height 17
click at [338, 110] on div at bounding box center [296, 130] width 592 height 261
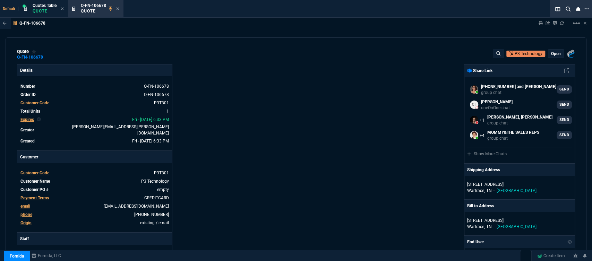
scroll to position [116, 0]
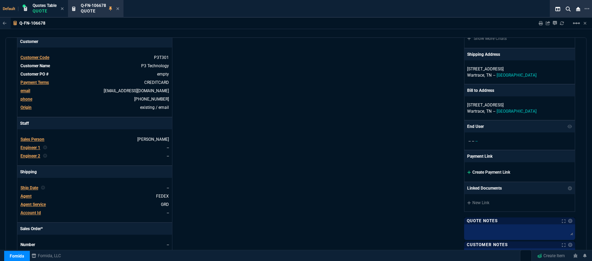
click at [467, 173] on icon at bounding box center [469, 172] width 4 height 4
click at [467, 171] on icon at bounding box center [469, 172] width 4 height 4
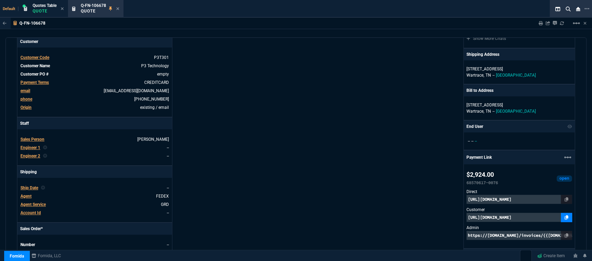
click at [565, 218] on icon at bounding box center [567, 217] width 4 height 4
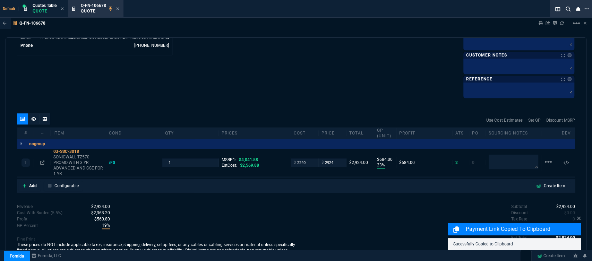
scroll to position [385, 0]
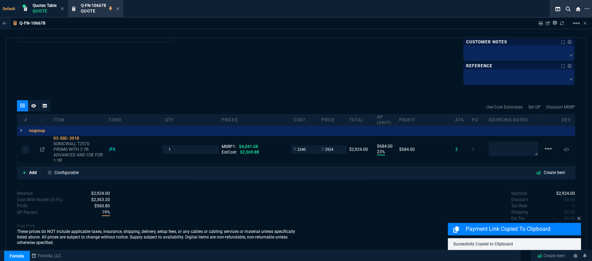
click at [34, 106] on icon at bounding box center [33, 106] width 5 height 4
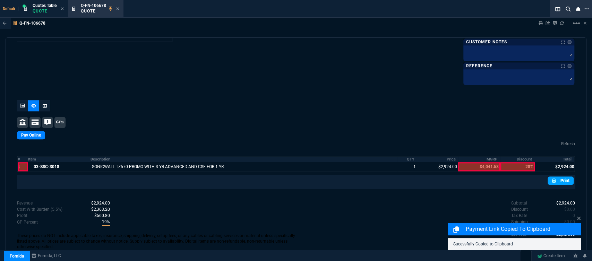
click at [561, 180] on link "Print" at bounding box center [561, 181] width 26 height 8
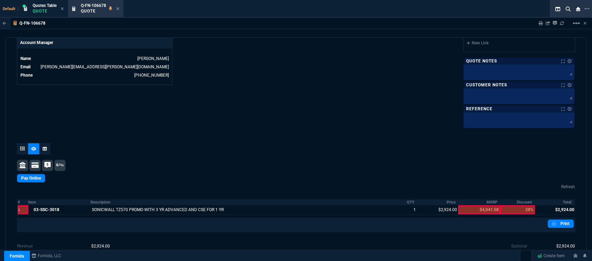
scroll to position [389, 0]
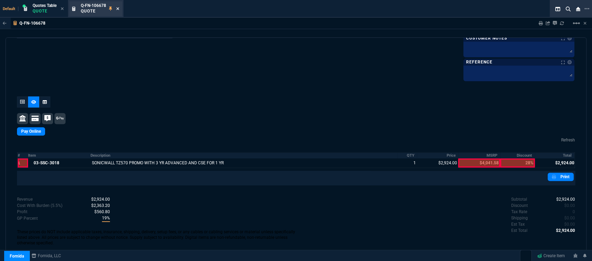
click at [119, 8] on icon at bounding box center [117, 9] width 3 height 4
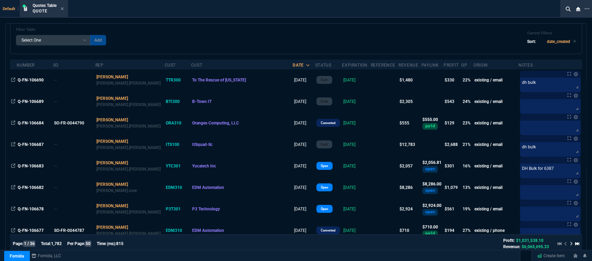
scroll to position [0, 0]
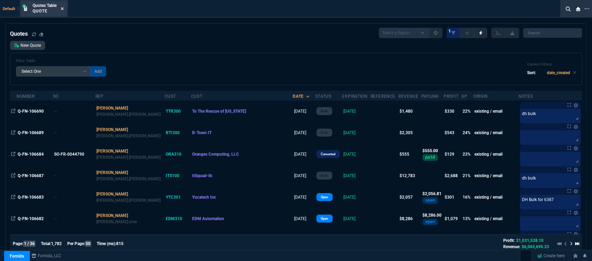
click at [63, 9] on icon at bounding box center [62, 9] width 3 height 4
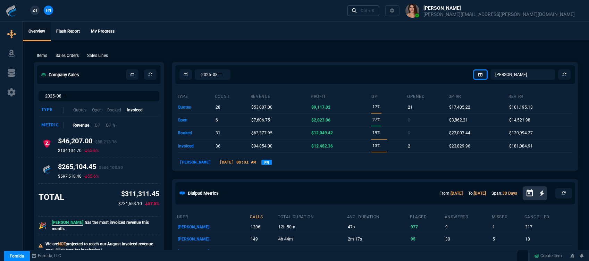
click at [374, 10] on div "Ctrl + K" at bounding box center [368, 11] width 14 height 6
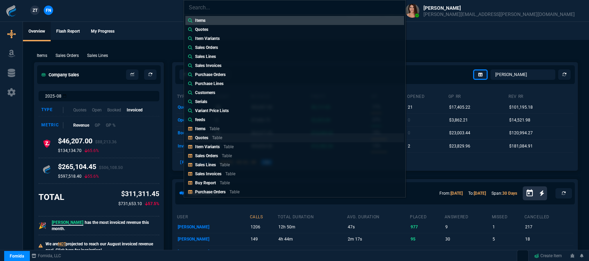
click at [248, 138] on link "Quotes Table" at bounding box center [294, 137] width 219 height 9
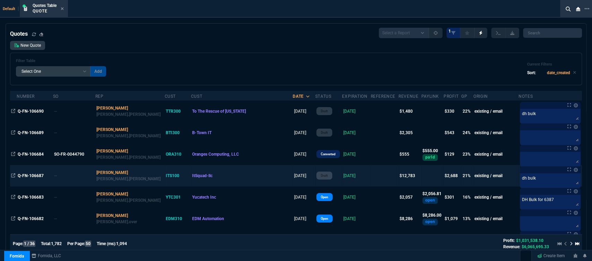
click at [371, 177] on td at bounding box center [385, 176] width 28 height 22
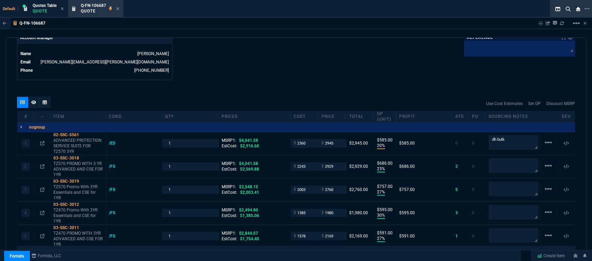
scroll to position [386, 0]
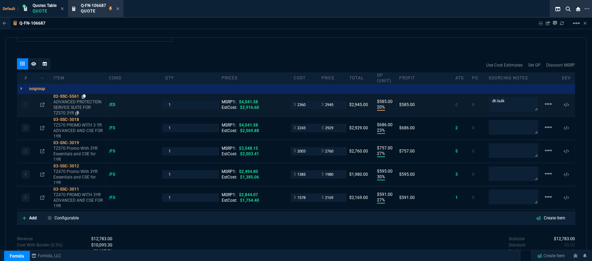
click at [84, 94] on icon at bounding box center [84, 96] width 4 height 4
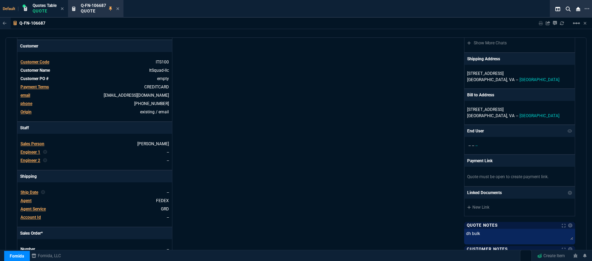
scroll to position [0, 0]
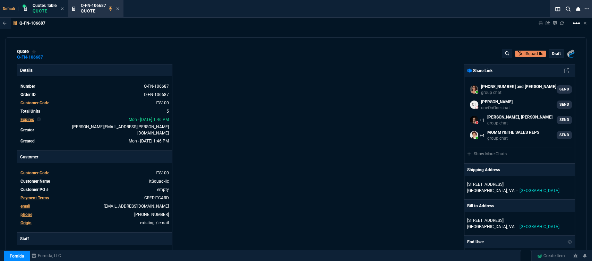
click at [576, 24] on mat-icon "linear_scale" at bounding box center [577, 23] width 8 height 8
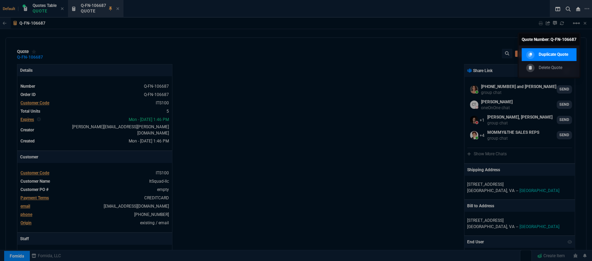
click at [542, 53] on p "Duplicate Quote" at bounding box center [553, 54] width 29 height 6
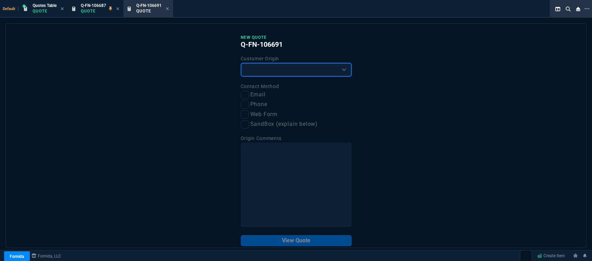
click at [291, 71] on select "Existing Customer Amazon Lead (first order) Website Lead (first order) Called (…" at bounding box center [296, 70] width 111 height 14
click at [241, 63] on select "Existing Customer Amazon Lead (first order) Website Lead (first order) Called (…" at bounding box center [296, 70] width 111 height 14
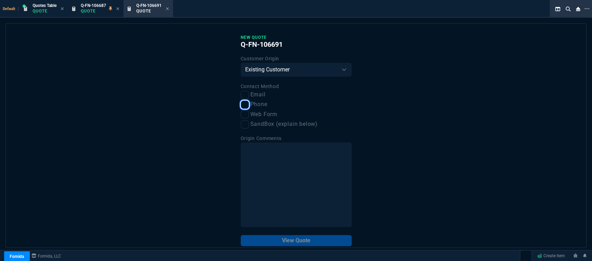
drag, startPoint x: 245, startPoint y: 104, endPoint x: 425, endPoint y: 149, distance: 184.8
click at [245, 105] on input "Phone" at bounding box center [245, 105] width 8 height 8
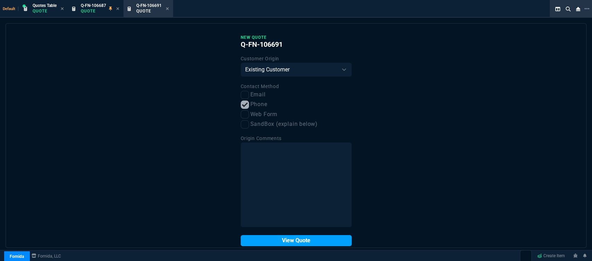
click at [323, 242] on button "View Quote" at bounding box center [296, 240] width 111 height 11
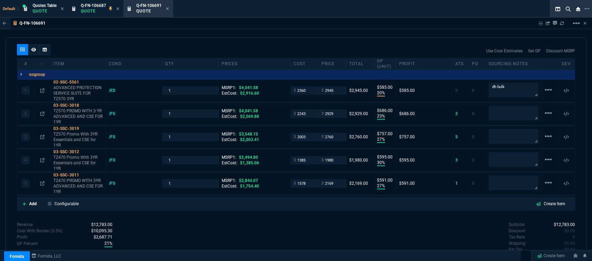
scroll to position [389, 0]
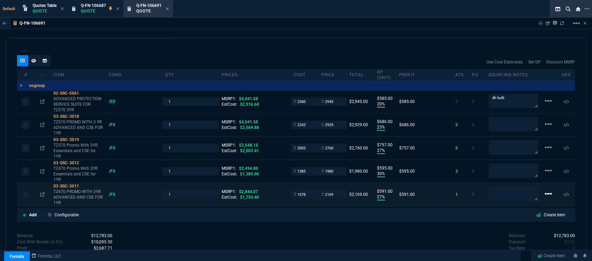
click at [546, 105] on mat-icon "linear_scale" at bounding box center [548, 101] width 8 height 8
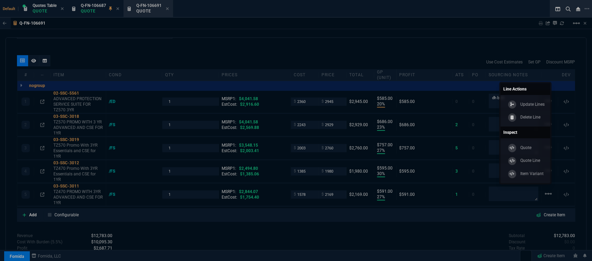
drag, startPoint x: 532, startPoint y: 111, endPoint x: 338, endPoint y: 21, distance: 213.6
click at [532, 112] on link "Delete Line" at bounding box center [525, 117] width 44 height 13
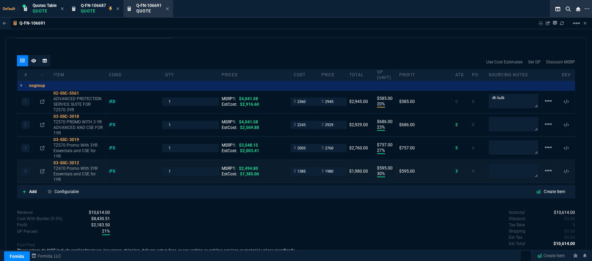
click at [550, 107] on div "linear_scale" at bounding box center [549, 102] width 11 height 10
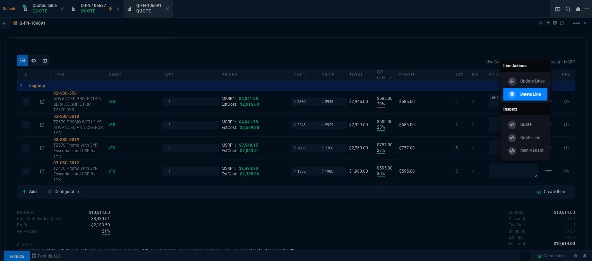
click at [536, 95] on p "Delete Line" at bounding box center [530, 94] width 20 height 6
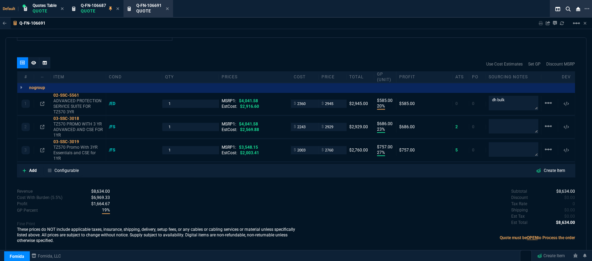
scroll to position [381, 0]
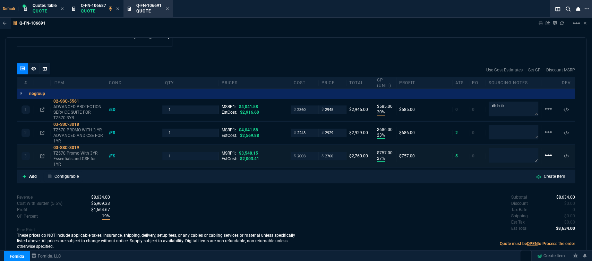
click at [544, 113] on mat-icon "linear_scale" at bounding box center [548, 109] width 8 height 8
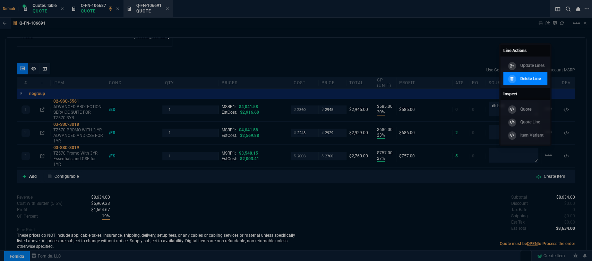
click at [538, 80] on p "Delete Line" at bounding box center [530, 79] width 20 height 6
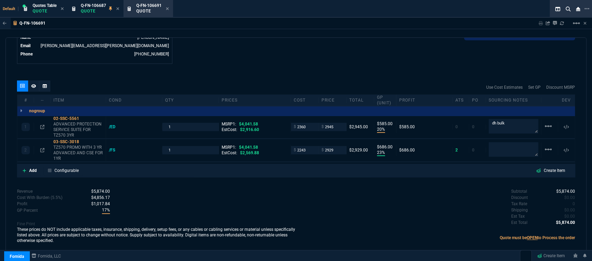
scroll to position [358, 0]
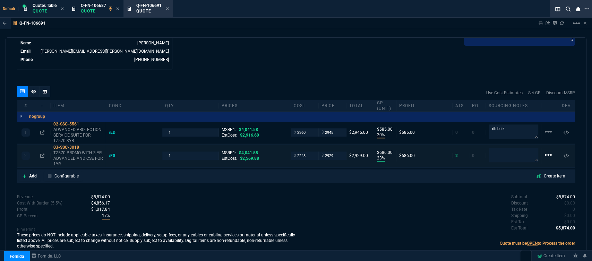
click at [545, 136] on mat-icon "linear_scale" at bounding box center [548, 132] width 8 height 8
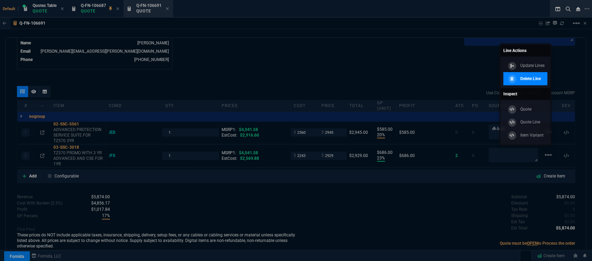
click at [528, 81] on p "Delete Line" at bounding box center [530, 79] width 20 height 6
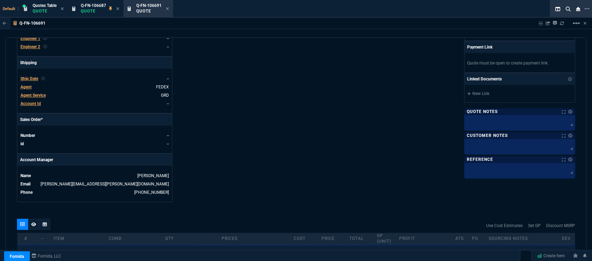
scroll to position [219, 0]
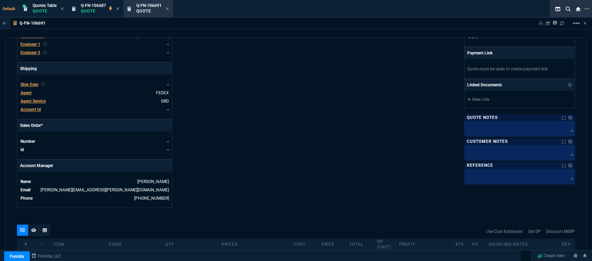
click at [27, 91] on span "Agent" at bounding box center [25, 93] width 11 height 5
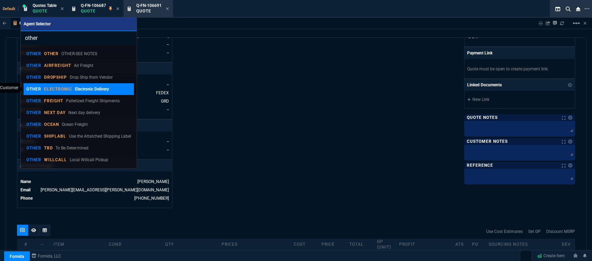
click at [65, 92] on div "OTHER ELECTRONIC Electronic Delivery" at bounding box center [67, 89] width 83 height 6
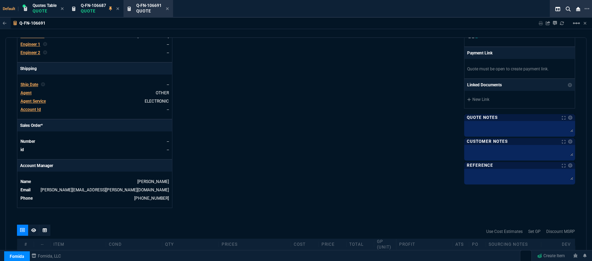
scroll to position [194, 0]
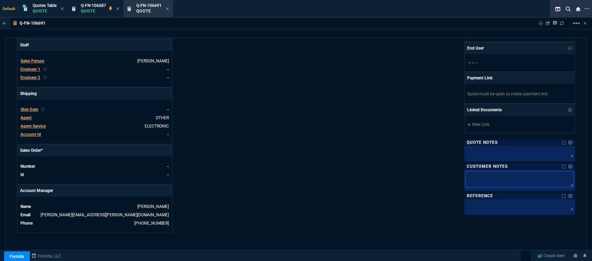
click at [488, 173] on textarea at bounding box center [520, 179] width 108 height 16
click at [484, 158] on div at bounding box center [519, 154] width 111 height 16
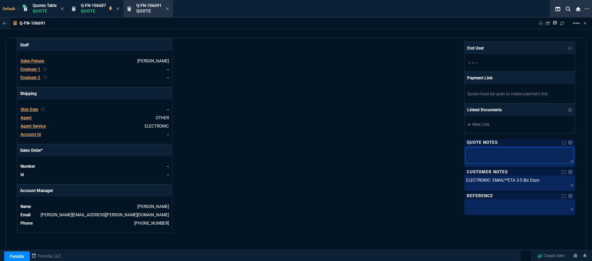
click at [486, 147] on textarea at bounding box center [520, 155] width 108 height 16
click at [326, 124] on div "Fornida, LLC [STREET_ADDRESS] Share Link [PHONE_NUMBER] and [PERSON_NAME] group…" at bounding box center [435, 51] width 279 height 363
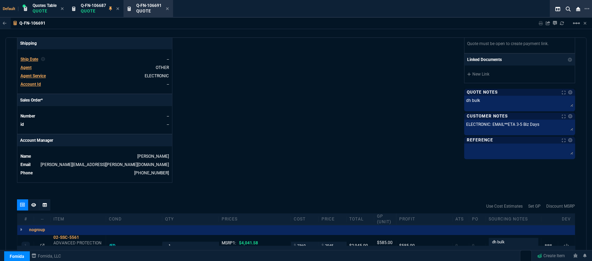
scroll to position [310, 0]
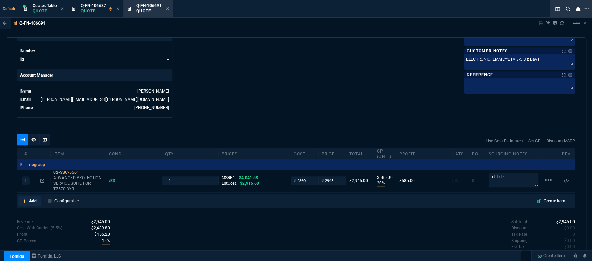
click at [23, 199] on icon at bounding box center [25, 201] width 4 height 4
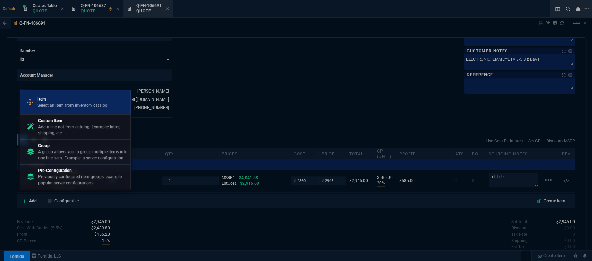
click at [70, 106] on p "Select an item from inventory catalog" at bounding box center [72, 105] width 70 height 6
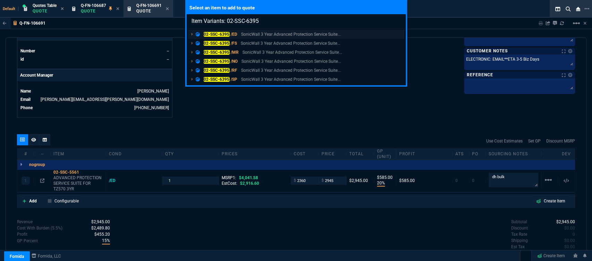
click at [272, 34] on p "SonicWall 3 Year Advanced Protection Service Suite..." at bounding box center [291, 34] width 100 height 6
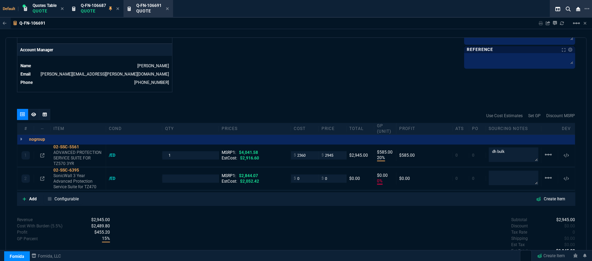
scroll to position [348, 0]
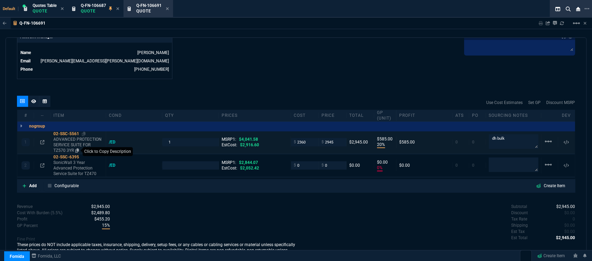
click at [78, 149] on icon at bounding box center [77, 151] width 4 height 4
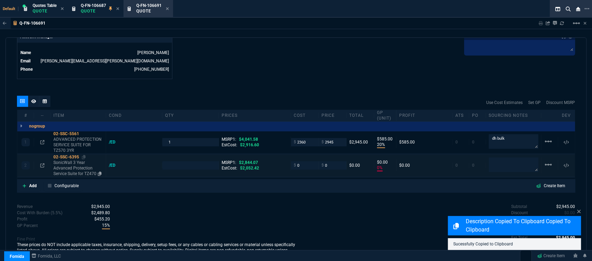
click at [81, 169] on p "SonicWall 3 Year Advanced Protection Service Suite for TZ470" at bounding box center [78, 168] width 50 height 17
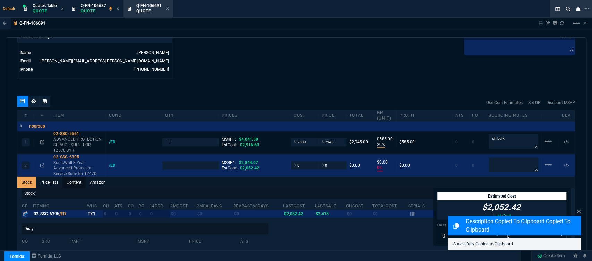
click at [79, 178] on link "Content" at bounding box center [73, 182] width 23 height 11
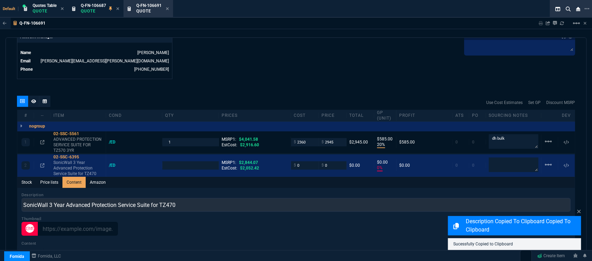
scroll to position [0, 0]
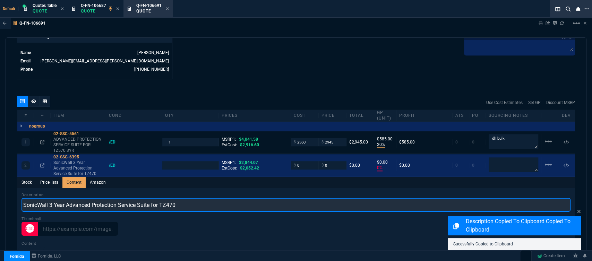
drag, startPoint x: 204, startPoint y: 202, endPoint x: 305, endPoint y: 203, distance: 100.6
click at [0, 203] on div "Q-FN-106691 Sharing Q-FN-106691 Link Dev Link Share on Teams linear_scale quote…" at bounding box center [296, 155] width 592 height 275
paste input "ADVANCED PROTECTION SERVICE SUITE FOR TZ570 3YR"
click at [147, 198] on input "ADVANCED PROTECTION SERVICE SUITE FOR TZ570 3YR" at bounding box center [296, 205] width 549 height 14
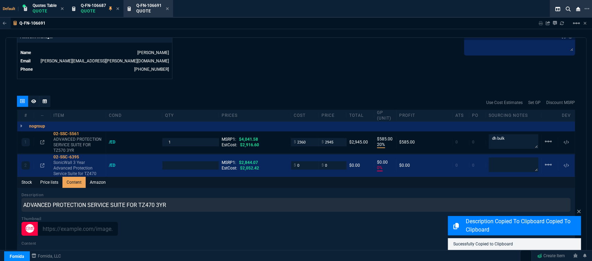
drag, startPoint x: 512, startPoint y: 132, endPoint x: 471, endPoint y: 131, distance: 41.3
click at [471, 131] on div "1 02-SSC-5561 ADVANCED PROTECTION SERVICE SUITE FOR TZ570 3YR /ED 1 MSRP1: $4,0…" at bounding box center [296, 142] width 558 height 23
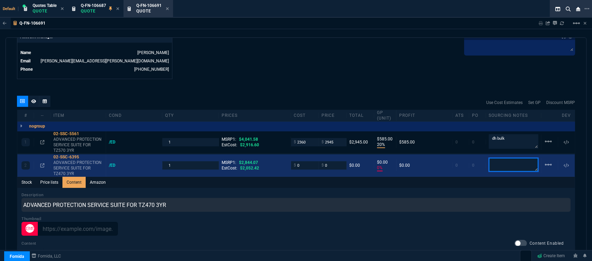
click at [498, 161] on textarea at bounding box center [514, 165] width 50 height 14
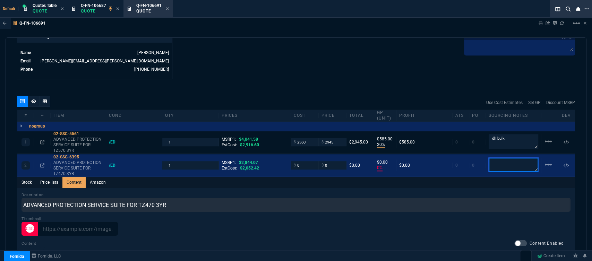
paste textarea "dh bulk"
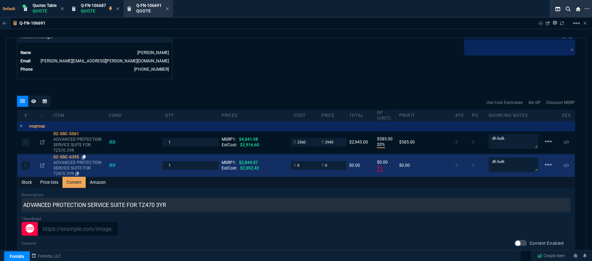
click at [85, 155] on icon at bounding box center [84, 157] width 4 height 4
drag, startPoint x: 303, startPoint y: 162, endPoint x: 275, endPoint y: 161, distance: 28.5
click at [275, 161] on div "2 02-SSC-6395 ADVANCED PROTECTION SERVICE SUITE FOR TZ470 3YR /ED 1 MSRP1: $2,8…" at bounding box center [296, 165] width 558 height 23
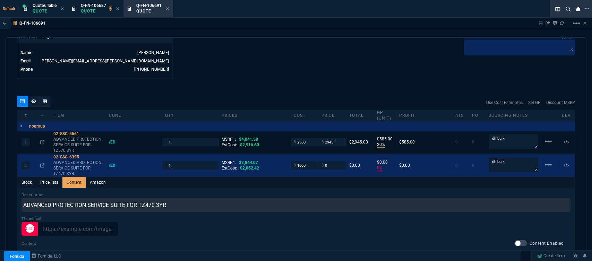
click at [84, 132] on icon at bounding box center [84, 134] width 4 height 4
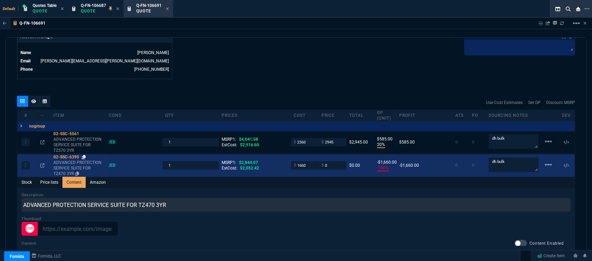
click at [85, 155] on icon at bounding box center [84, 157] width 4 height 4
click at [83, 155] on icon at bounding box center [84, 157] width 4 height 4
drag, startPoint x: 330, startPoint y: 163, endPoint x: 312, endPoint y: 164, distance: 17.7
click at [312, 164] on div "2 02-SSC-6395 ADVANCED PROTECTION SERVICE SUITE FOR TZ470 3YR /ED 1 MSRP1: $2,8…" at bounding box center [296, 165] width 558 height 23
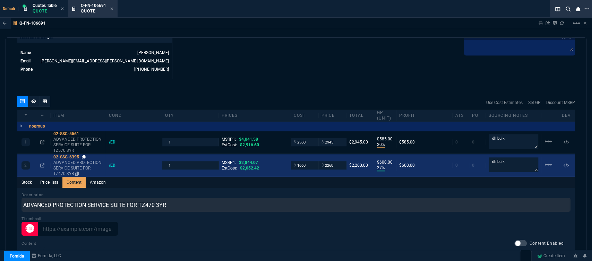
click at [85, 155] on icon at bounding box center [84, 157] width 4 height 4
click at [86, 155] on icon at bounding box center [84, 157] width 4 height 4
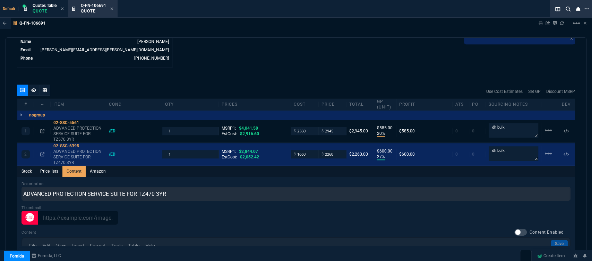
scroll to position [387, 0]
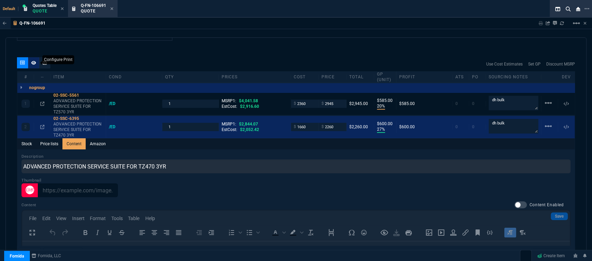
click at [32, 61] on icon at bounding box center [33, 63] width 5 height 4
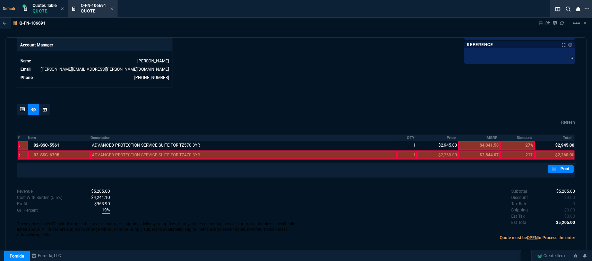
scroll to position [334, 0]
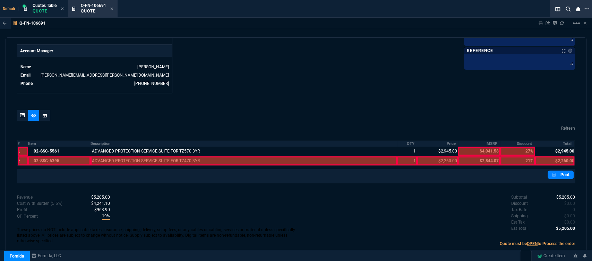
click at [56, 156] on div at bounding box center [59, 160] width 62 height 9
click at [115, 159] on div at bounding box center [244, 160] width 307 height 9
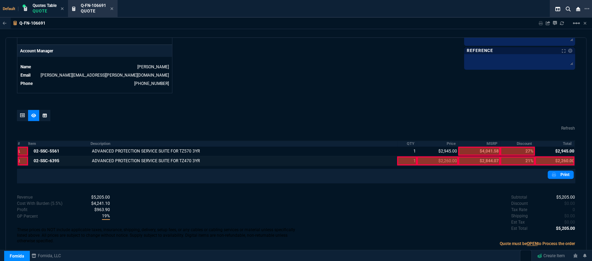
click at [399, 157] on div at bounding box center [407, 160] width 20 height 9
click at [433, 156] on div at bounding box center [437, 160] width 41 height 9
click at [559, 156] on div at bounding box center [555, 160] width 40 height 9
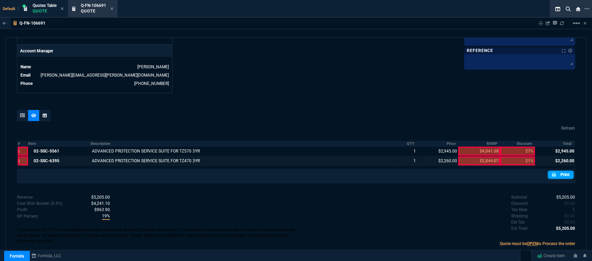
click at [562, 171] on link "Print" at bounding box center [561, 175] width 26 height 8
click at [553, 172] on nx-icon at bounding box center [555, 175] width 6 height 6
click at [112, 7] on icon at bounding box center [111, 9] width 3 height 4
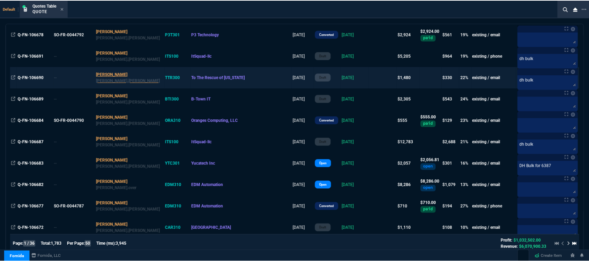
scroll to position [0, 0]
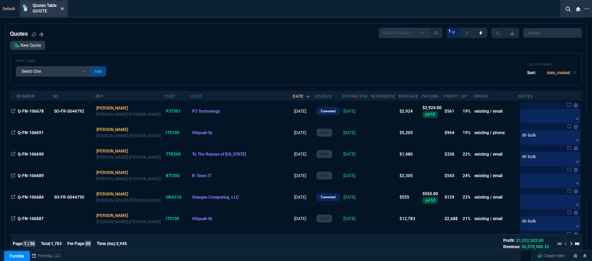
click at [63, 9] on icon at bounding box center [62, 8] width 3 height 3
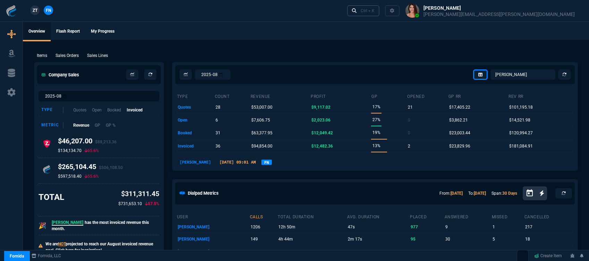
click at [374, 12] on div "Ctrl + K" at bounding box center [368, 11] width 14 height 6
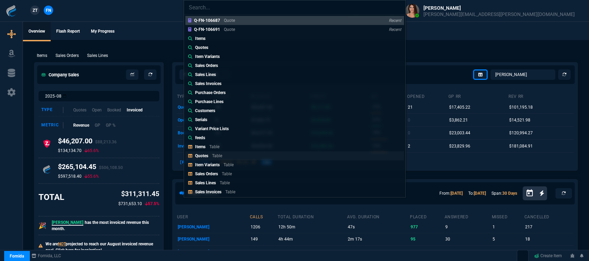
click at [222, 156] on div "Quotes Table" at bounding box center [210, 156] width 30 height 6
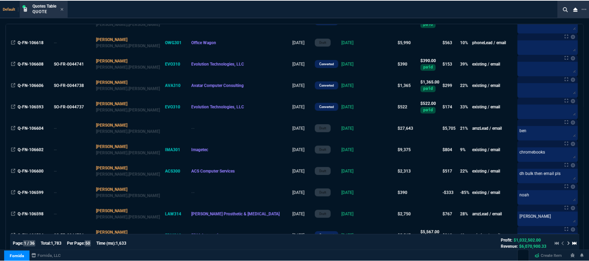
scroll to position [943, 0]
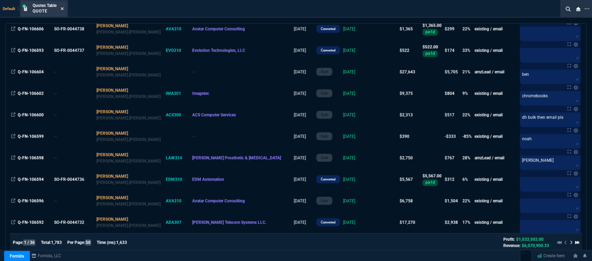
click at [63, 9] on icon at bounding box center [62, 9] width 3 height 4
